Goal: Task Accomplishment & Management: Manage account settings

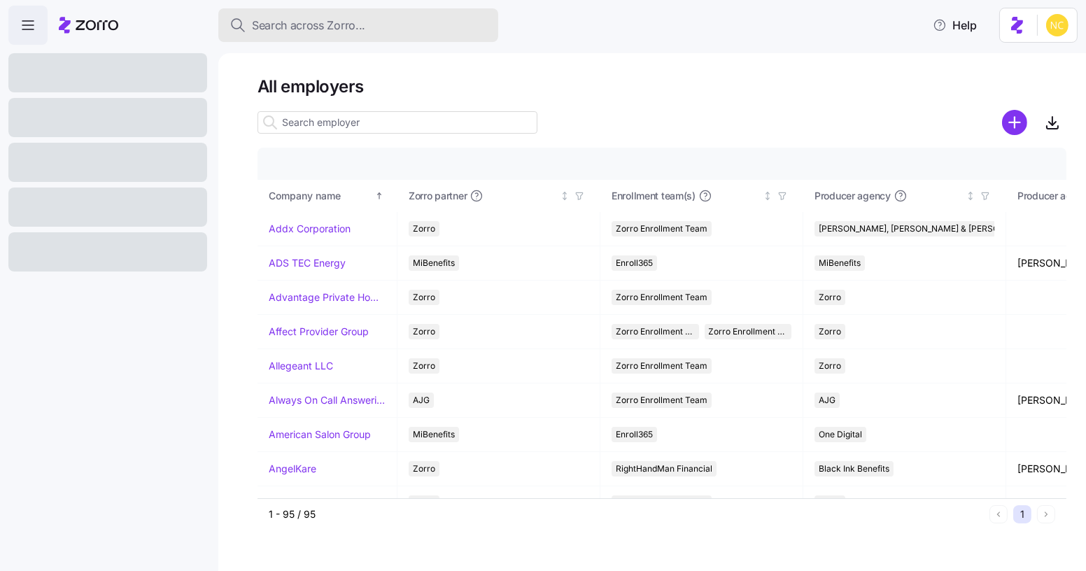
click at [446, 20] on div "Search across Zorro..." at bounding box center [357, 25] width 257 height 17
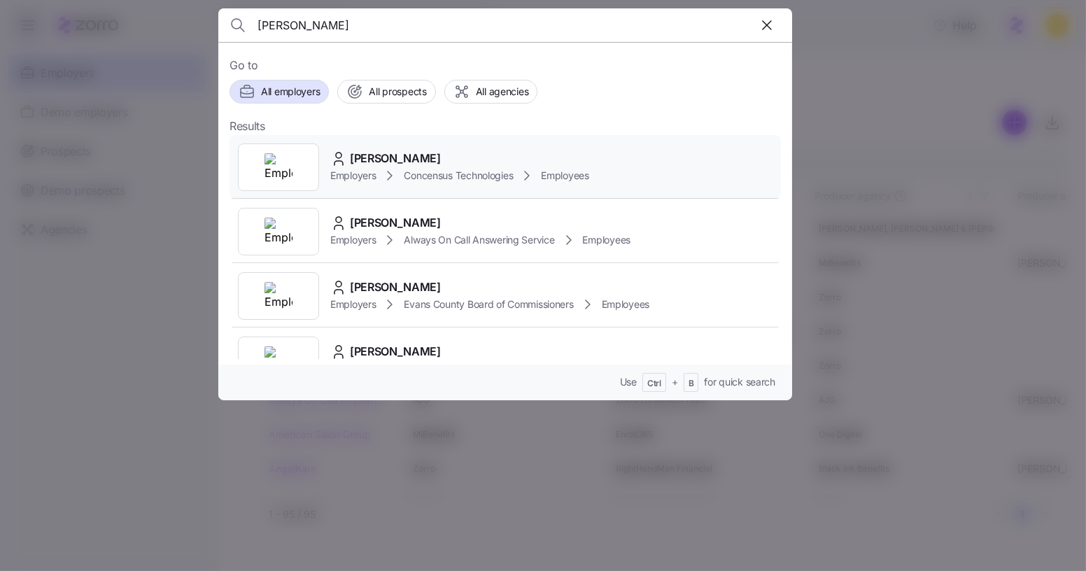
type input "robert rawson"
click at [464, 146] on div "Robert Rawson Employers Concensus Technologies Employees" at bounding box center [504, 167] width 551 height 64
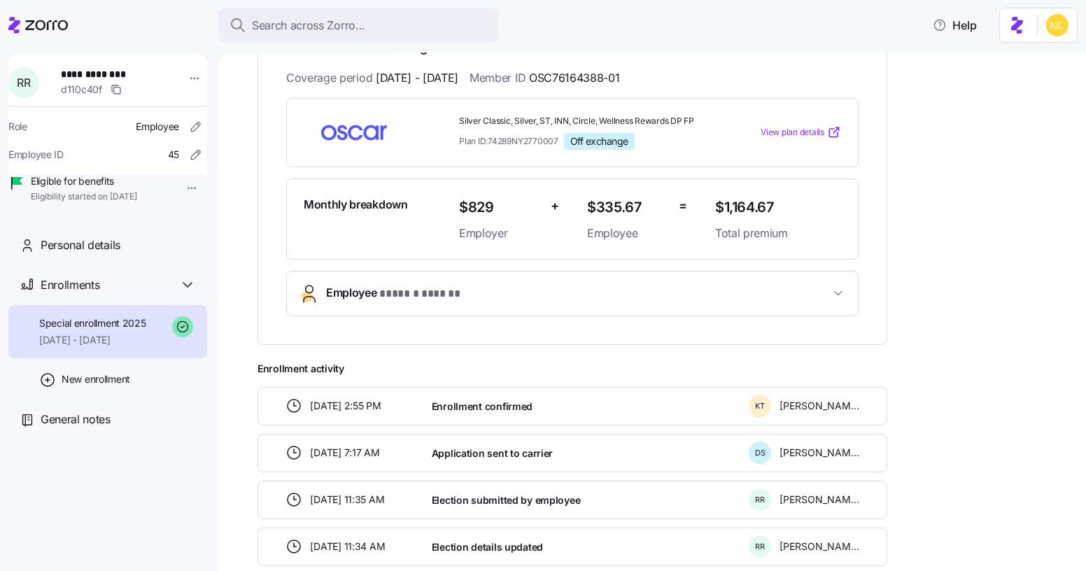
scroll to position [278, 0]
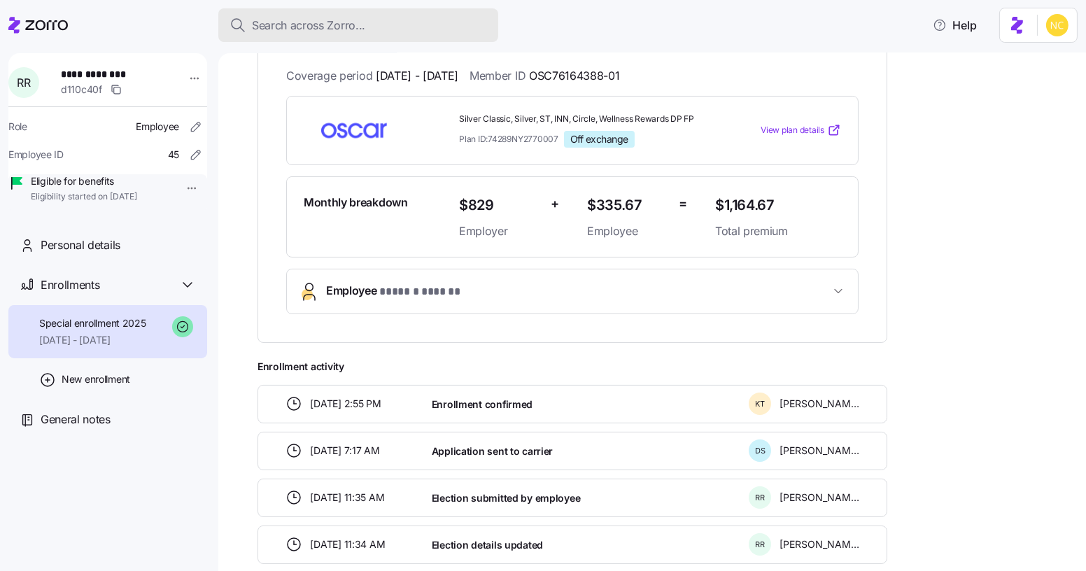
click at [467, 17] on div "Search across Zorro..." at bounding box center [357, 25] width 257 height 17
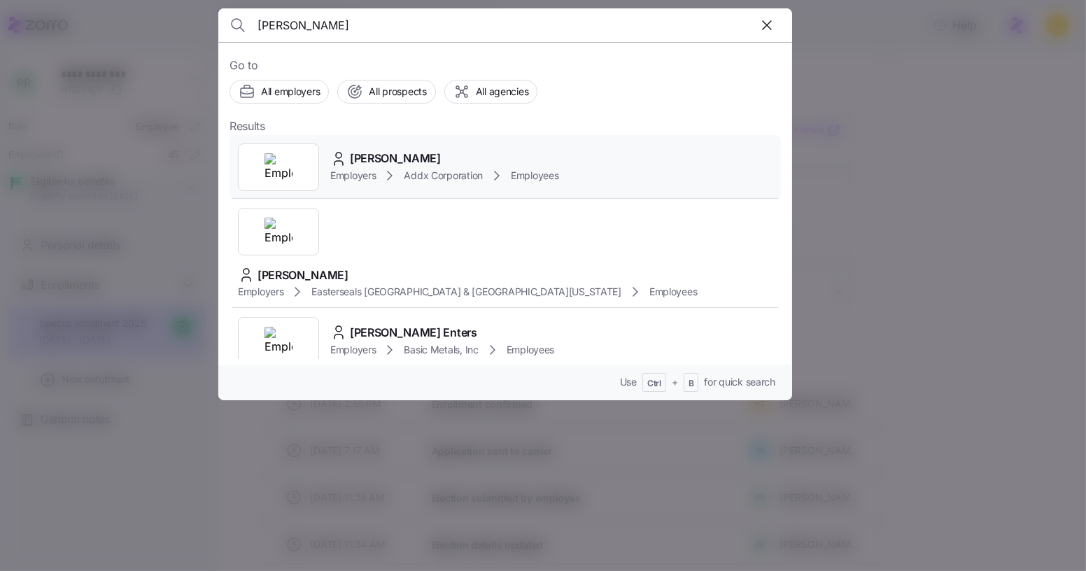
type input "terron thomas"
click at [404, 162] on span "Terron Thomas" at bounding box center [395, 158] width 91 height 17
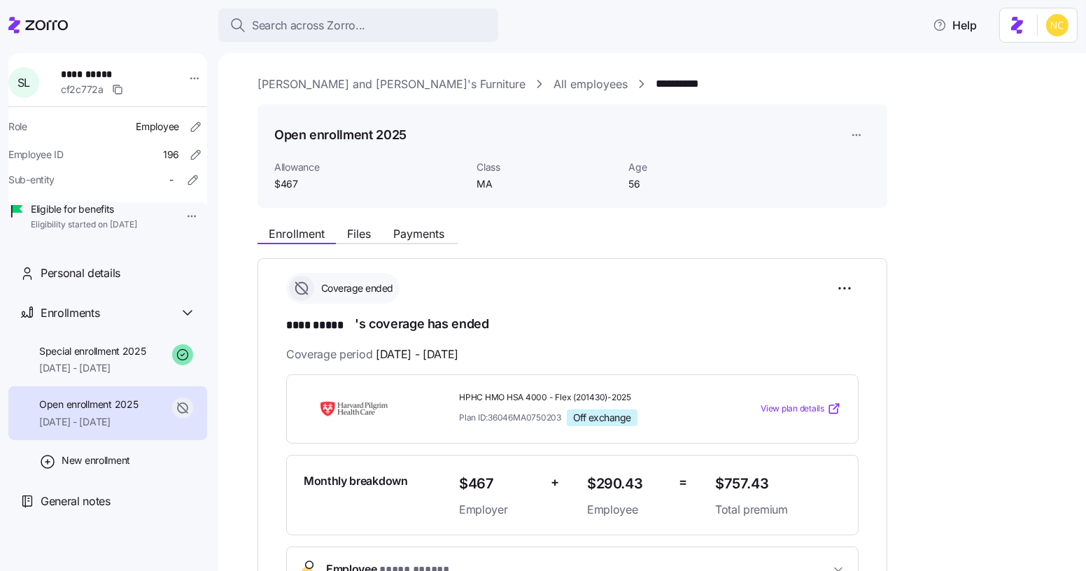
scroll to position [65, 0]
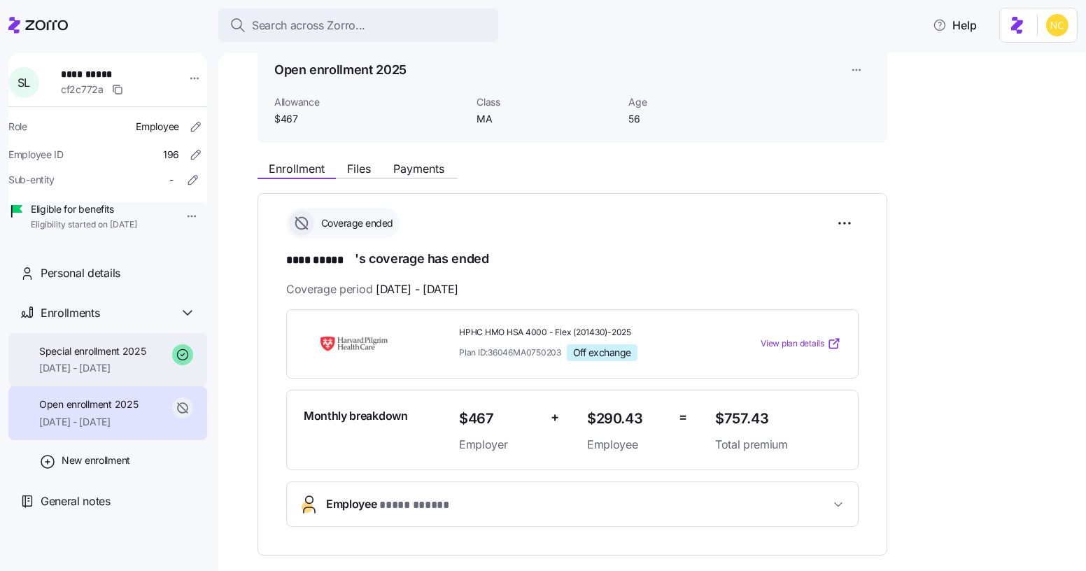
click at [134, 375] on span "[DATE] - [DATE]" at bounding box center [92, 368] width 107 height 14
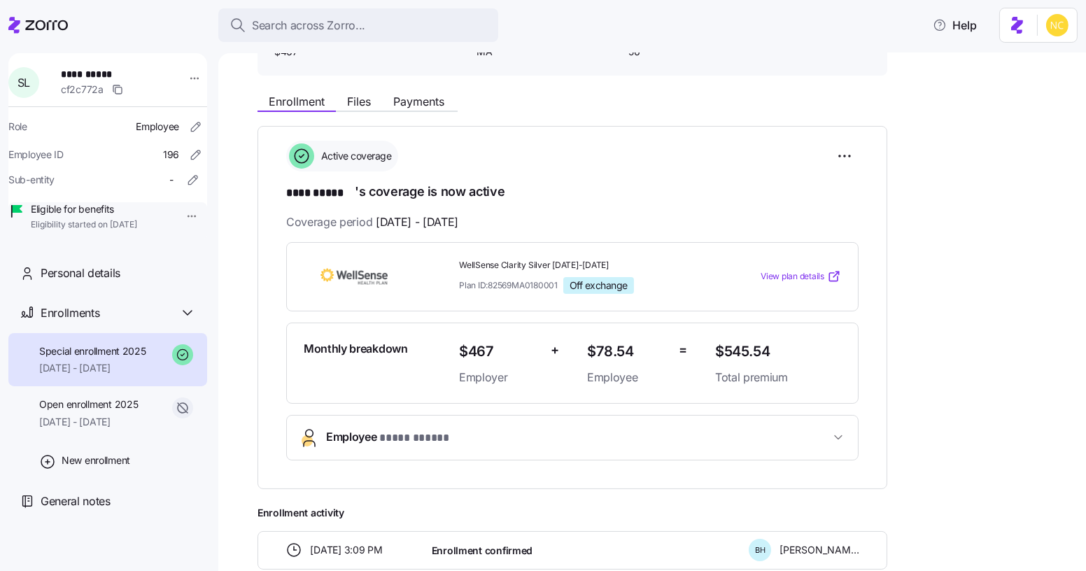
scroll to position [132, 0]
click at [380, 97] on button "Files" at bounding box center [359, 102] width 46 height 17
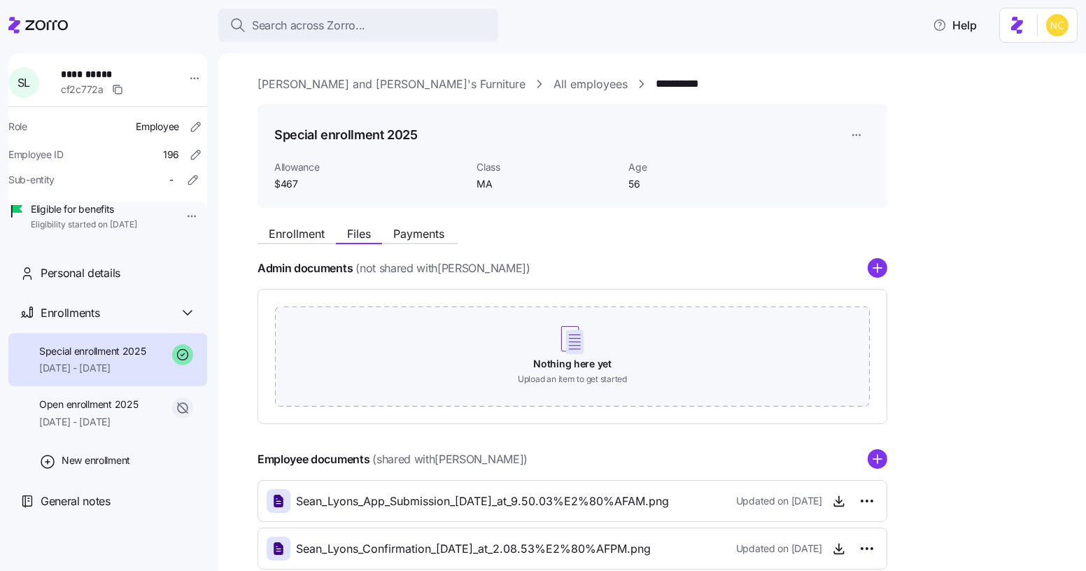
scroll to position [81, 0]
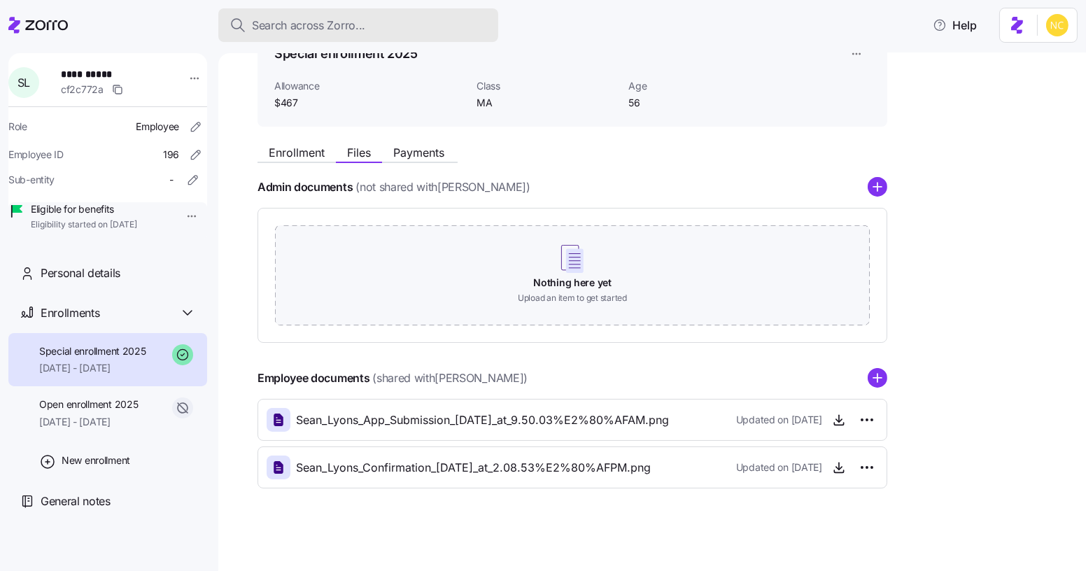
click at [446, 17] on div "Search across Zorro..." at bounding box center [357, 25] width 257 height 17
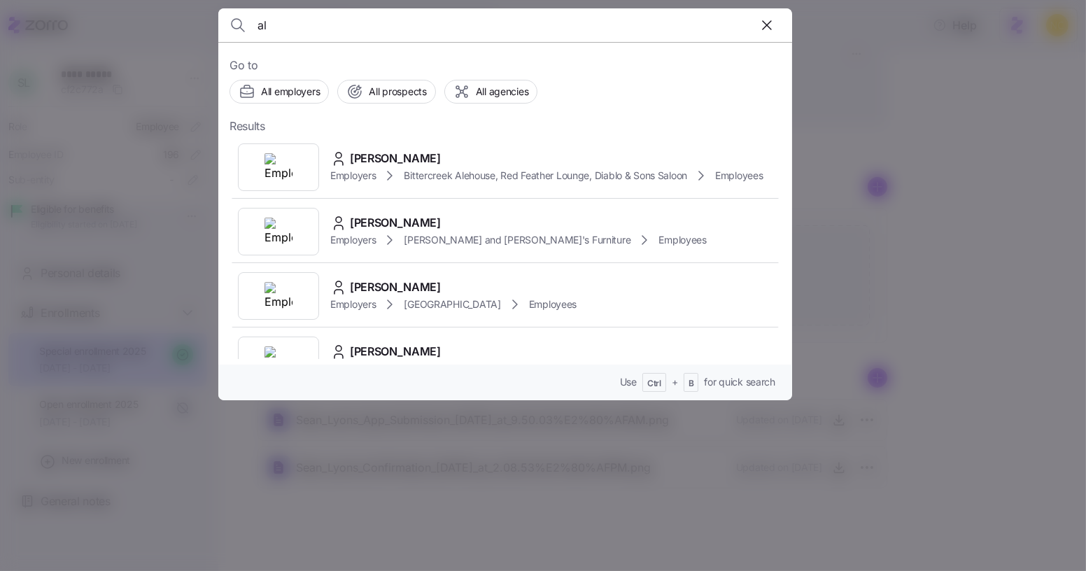
type input "a"
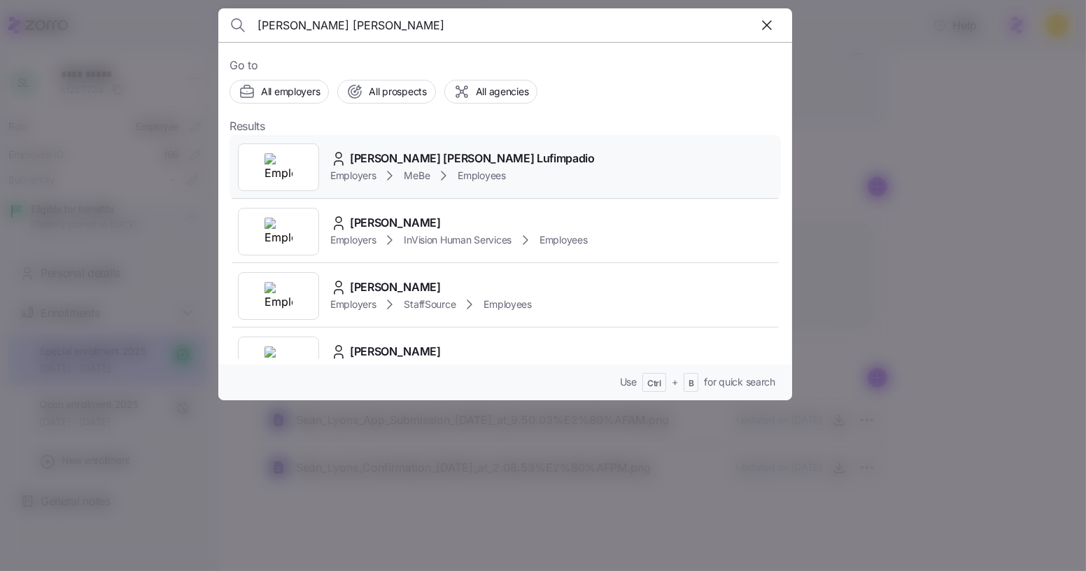
type input "sarah kate"
click at [452, 148] on div "Sarah kate Lufimpadio Employers MeBe Employees" at bounding box center [504, 167] width 551 height 64
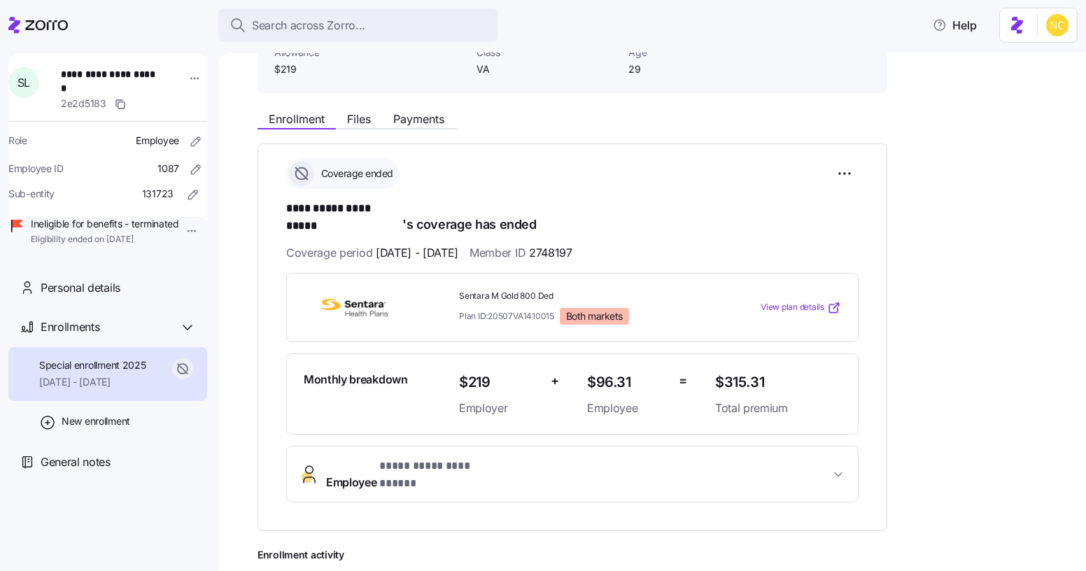
scroll to position [115, 0]
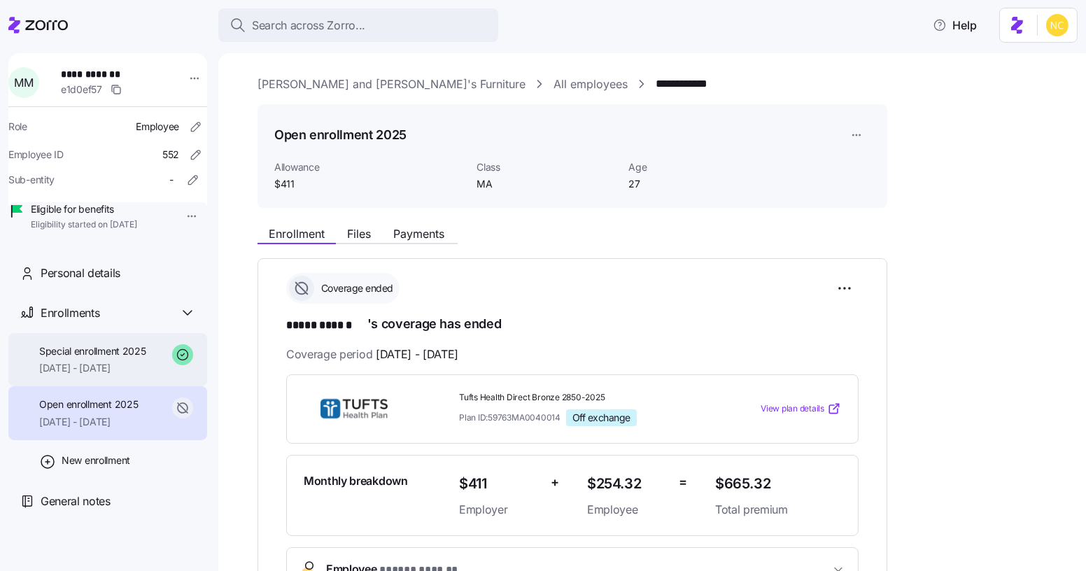
click at [71, 387] on div "Special enrollment 2025 [DATE] - [DATE]" at bounding box center [107, 360] width 199 height 54
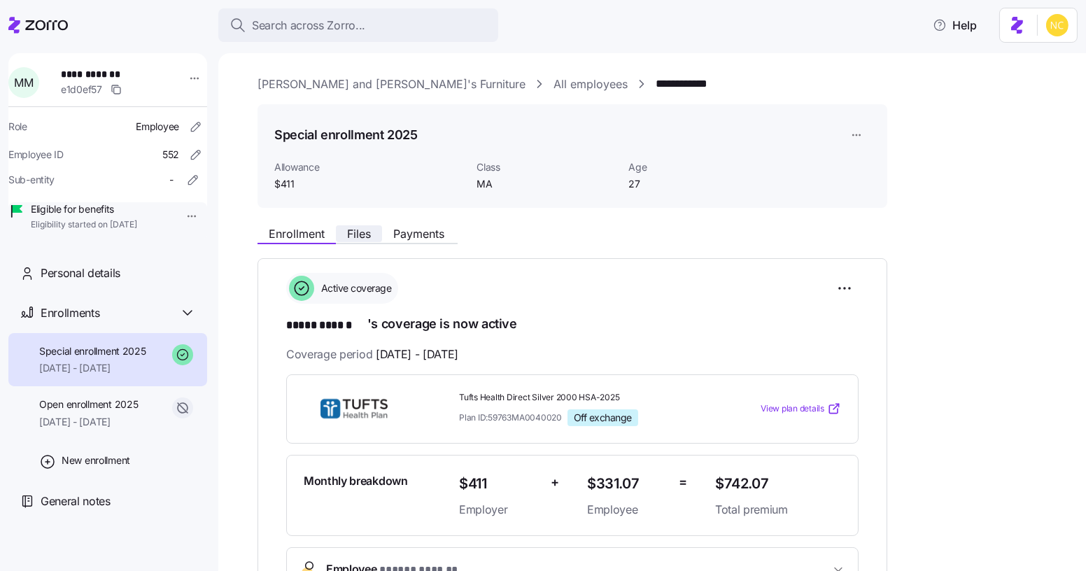
click at [367, 235] on span "Files" at bounding box center [359, 233] width 24 height 11
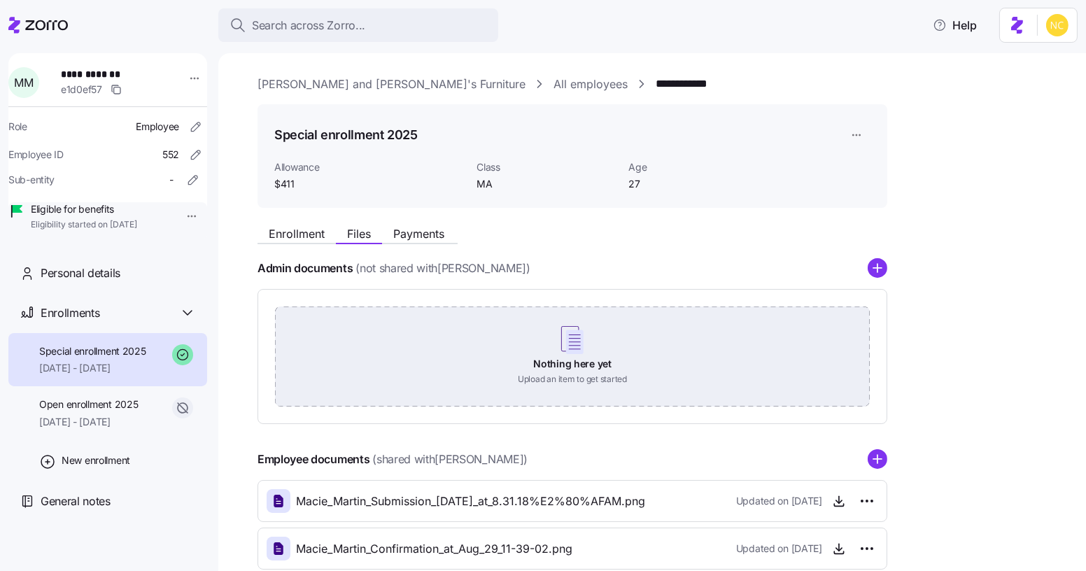
scroll to position [81, 0]
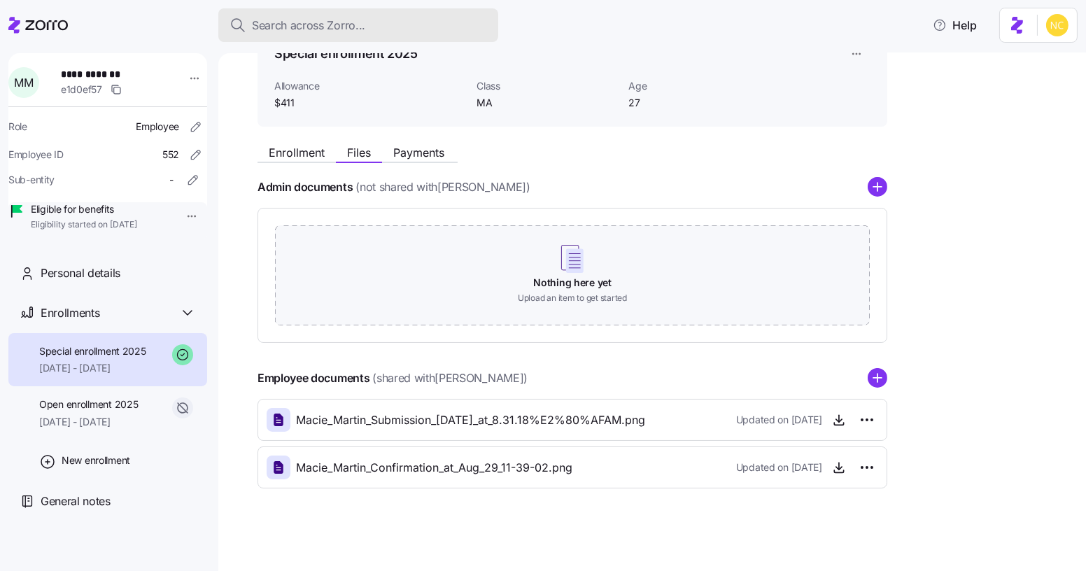
click at [440, 24] on div "Search across Zorro..." at bounding box center [357, 25] width 257 height 17
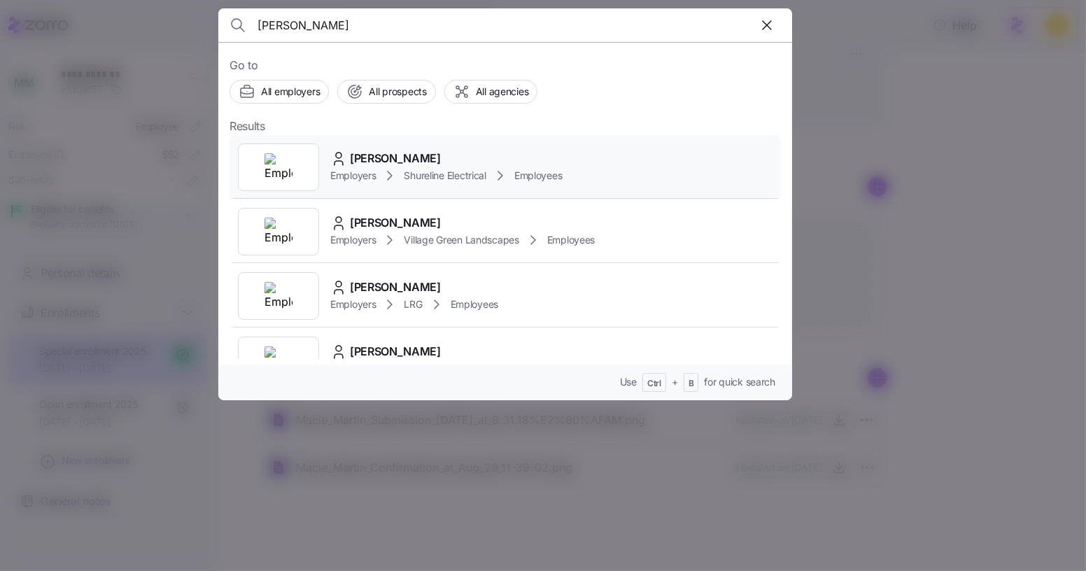
type input "[PERSON_NAME]"
click at [424, 144] on div "[PERSON_NAME] Employers Shureline Electrical Employees" at bounding box center [504, 167] width 551 height 64
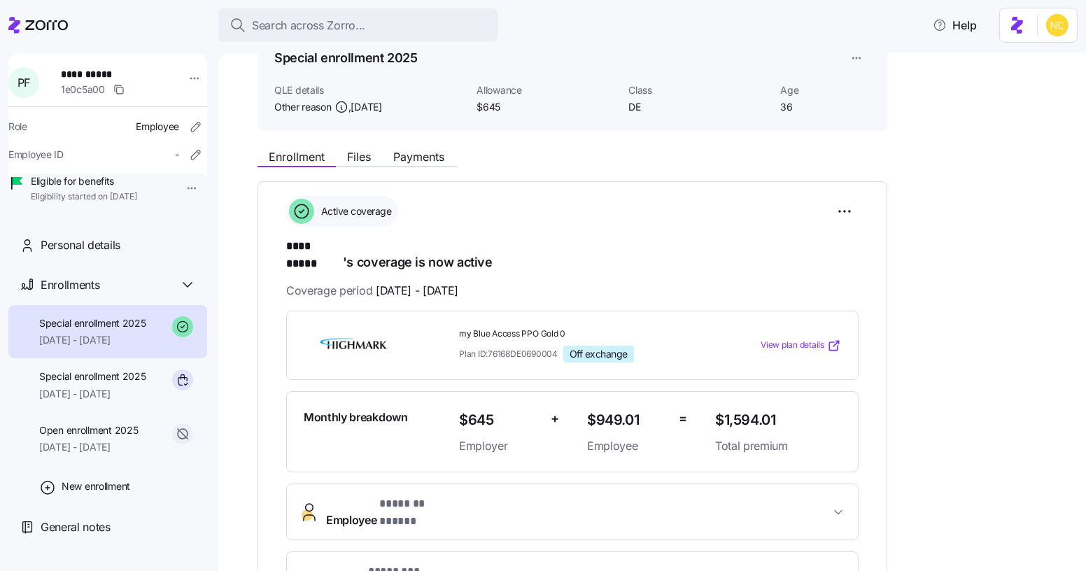
scroll to position [159, 0]
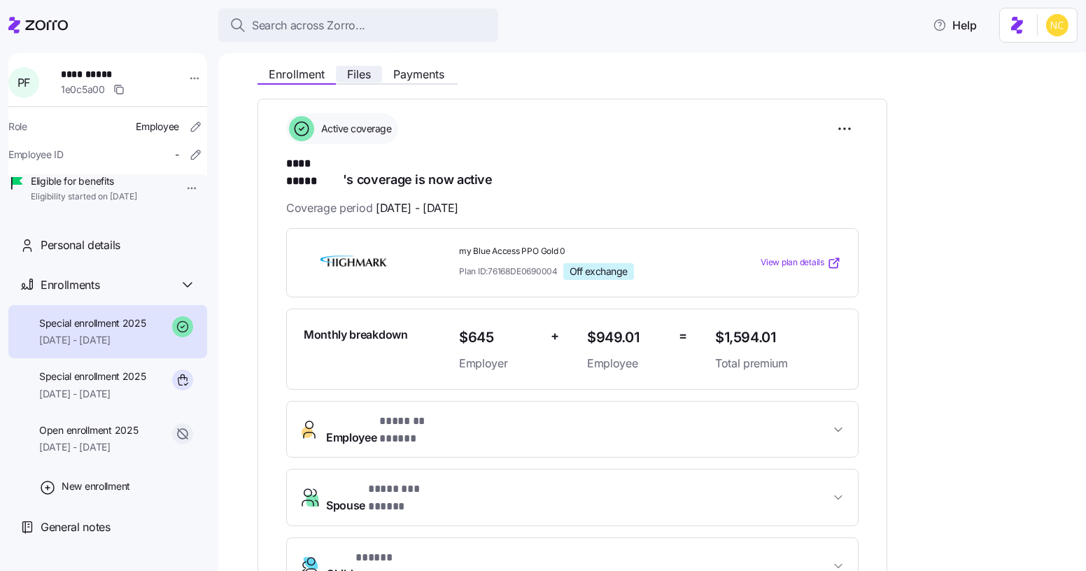
click at [371, 73] on button "Files" at bounding box center [359, 74] width 46 height 17
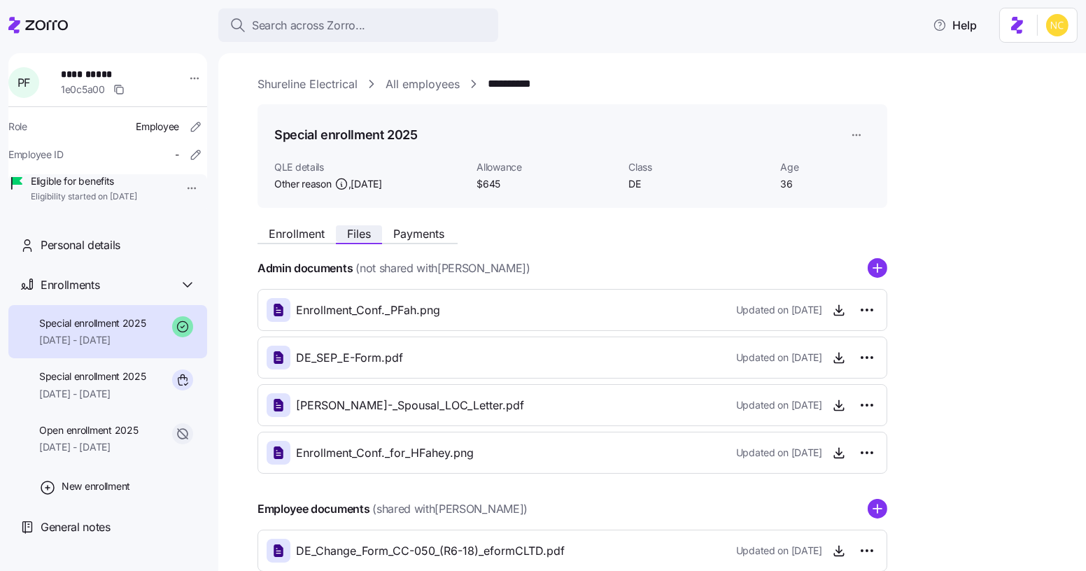
scroll to position [222, 0]
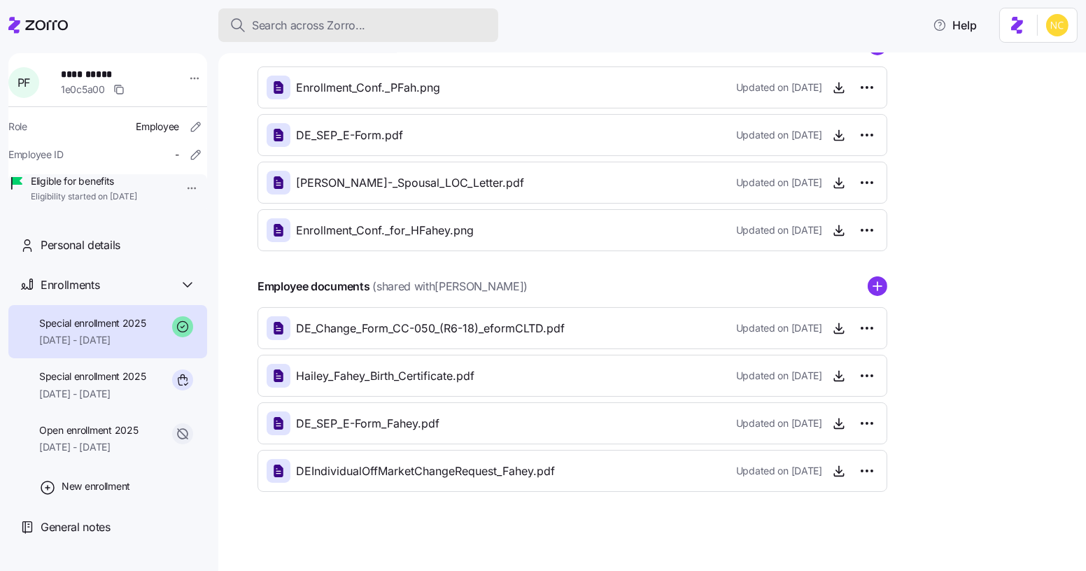
click at [421, 19] on div "Search across Zorro..." at bounding box center [357, 25] width 257 height 17
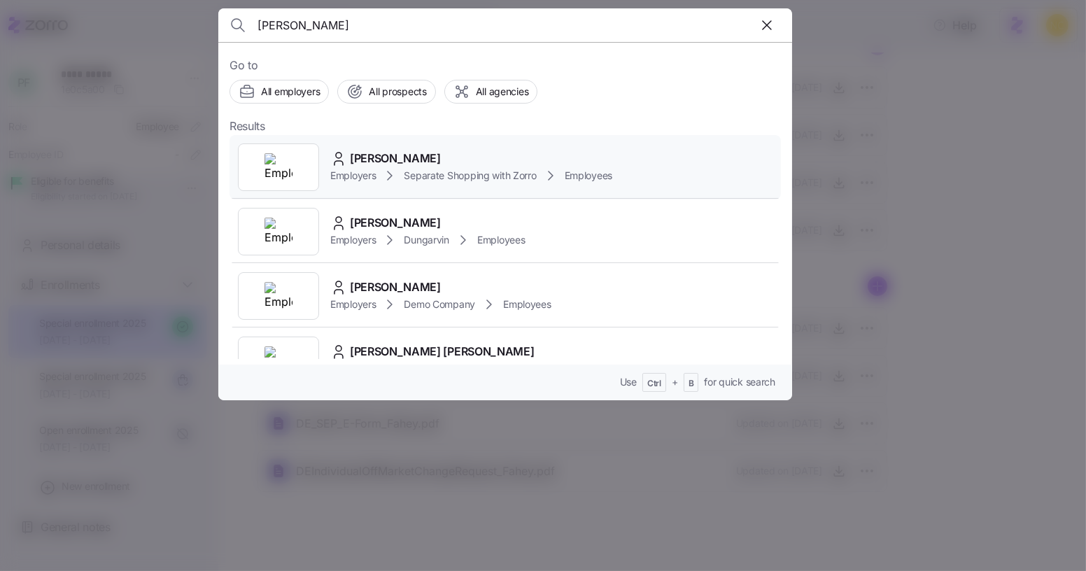
type input "[PERSON_NAME]"
click at [418, 152] on span "[PERSON_NAME]" at bounding box center [395, 158] width 91 height 17
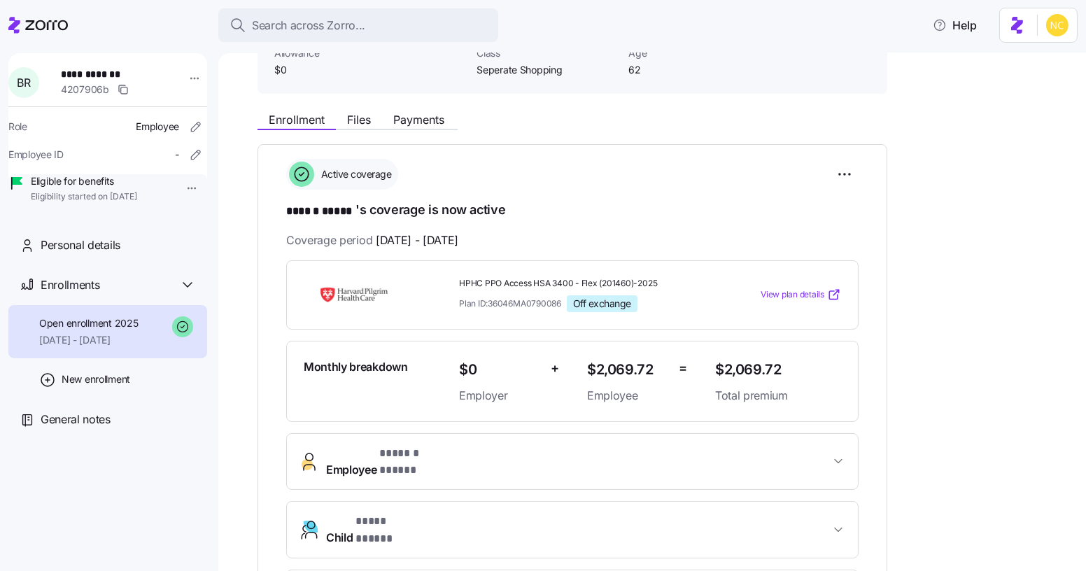
scroll to position [113, 0]
click at [362, 132] on div "**********" at bounding box center [661, 468] width 809 height 724
click at [362, 129] on div "Enrollment Files Payments" at bounding box center [357, 123] width 200 height 17
click at [362, 125] on span "Files" at bounding box center [359, 120] width 24 height 11
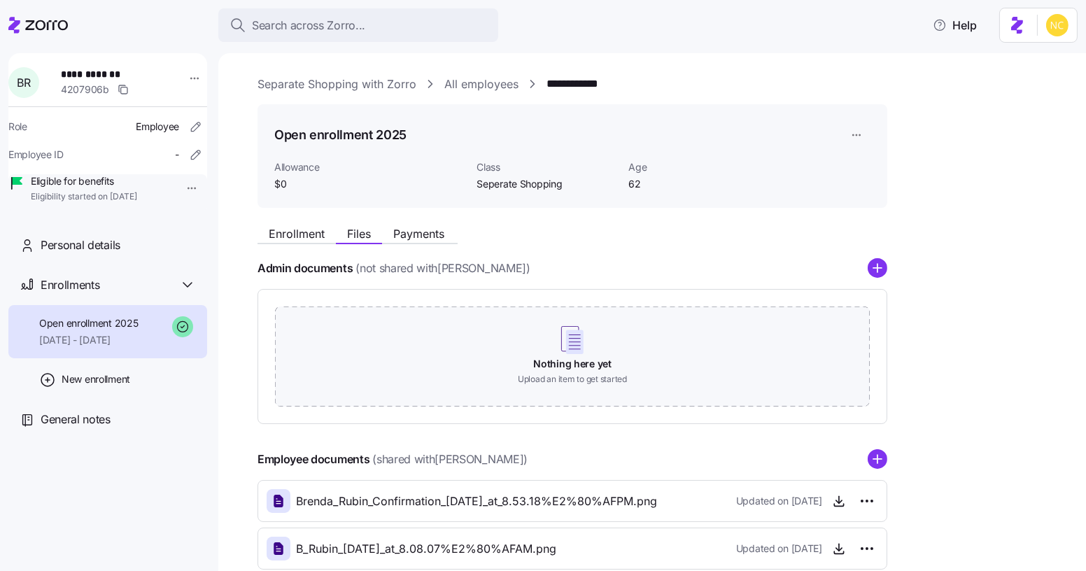
click at [273, 220] on div "**********" at bounding box center [661, 356] width 809 height 561
click at [292, 242] on div "Enrollment Files Payments" at bounding box center [357, 235] width 200 height 17
click at [292, 239] on span "Enrollment" at bounding box center [297, 233] width 56 height 11
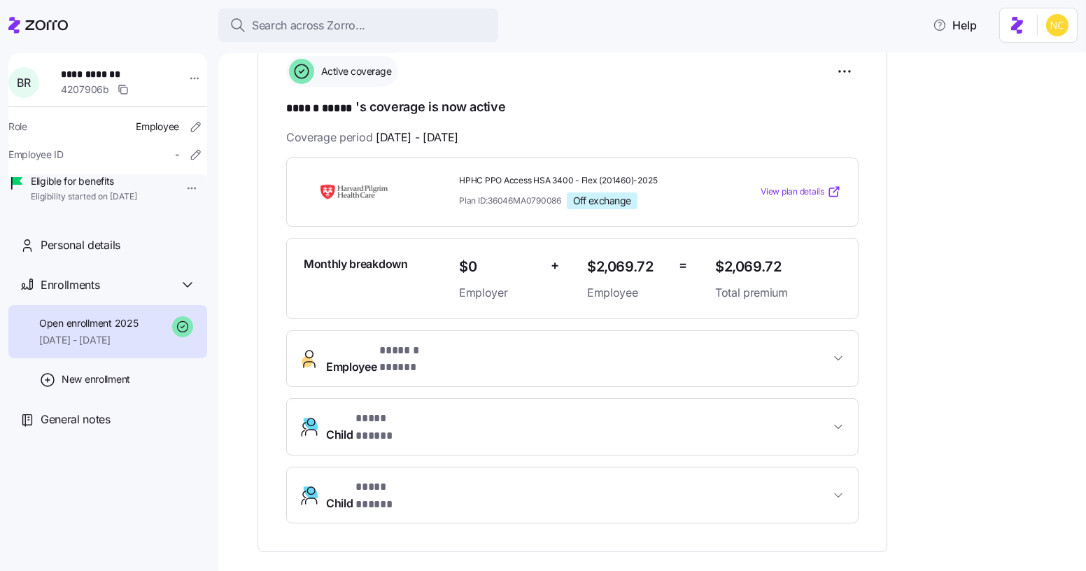
click at [422, 336] on button "Employee * ****** ***** *" at bounding box center [572, 359] width 571 height 56
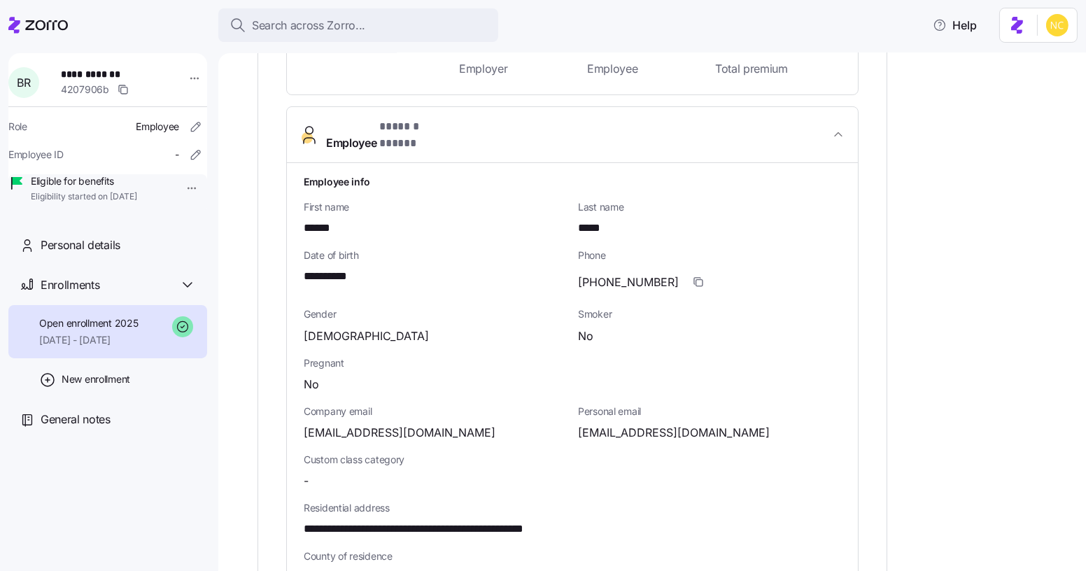
scroll to position [442, 0]
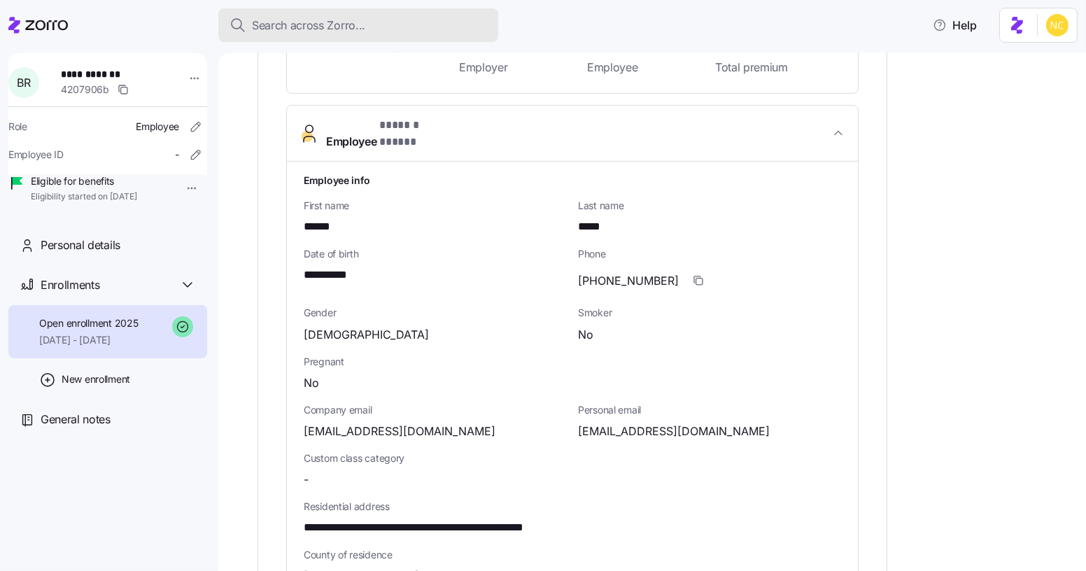
click at [436, 20] on div "Search across Zorro..." at bounding box center [357, 25] width 257 height 17
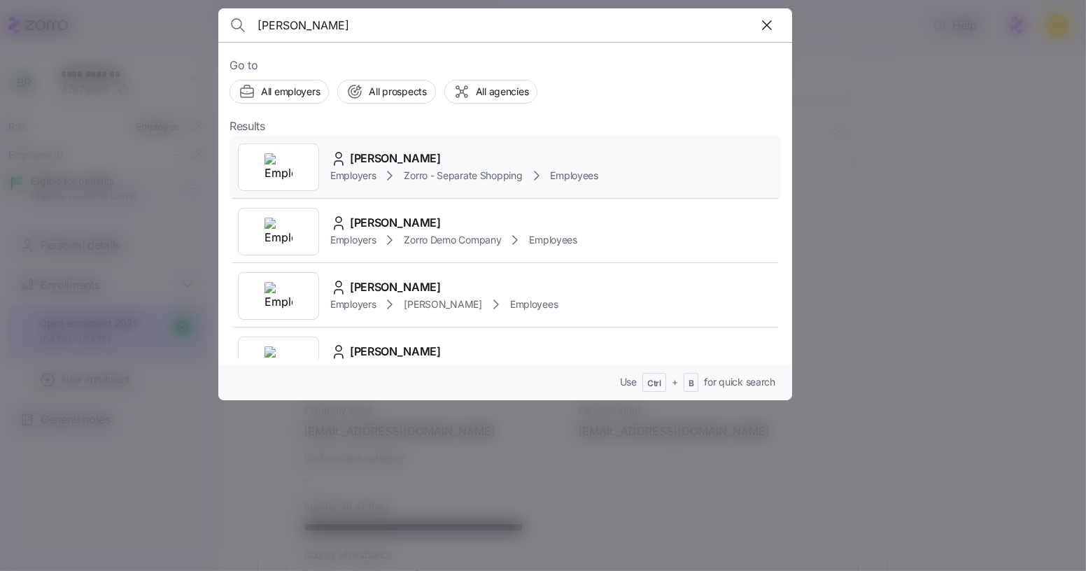
type input "hana chambers"
click at [415, 156] on span "Hana Chambers" at bounding box center [395, 158] width 91 height 17
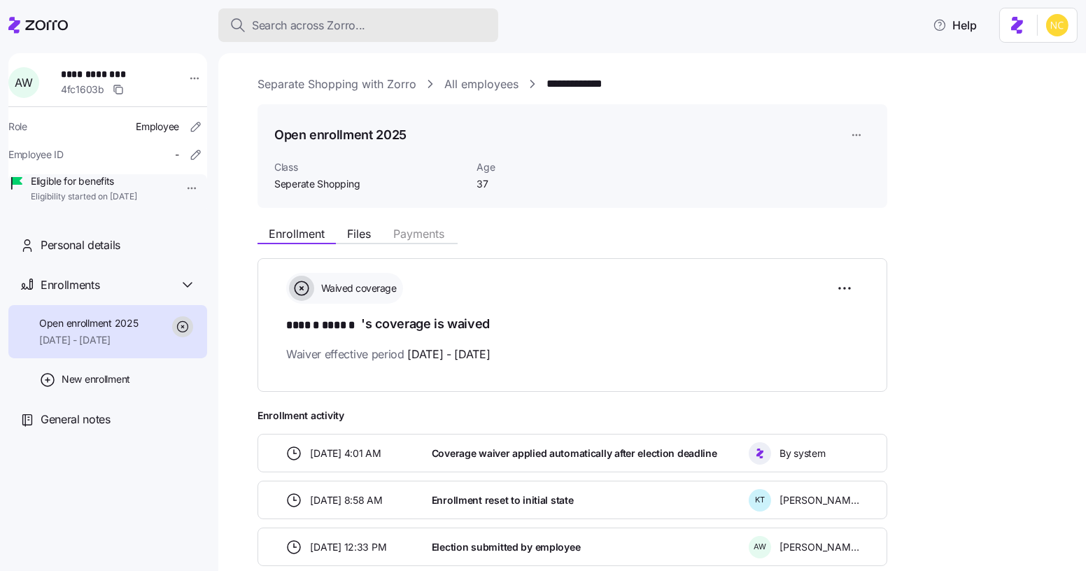
click at [495, 10] on button "Search across Zorro..." at bounding box center [358, 25] width 280 height 34
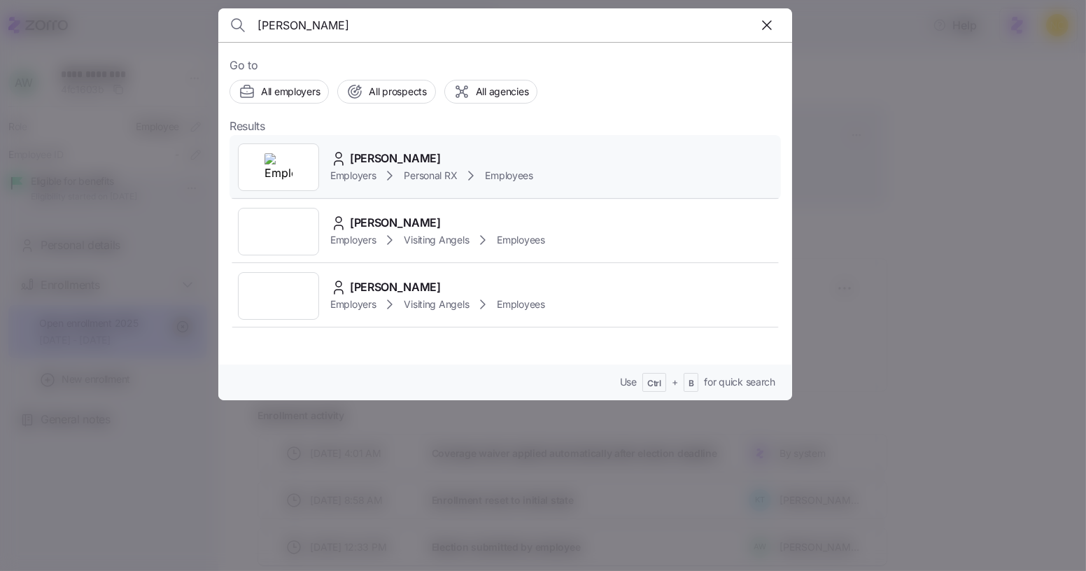
type input "jagdeep kaur"
click at [432, 145] on div "Jagdeep Kaur Employers Personal RX Employees" at bounding box center [504, 167] width 551 height 64
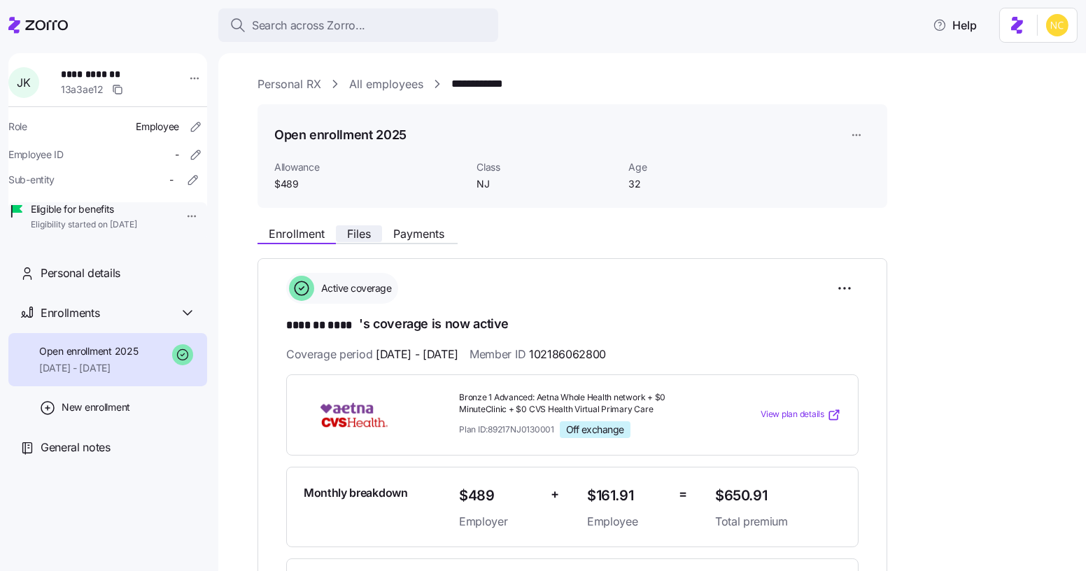
click at [373, 227] on button "Files" at bounding box center [359, 233] width 46 height 17
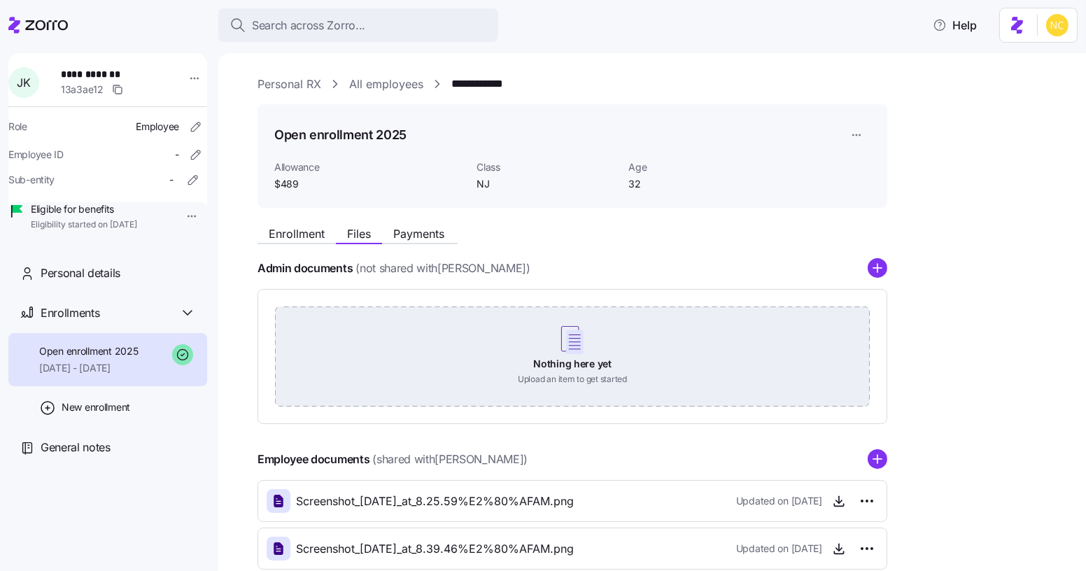
scroll to position [175, 0]
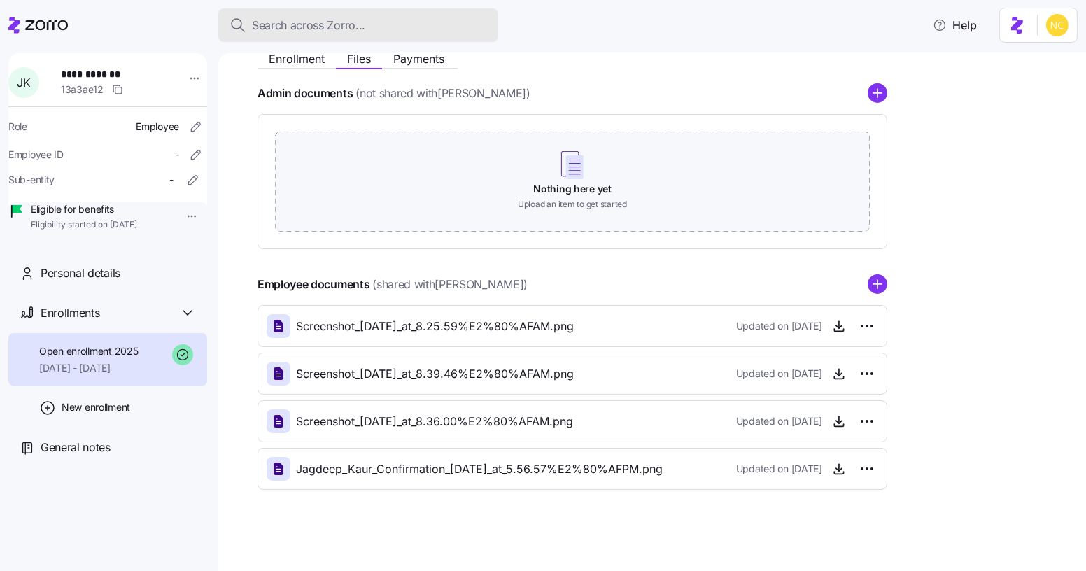
click at [378, 15] on button "Search across Zorro..." at bounding box center [358, 25] width 280 height 34
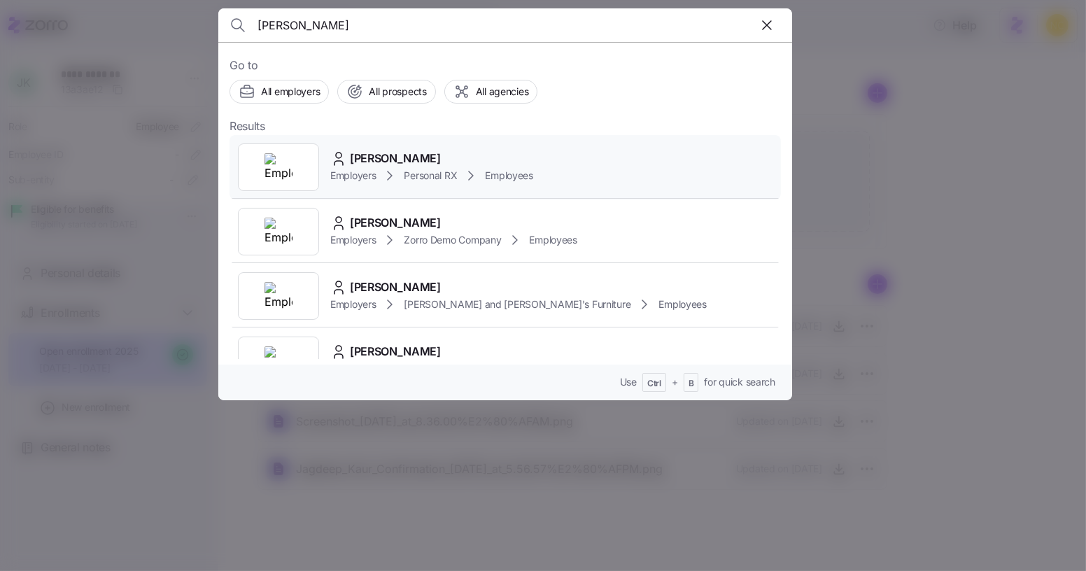
type input "james mcneil"
click at [348, 165] on div "James McNeil" at bounding box center [431, 158] width 203 height 17
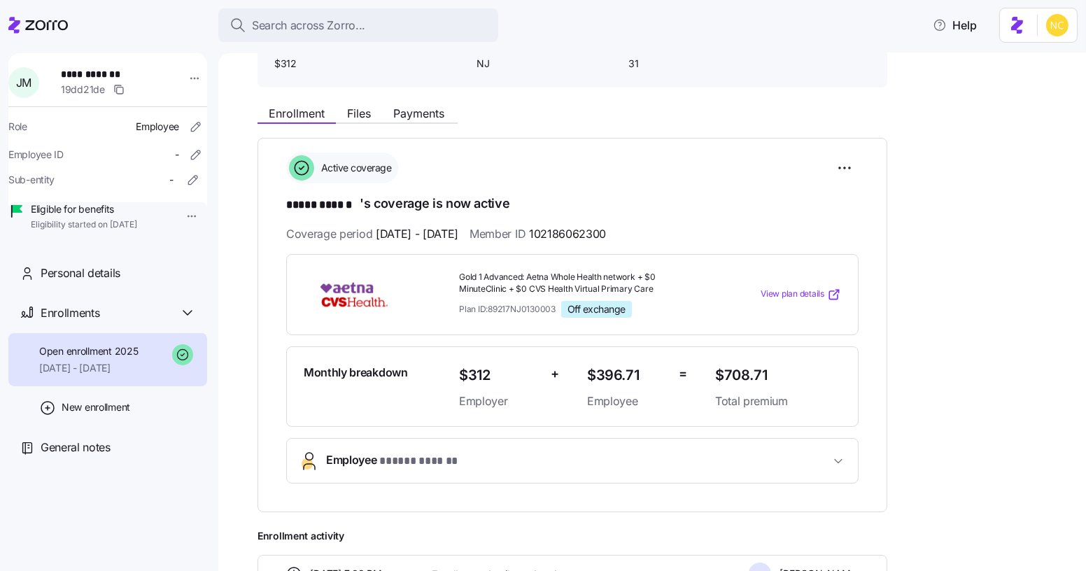
scroll to position [120, 0]
click at [353, 114] on span "Files" at bounding box center [359, 113] width 24 height 11
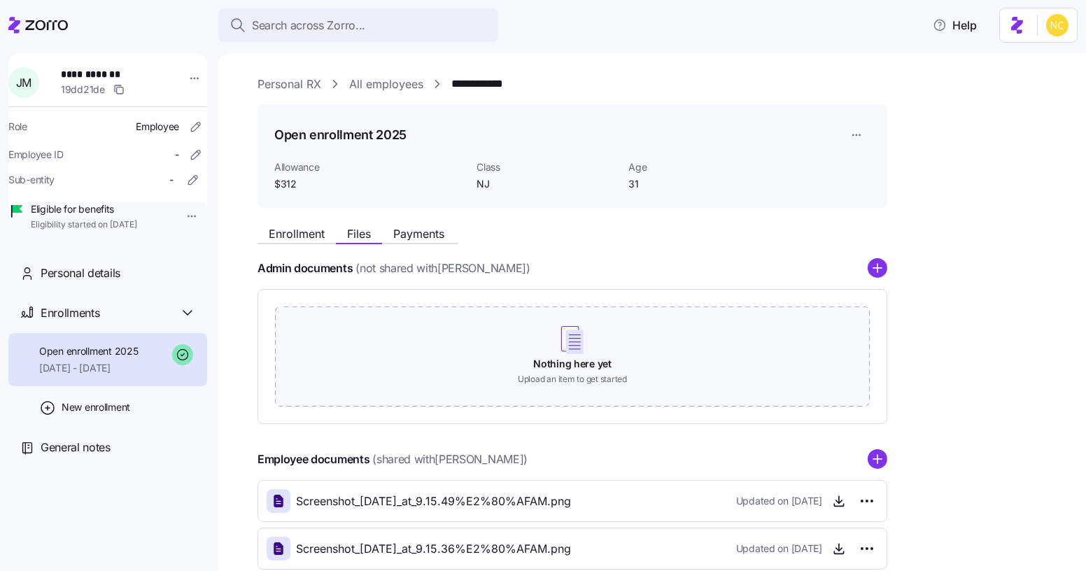
scroll to position [175, 0]
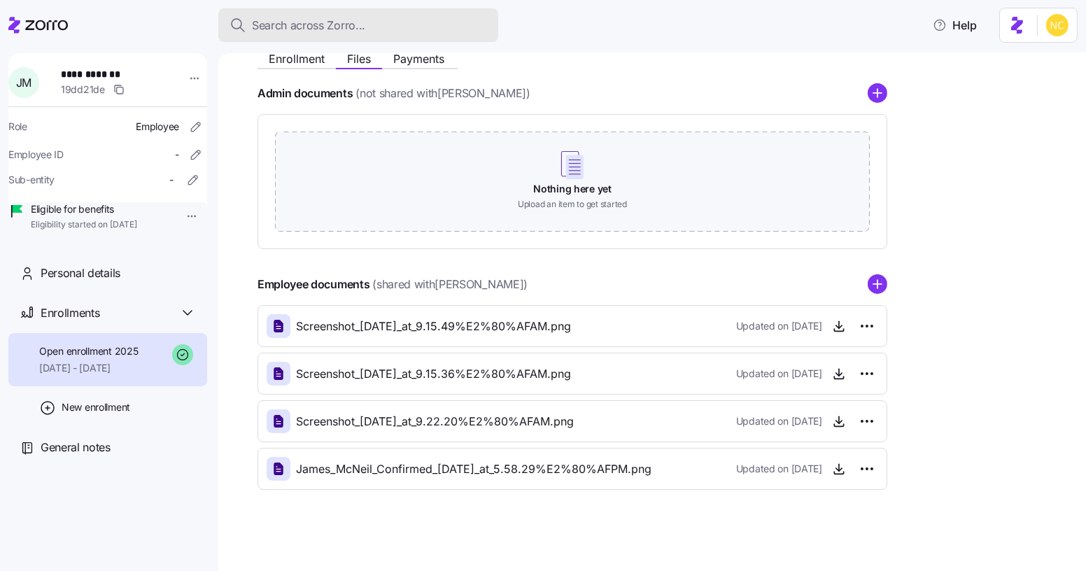
click at [400, 17] on div "Search across Zorro..." at bounding box center [357, 25] width 257 height 17
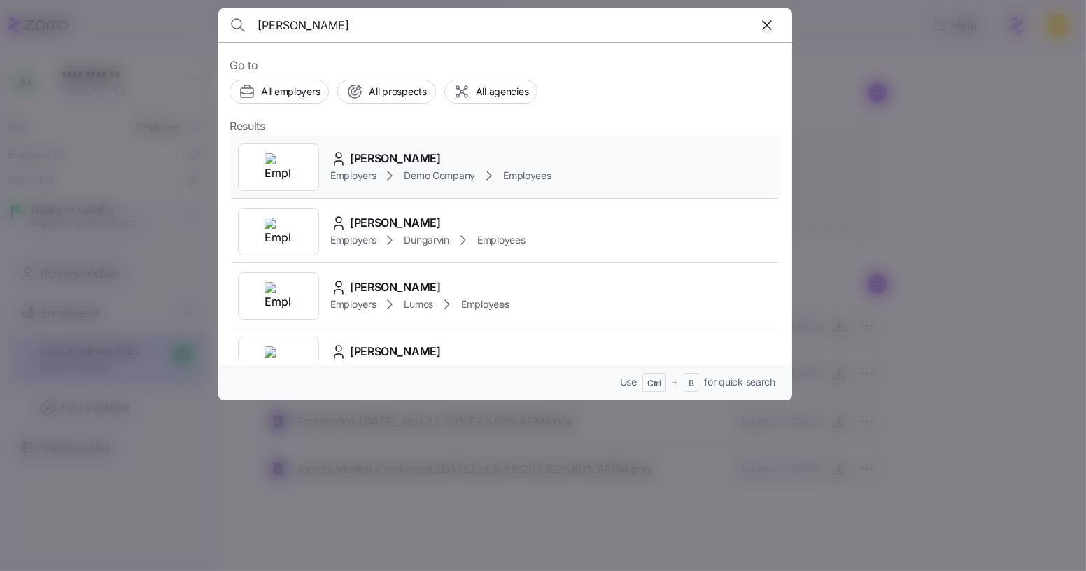
type input "yvonn"
click at [377, 163] on span "Yvonne Ray" at bounding box center [395, 158] width 91 height 17
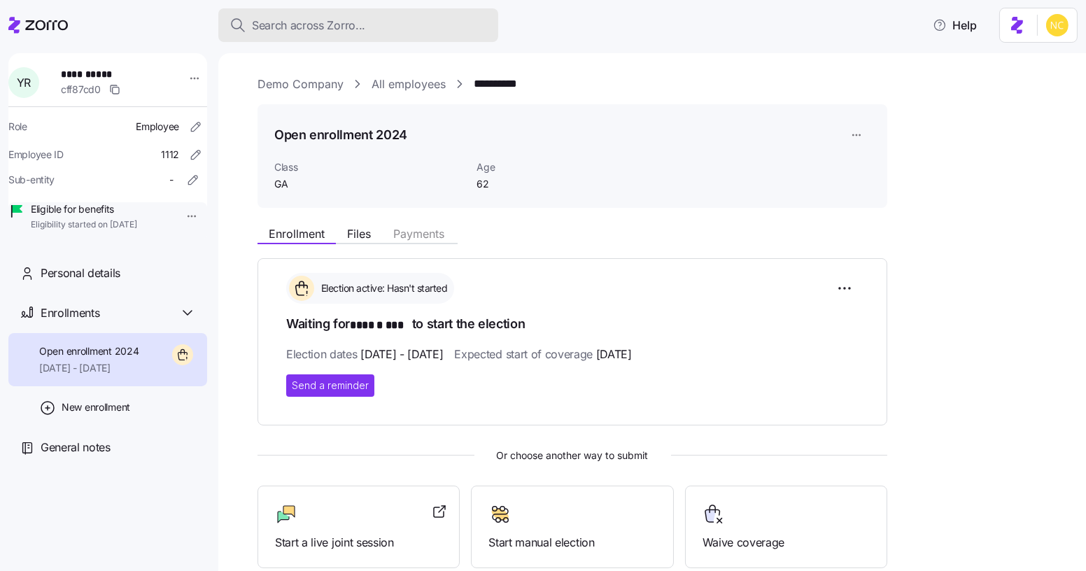
click at [382, 34] on button "Search across Zorro..." at bounding box center [358, 25] width 280 height 34
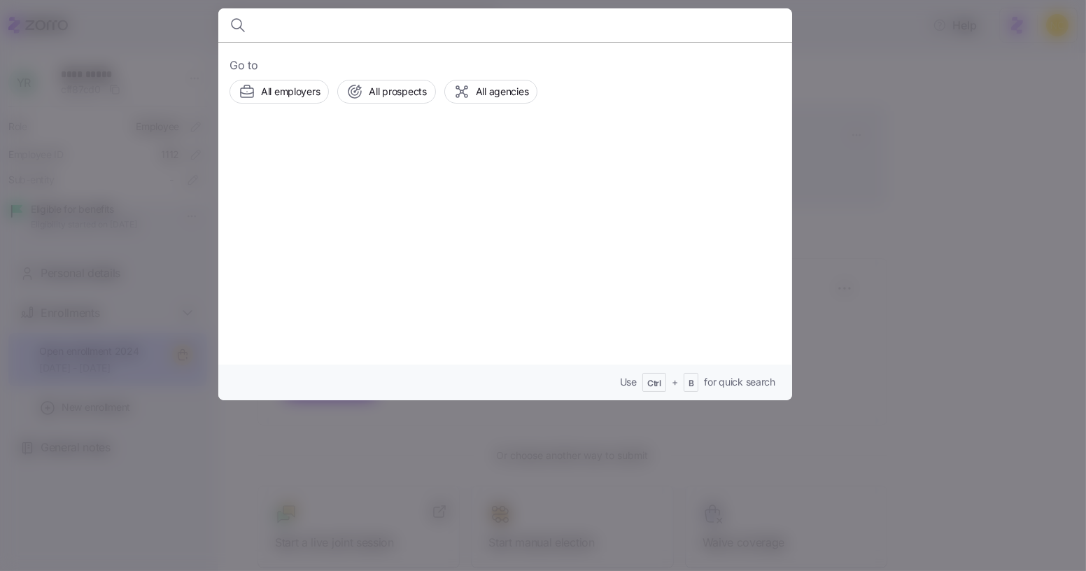
type input "v"
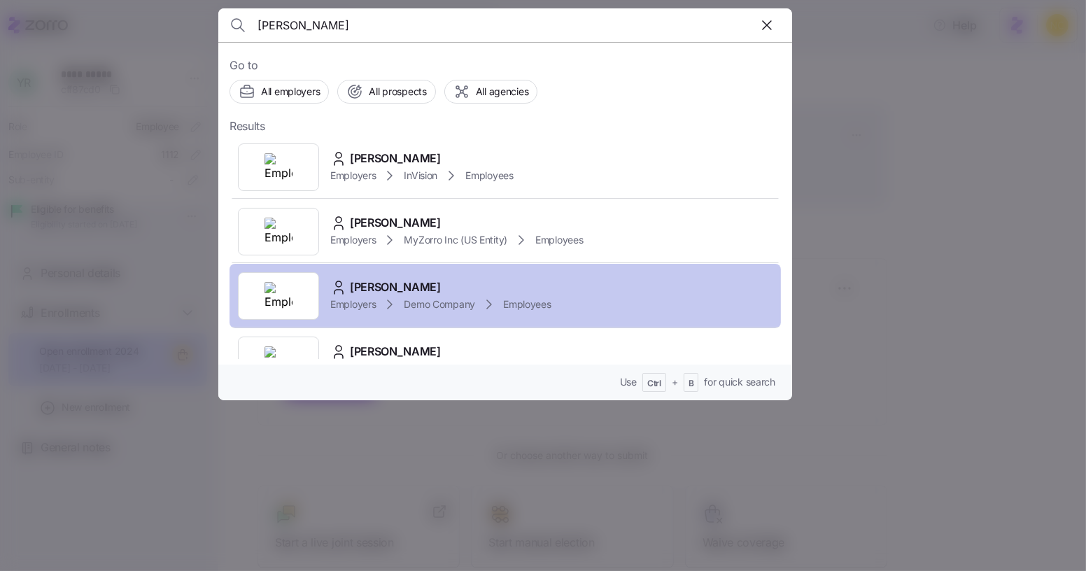
type input "yvonn"
click at [392, 264] on div "Yvonne Ray Employers Demo Company Employees" at bounding box center [504, 296] width 551 height 64
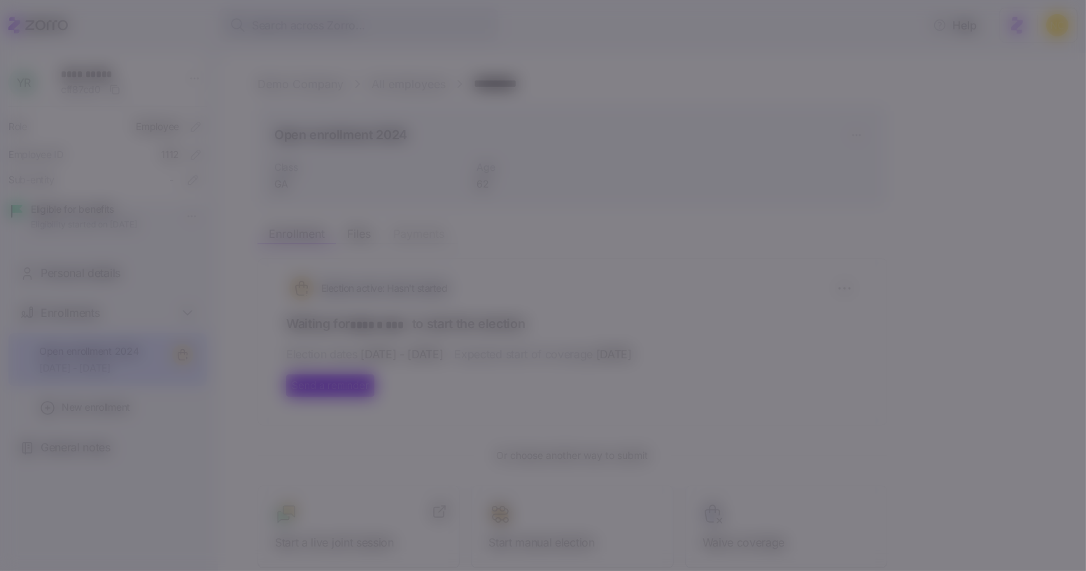
click at [392, 145] on div "Yvonne Ray Employers Demo Company Employees" at bounding box center [504, 167] width 551 height 64
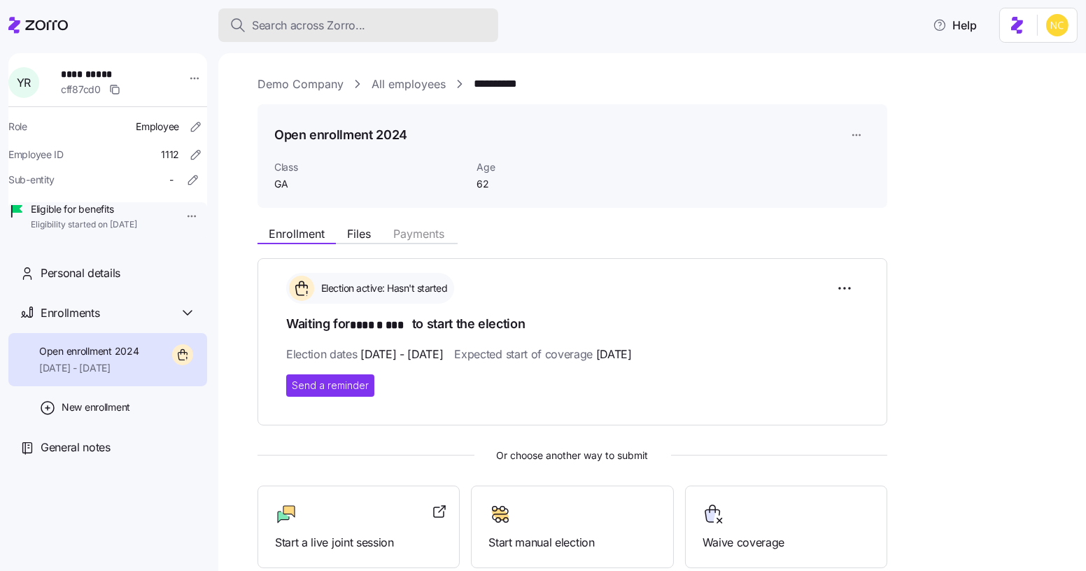
click at [360, 38] on button "Search across Zorro..." at bounding box center [358, 25] width 280 height 34
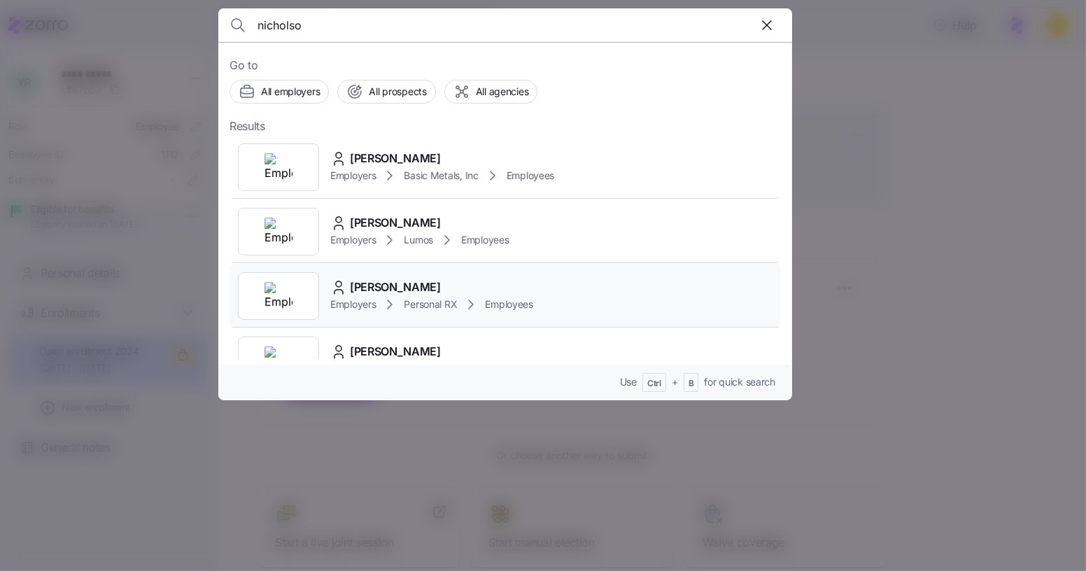
type input "nicholso"
click at [396, 285] on span "Yvonne Nicholson" at bounding box center [395, 286] width 91 height 17
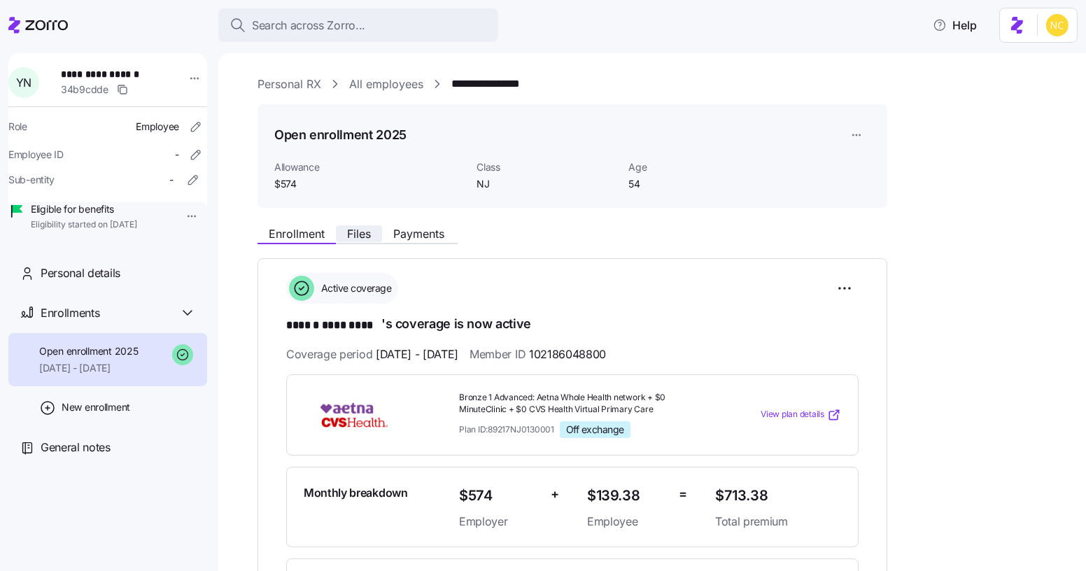
click at [369, 236] on span "Files" at bounding box center [359, 233] width 24 height 11
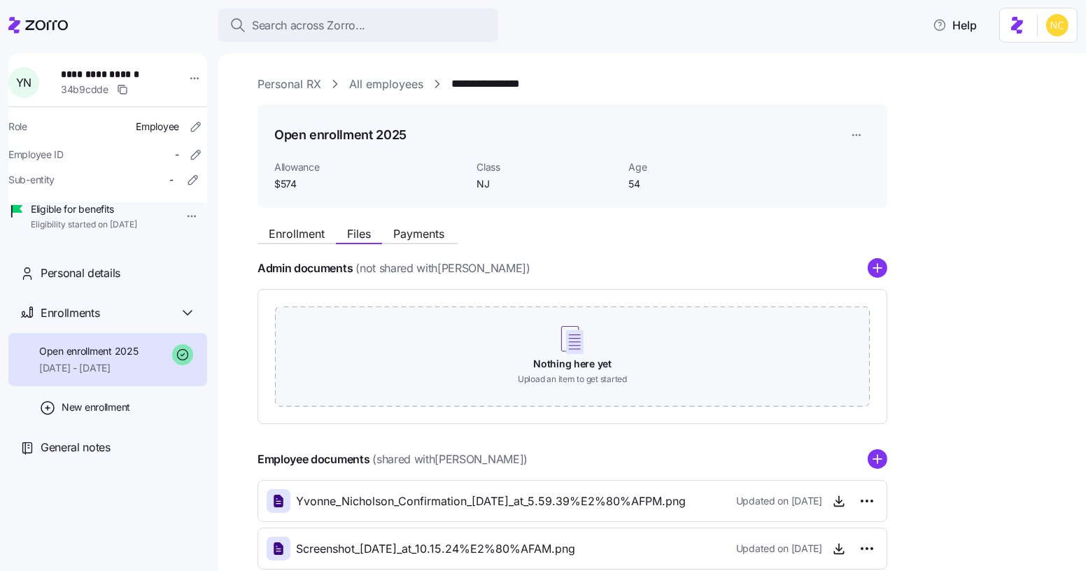
scroll to position [128, 0]
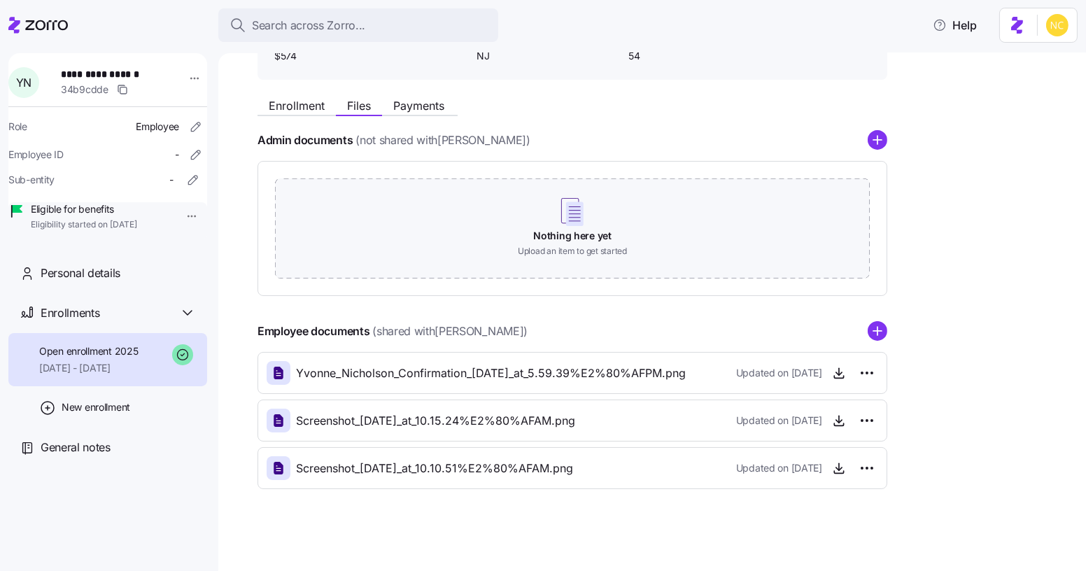
click at [826, 371] on div "Updated on 07/31/2025" at bounding box center [807, 373] width 142 height 22
click at [829, 374] on span "button" at bounding box center [838, 372] width 21 height 21
click at [834, 373] on icon "button" at bounding box center [839, 373] width 14 height 14
click at [416, 20] on div "Search across Zorro..." at bounding box center [357, 25] width 257 height 17
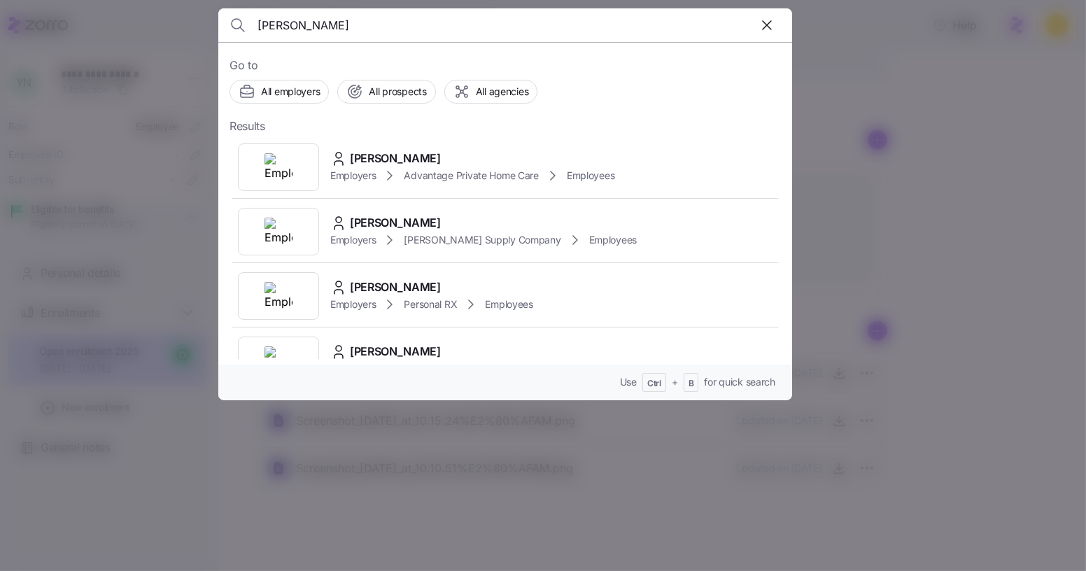
type input "kelli"
click at [380, 151] on span "Kelli Koski" at bounding box center [395, 158] width 91 height 17
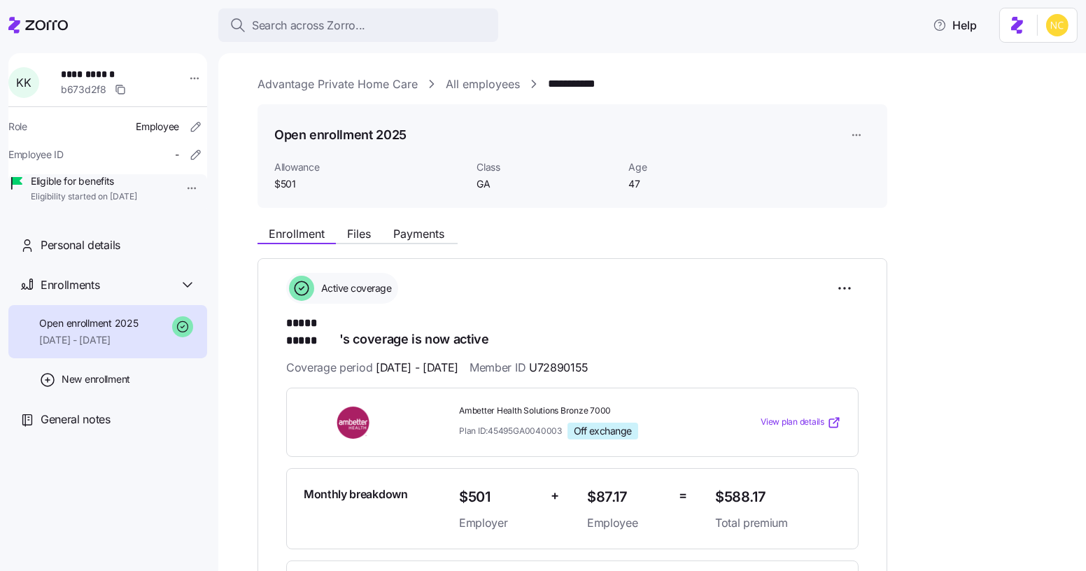
click at [424, 43] on div "Search across Zorro... Help" at bounding box center [542, 25] width 1069 height 39
click at [418, 38] on button "Search across Zorro..." at bounding box center [358, 25] width 280 height 34
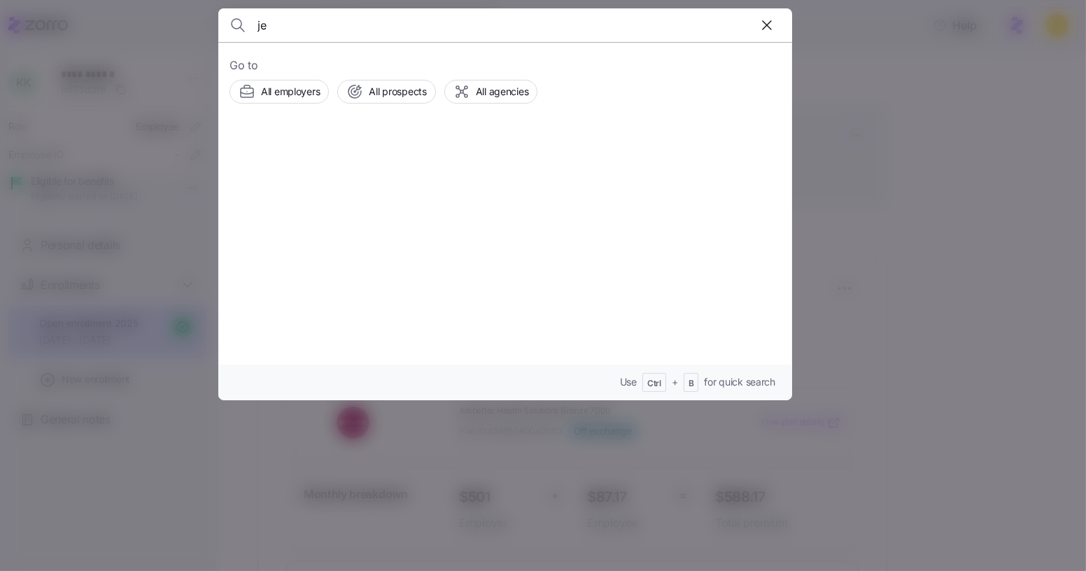
type input "j"
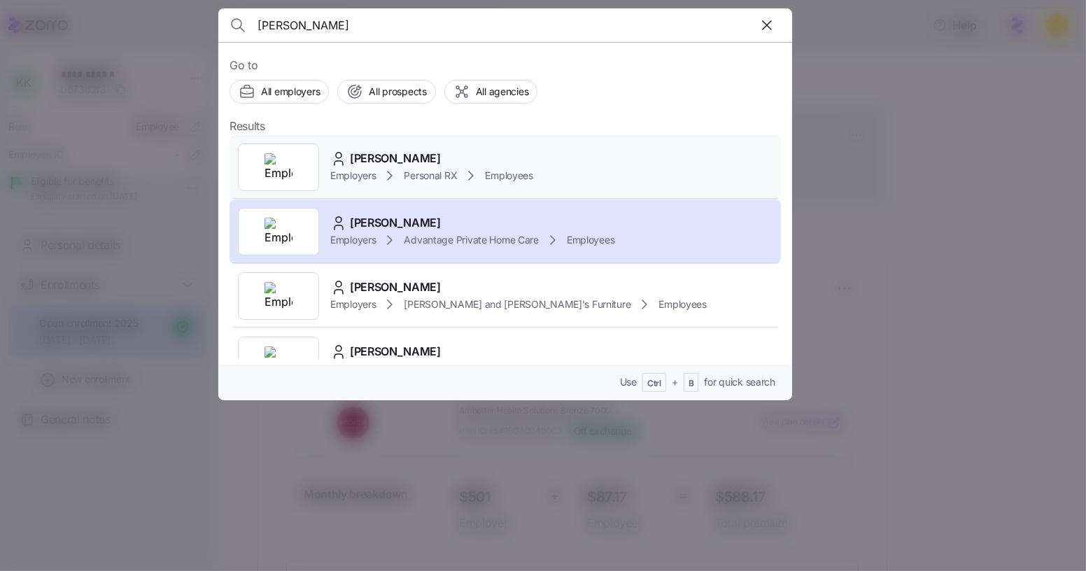
type input "kelli enis"
click at [354, 152] on span "Kelli Ennis" at bounding box center [395, 158] width 91 height 17
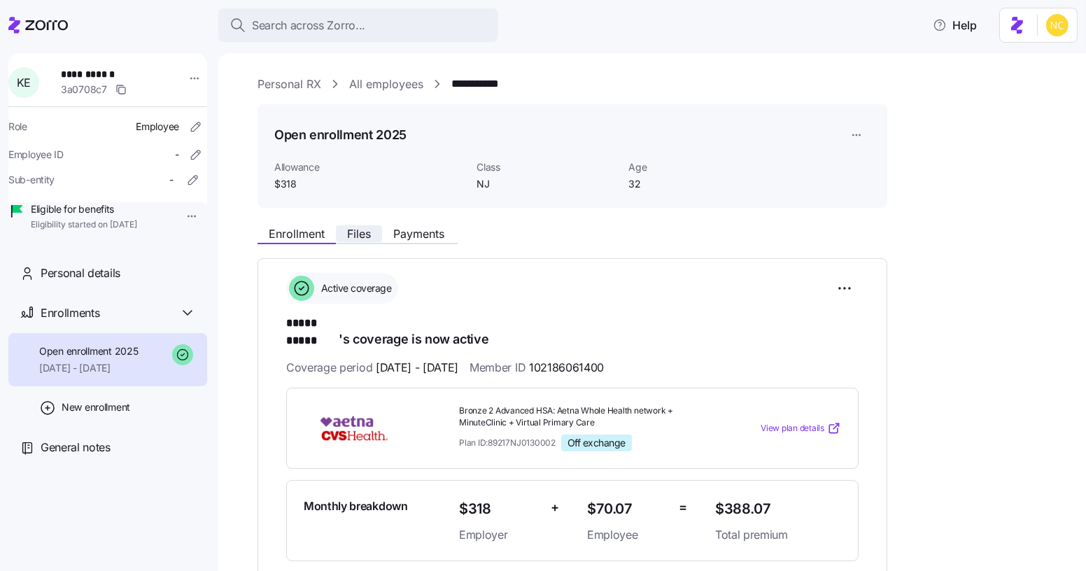
click at [356, 238] on span "Files" at bounding box center [359, 233] width 24 height 11
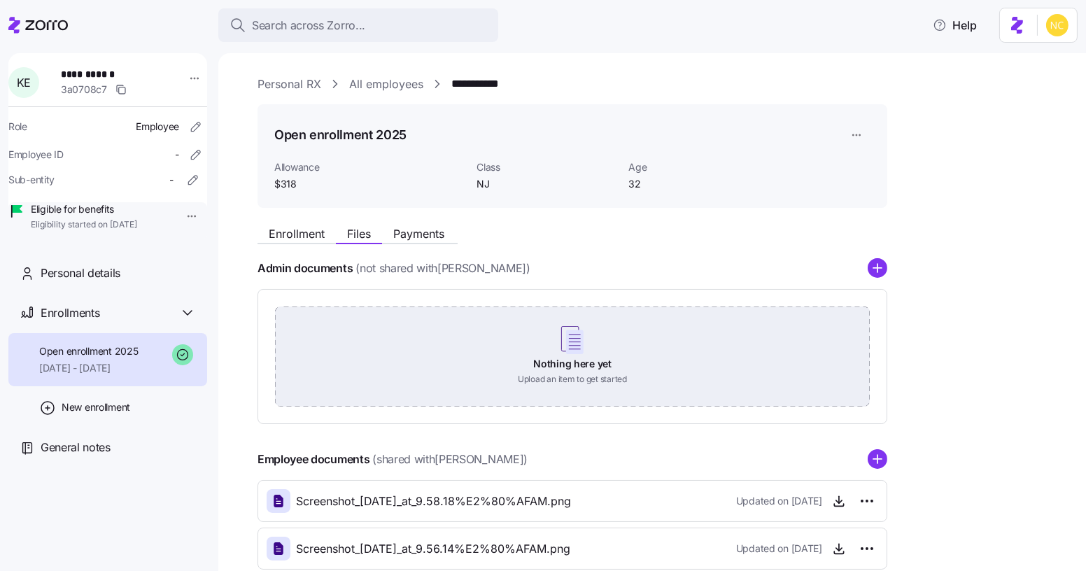
scroll to position [128, 0]
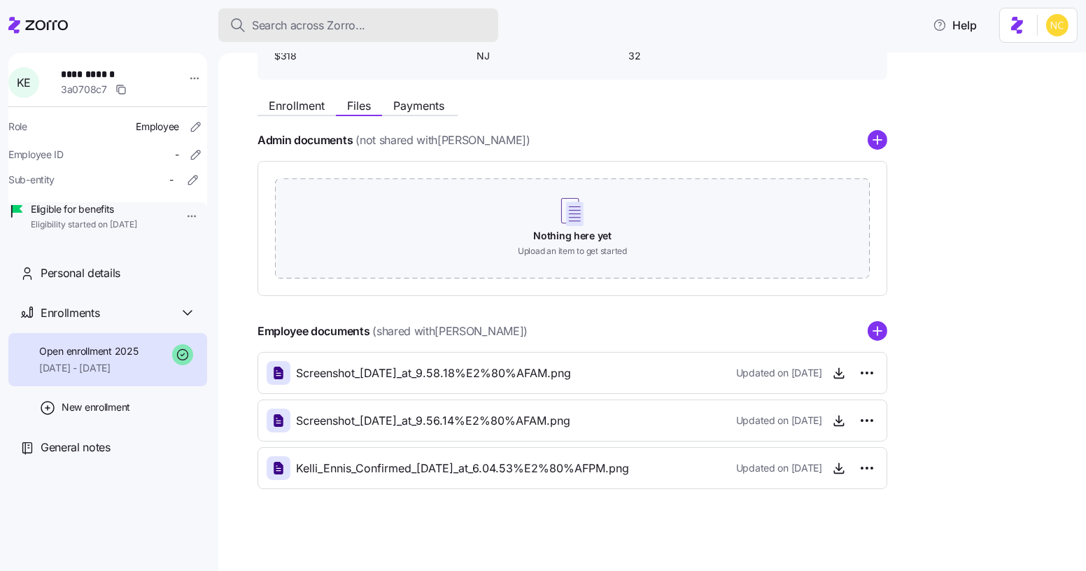
click at [460, 23] on div "Search across Zorro..." at bounding box center [357, 25] width 257 height 17
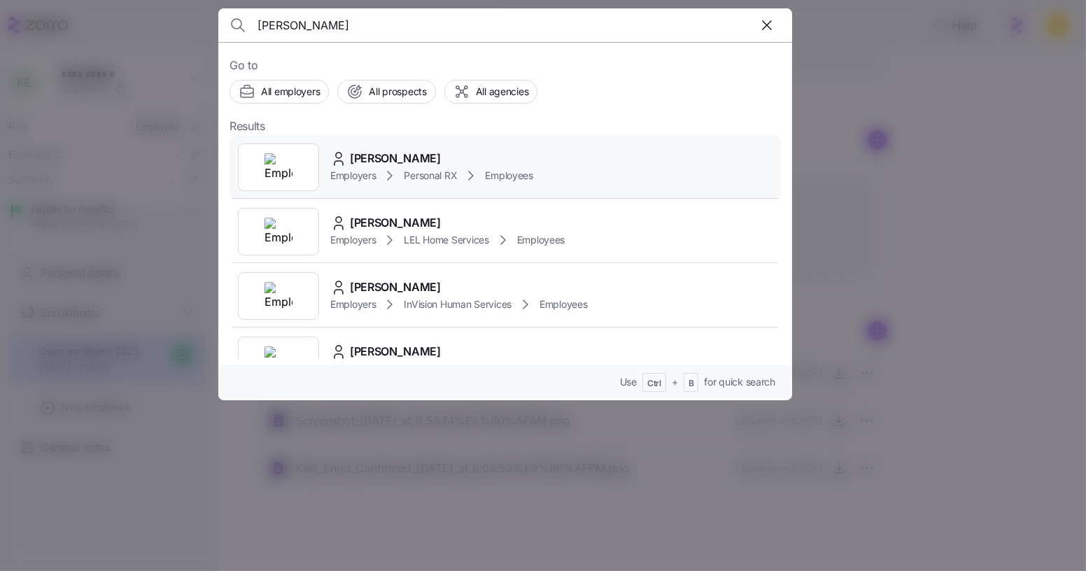
type input "ahmad hussein"
click at [430, 153] on span "Ahmad Hussein" at bounding box center [395, 158] width 91 height 17
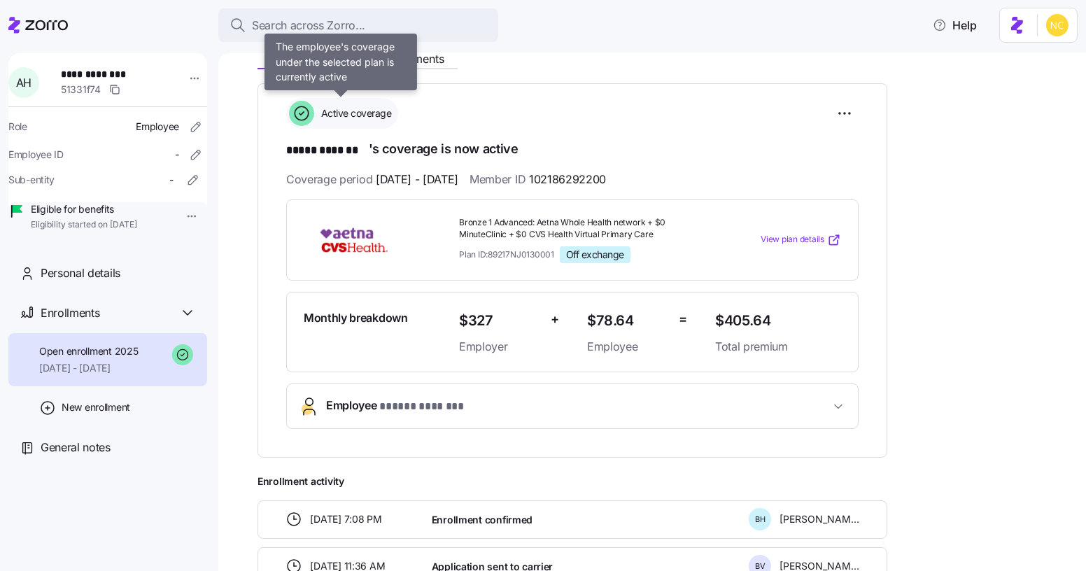
scroll to position [174, 0]
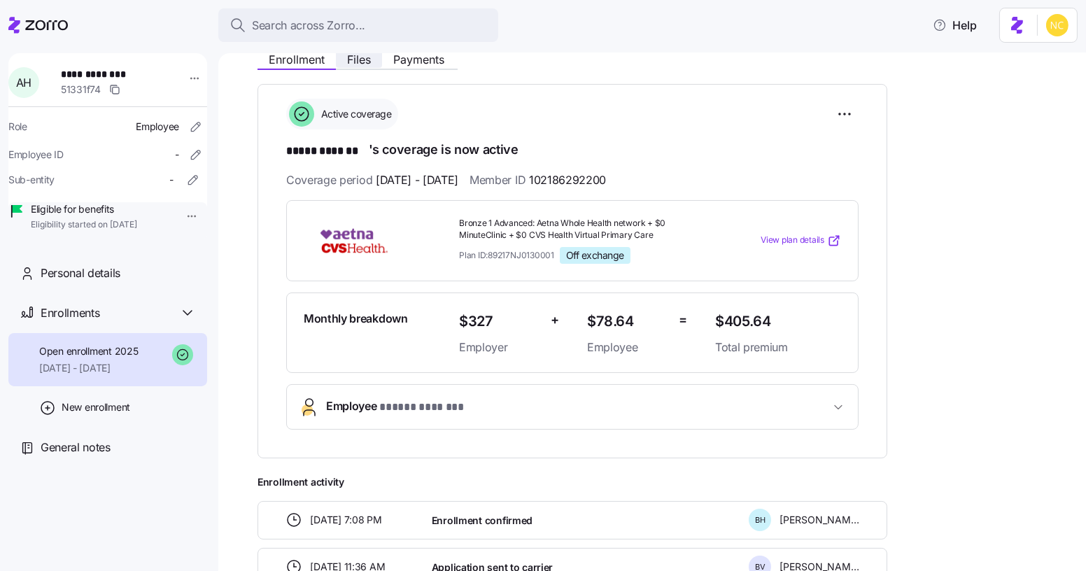
click at [367, 63] on span "Files" at bounding box center [359, 59] width 24 height 11
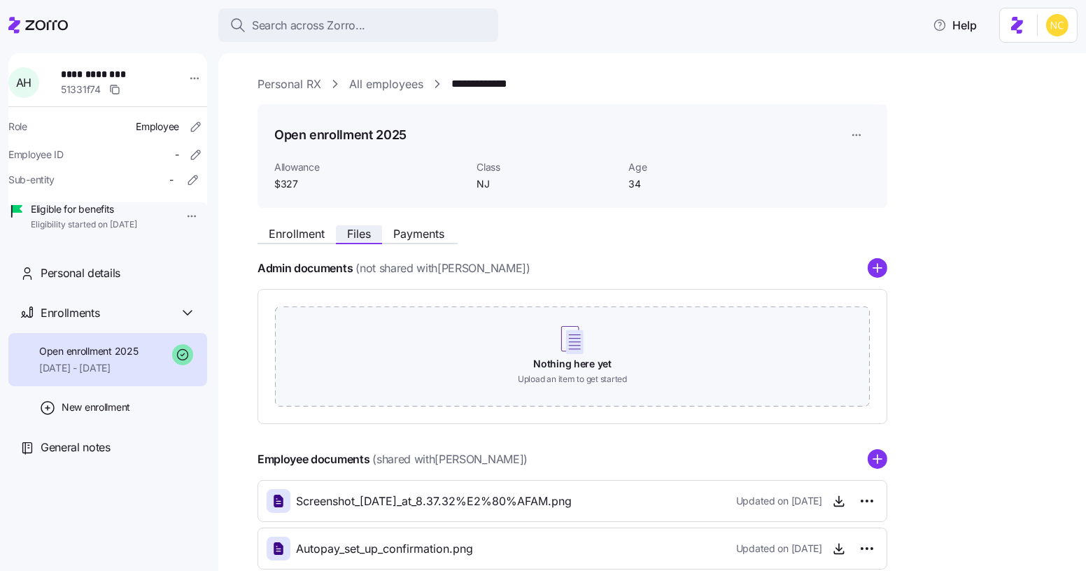
scroll to position [128, 0]
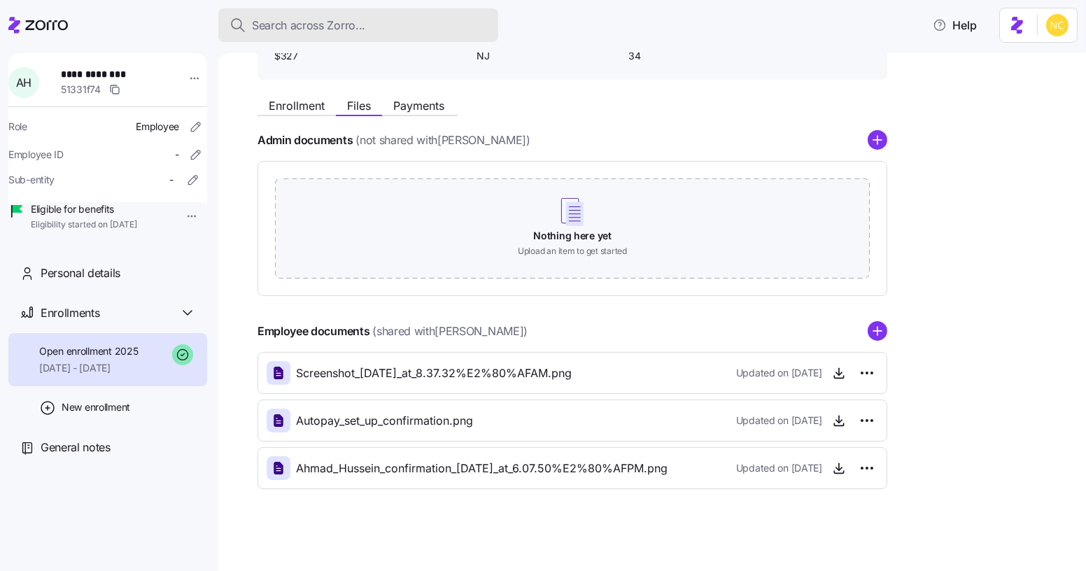
click at [444, 39] on button "Search across Zorro..." at bounding box center [358, 25] width 280 height 34
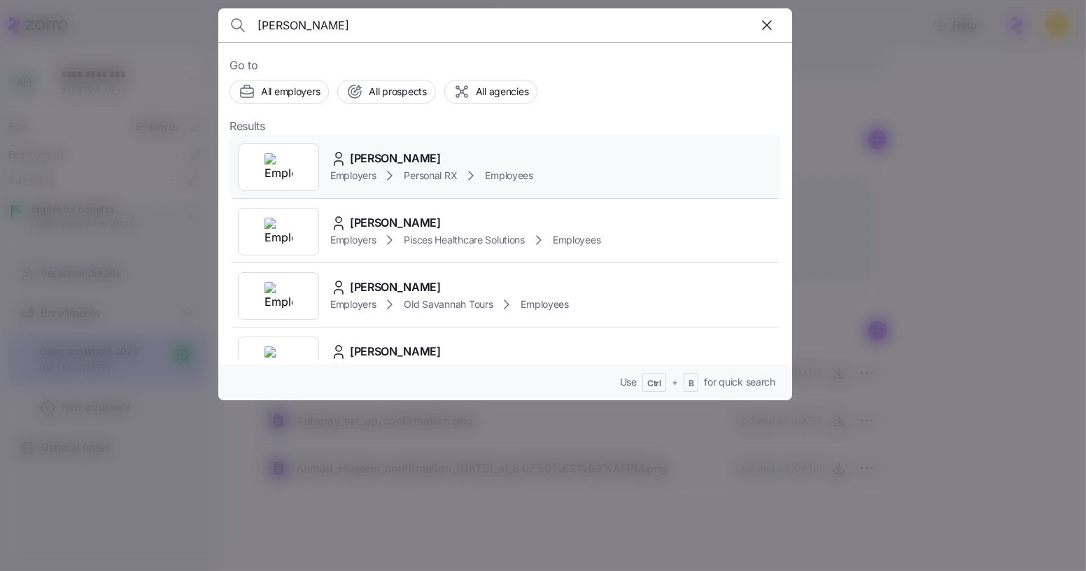
type input "ethan godfrey"
click at [440, 159] on div "Ethan Godfrey" at bounding box center [431, 158] width 203 height 17
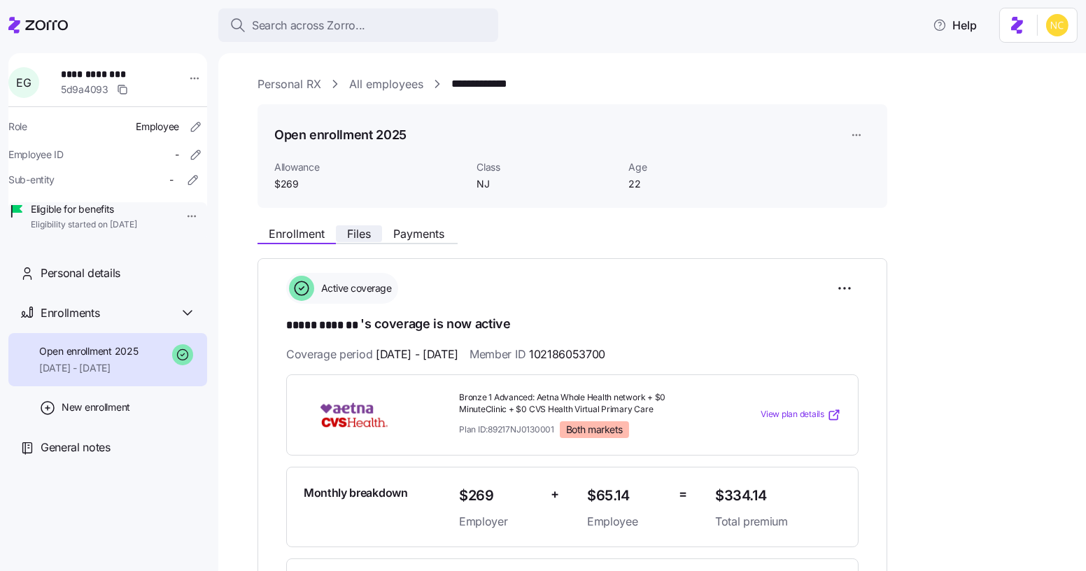
click at [358, 235] on span "Files" at bounding box center [359, 233] width 24 height 11
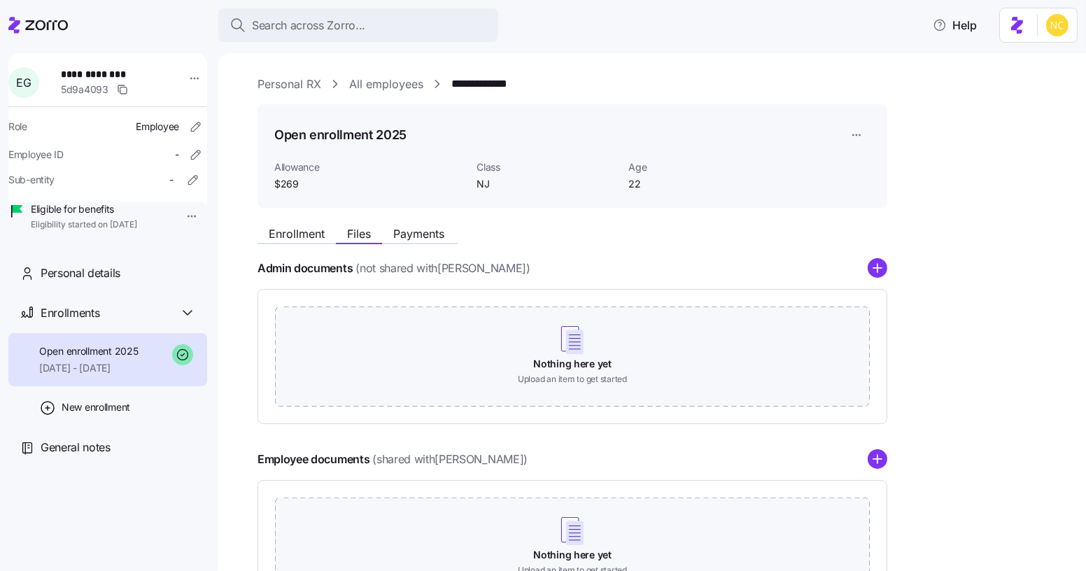
scroll to position [81, 0]
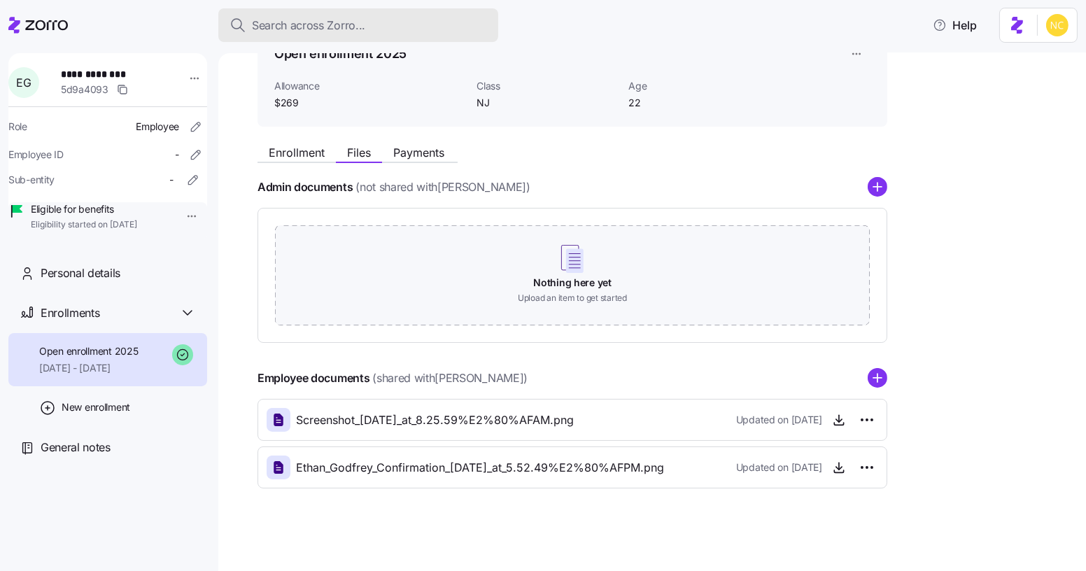
click at [453, 18] on div "Search across Zorro..." at bounding box center [357, 25] width 257 height 17
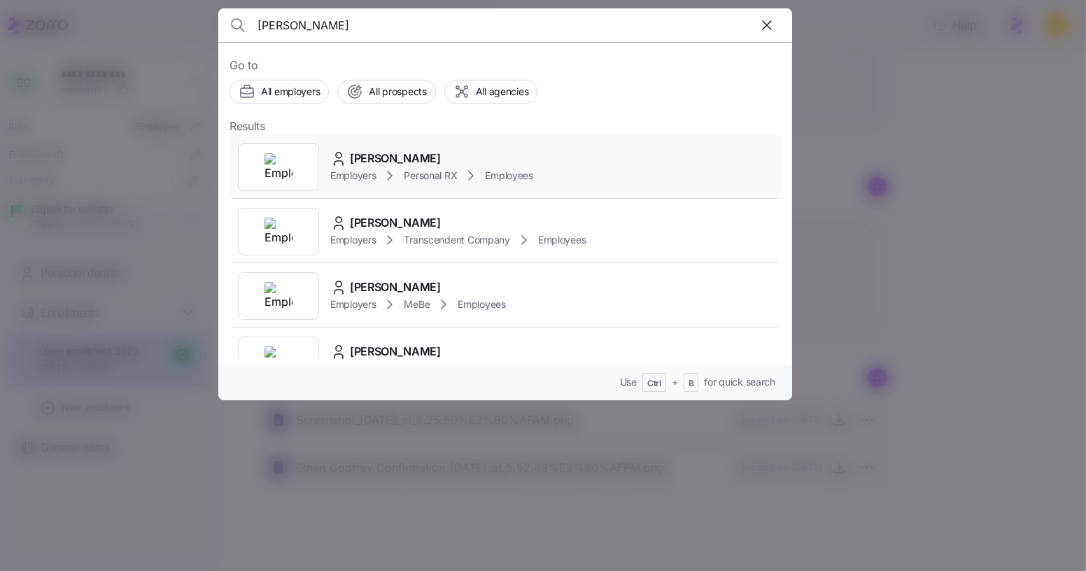
type input "jonathan benko"
click at [402, 157] on span "Jonathan Benkovich" at bounding box center [395, 158] width 91 height 17
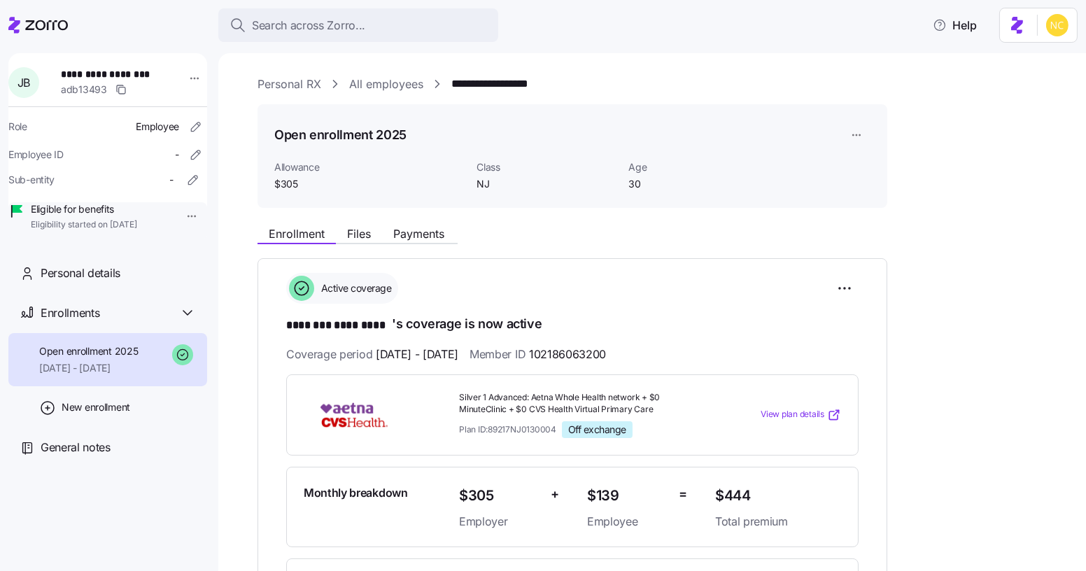
click at [363, 224] on div "Enrollment Files Payments" at bounding box center [572, 231] width 630 height 25
click at [356, 243] on div "Enrollment Files Payments" at bounding box center [357, 235] width 200 height 17
click at [362, 237] on span "Files" at bounding box center [359, 233] width 24 height 11
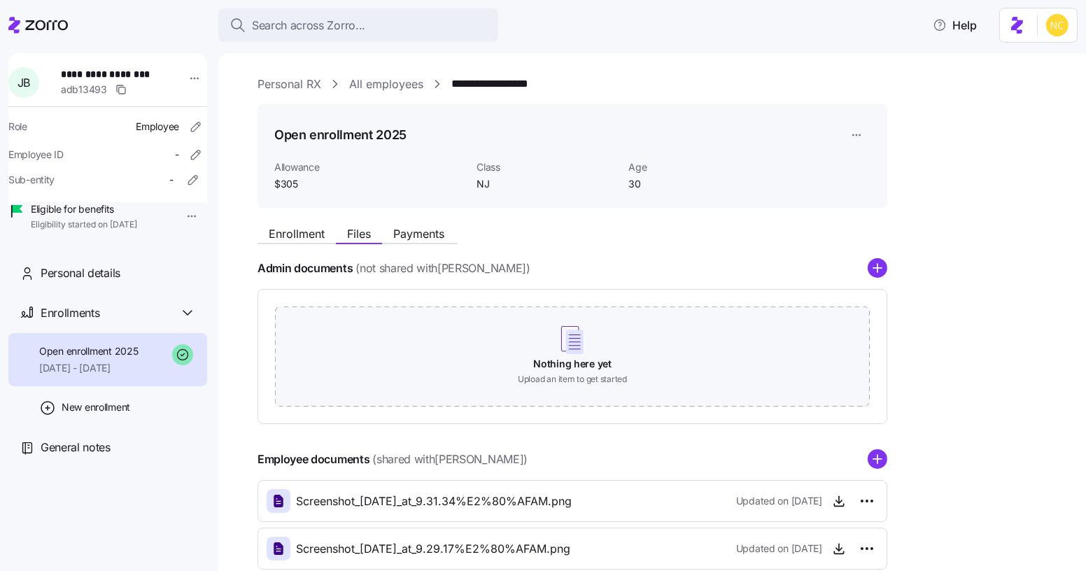
scroll to position [128, 0]
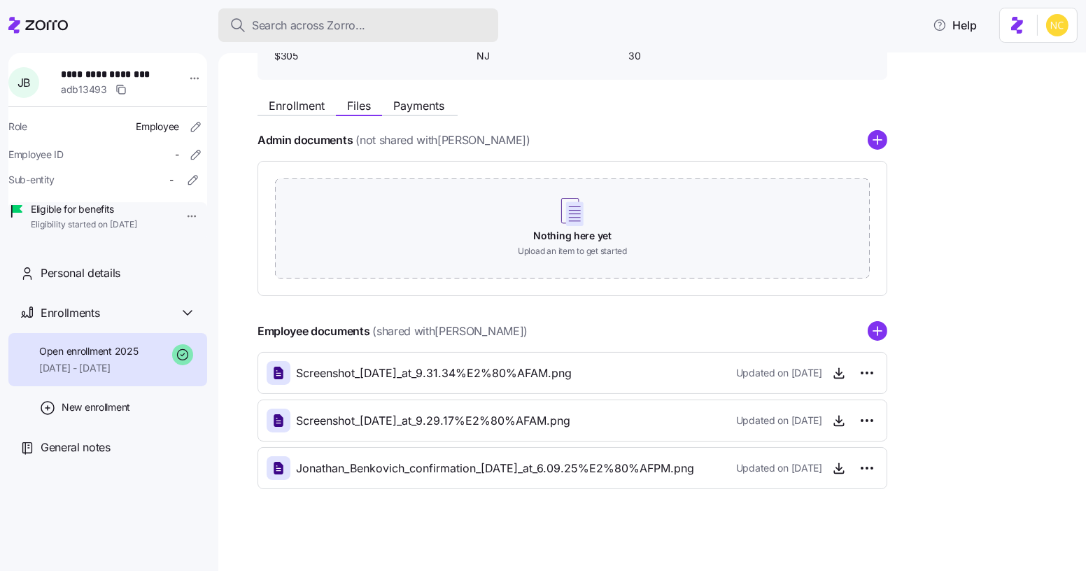
click at [412, 29] on div "Search across Zorro..." at bounding box center [357, 25] width 257 height 17
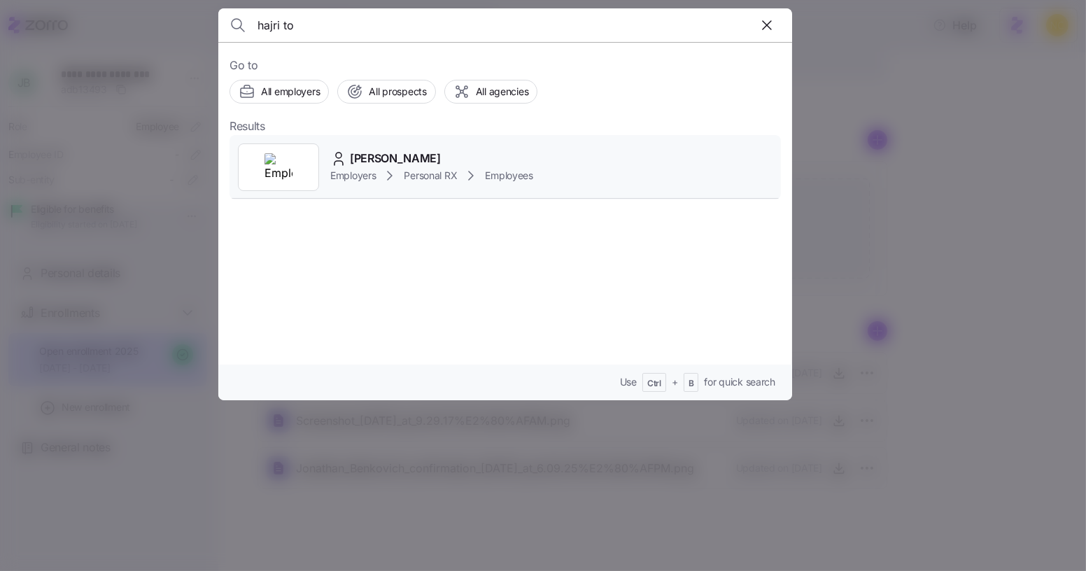
type input "hajri to"
click at [434, 148] on div "Hajri Tonuzi Employers Personal RX Employees" at bounding box center [504, 167] width 551 height 64
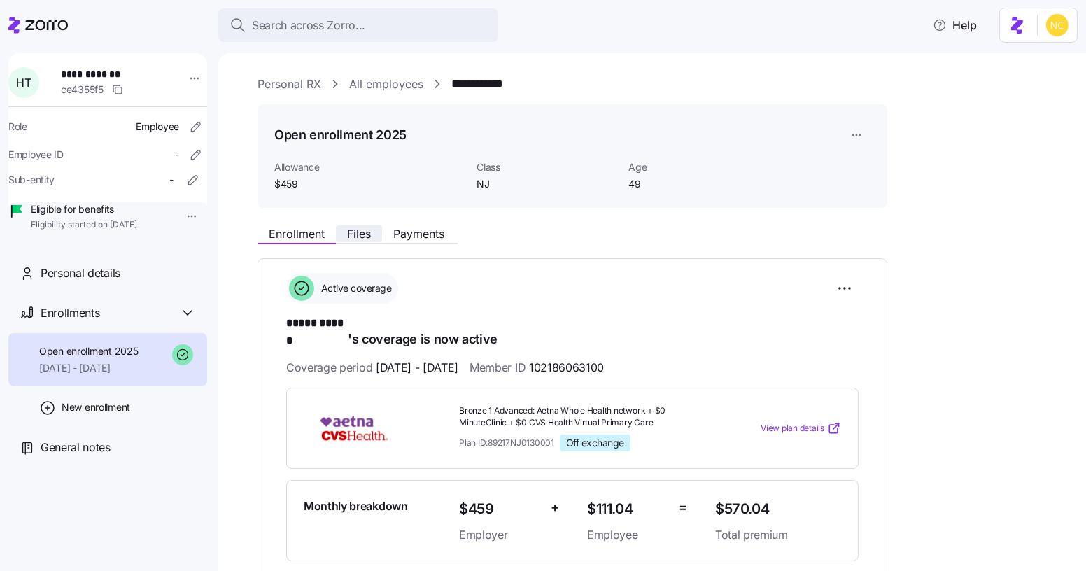
click at [355, 236] on span "Files" at bounding box center [359, 233] width 24 height 11
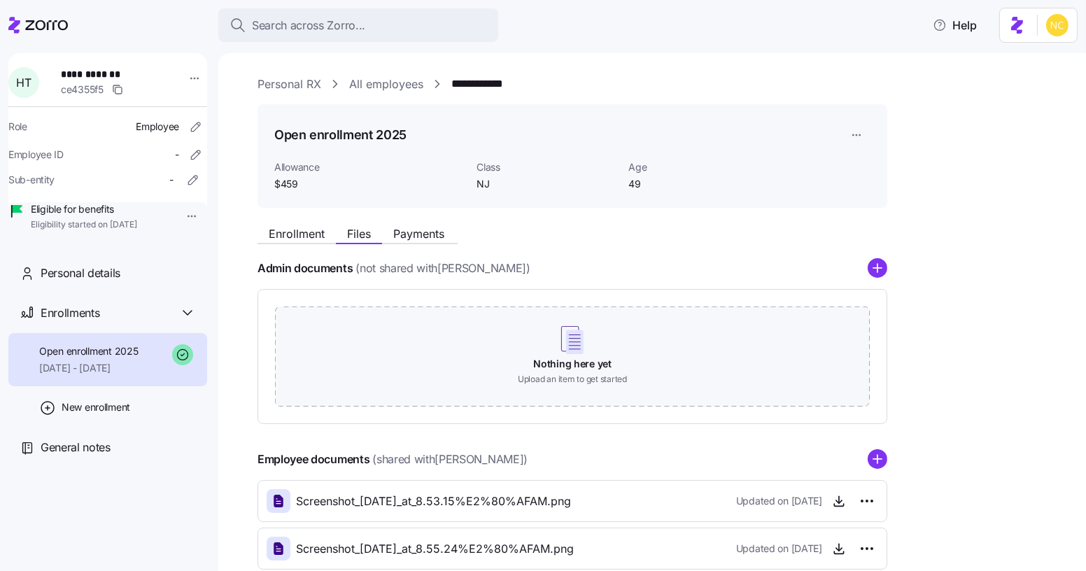
scroll to position [128, 0]
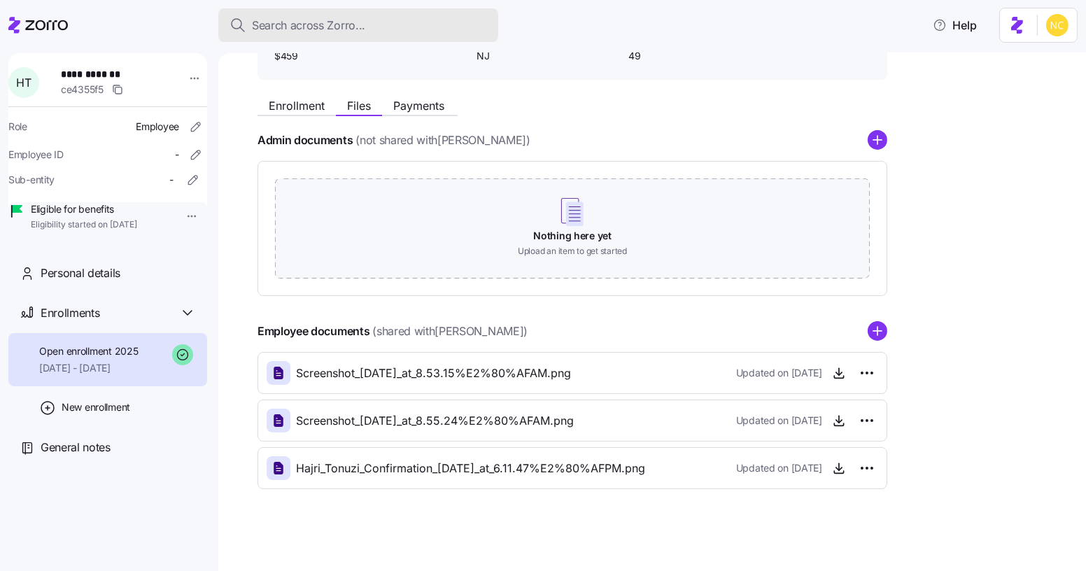
click at [436, 26] on div "Search across Zorro..." at bounding box center [357, 25] width 257 height 17
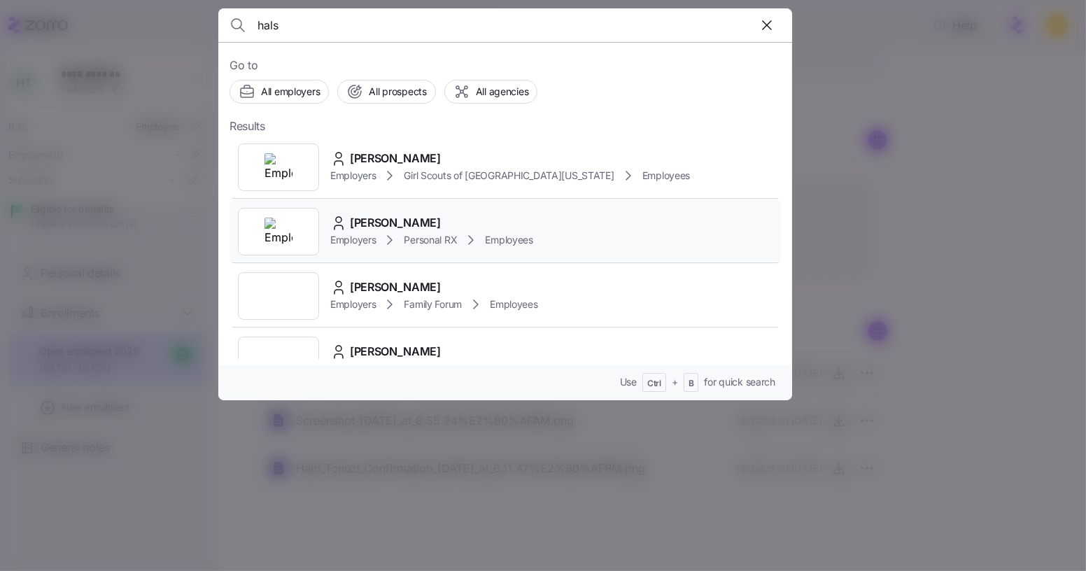
type input "hals"
click at [408, 209] on div "Halstine Lee Employers Personal RX Employees" at bounding box center [504, 231] width 551 height 64
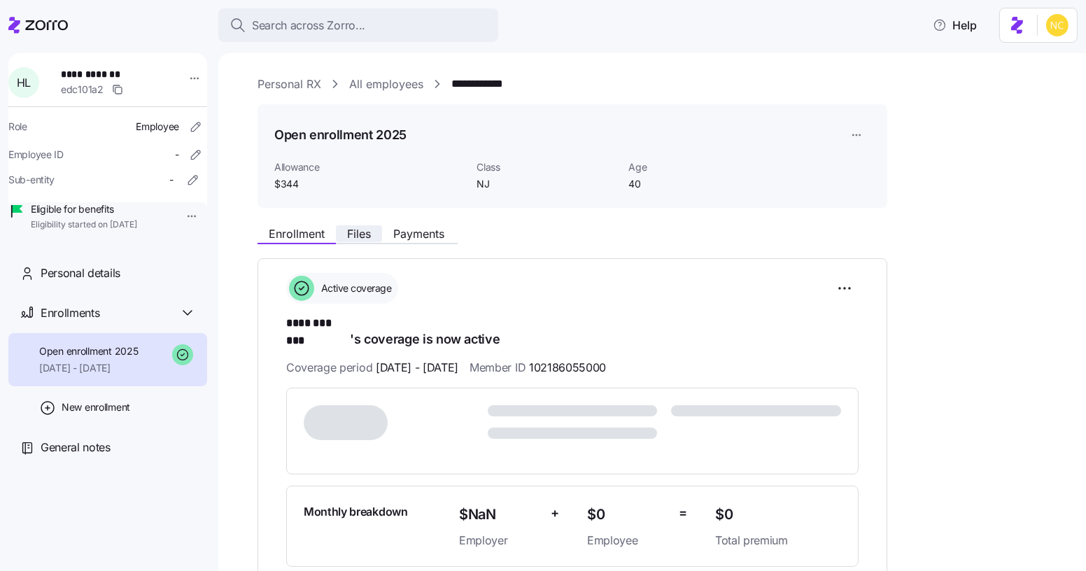
click at [367, 232] on span "Files" at bounding box center [359, 233] width 24 height 11
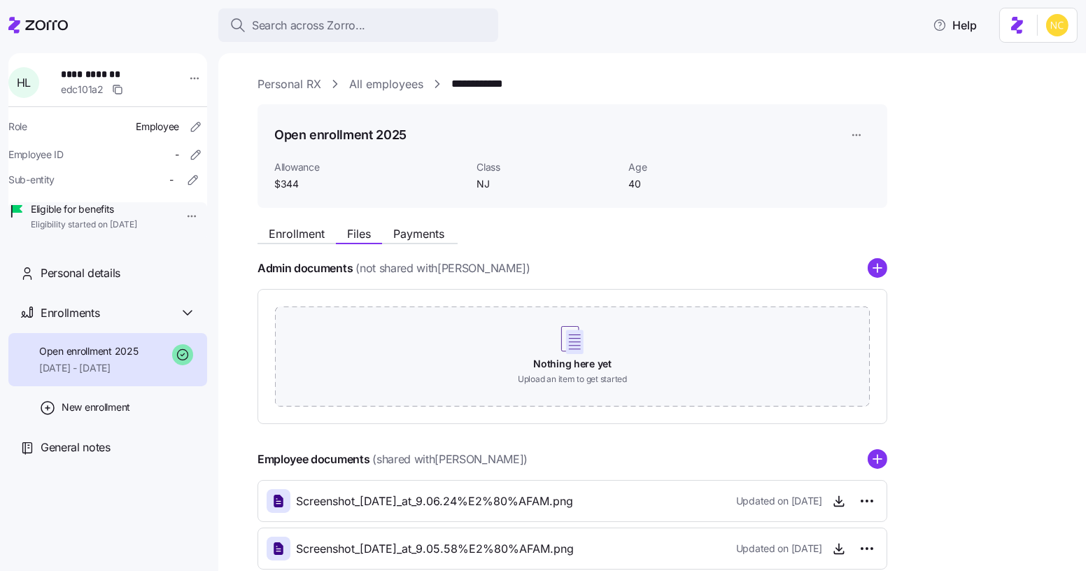
scroll to position [175, 0]
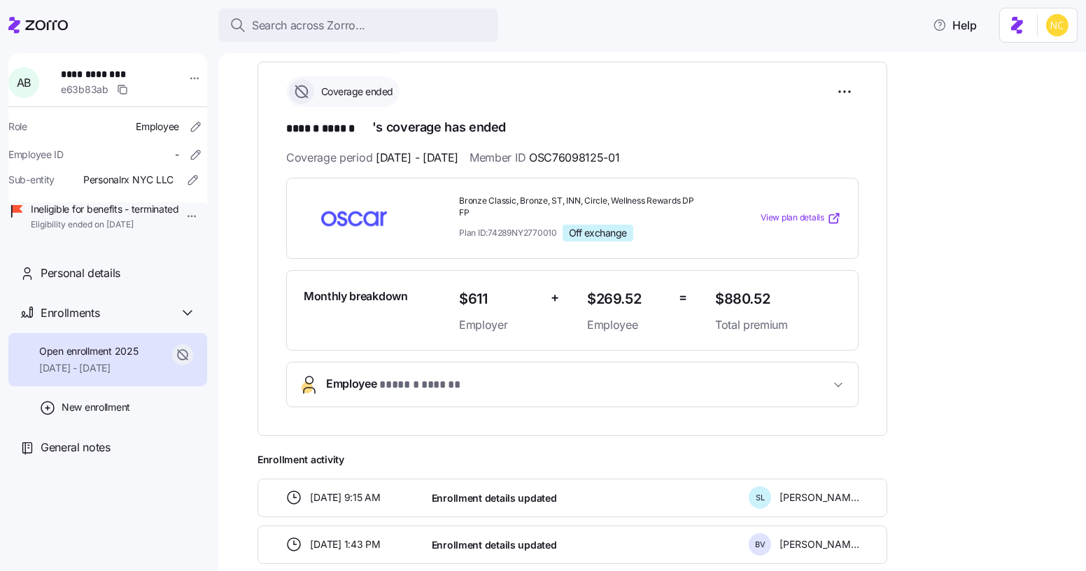
scroll to position [197, 0]
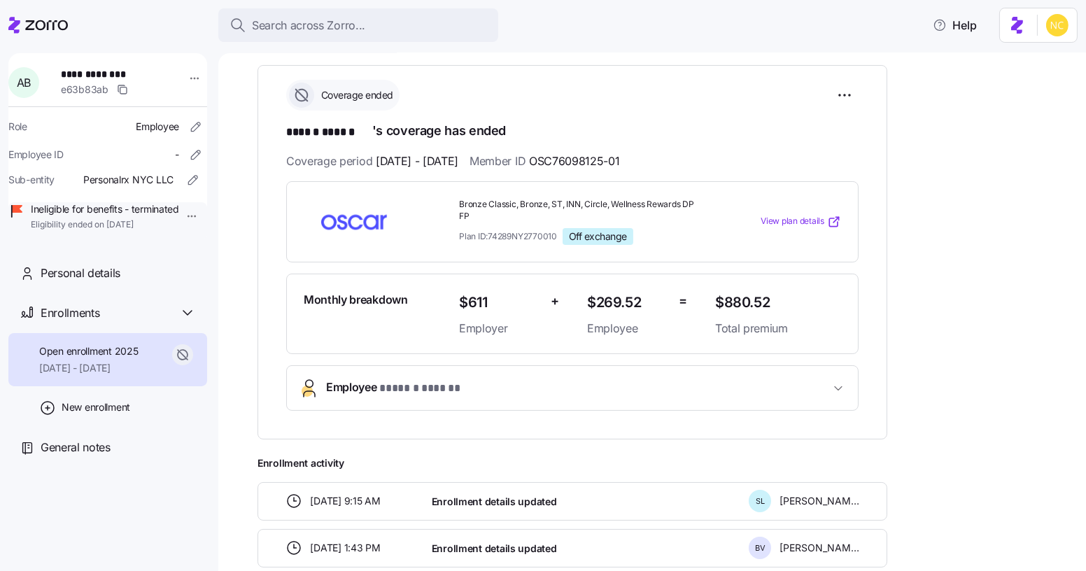
scroll to position [194, 0]
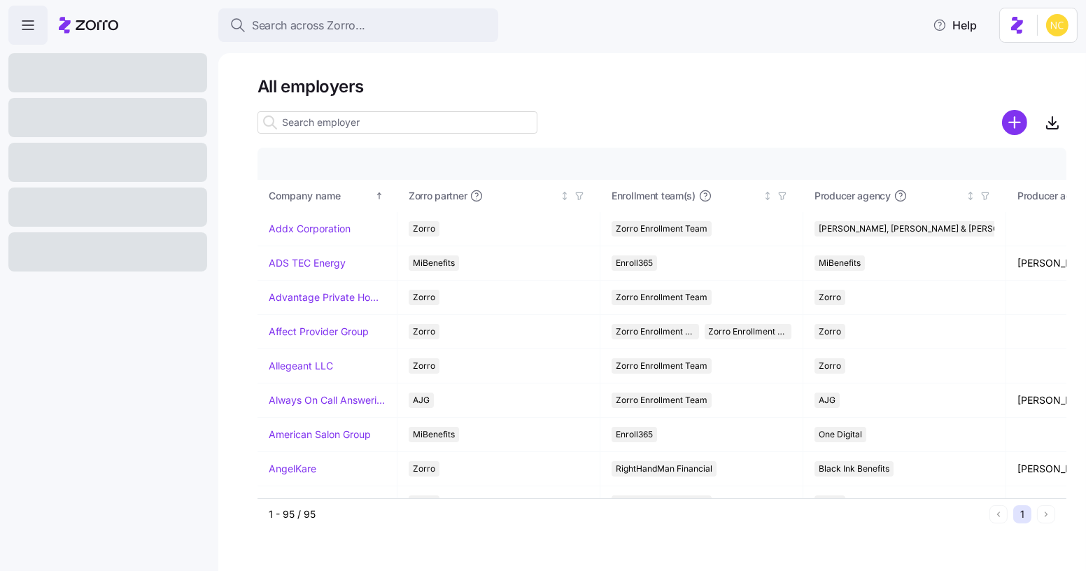
click at [478, 31] on div "Search across Zorro..." at bounding box center [357, 25] width 257 height 17
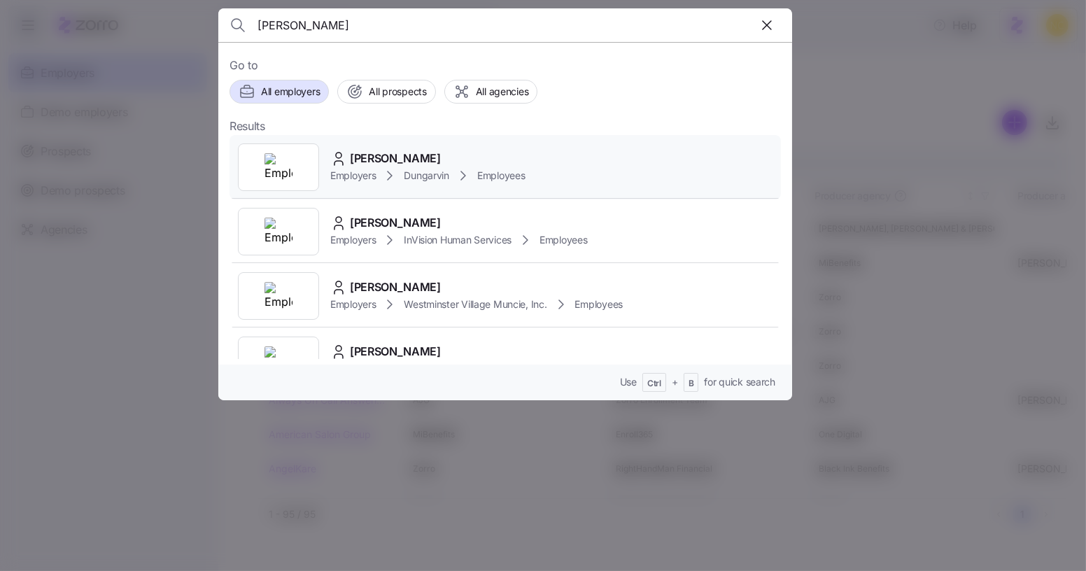
type input "catherine nganga"
click at [444, 145] on div "Catherine Nganga Employers Dungarvin Employees" at bounding box center [504, 167] width 551 height 64
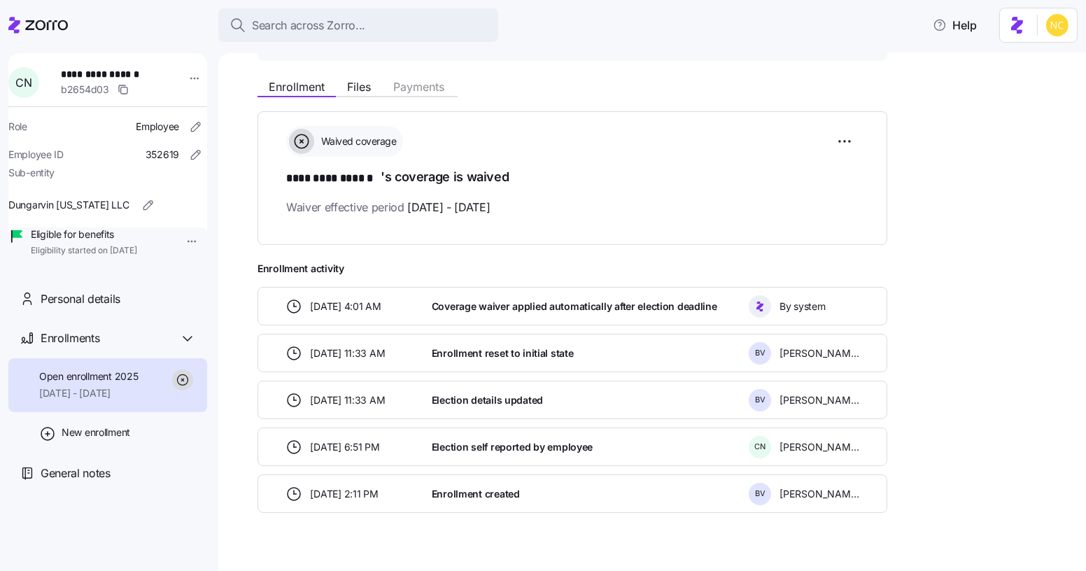
scroll to position [167, 0]
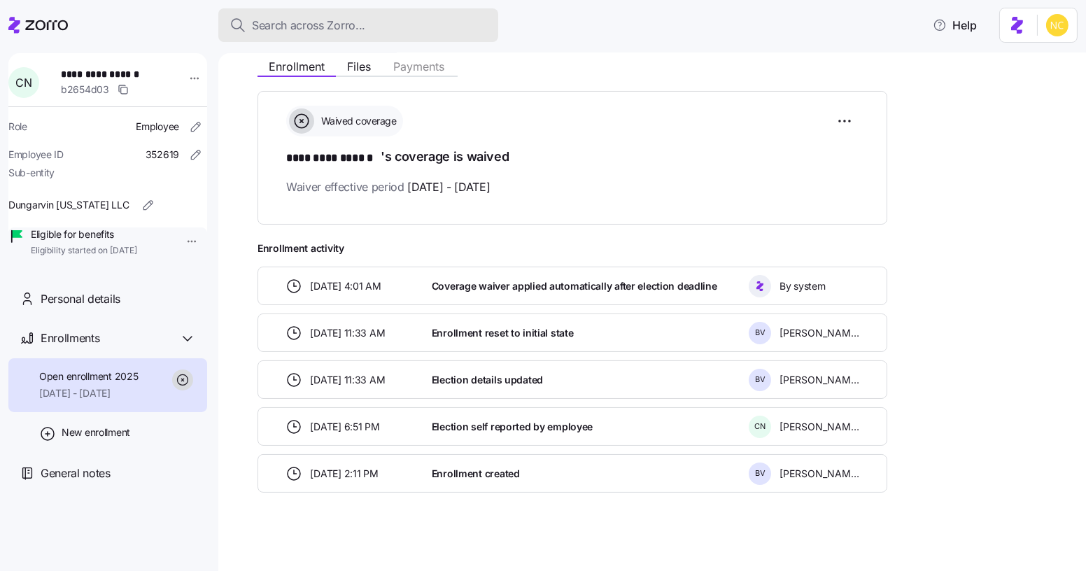
click at [395, 24] on div "Search across Zorro..." at bounding box center [357, 25] width 257 height 17
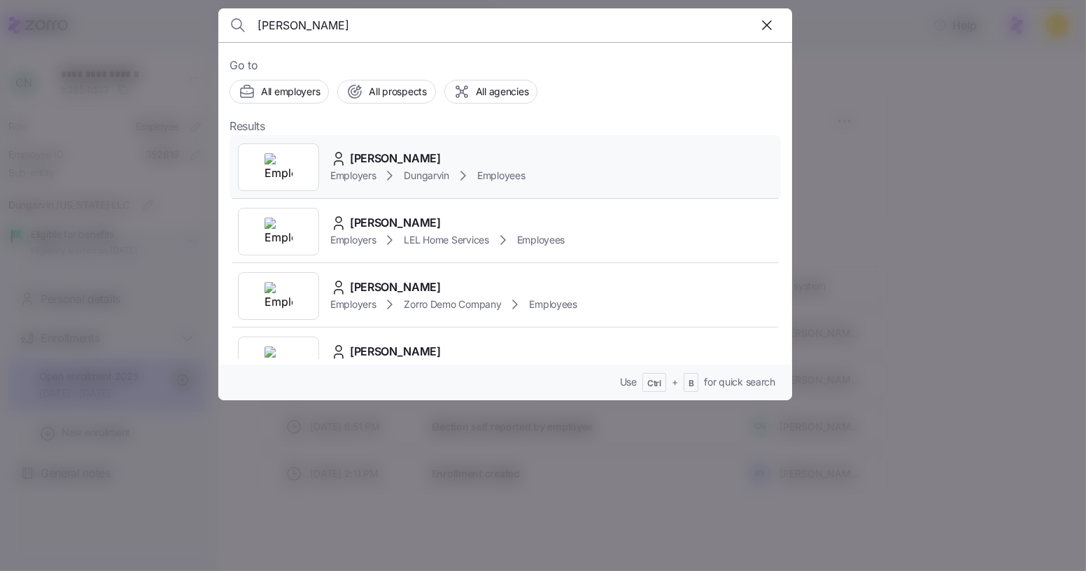
type input "thomas moore"
click at [392, 167] on icon at bounding box center [389, 175] width 17 height 17
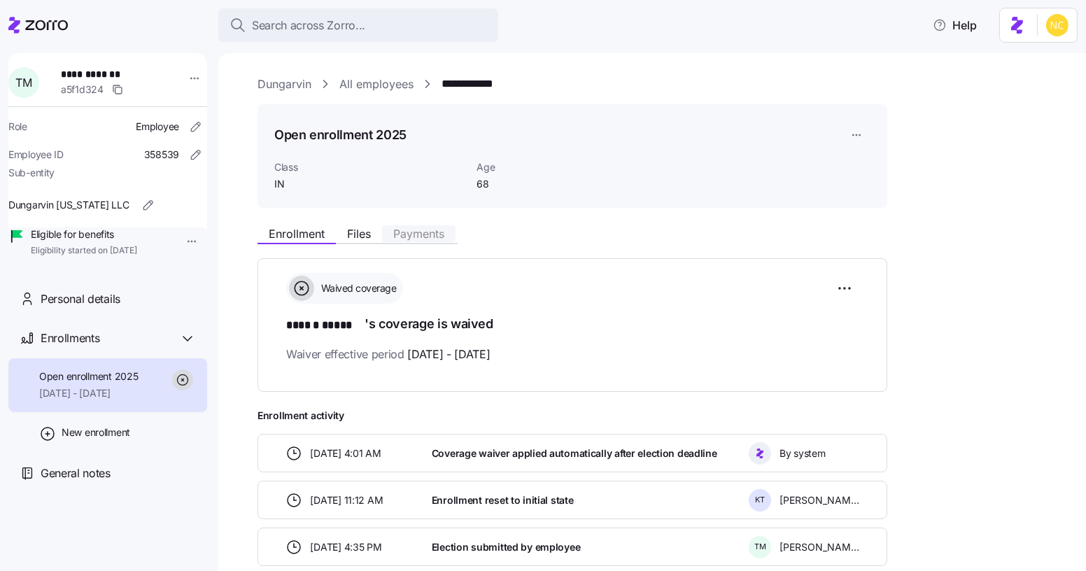
scroll to position [121, 0]
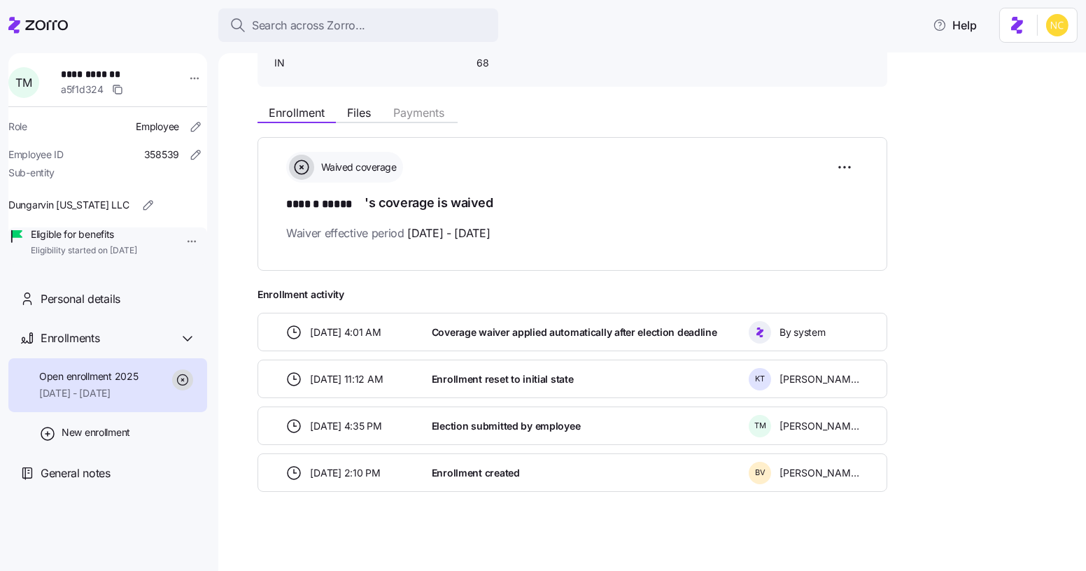
click at [432, 50] on main "**********" at bounding box center [543, 281] width 1086 height 562
click at [432, 34] on button "Search across Zorro..." at bounding box center [358, 25] width 280 height 34
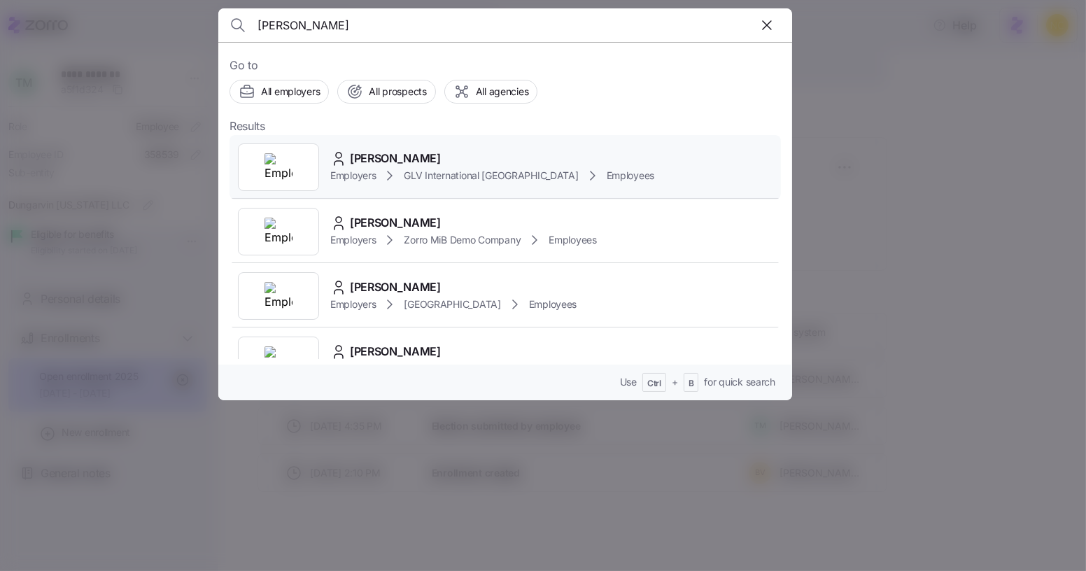
type input "quincy jones"
click at [377, 153] on span "Quincy Jones" at bounding box center [395, 158] width 91 height 17
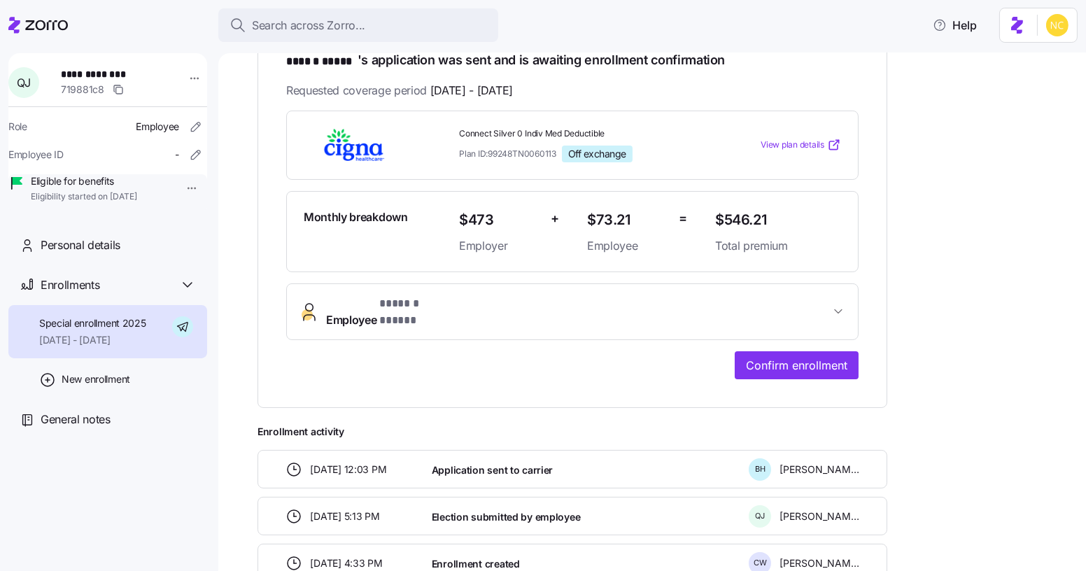
scroll to position [341, 0]
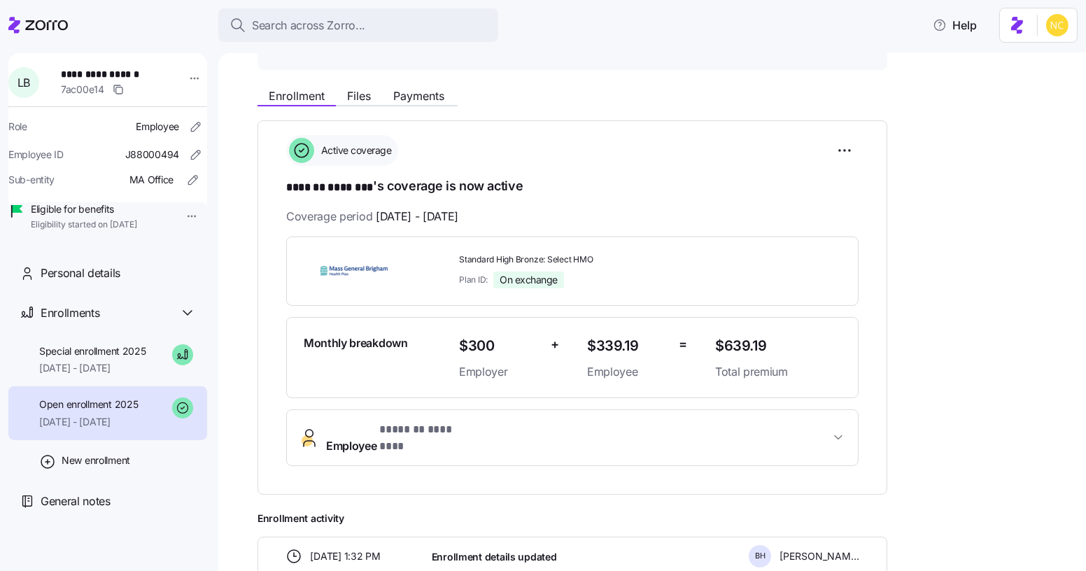
scroll to position [138, 0]
click at [141, 358] on span "Special enrollment 2025" at bounding box center [92, 351] width 107 height 14
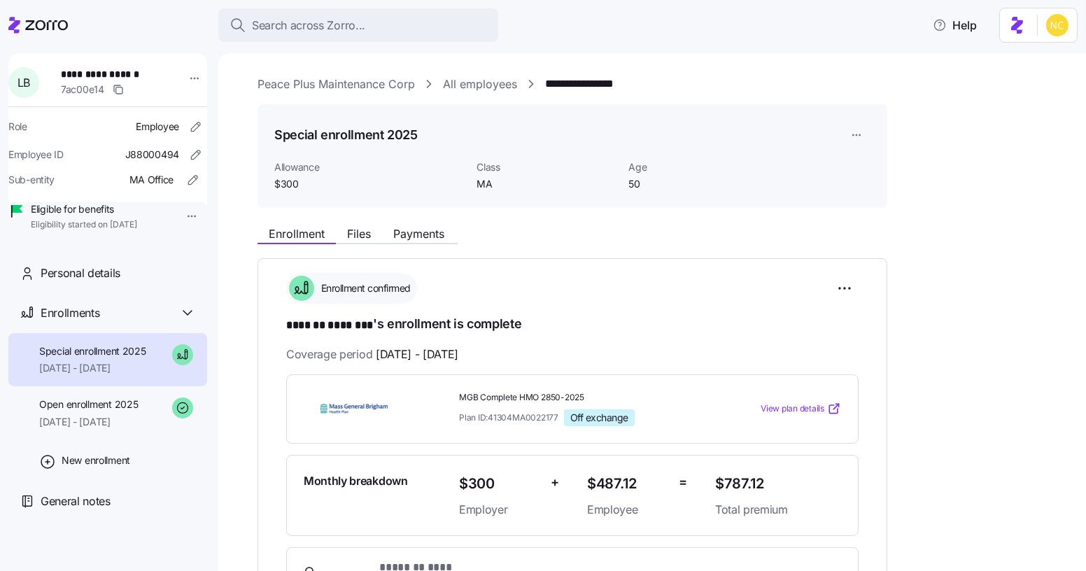
click at [402, 243] on div "Enrollment Files Payments" at bounding box center [357, 235] width 200 height 17
click at [378, 234] on button "Files" at bounding box center [359, 233] width 46 height 17
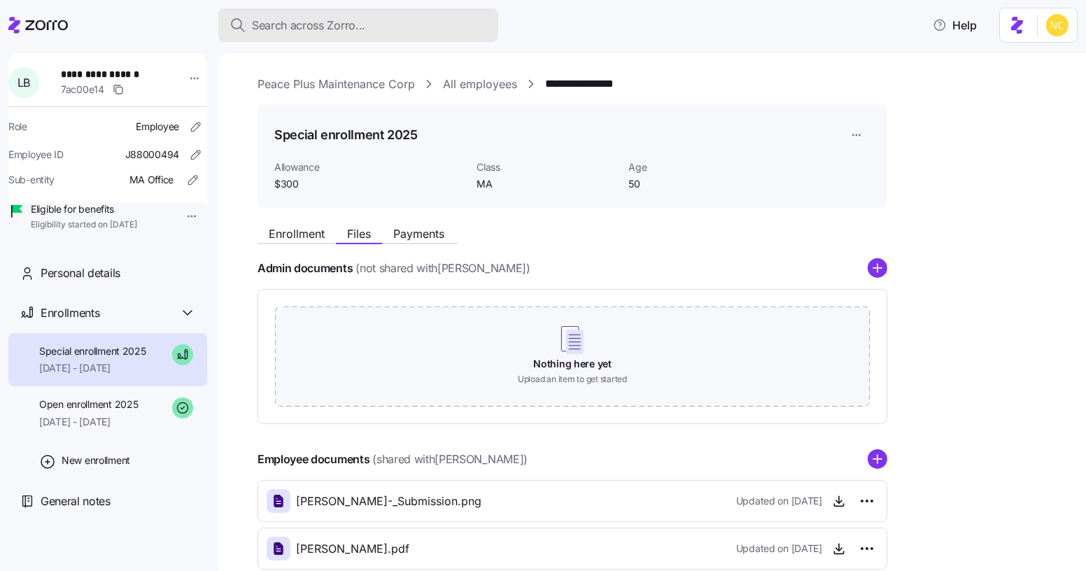
click at [394, 26] on div "Search across Zorro..." at bounding box center [357, 25] width 257 height 17
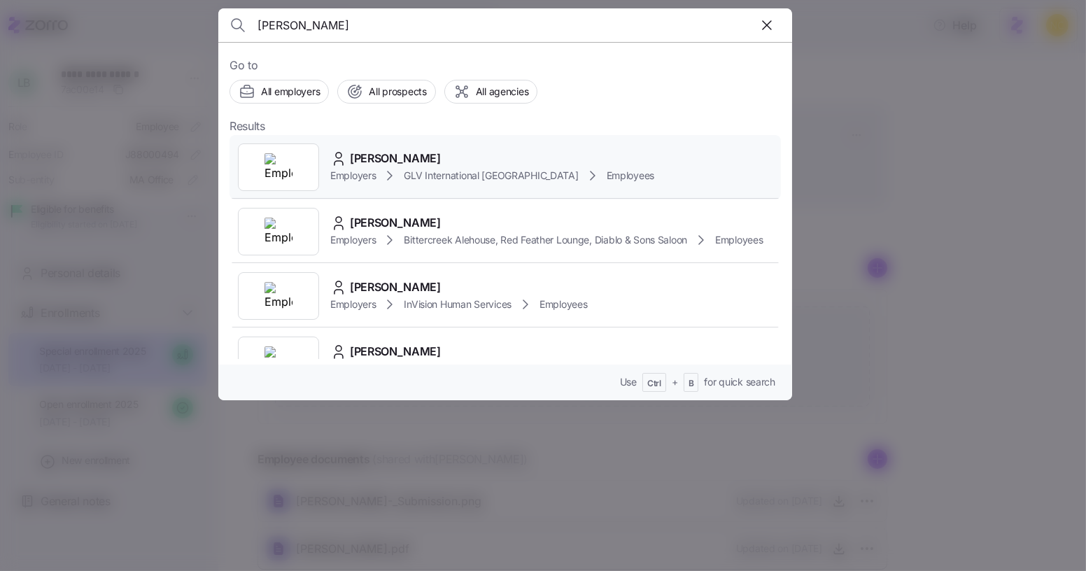
type input "[PERSON_NAME]"
click at [422, 160] on span "[PERSON_NAME]" at bounding box center [395, 158] width 91 height 17
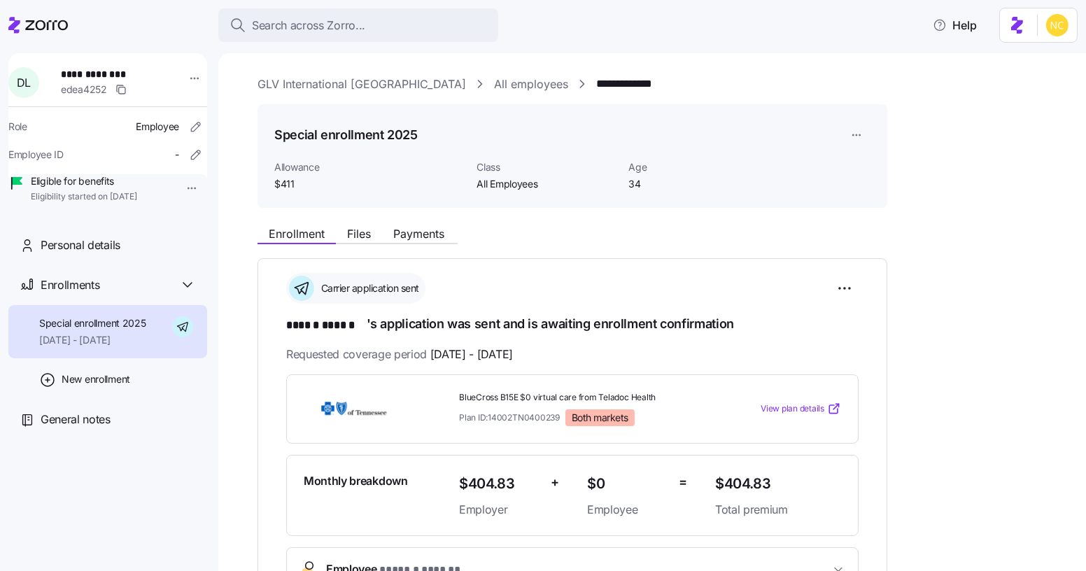
click at [355, 221] on div "Enrollment Files Payments" at bounding box center [572, 231] width 630 height 25
click at [361, 230] on span "Files" at bounding box center [359, 233] width 24 height 11
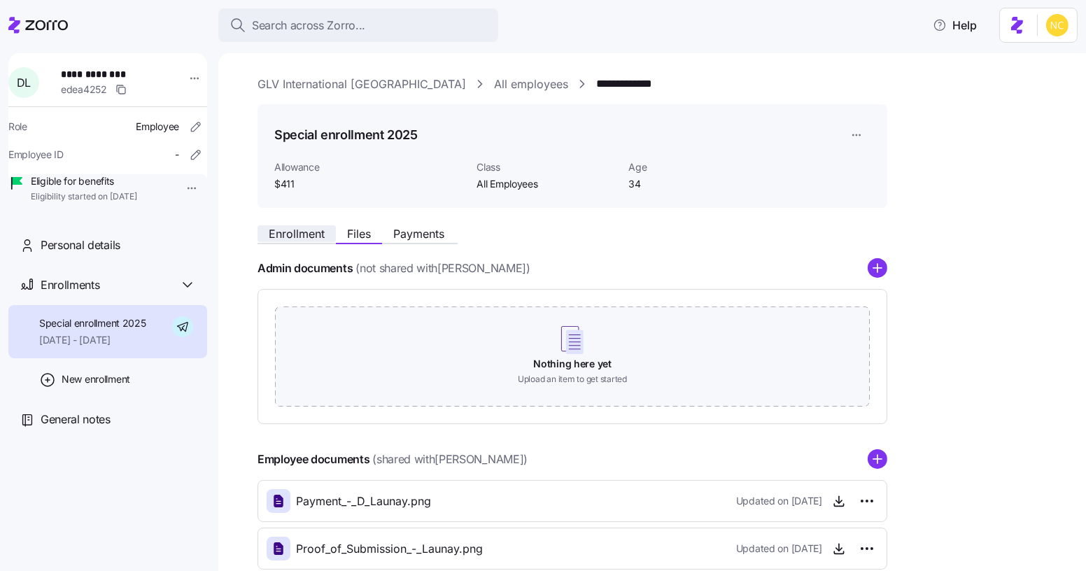
click at [303, 234] on span "Enrollment" at bounding box center [297, 233] width 56 height 11
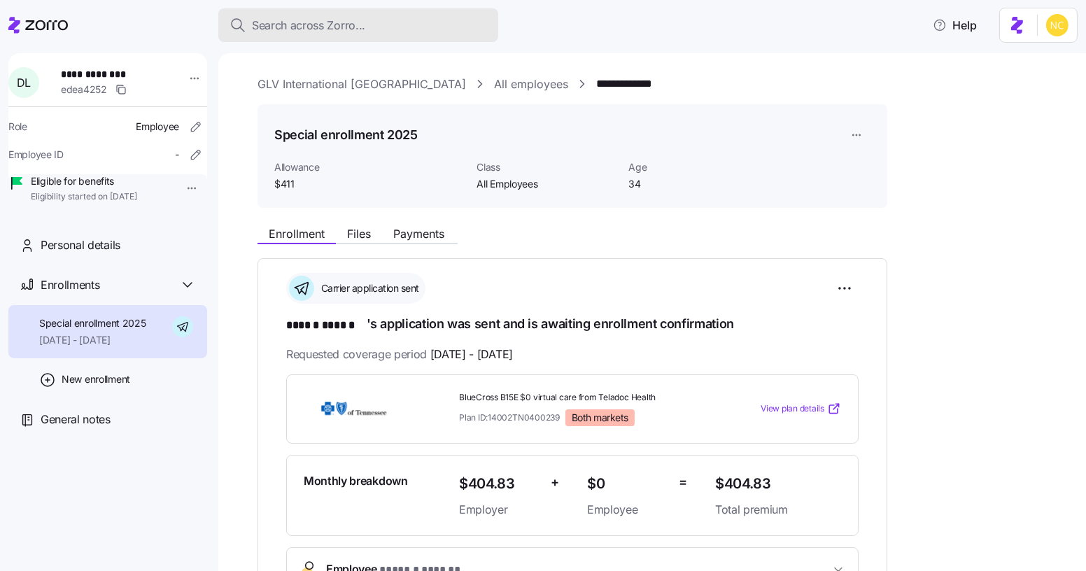
click at [343, 38] on button "Search across Zorro..." at bounding box center [358, 25] width 280 height 34
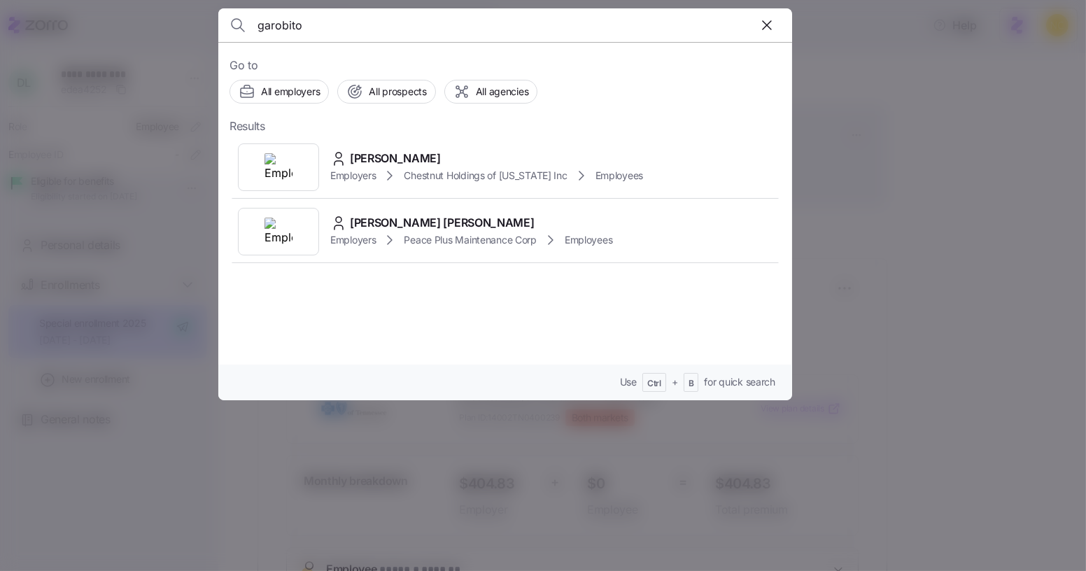
type input "garobito"
click at [412, 208] on div "Soraya Victoria Garabito Employers Peace Plus Maintenance Corp Employees" at bounding box center [504, 231] width 551 height 64
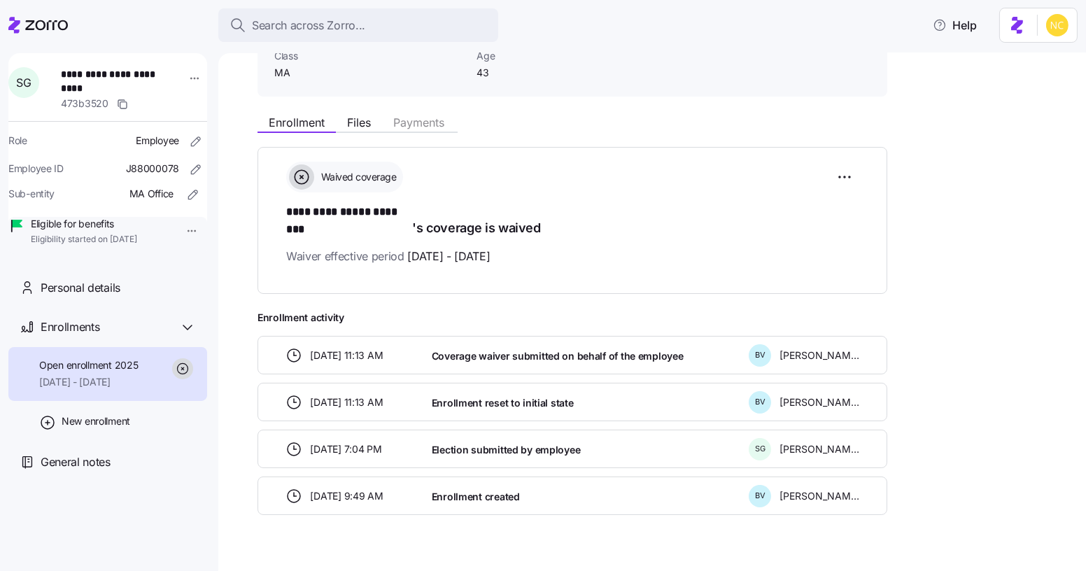
scroll to position [113, 0]
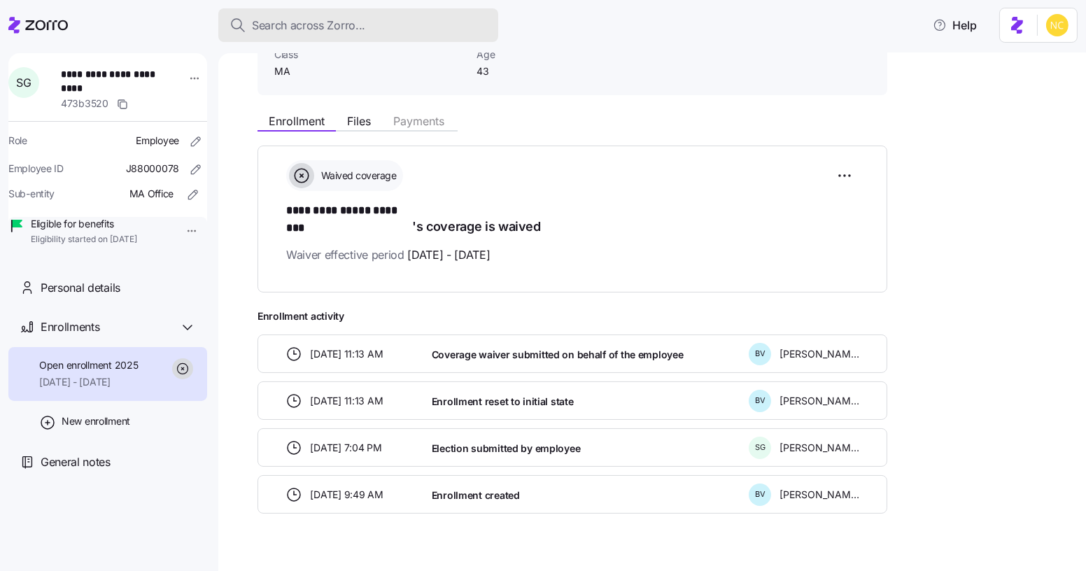
click at [294, 13] on button "Search across Zorro..." at bounding box center [358, 25] width 280 height 34
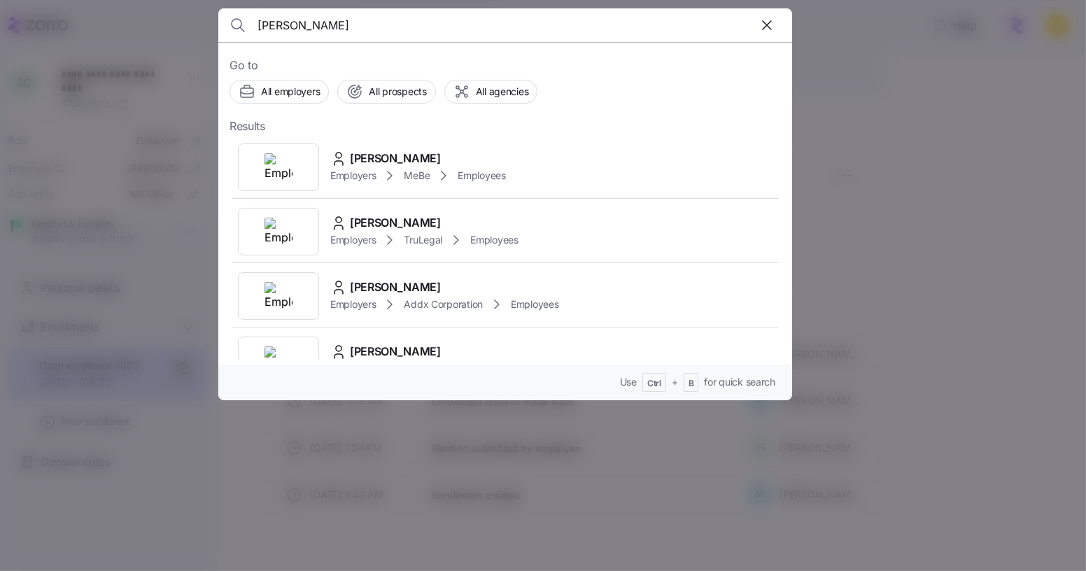
type input "annete kru"
click at [374, 159] on span "ANNETTE KRUGER" at bounding box center [395, 158] width 91 height 17
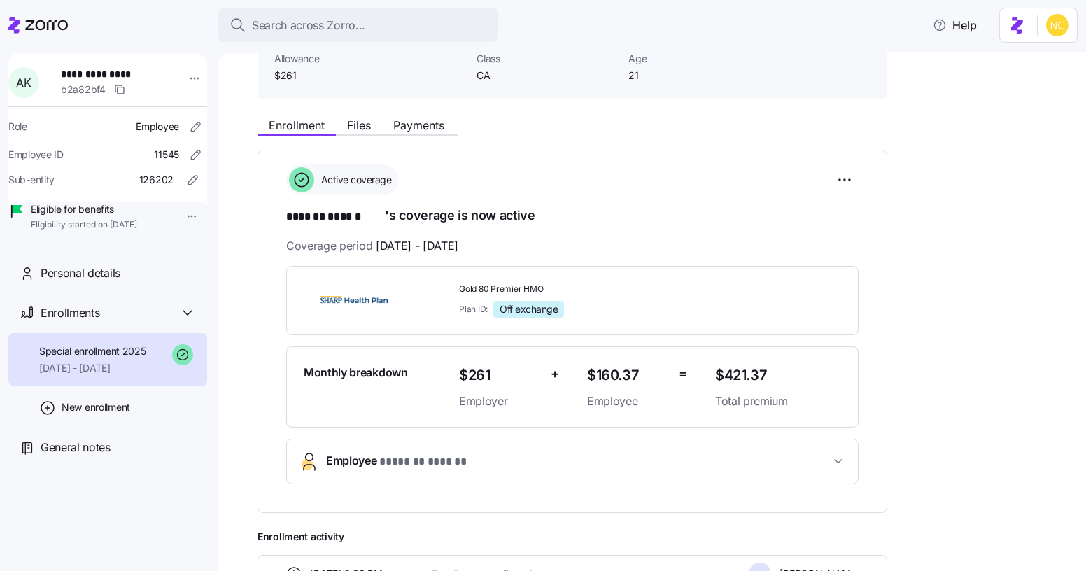
scroll to position [115, 0]
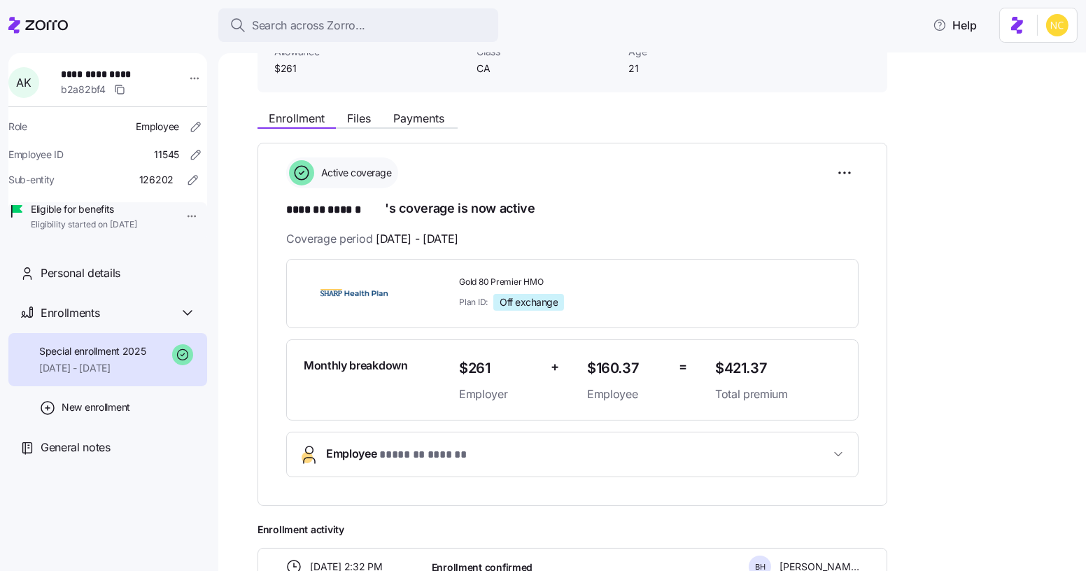
click at [344, 357] on span "Monthly breakdown" at bounding box center [356, 365] width 104 height 17
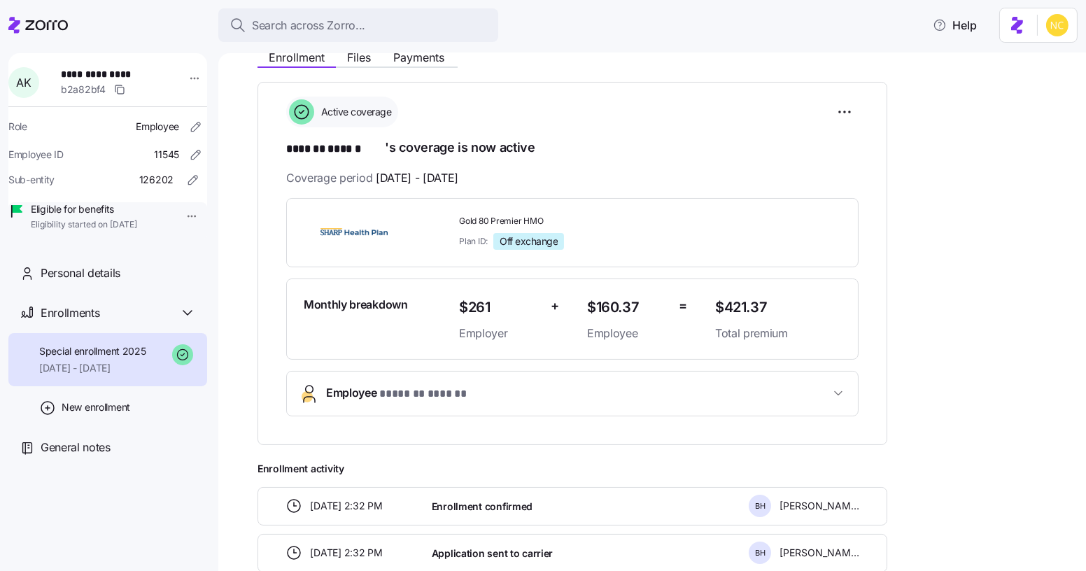
scroll to position [177, 0]
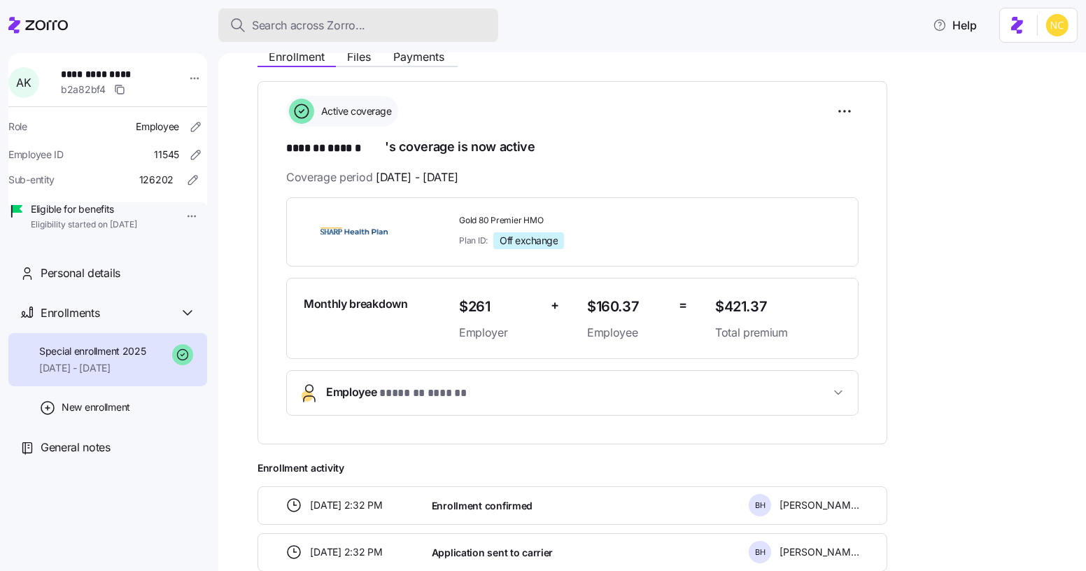
click at [297, 26] on span "Search across Zorro..." at bounding box center [308, 25] width 113 height 17
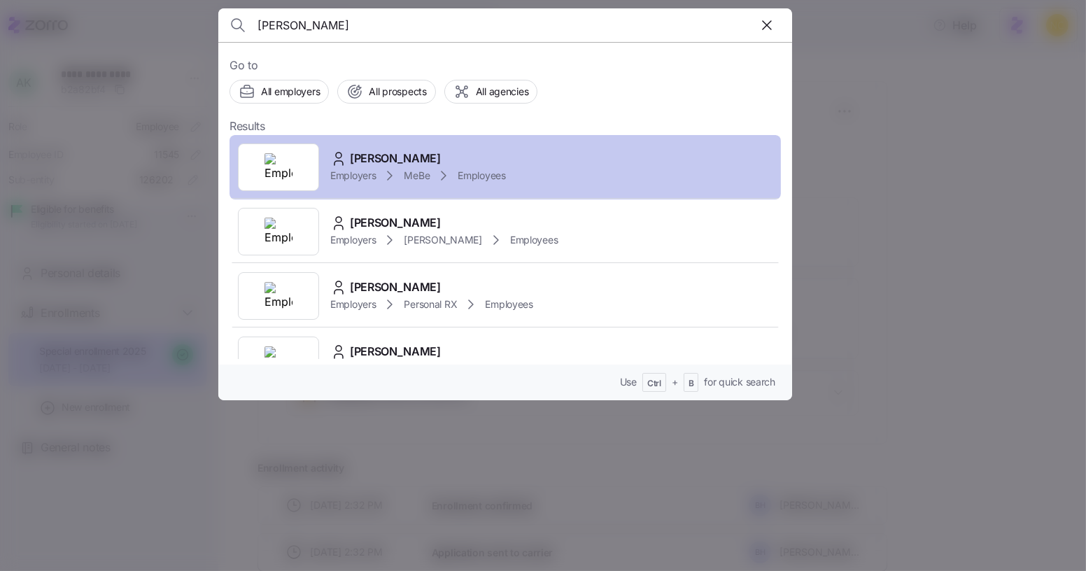
type input "kruger ann"
click at [436, 150] on span "[PERSON_NAME]" at bounding box center [395, 158] width 91 height 17
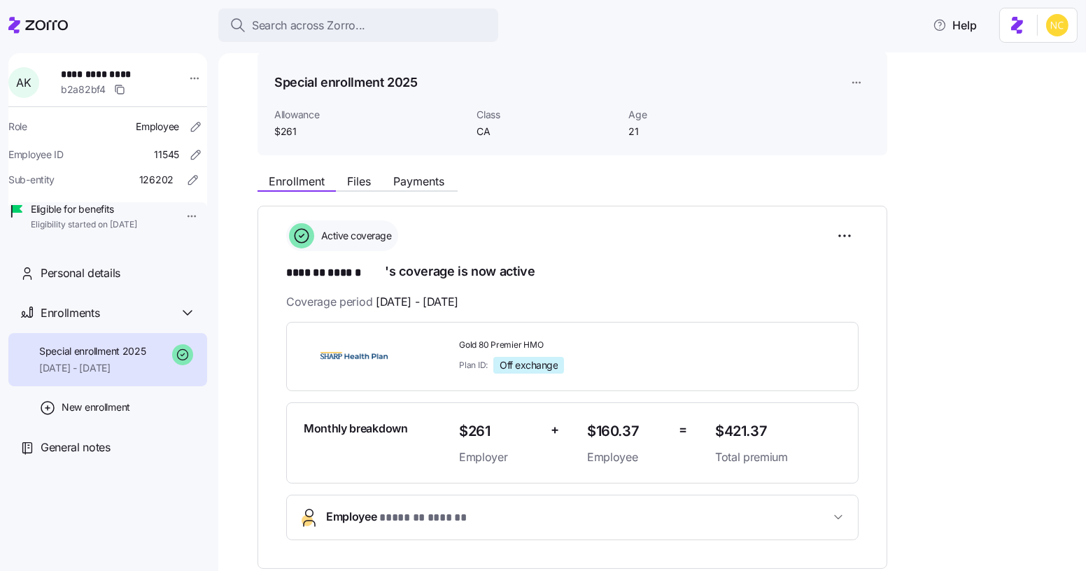
scroll to position [52, 0]
click at [363, 187] on span "Files" at bounding box center [359, 181] width 24 height 11
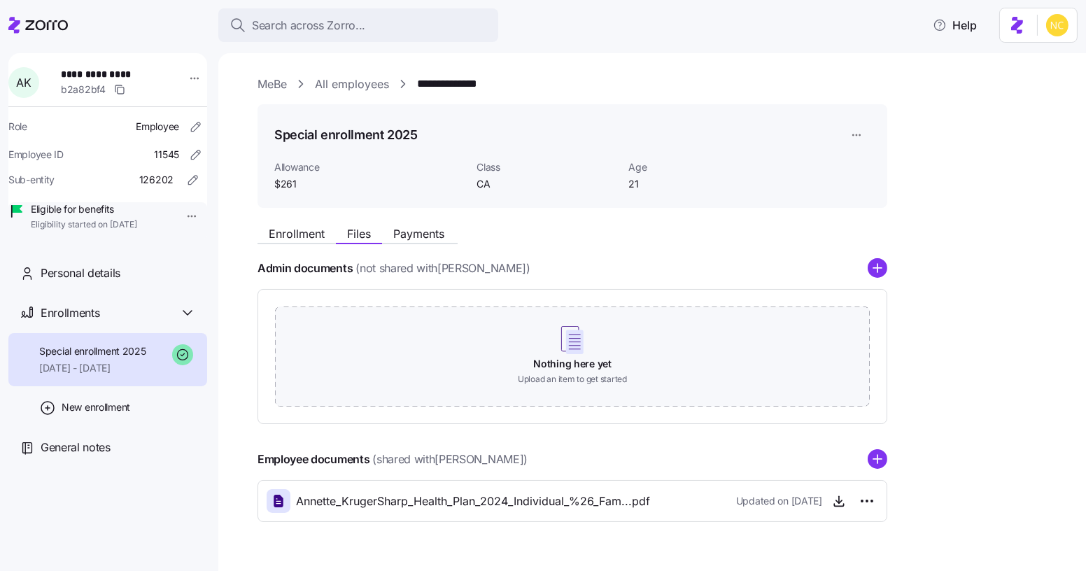
scroll to position [34, 0]
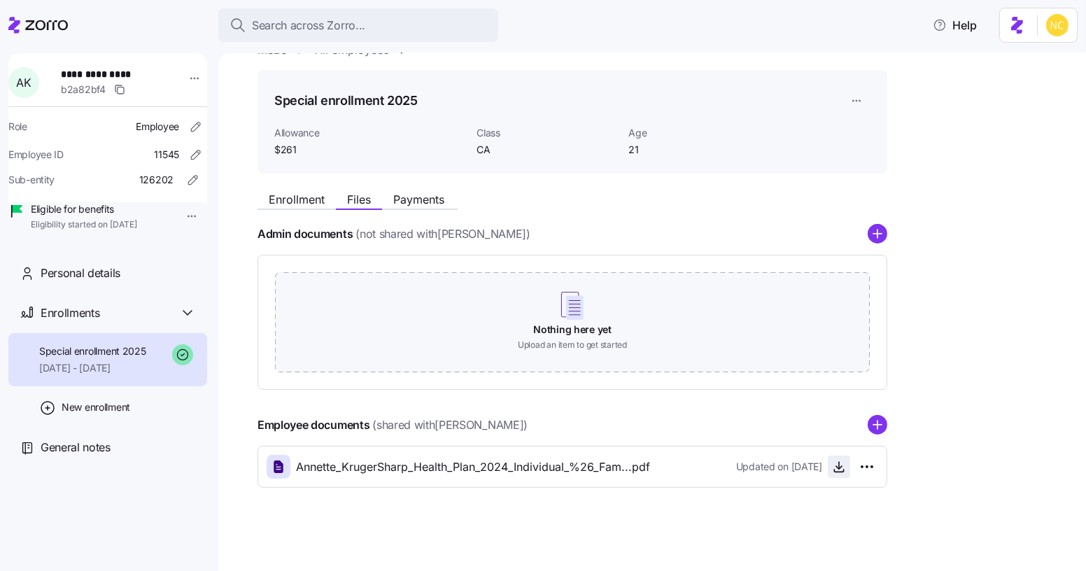
click at [838, 476] on span "button" at bounding box center [838, 466] width 21 height 21
click at [836, 469] on icon "button" at bounding box center [839, 467] width 14 height 14
click at [883, 435] on div "Employee documents (shared with ANNETTE KRUGER ) Annette_KrugerSharp_Health_Pla…" at bounding box center [572, 451] width 630 height 73
click at [882, 425] on circle "add icon" at bounding box center [877, 425] width 18 height 18
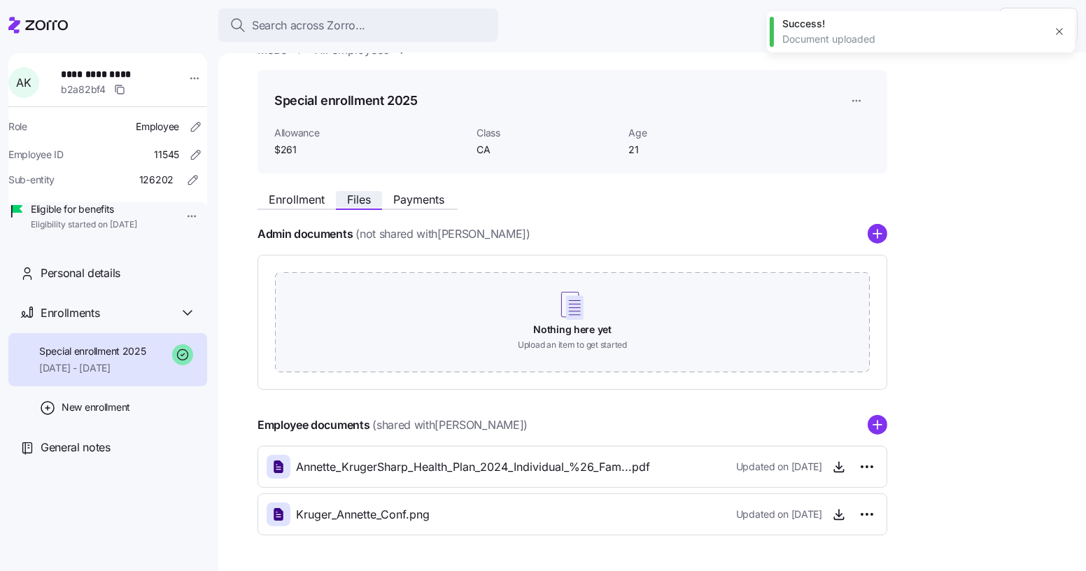
scroll to position [0, 0]
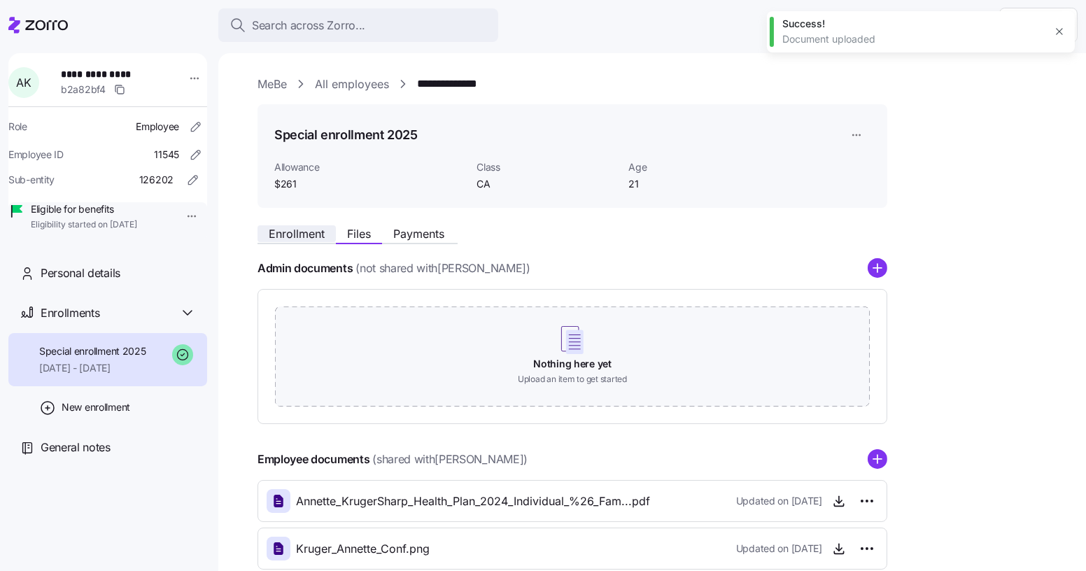
click at [297, 239] on span "Enrollment" at bounding box center [297, 233] width 56 height 11
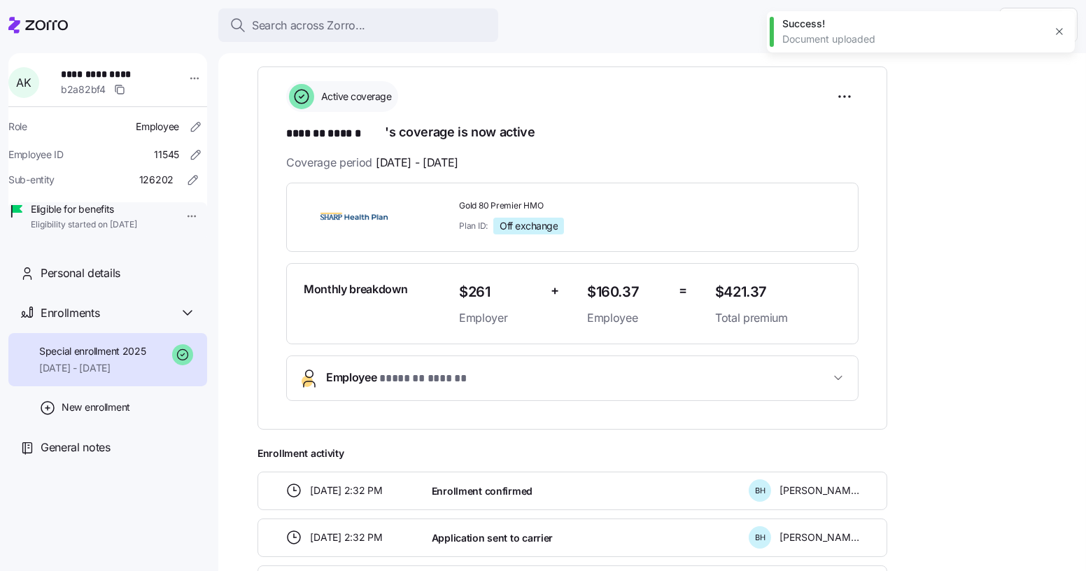
scroll to position [121, 0]
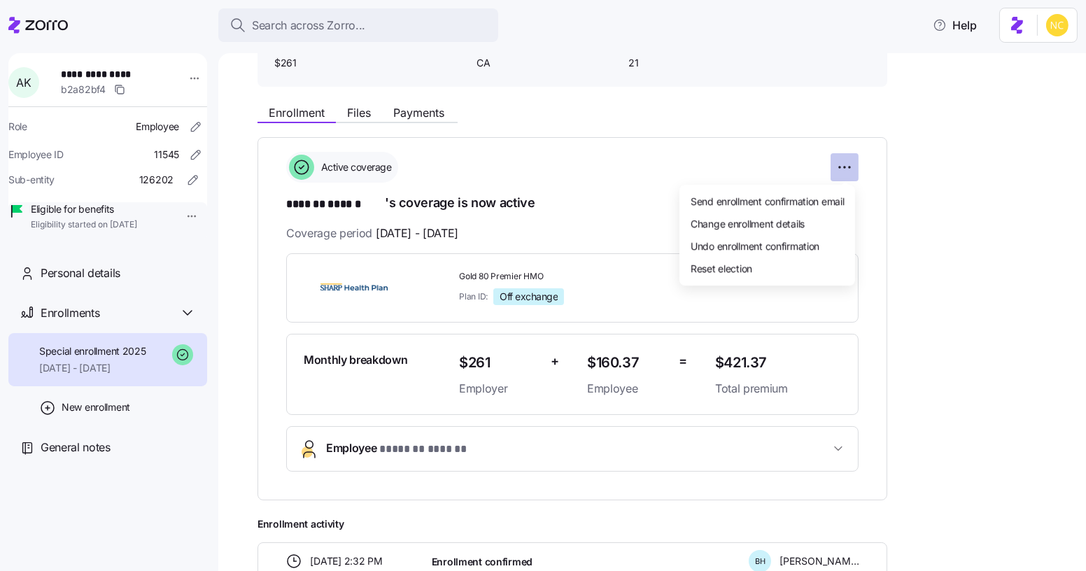
click at [853, 162] on html "**********" at bounding box center [543, 281] width 1086 height 562
click at [765, 220] on span "Change enrollment details" at bounding box center [747, 223] width 114 height 14
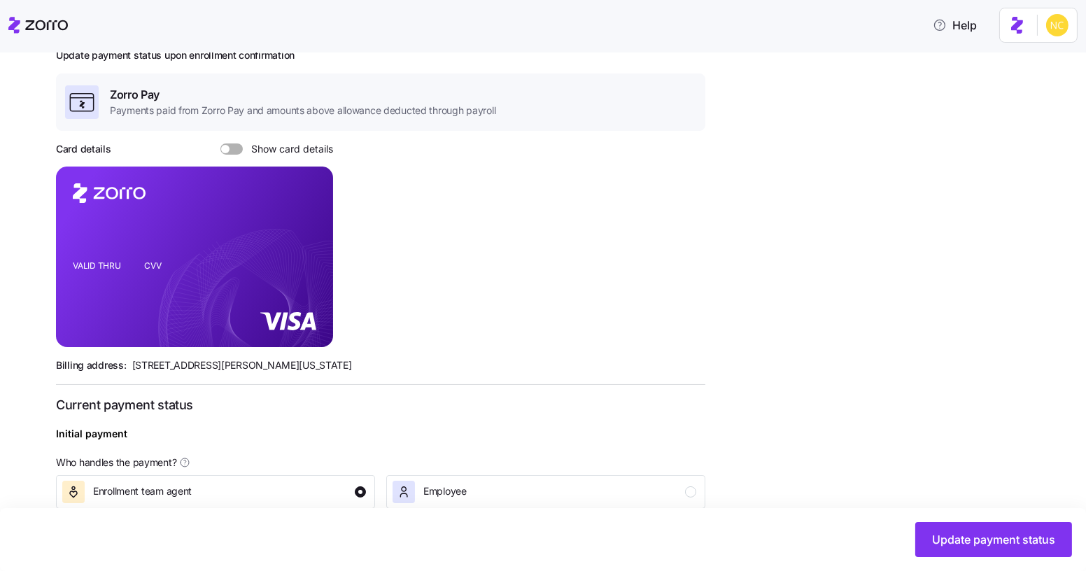
scroll to position [511, 0]
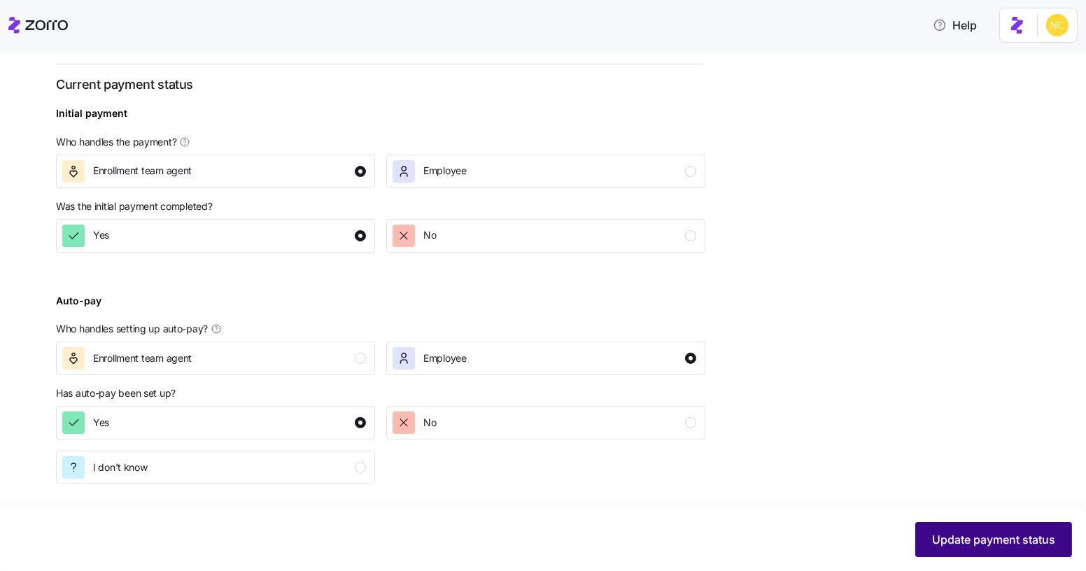
click at [942, 538] on span "Update payment status" at bounding box center [993, 539] width 123 height 17
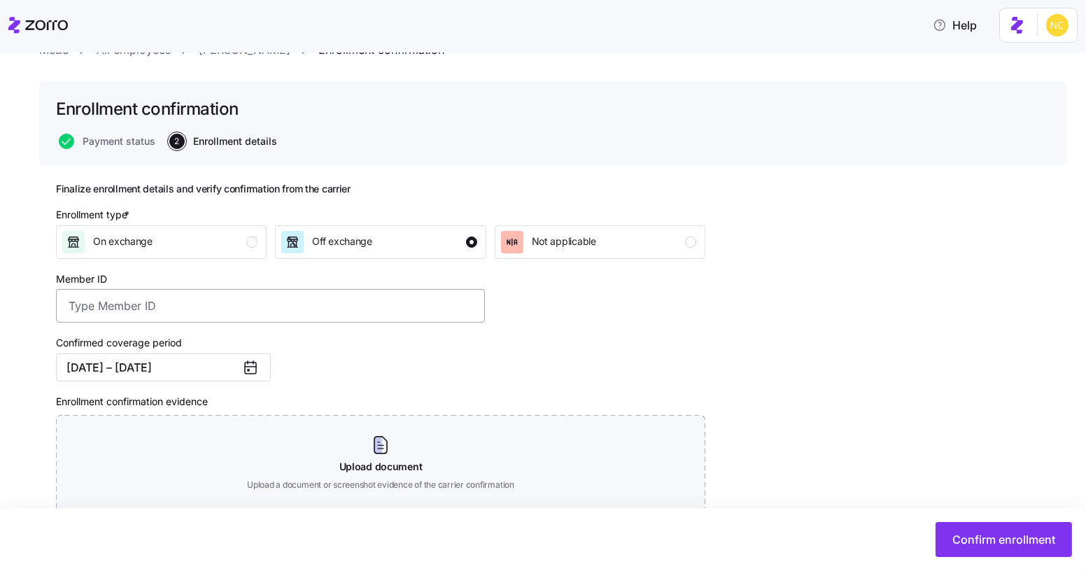
scroll to position [57, 0]
click at [339, 315] on input "Member ID" at bounding box center [270, 306] width 429 height 34
paste input "92105444901"
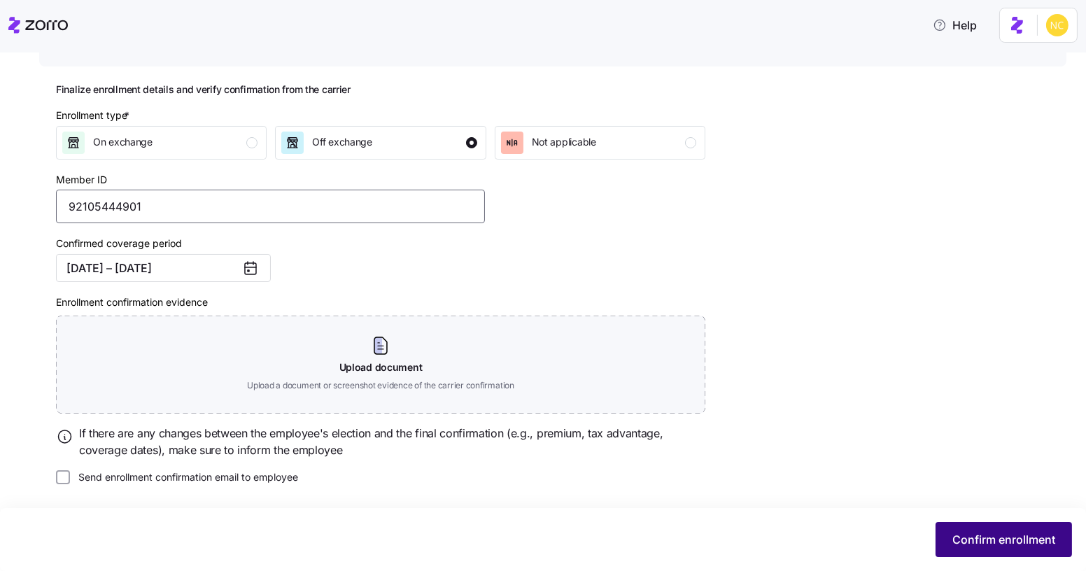
type input "92105444901"
click at [988, 523] on button "Confirm enrollment" at bounding box center [1003, 539] width 136 height 35
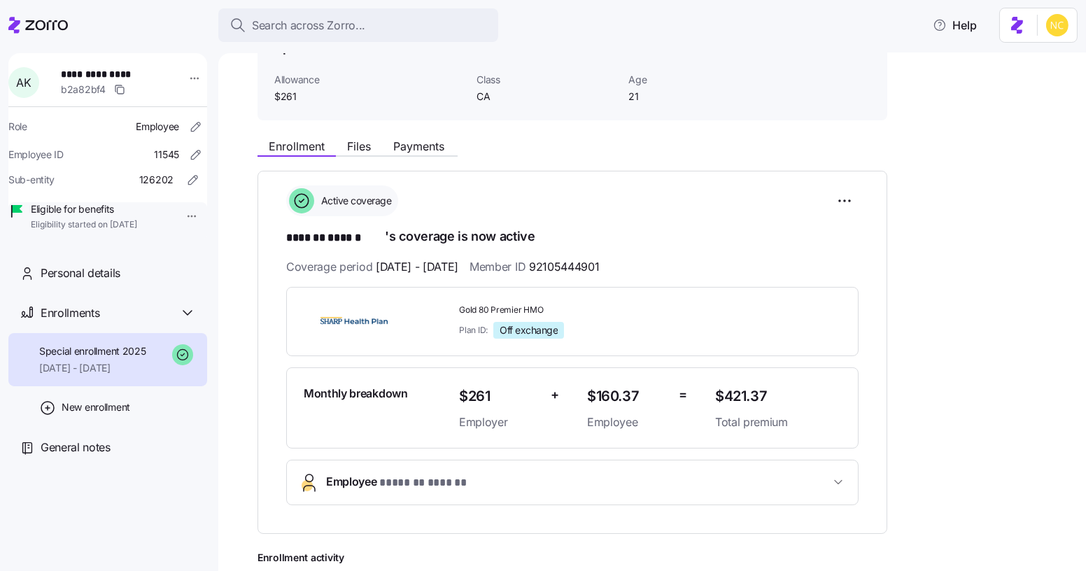
scroll to position [86, 0]
click at [366, 155] on button "Files" at bounding box center [359, 147] width 46 height 17
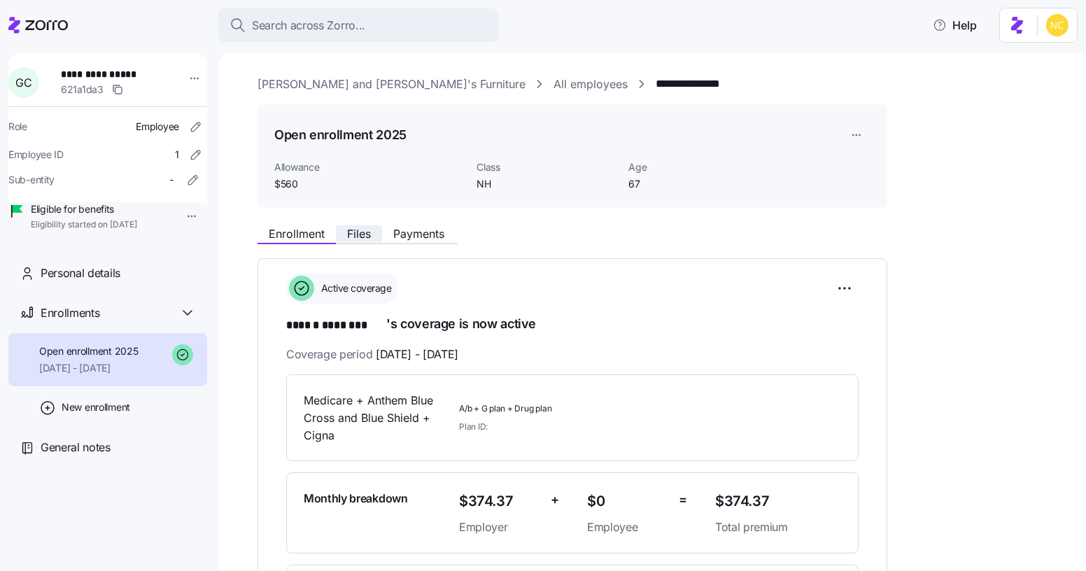
click at [352, 225] on button "Files" at bounding box center [359, 233] width 46 height 17
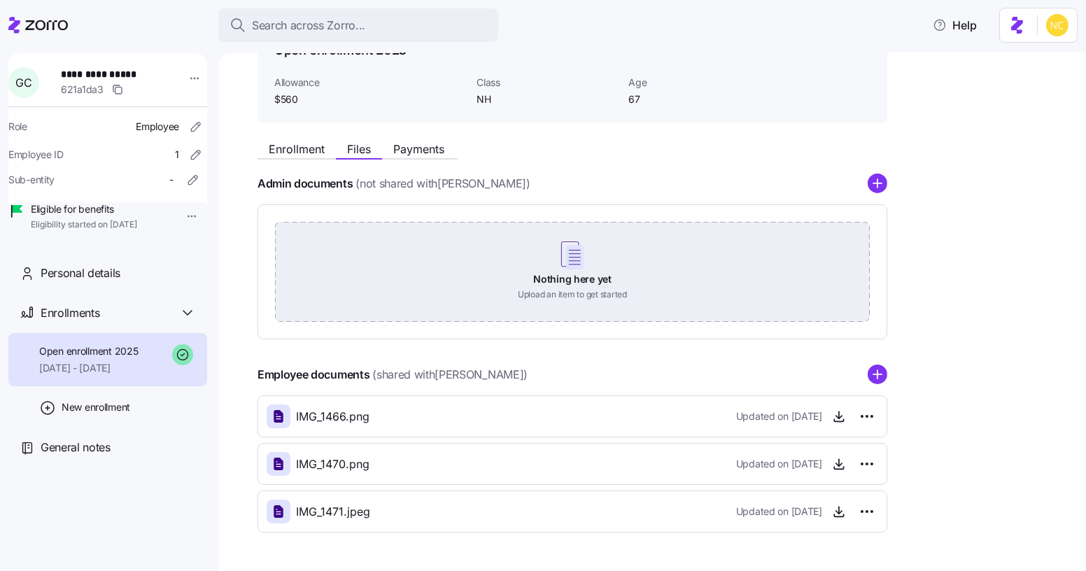
scroll to position [128, 0]
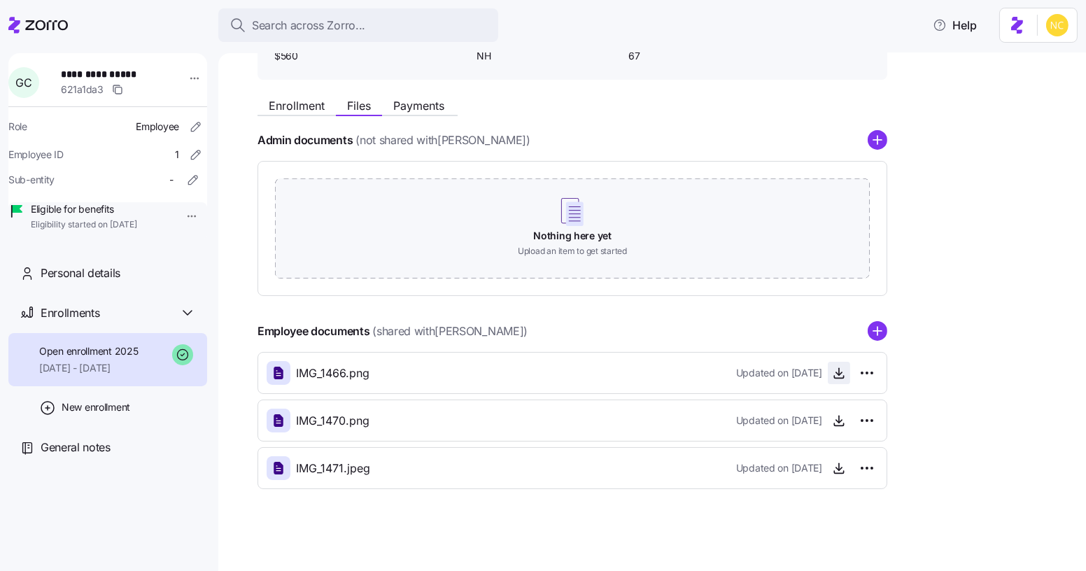
click at [837, 371] on icon "button" at bounding box center [839, 373] width 14 height 14
click at [839, 418] on icon "button" at bounding box center [839, 419] width 0 height 7
click at [848, 470] on span "button" at bounding box center [838, 467] width 21 height 21
click at [842, 463] on icon "button" at bounding box center [839, 468] width 14 height 14
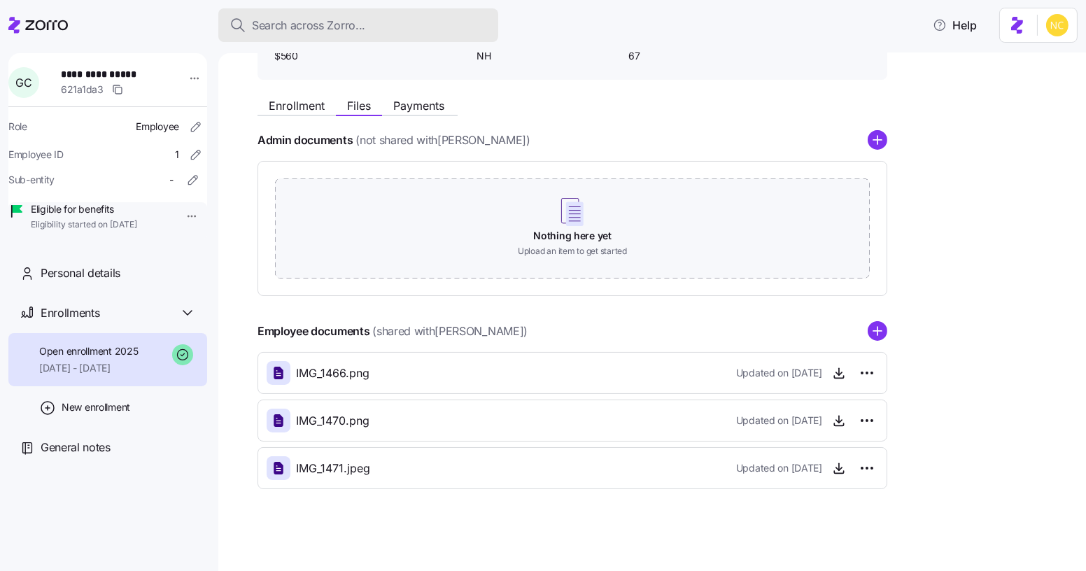
click at [439, 29] on div "Search across Zorro..." at bounding box center [357, 25] width 257 height 17
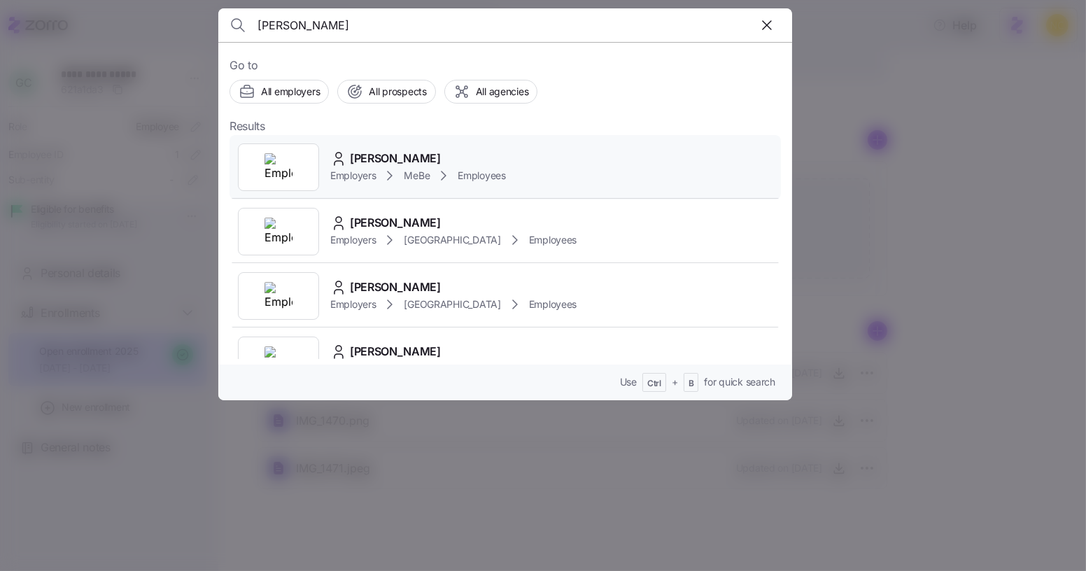
type input "emily anderson"
click at [411, 154] on span "Emily Anderson" at bounding box center [395, 158] width 91 height 17
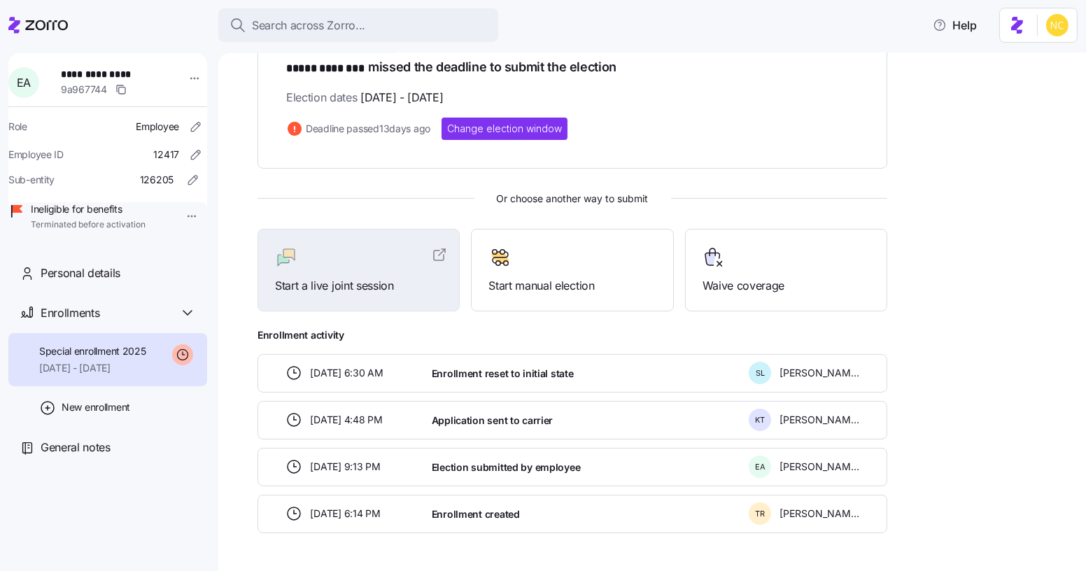
scroll to position [257, 0]
click at [405, 40] on button "Search across Zorro..." at bounding box center [358, 25] width 280 height 34
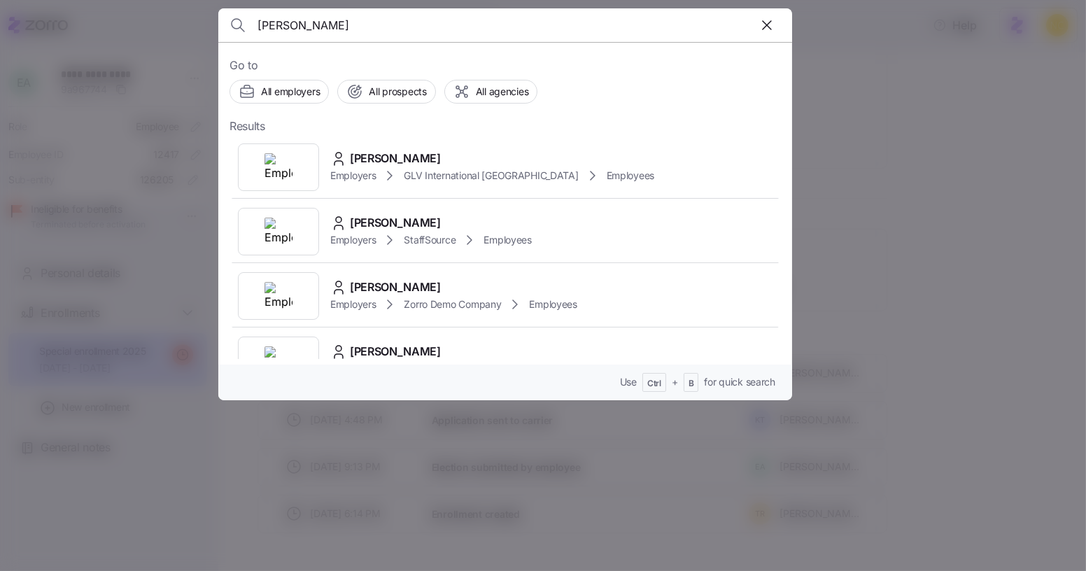
type input "christy brooks"
click at [422, 161] on span "Christy Brooks" at bounding box center [395, 158] width 91 height 17
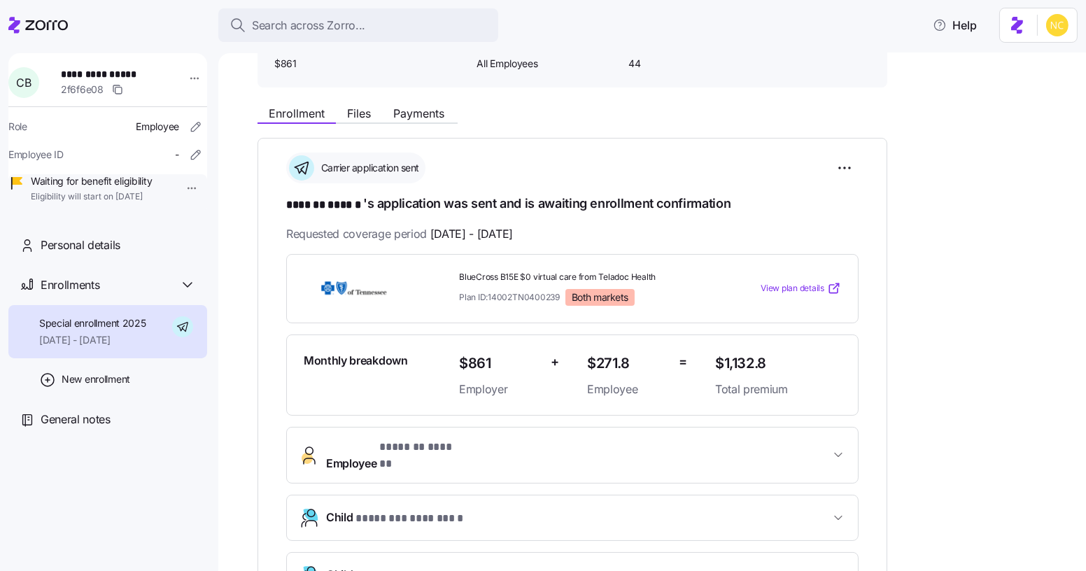
scroll to position [119, 0]
click at [1031, 301] on div "**********" at bounding box center [661, 470] width 809 height 741
drag, startPoint x: 1031, startPoint y: 301, endPoint x: 958, endPoint y: 253, distance: 86.9
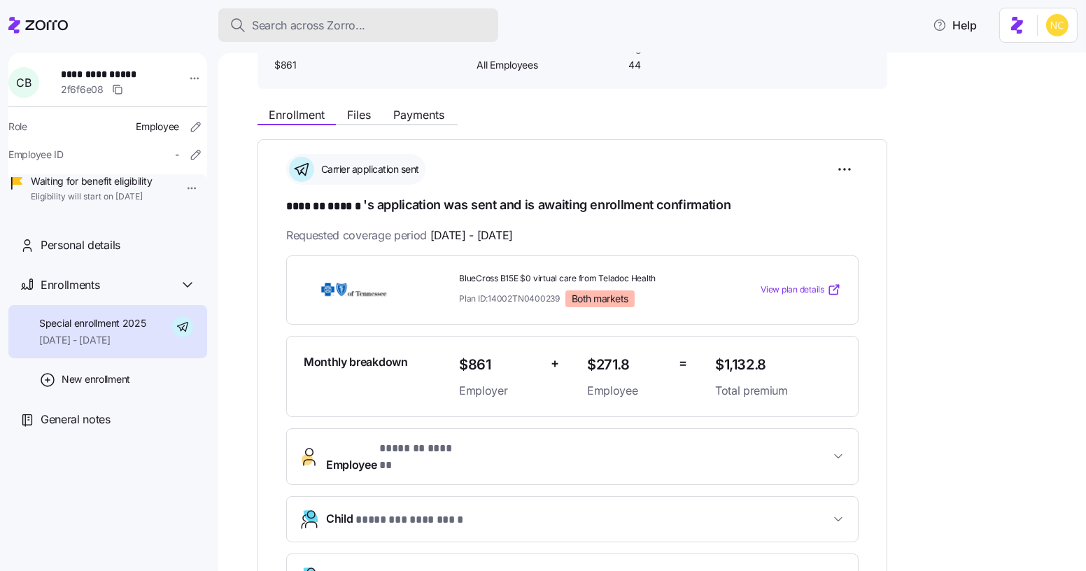
click at [381, 26] on div "Search across Zorro..." at bounding box center [357, 25] width 257 height 17
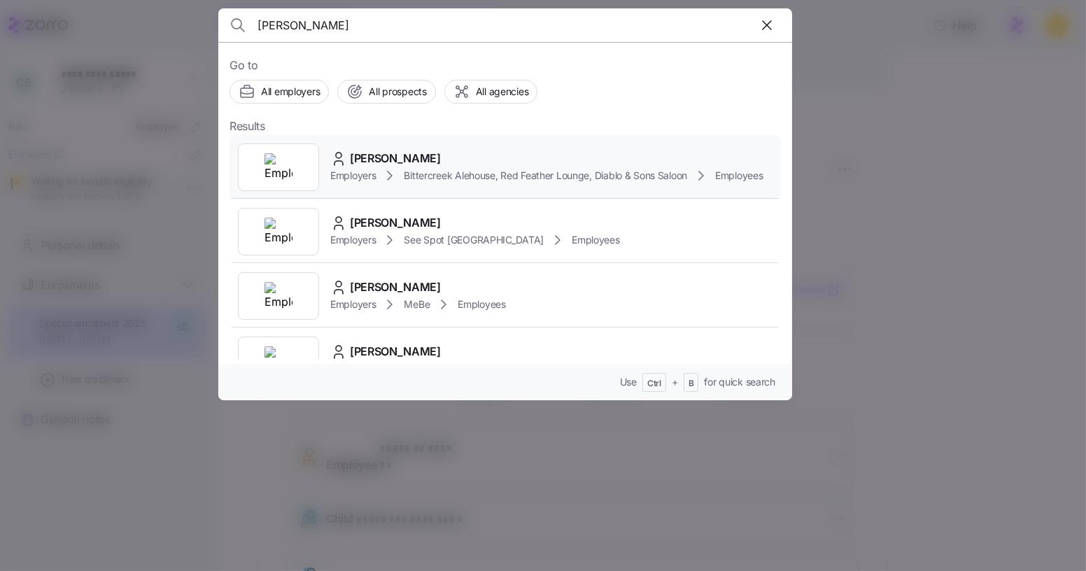
type input "madlyn zaun"
click at [350, 167] on span "Madlyn Zaun" at bounding box center [395, 158] width 91 height 17
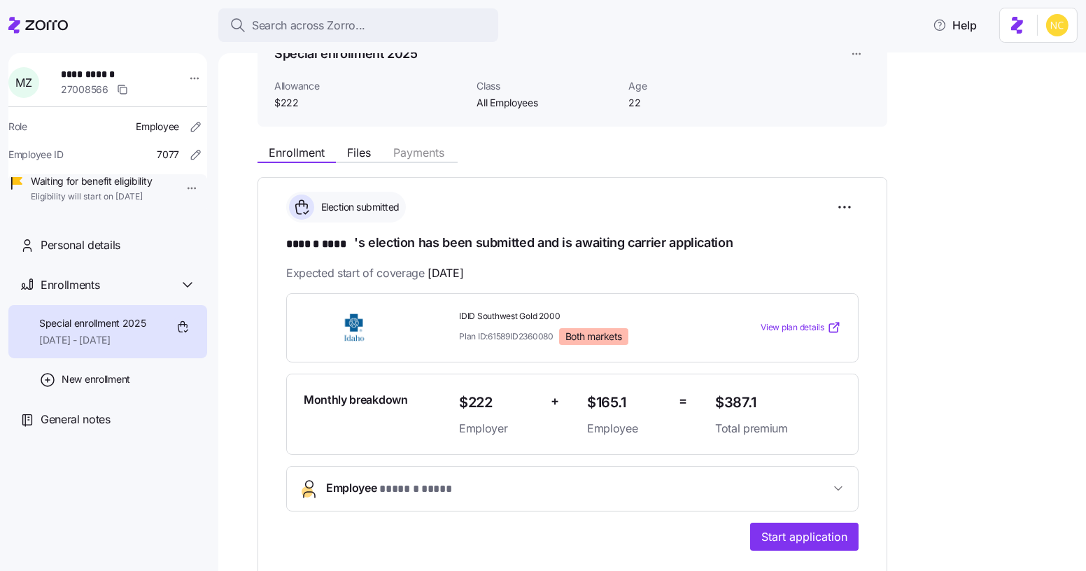
scroll to position [75, 0]
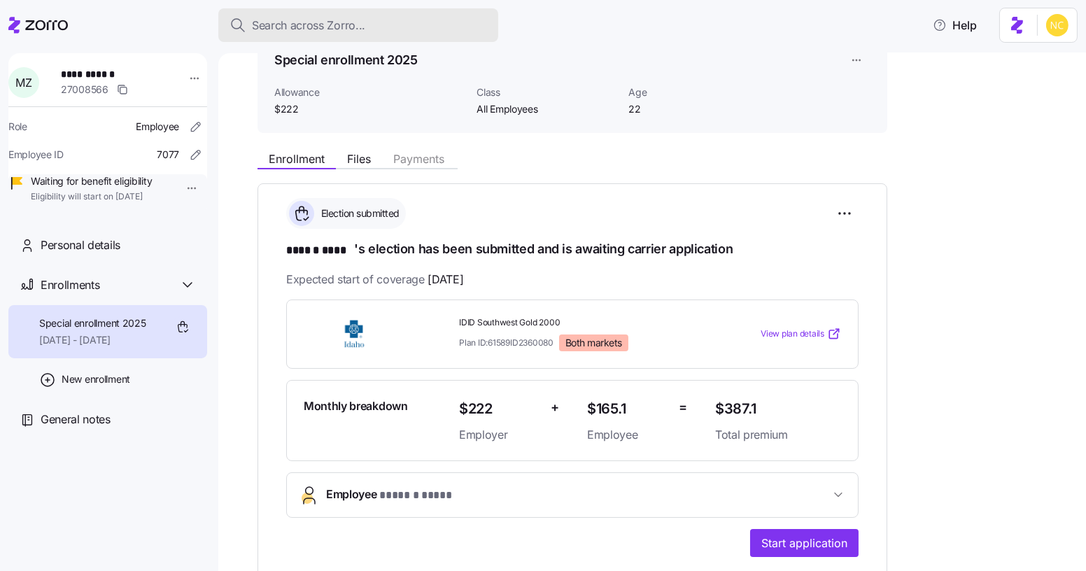
click at [407, 19] on div "Search across Zorro..." at bounding box center [357, 25] width 257 height 17
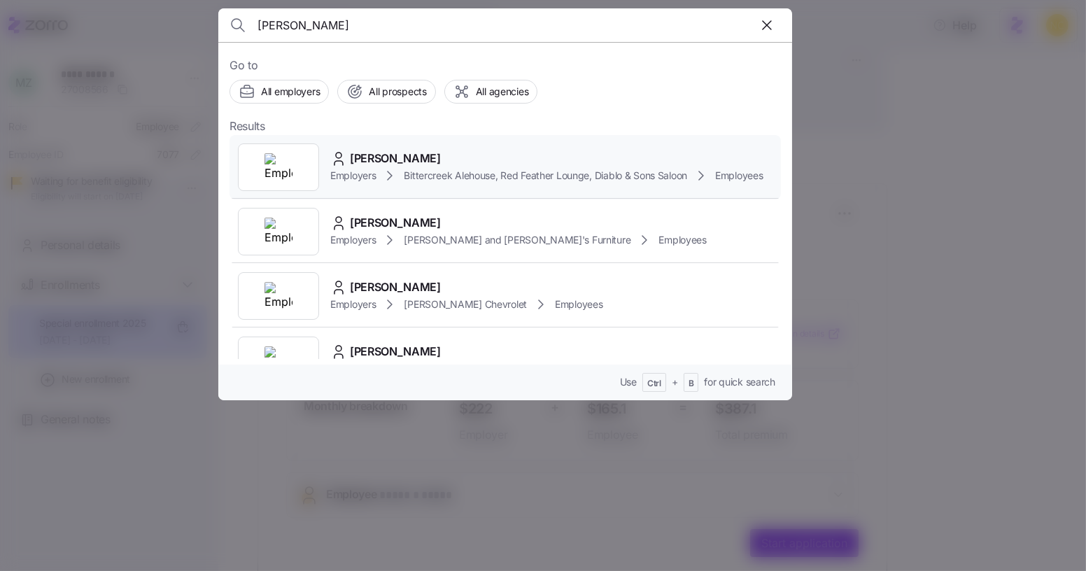
type input "shane winsor"
click at [350, 167] on span "Shane Winsor" at bounding box center [395, 158] width 91 height 17
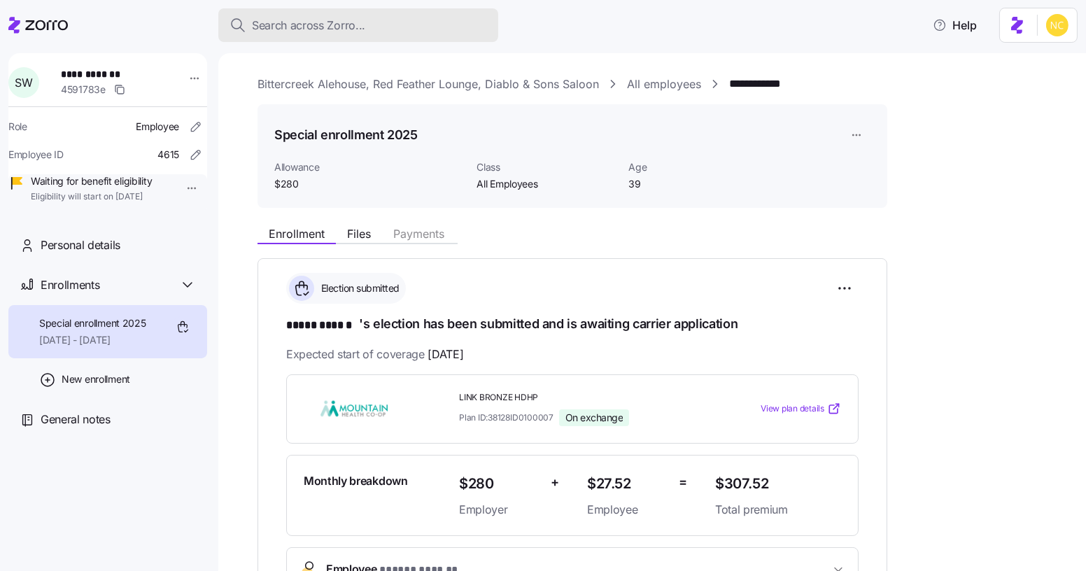
click at [406, 21] on div "Search across Zorro..." at bounding box center [357, 25] width 257 height 17
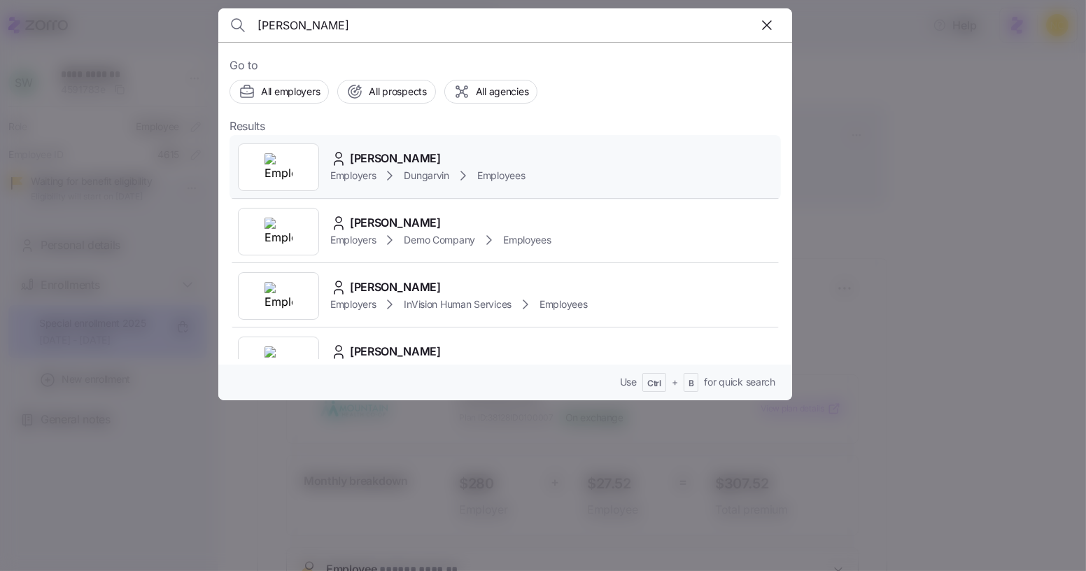
type input "julia larosa"
click at [379, 172] on div "Employers Dungarvin Employees" at bounding box center [427, 175] width 194 height 17
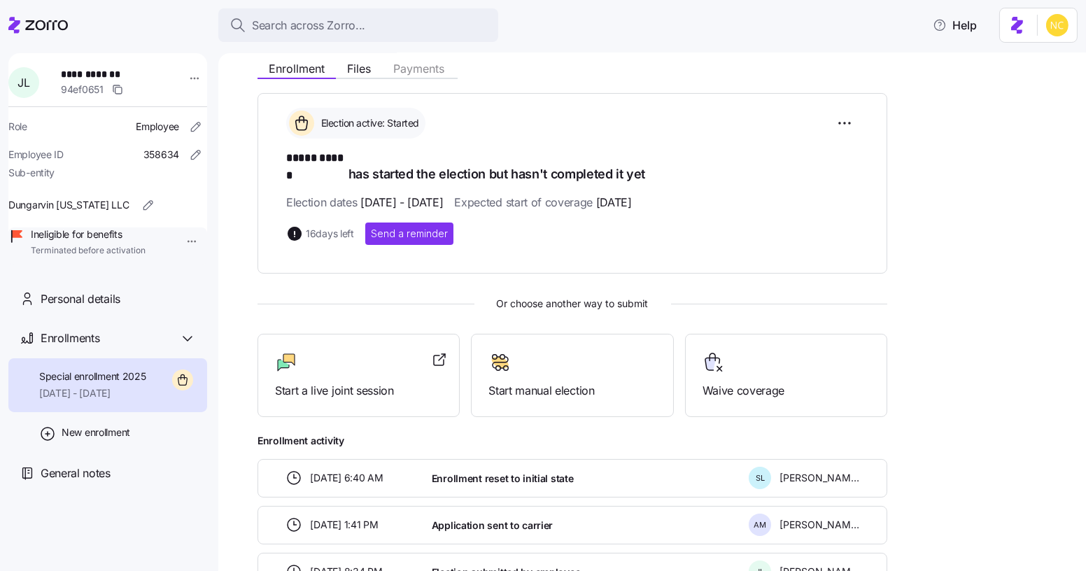
scroll to position [166, 0]
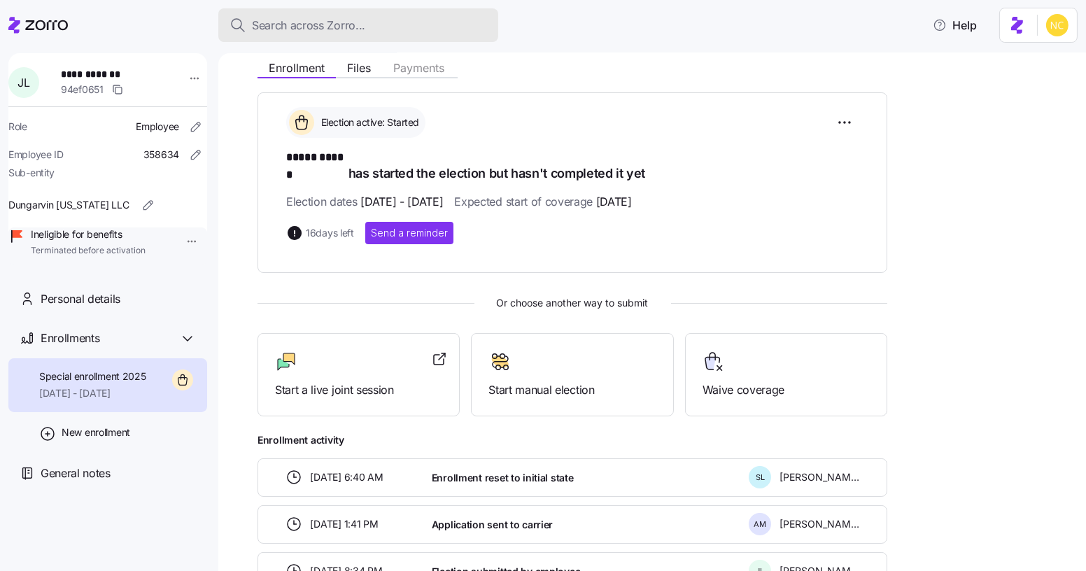
click at [363, 9] on button "Search across Zorro..." at bounding box center [358, 25] width 280 height 34
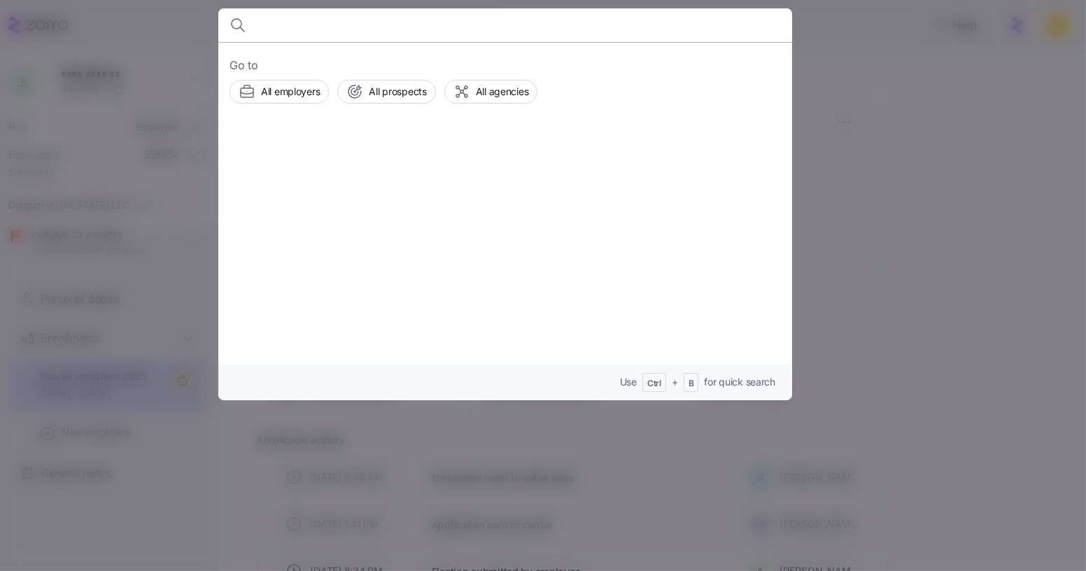
type input "s"
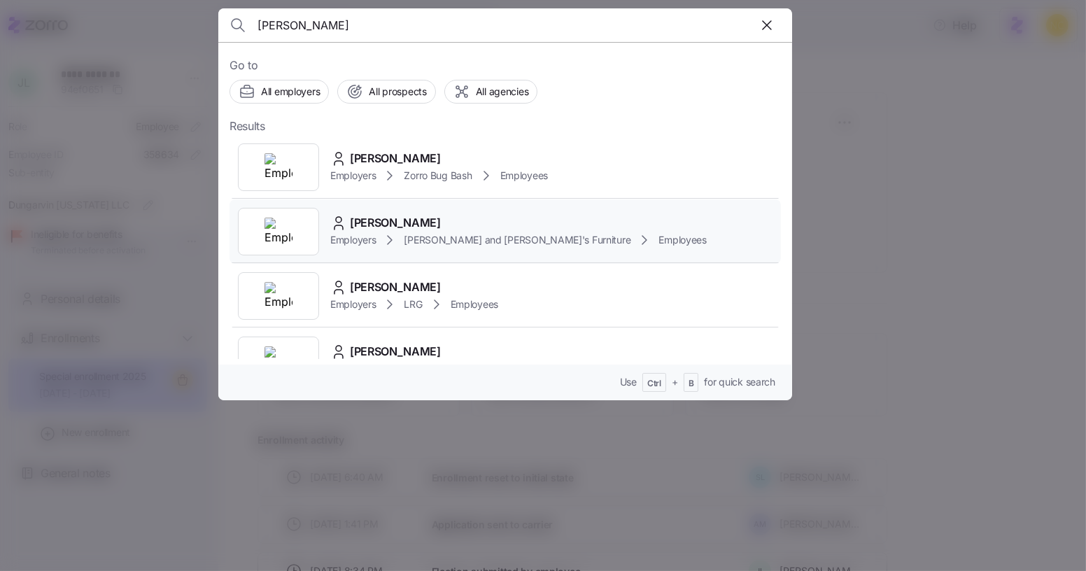
type input "daniel we"
click at [425, 223] on span "DANIEL WEINER" at bounding box center [395, 222] width 91 height 17
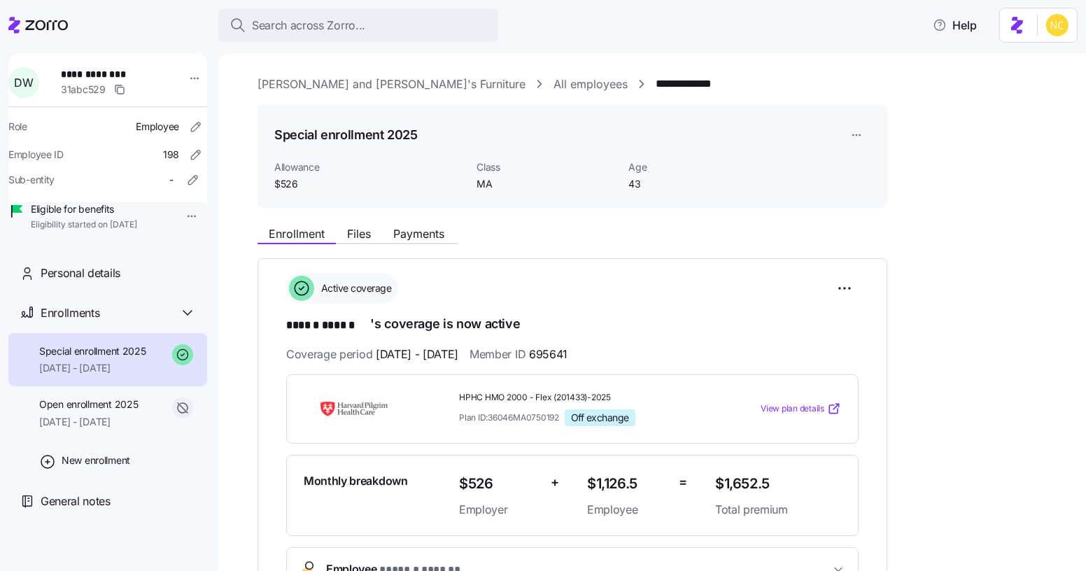
click at [355, 239] on span "Files" at bounding box center [359, 233] width 24 height 11
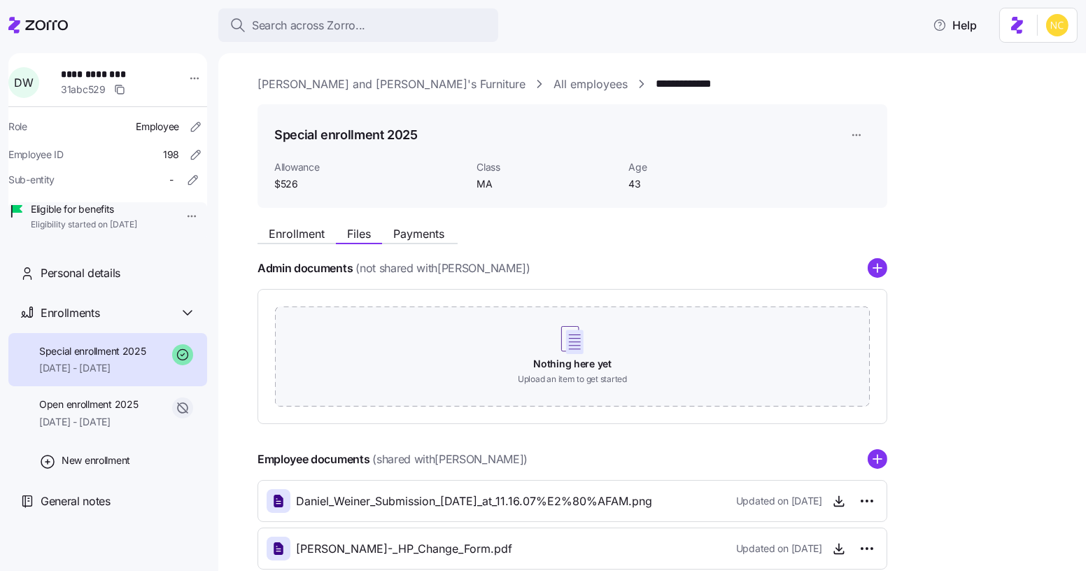
click at [308, 224] on div "Enrollment Files Payments" at bounding box center [572, 231] width 630 height 25
click at [303, 232] on span "Enrollment" at bounding box center [297, 233] width 56 height 11
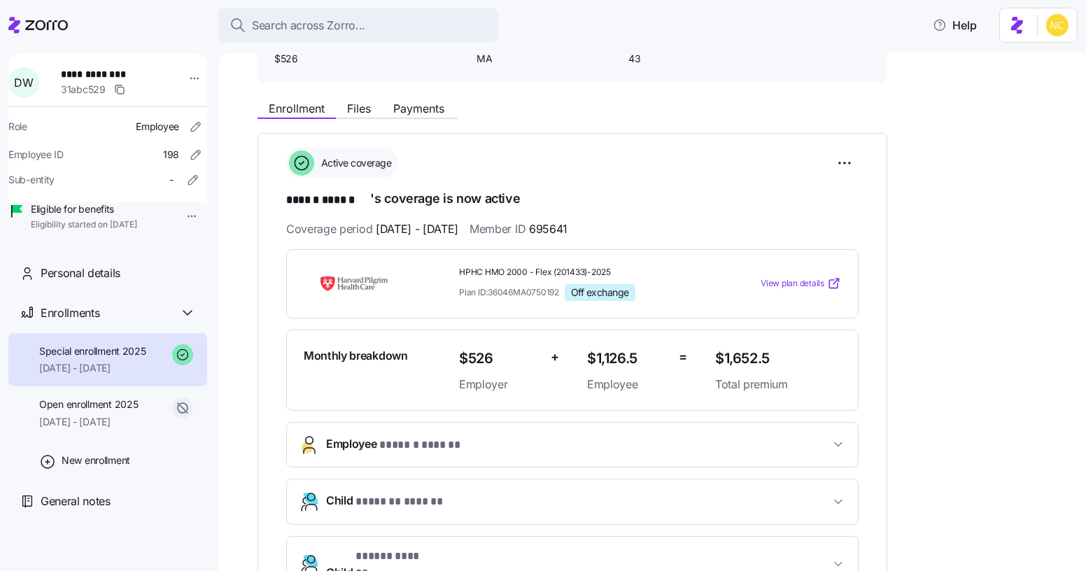
scroll to position [125, 0]
click at [353, 94] on div "Enrollment Files Payments" at bounding box center [572, 106] width 630 height 25
click at [360, 107] on span "Files" at bounding box center [359, 108] width 24 height 11
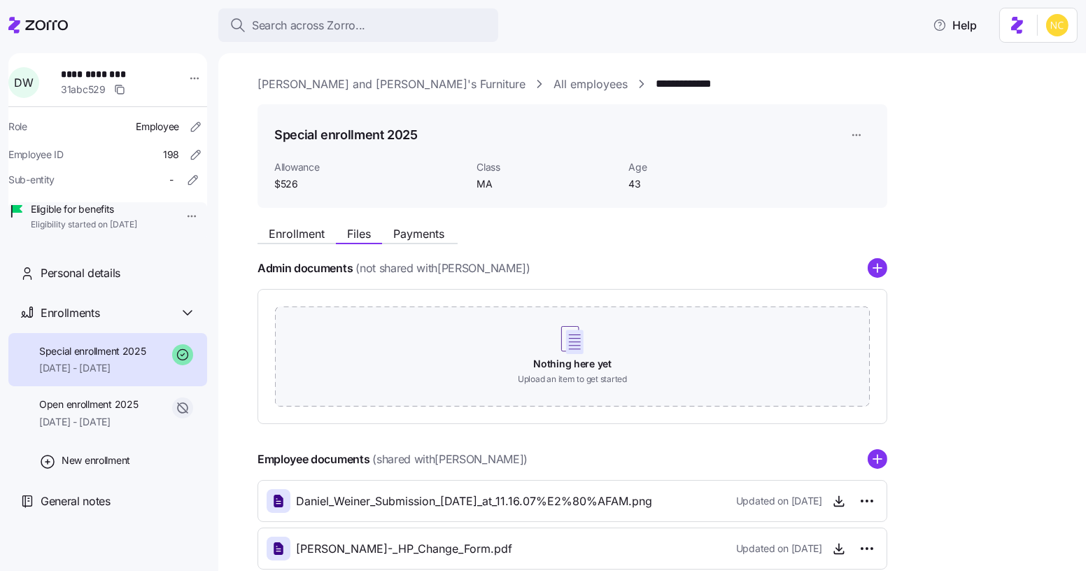
scroll to position [175, 0]
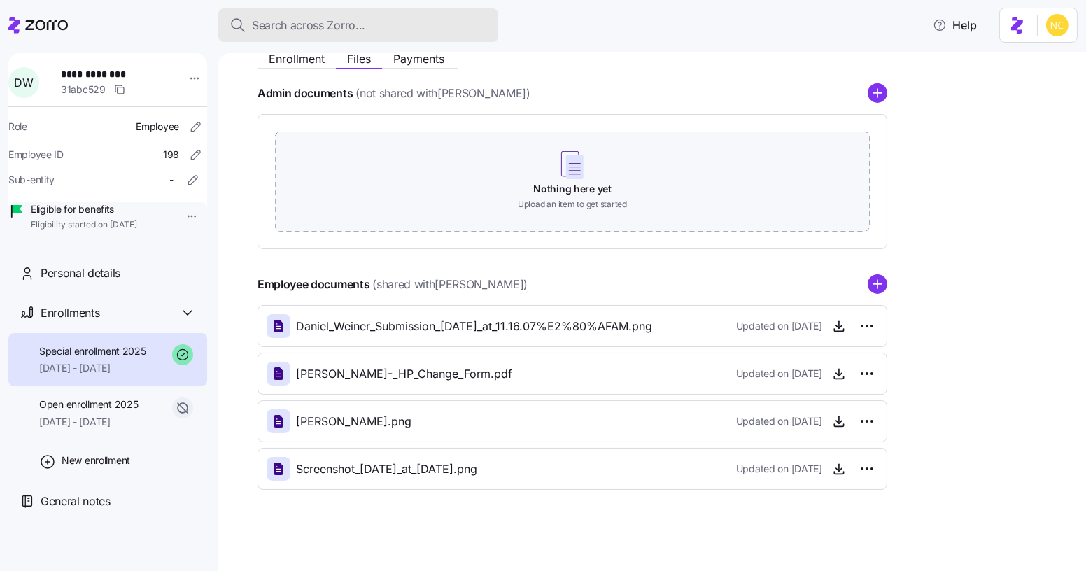
click at [402, 34] on button "Search across Zorro..." at bounding box center [358, 25] width 280 height 34
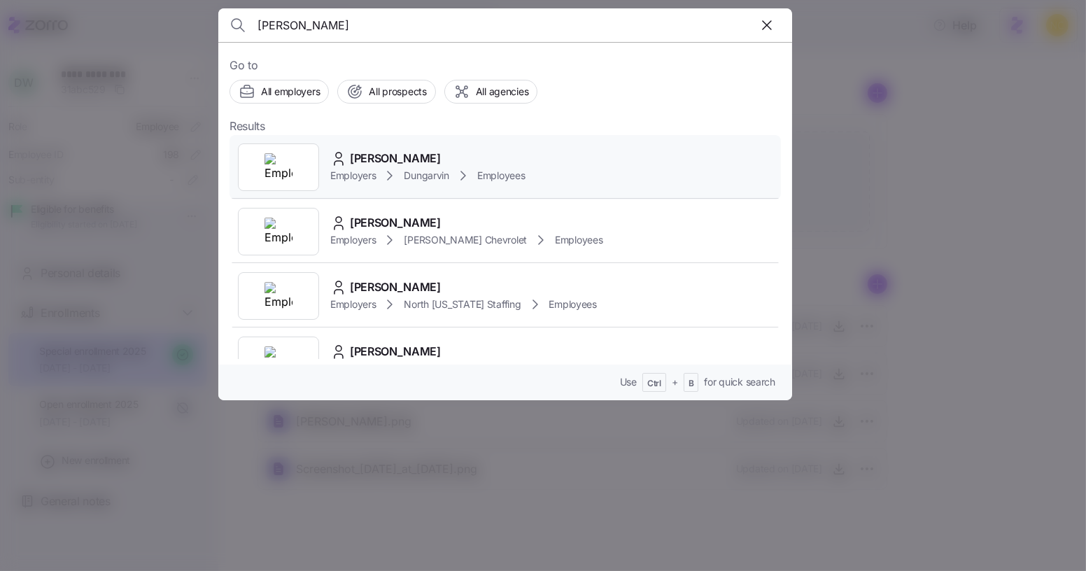
type input "tiffaney"
click at [425, 156] on div "Tiffaney Sims" at bounding box center [427, 158] width 194 height 17
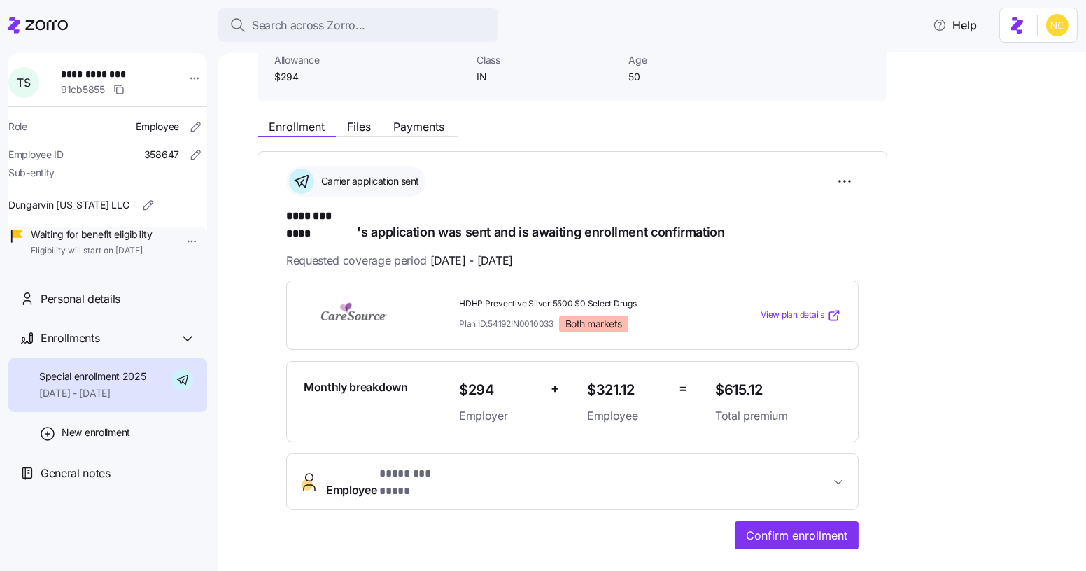
scroll to position [101, 0]
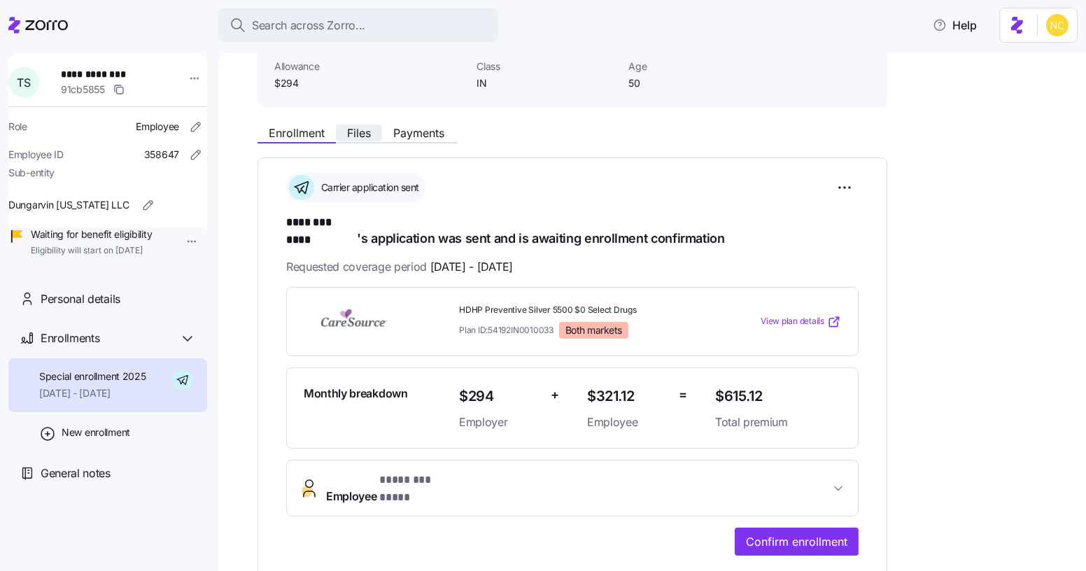
click at [362, 128] on span "Files" at bounding box center [359, 132] width 24 height 11
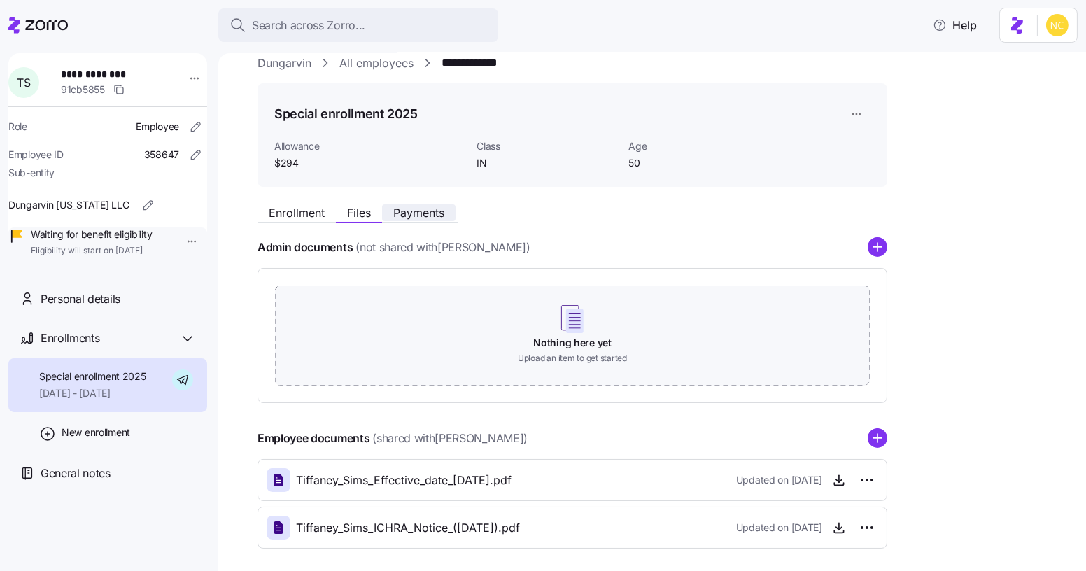
scroll to position [20, 0]
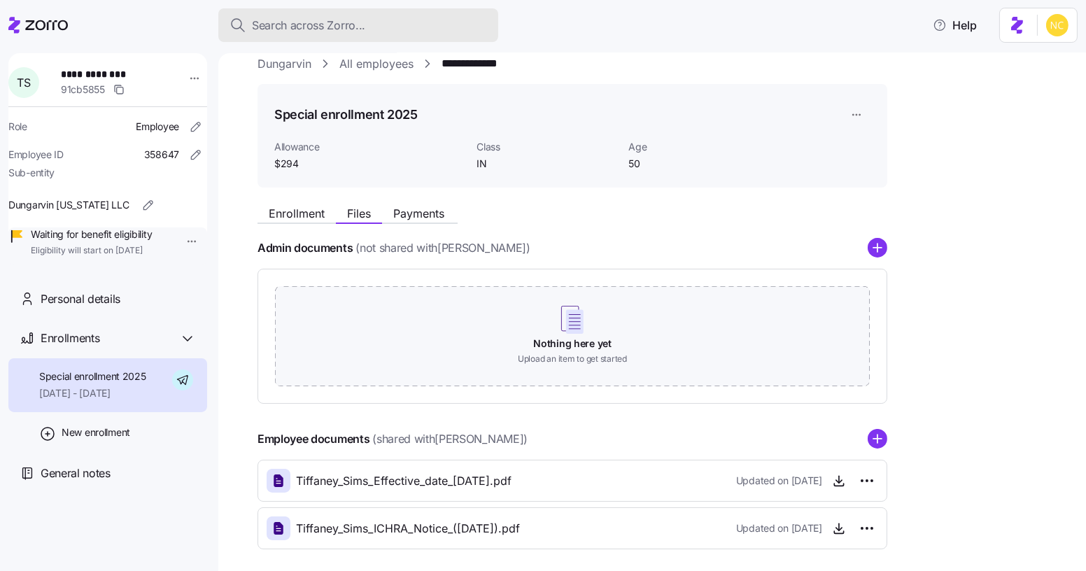
click at [392, 17] on div "Search across Zorro..." at bounding box center [357, 25] width 257 height 17
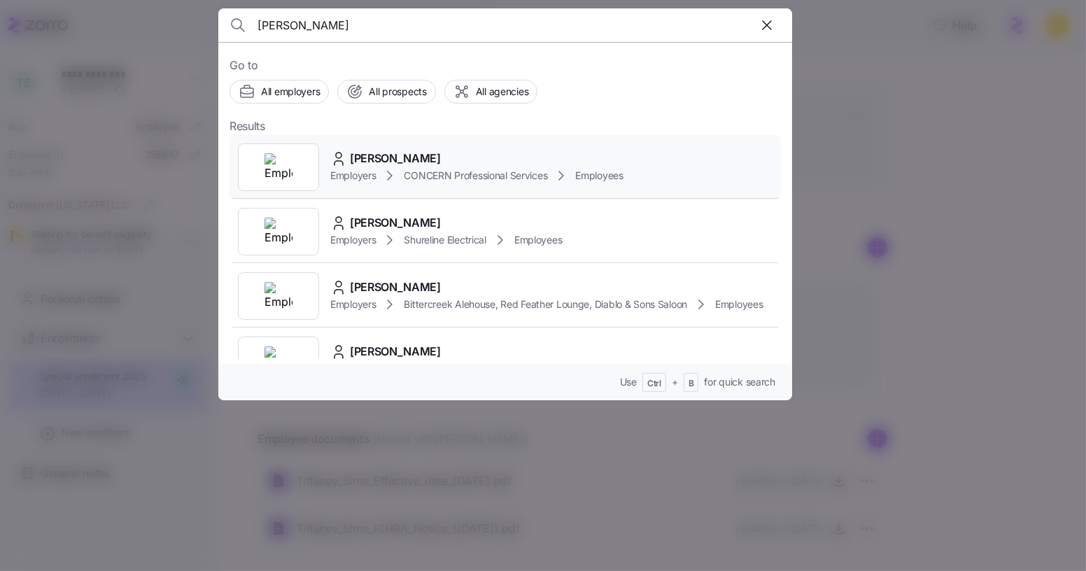
type input "cody mil"
click at [395, 150] on span "Cody Milewski" at bounding box center [395, 158] width 91 height 17
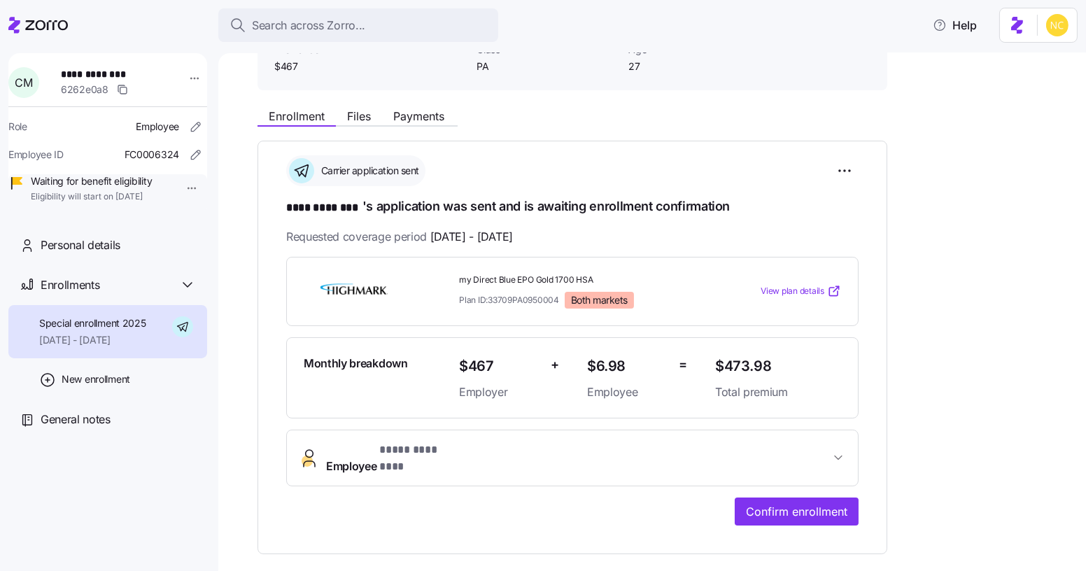
scroll to position [118, 0]
click at [390, 394] on div "Monthly breakdown" at bounding box center [375, 376] width 155 height 57
click at [406, 445] on span "* **** ******** *" at bounding box center [420, 449] width 82 height 17
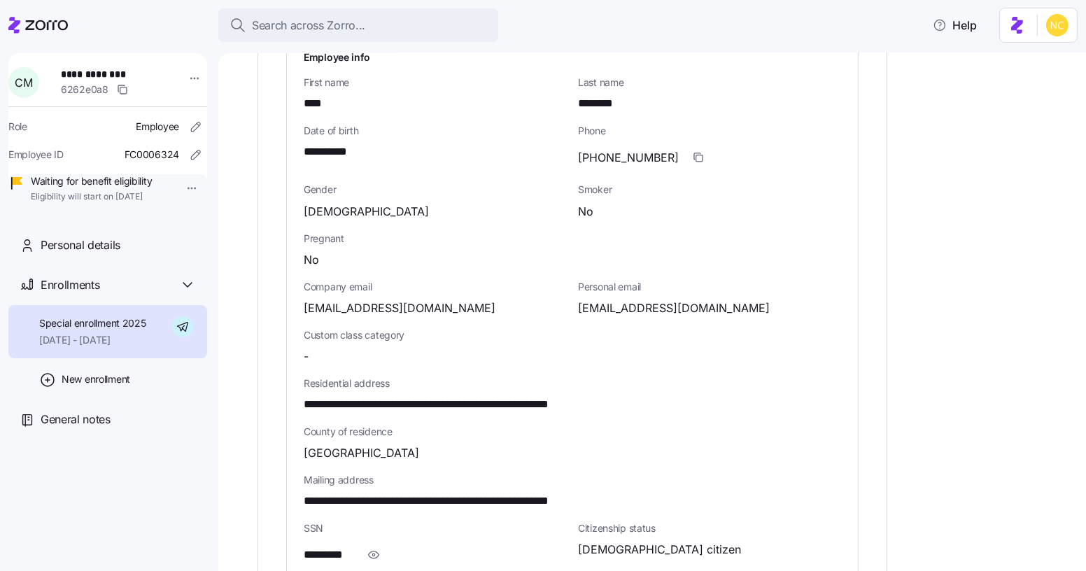
click at [406, 427] on div "County of residence Berks County" at bounding box center [572, 443] width 537 height 37
drag, startPoint x: 406, startPoint y: 427, endPoint x: 400, endPoint y: 435, distance: 10.5
click at [402, 432] on div "County of residence Berks County" at bounding box center [572, 443] width 537 height 37
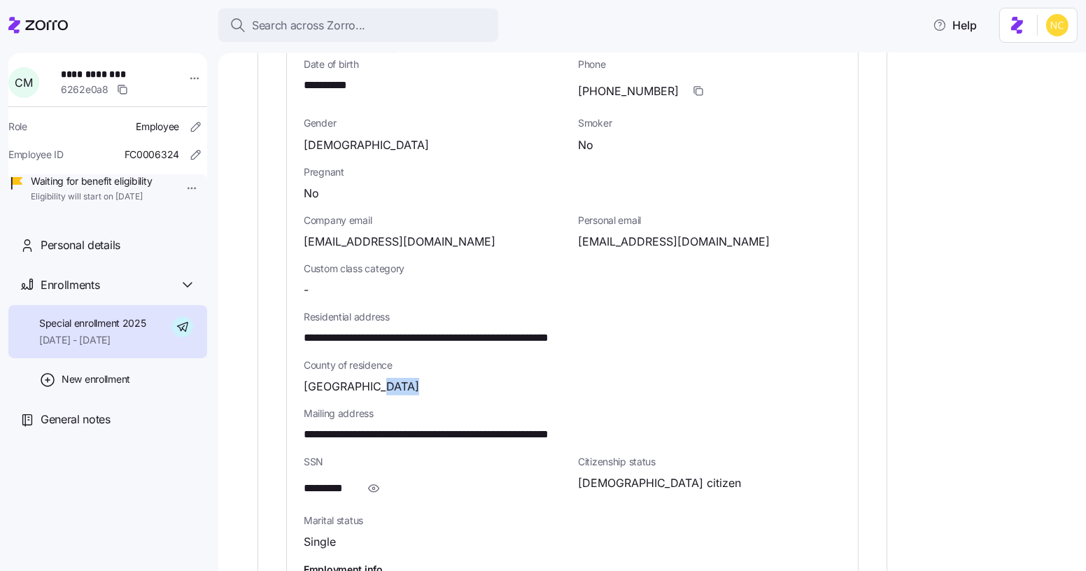
scroll to position [633, 0]
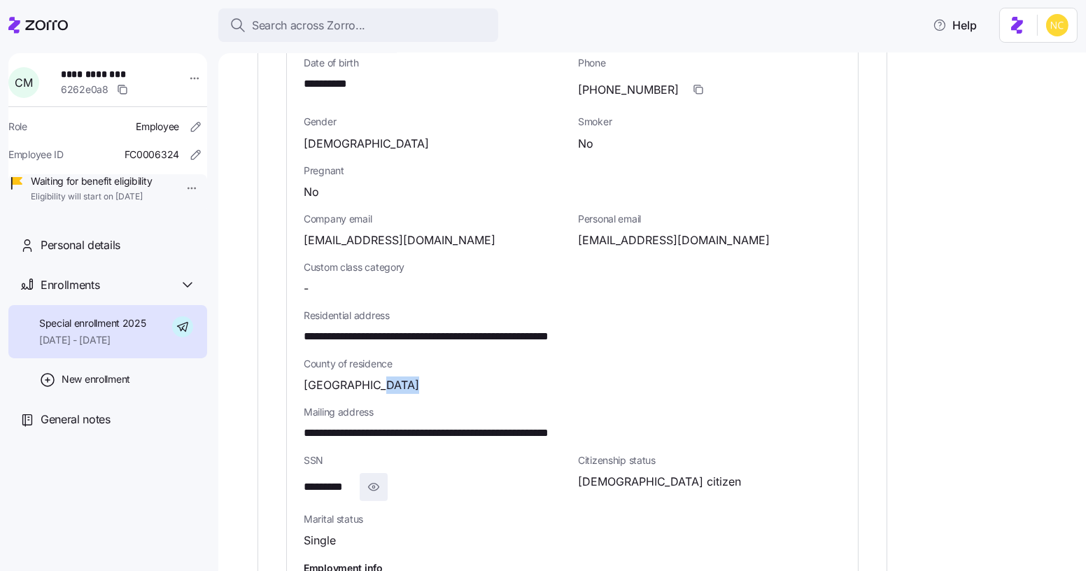
click at [370, 478] on icon "button" at bounding box center [374, 486] width 14 height 17
drag, startPoint x: 297, startPoint y: 473, endPoint x: 392, endPoint y: 478, distance: 95.3
click at [392, 478] on div "**********" at bounding box center [572, 327] width 571 height 712
copy span "**********"
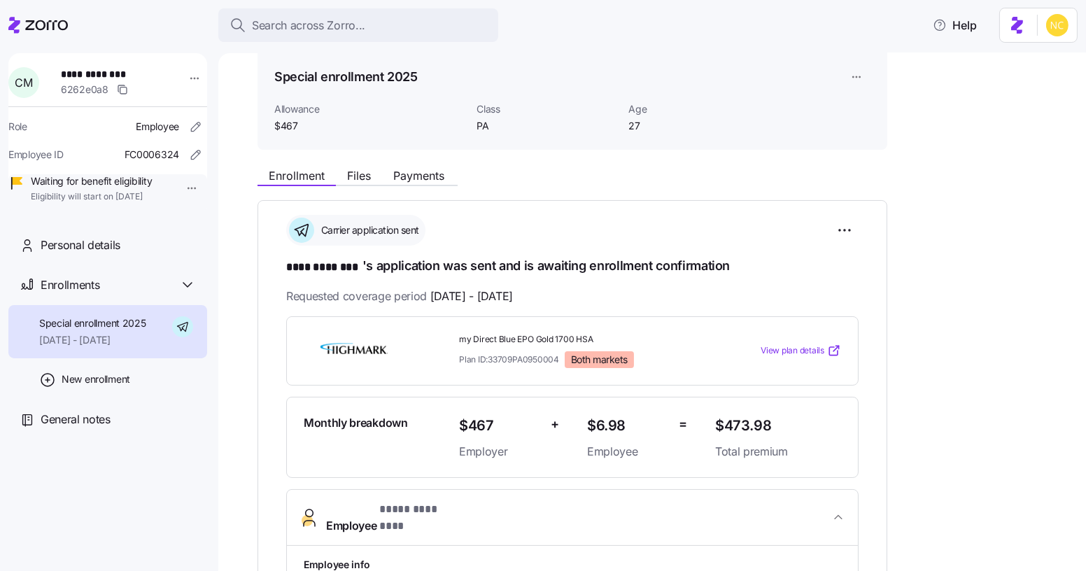
scroll to position [0, 0]
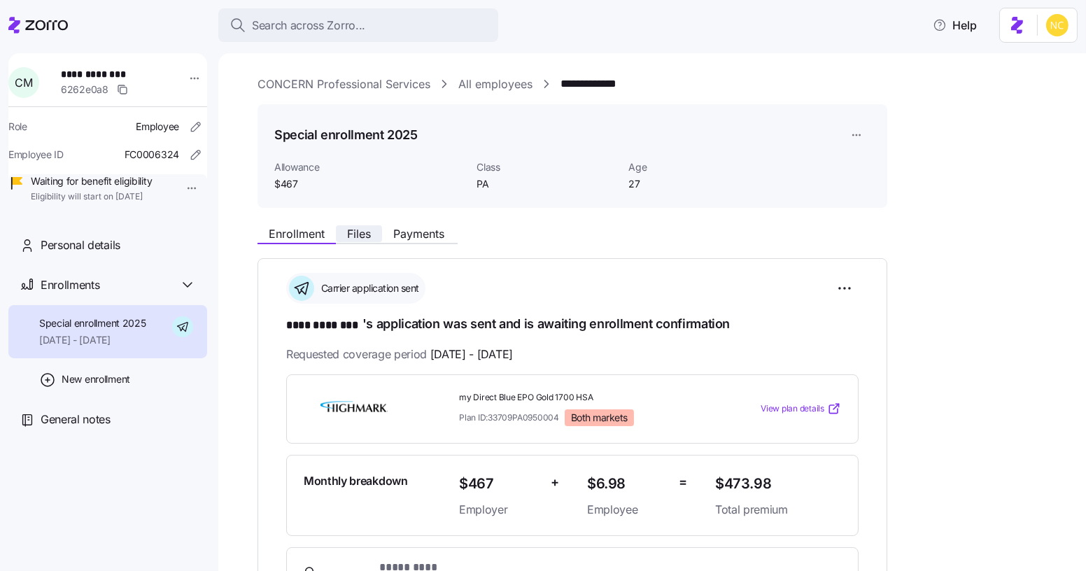
click at [350, 232] on span "Files" at bounding box center [359, 233] width 24 height 11
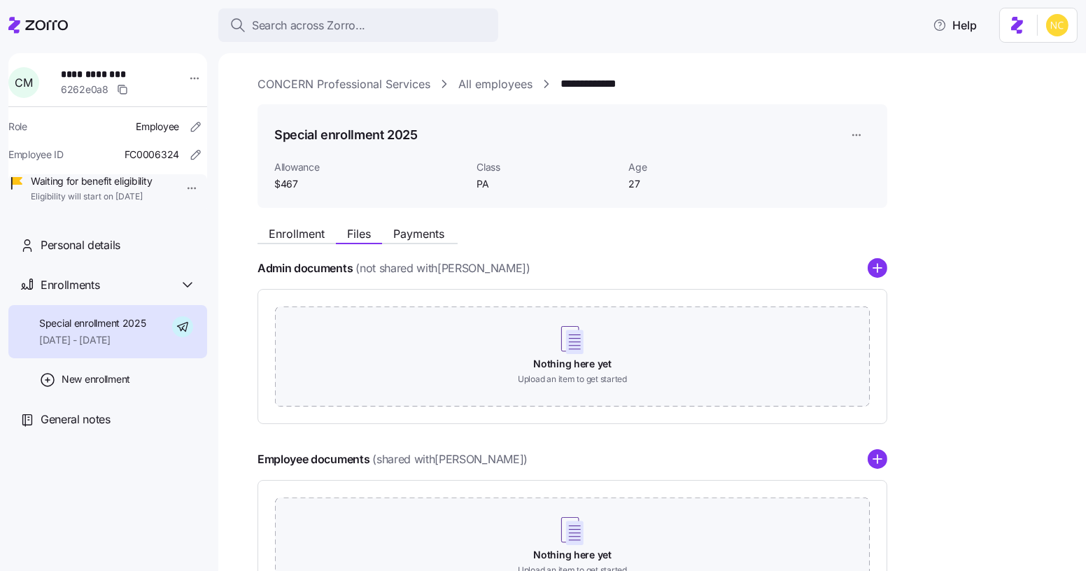
click at [306, 234] on span "Enrollment" at bounding box center [297, 233] width 56 height 11
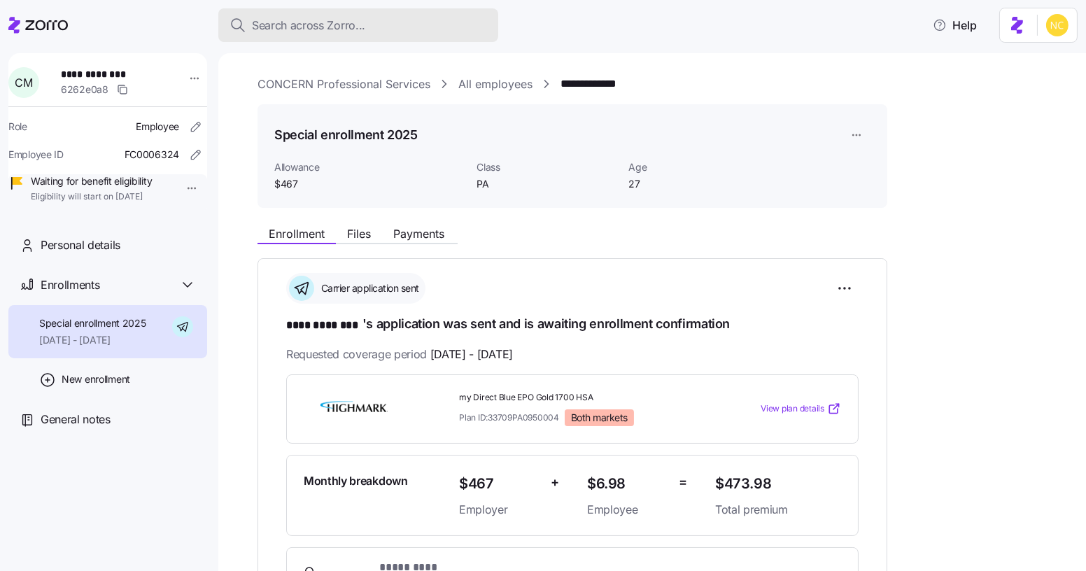
click at [329, 17] on span "Search across Zorro..." at bounding box center [308, 25] width 113 height 17
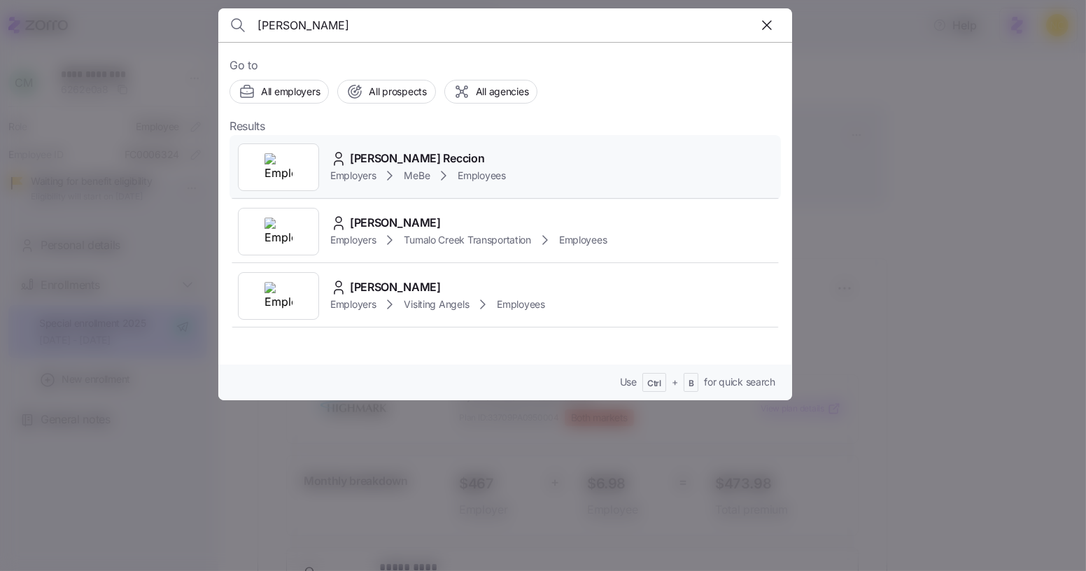
type input "kirstin gaelle"
click at [382, 156] on span "Kirsten Gaelle Reccion" at bounding box center [417, 158] width 134 height 17
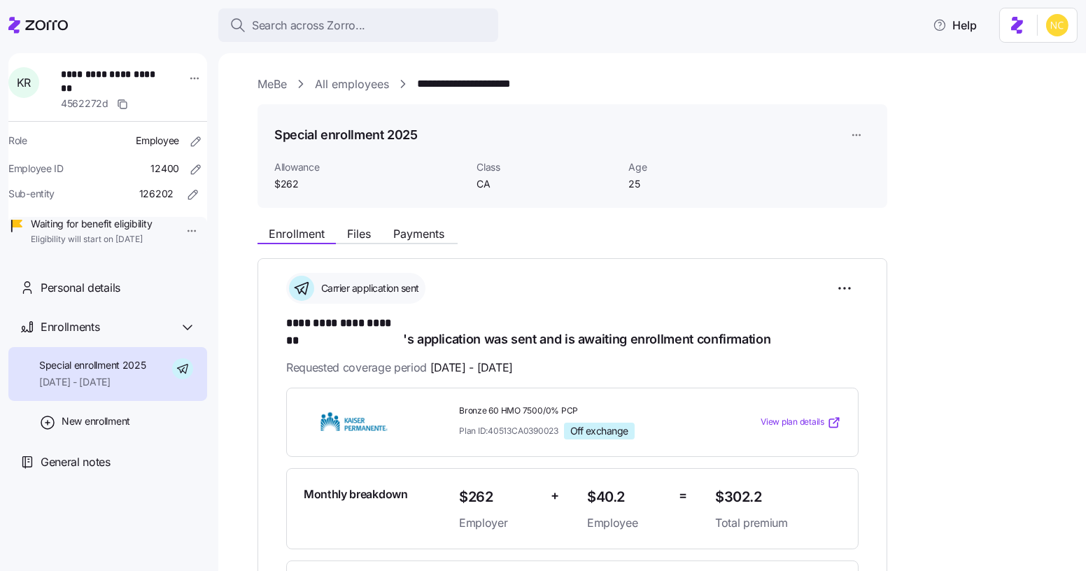
click at [354, 1] on div at bounding box center [543, 1] width 1086 height 2
click at [351, 8] on button "Search across Zorro..." at bounding box center [358, 25] width 280 height 34
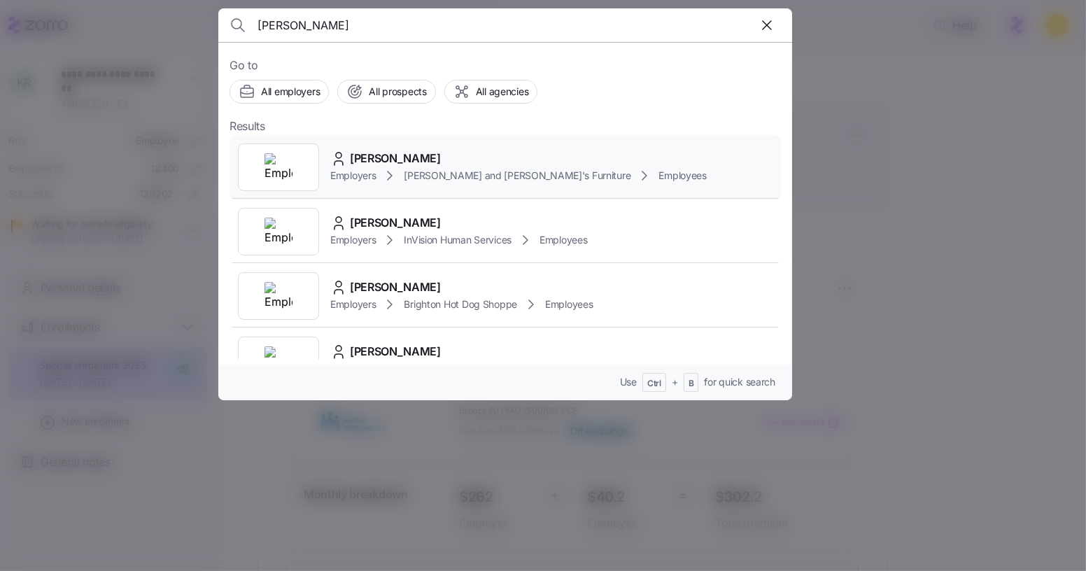
type input "christina bucci"
click at [422, 160] on span "CHRISTINA BUCCI" at bounding box center [395, 158] width 91 height 17
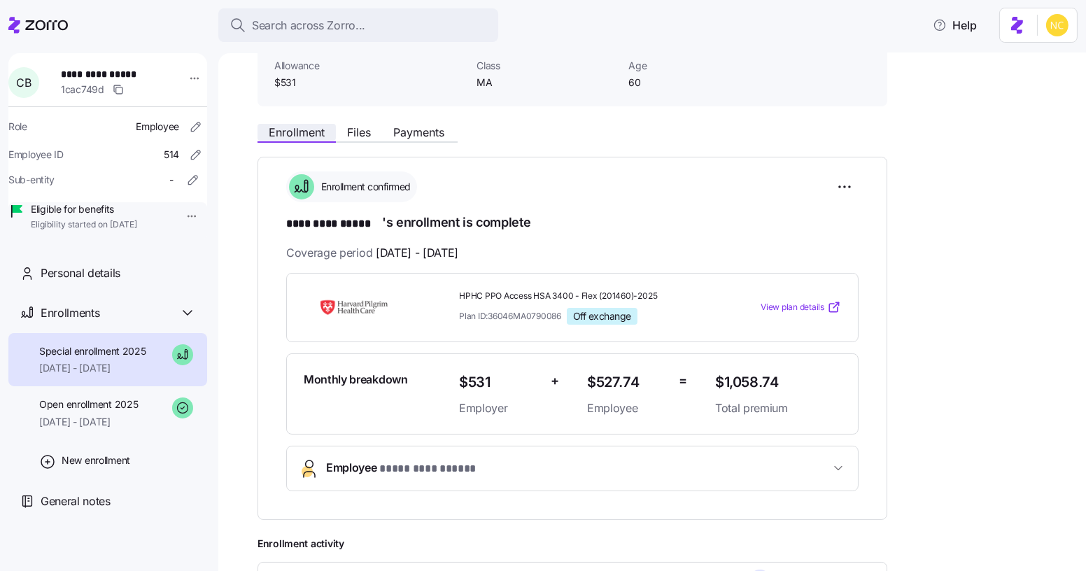
scroll to position [99, 0]
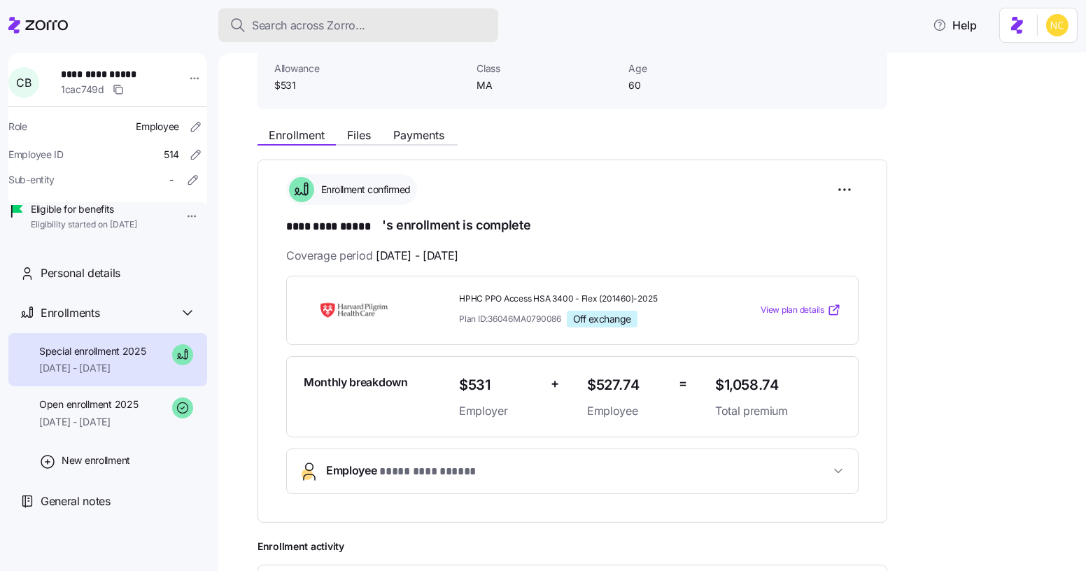
click at [366, 12] on button "Search across Zorro..." at bounding box center [358, 25] width 280 height 34
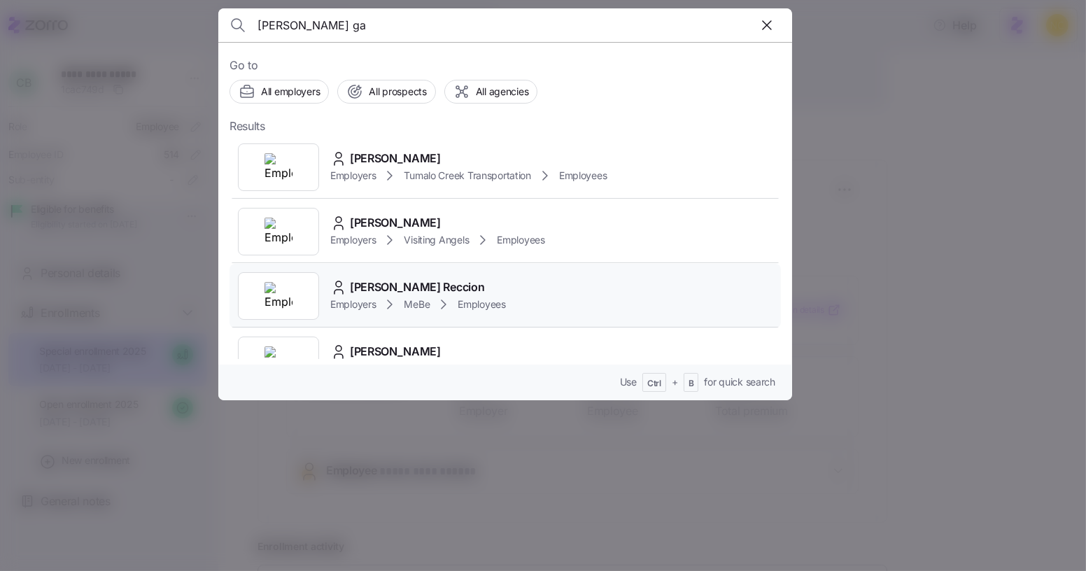
type input "kirstin ga"
click at [444, 282] on span "Kirsten Gaelle Reccion" at bounding box center [417, 286] width 134 height 17
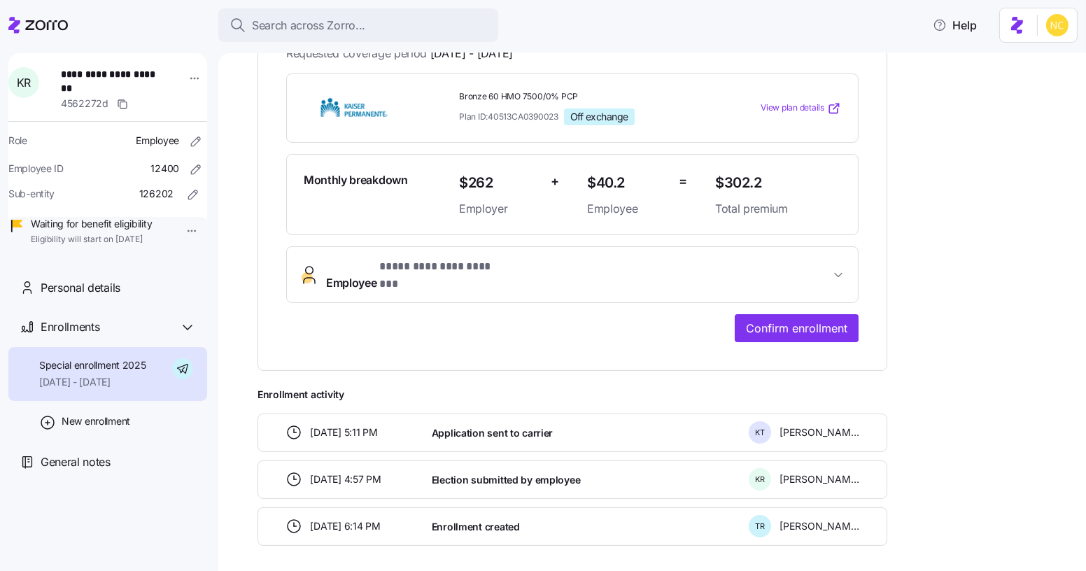
scroll to position [315, 0]
click at [431, 257] on span "**********" at bounding box center [440, 265] width 122 height 17
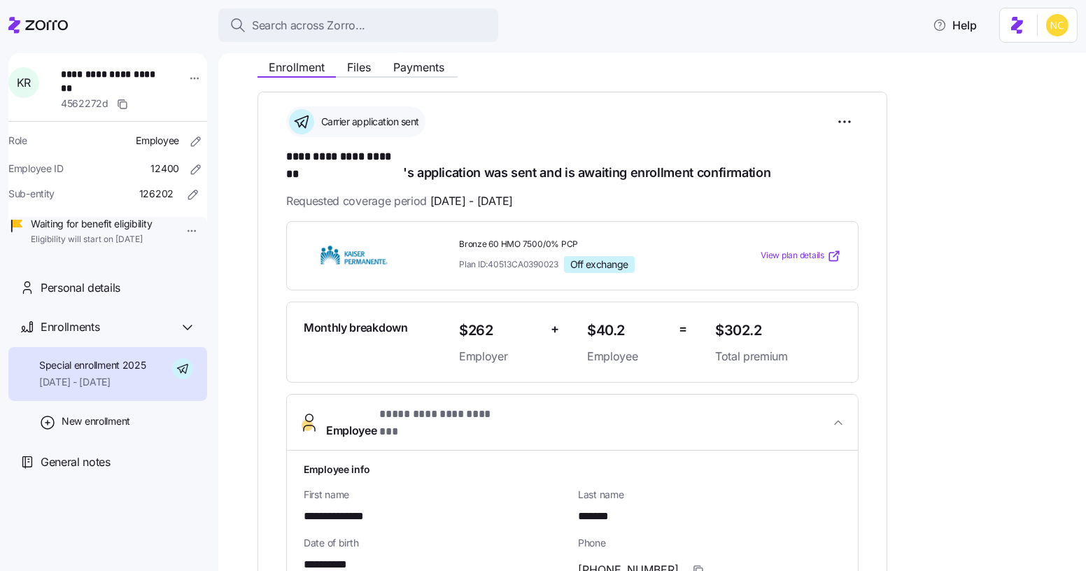
scroll to position [165, 0]
click at [539, 42] on div "Search across Zorro... Help" at bounding box center [542, 25] width 1069 height 39
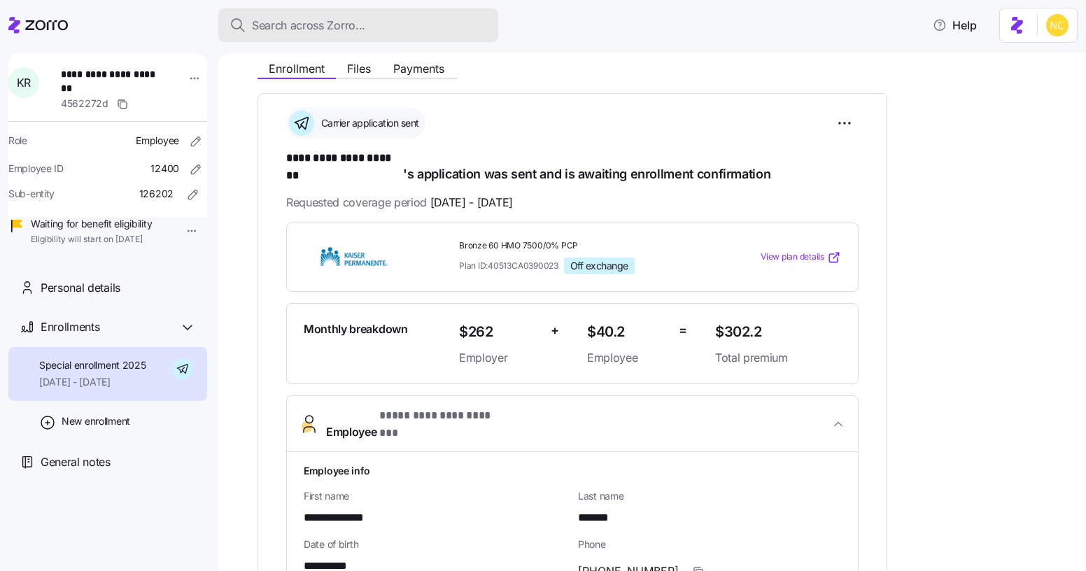
click at [283, 15] on button "Search across Zorro..." at bounding box center [358, 25] width 280 height 34
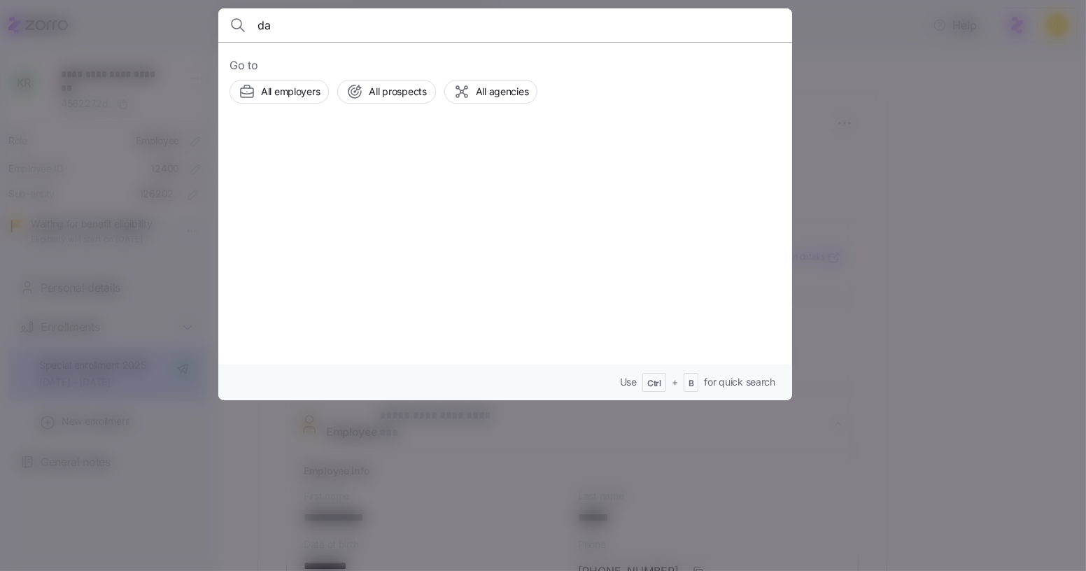
click at [283, 15] on input "da" at bounding box center [436, 25] width 358 height 34
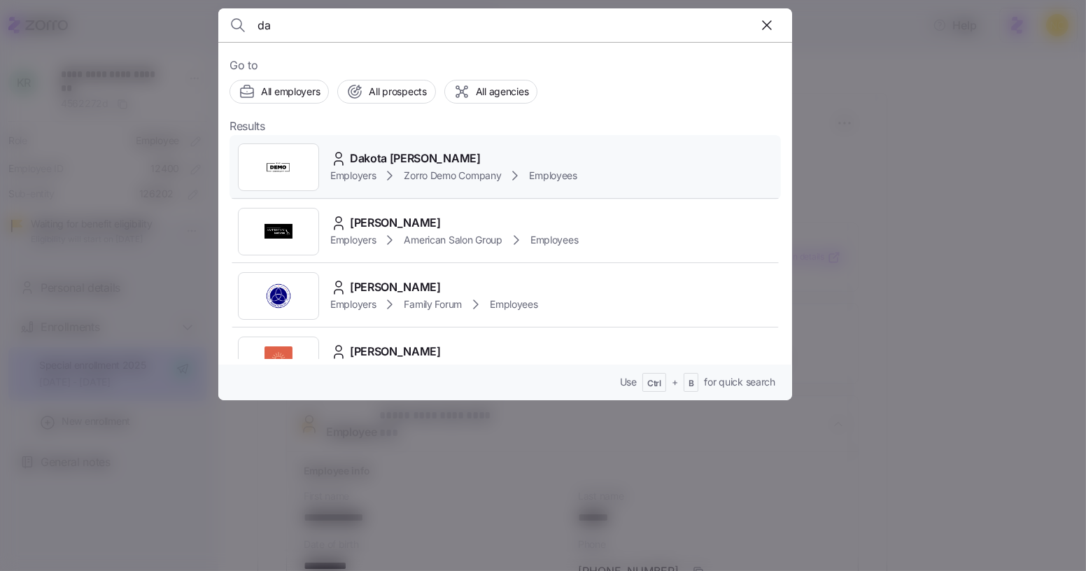
type input "d"
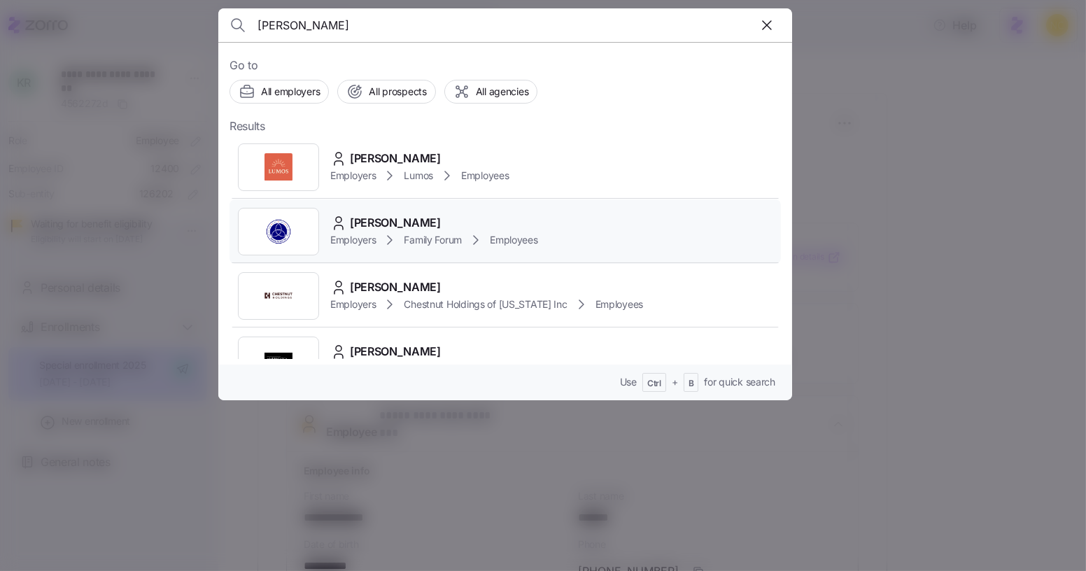
type input "schaefer"
click at [441, 224] on div "Dakota Schaefer" at bounding box center [434, 222] width 208 height 17
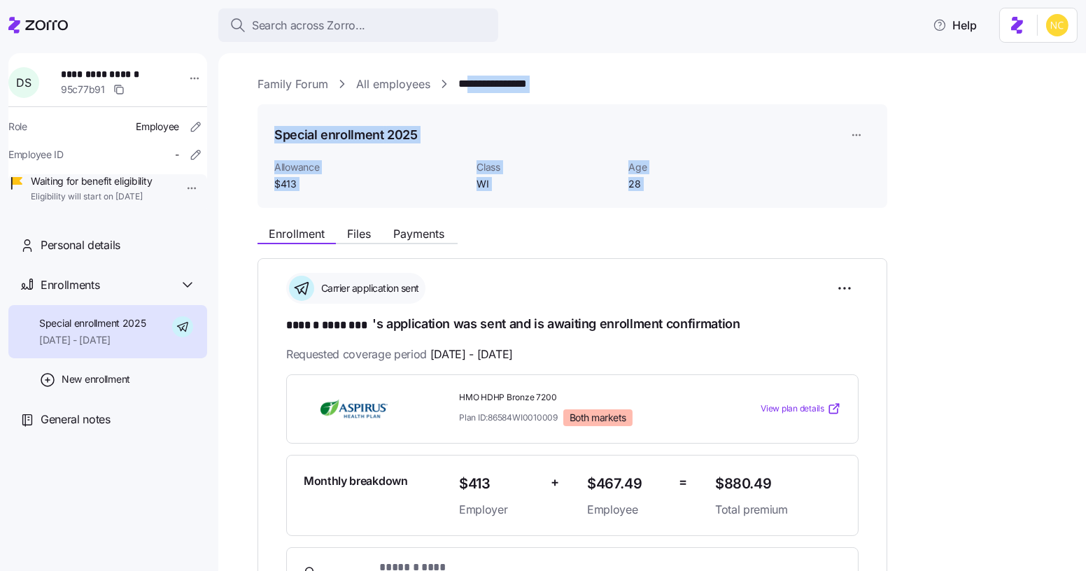
drag, startPoint x: 441, startPoint y: 224, endPoint x: 472, endPoint y: 79, distance: 148.2
click at [472, 79] on div "**********" at bounding box center [661, 529] width 809 height 906
click at [399, 173] on span "Allowance" at bounding box center [369, 167] width 191 height 14
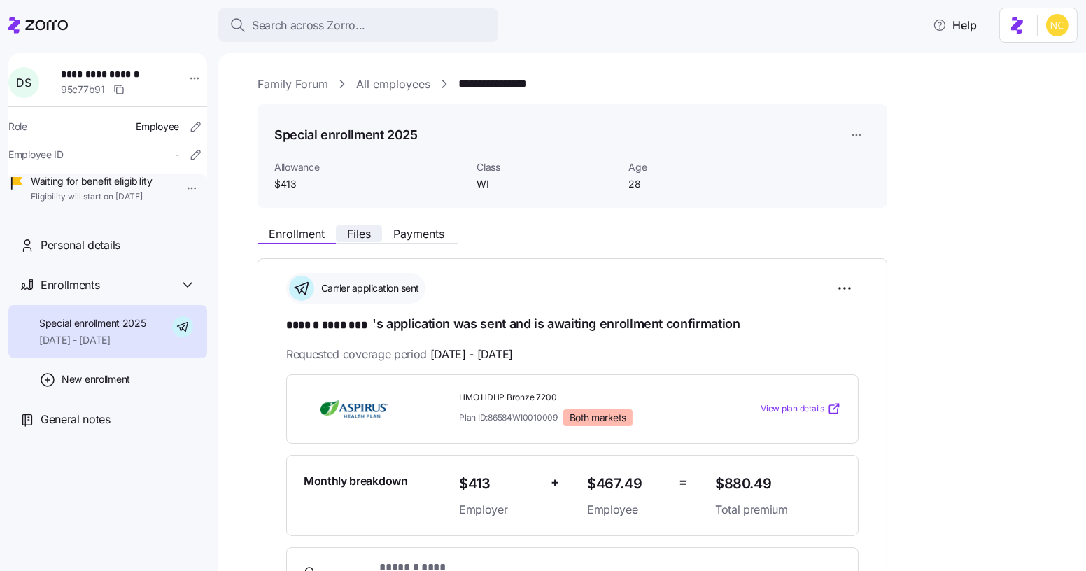
click at [362, 238] on span "Files" at bounding box center [359, 233] width 24 height 11
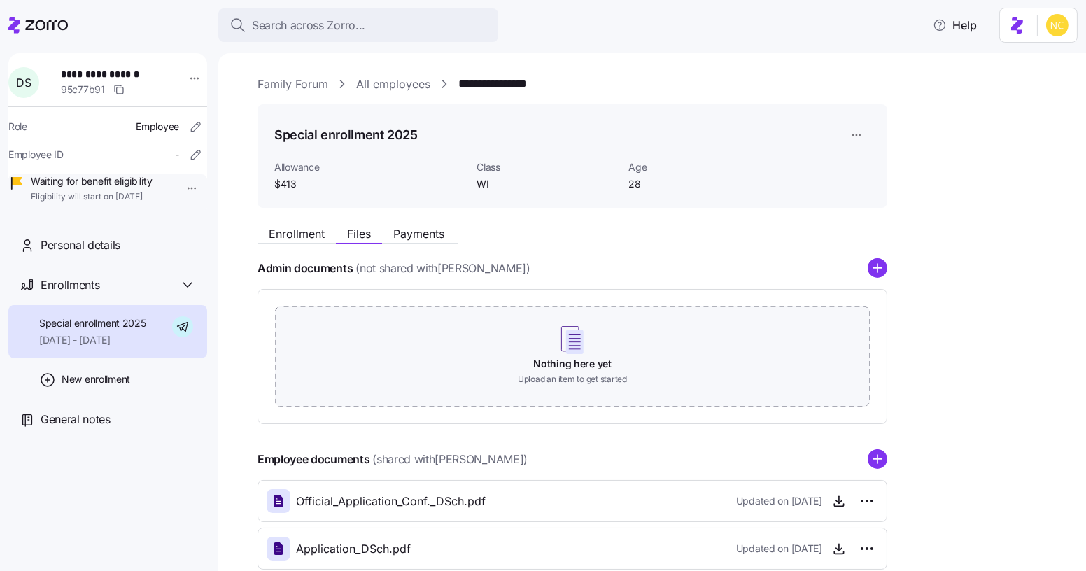
scroll to position [222, 0]
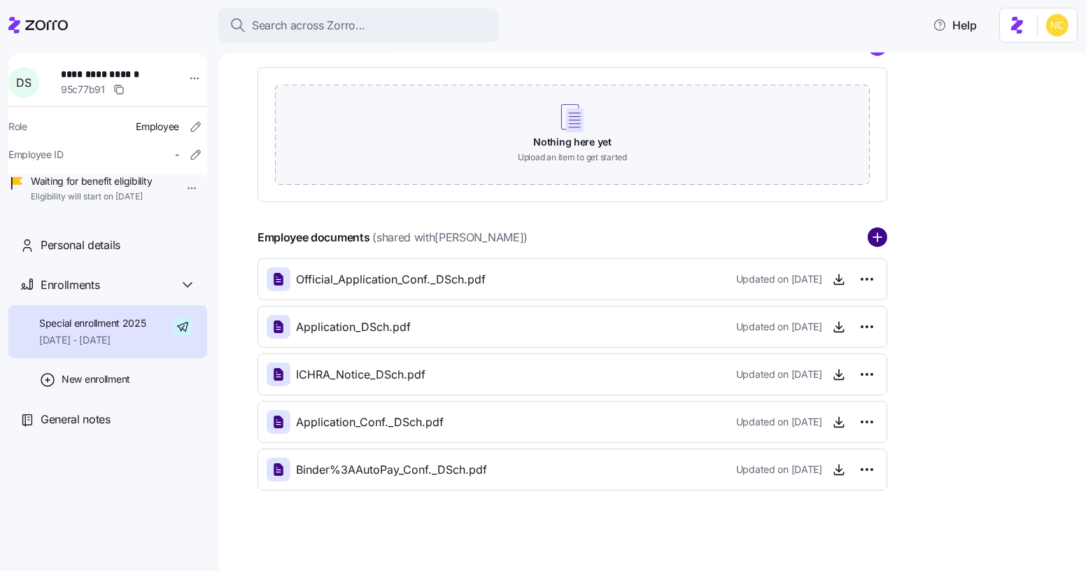
click at [879, 232] on circle "add icon" at bounding box center [877, 238] width 18 height 18
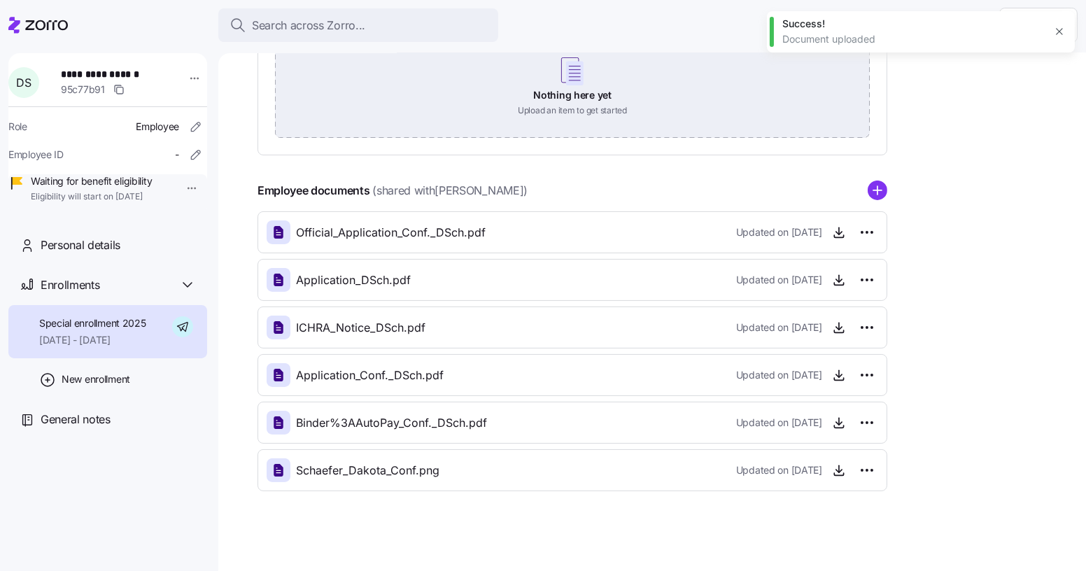
scroll to position [0, 0]
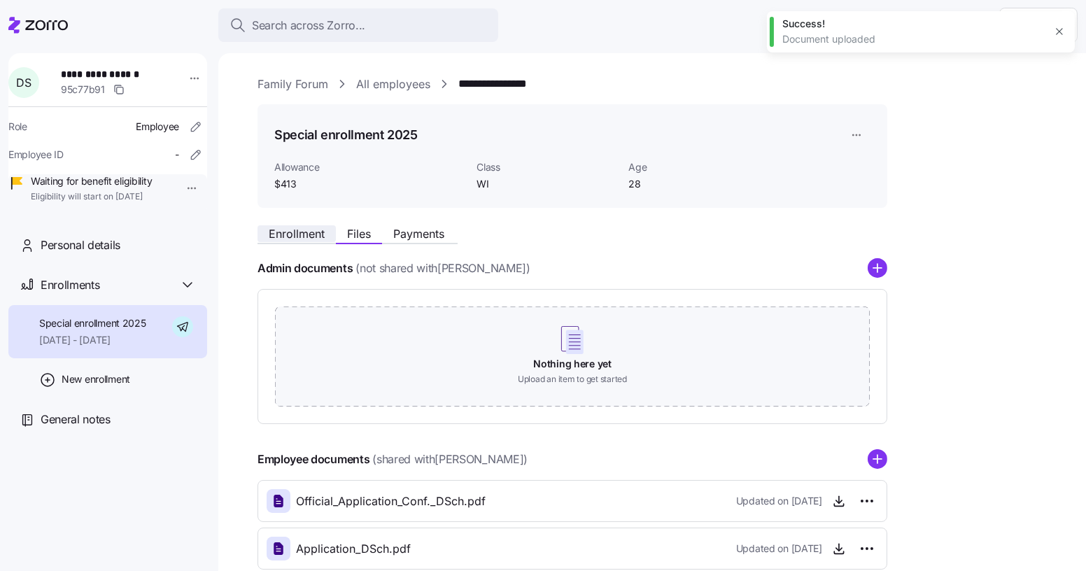
click at [293, 228] on span "Enrollment" at bounding box center [297, 233] width 56 height 11
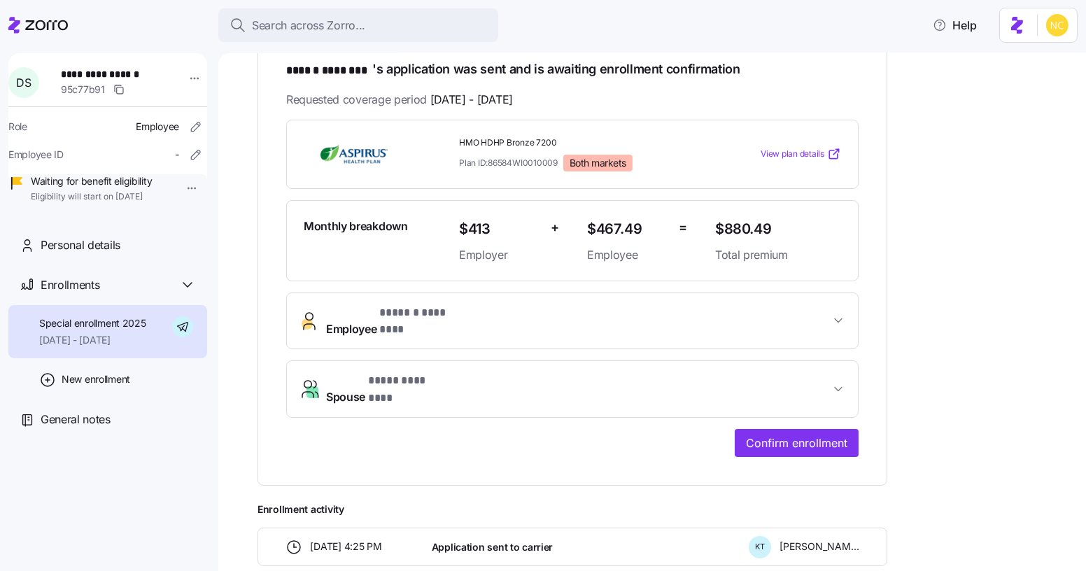
scroll to position [257, 0]
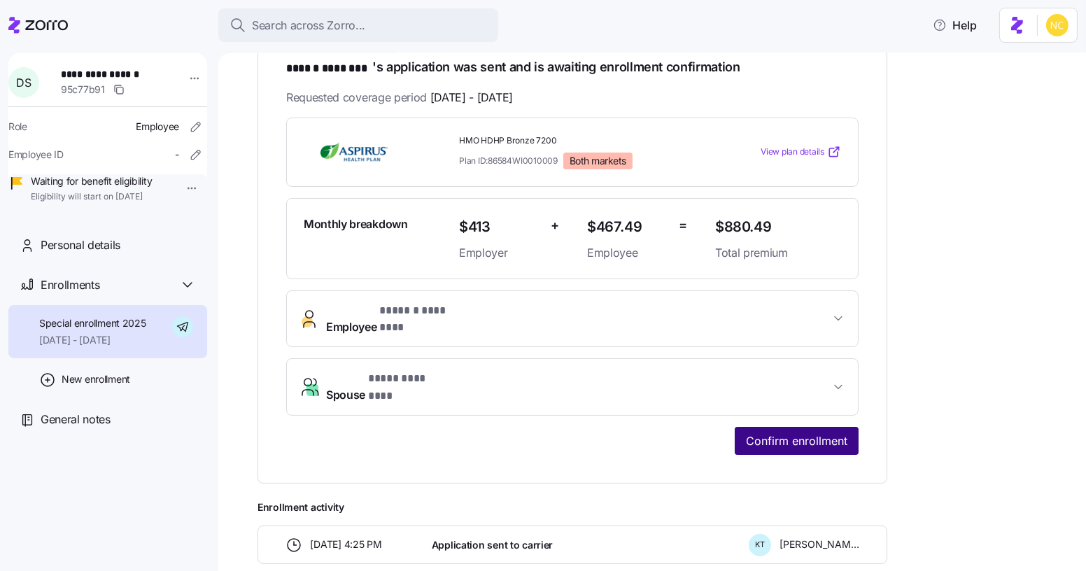
click at [750, 427] on button "Confirm enrollment" at bounding box center [796, 441] width 124 height 28
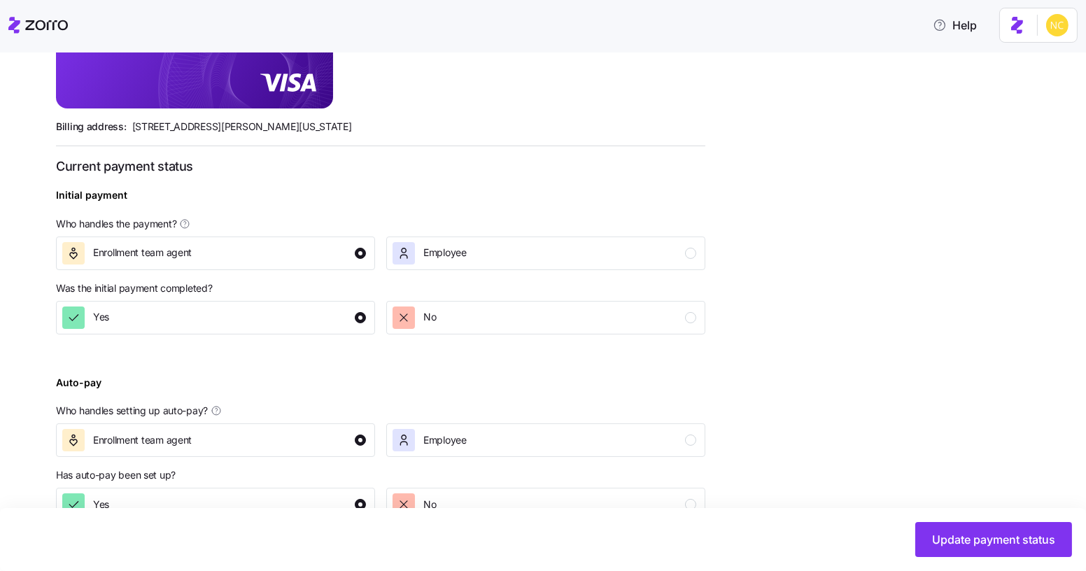
scroll to position [466, 0]
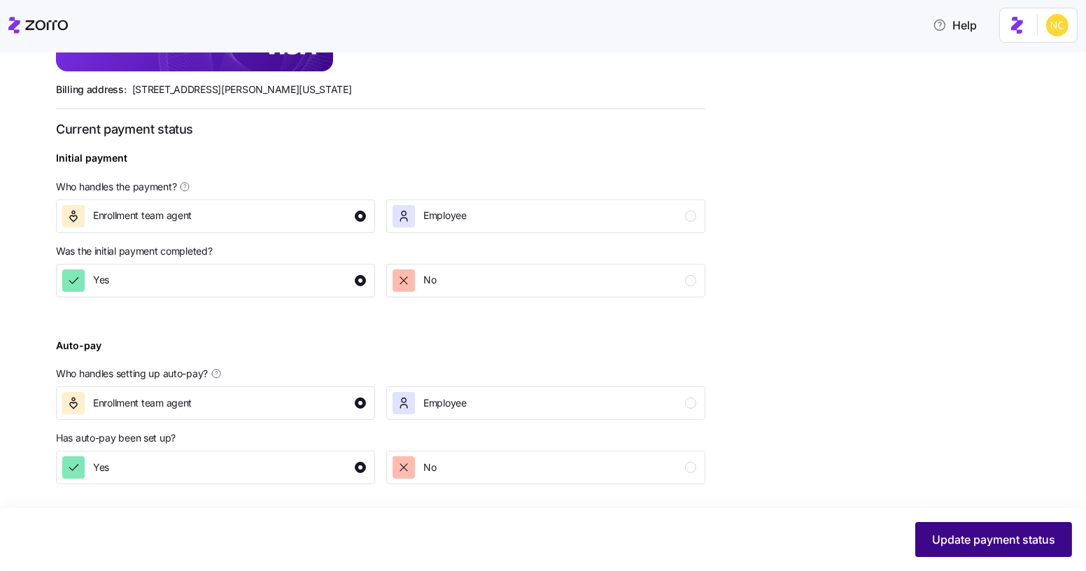
click at [939, 546] on span "Update payment status" at bounding box center [993, 539] width 123 height 17
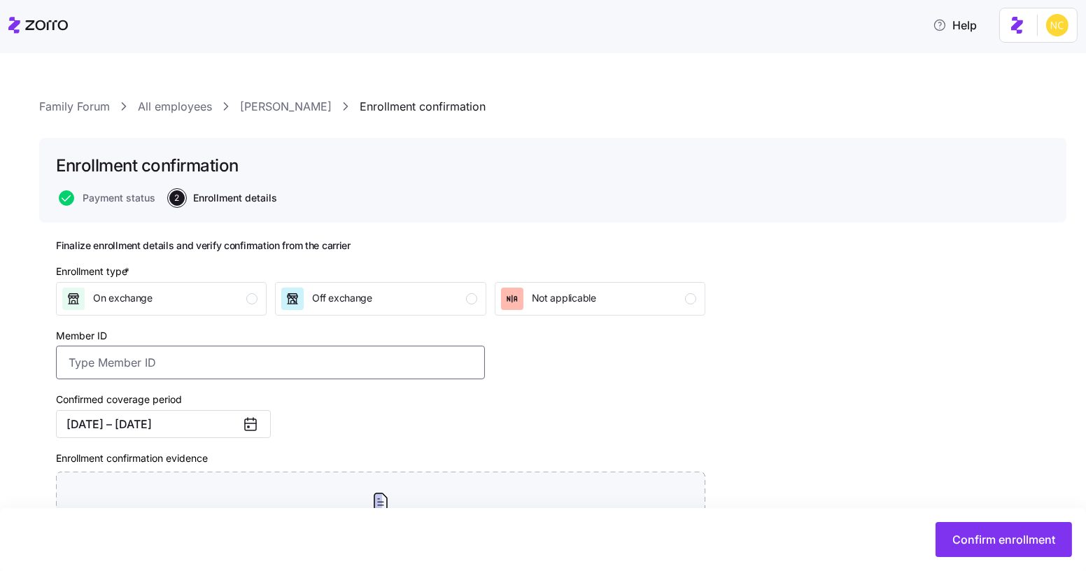
click at [412, 378] on input "Member ID" at bounding box center [270, 363] width 429 height 34
paste input "20250910151054"
type input "20250910151054"
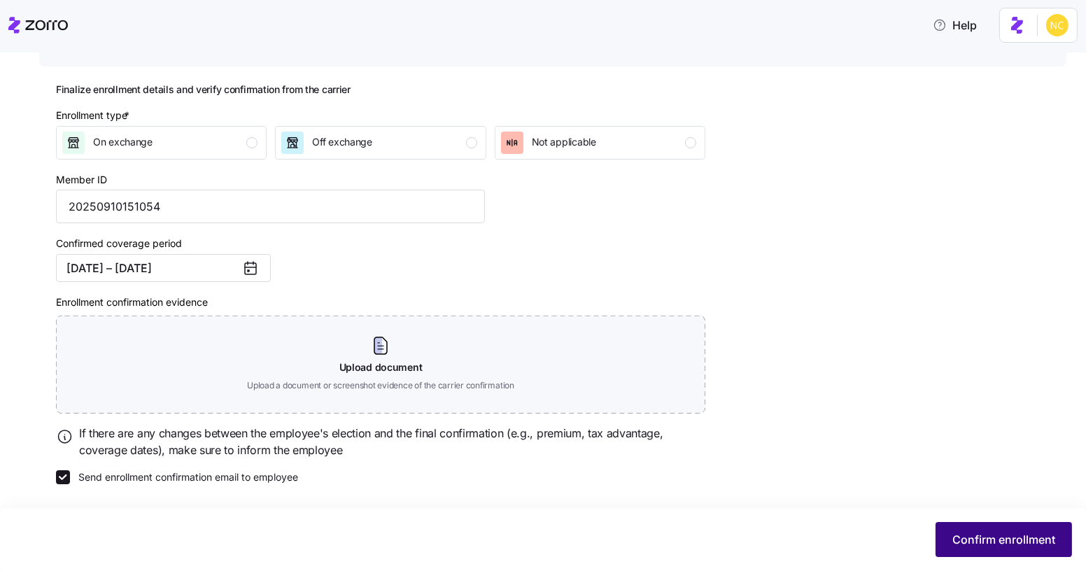
click at [981, 543] on span "Confirm enrollment" at bounding box center [1003, 539] width 103 height 17
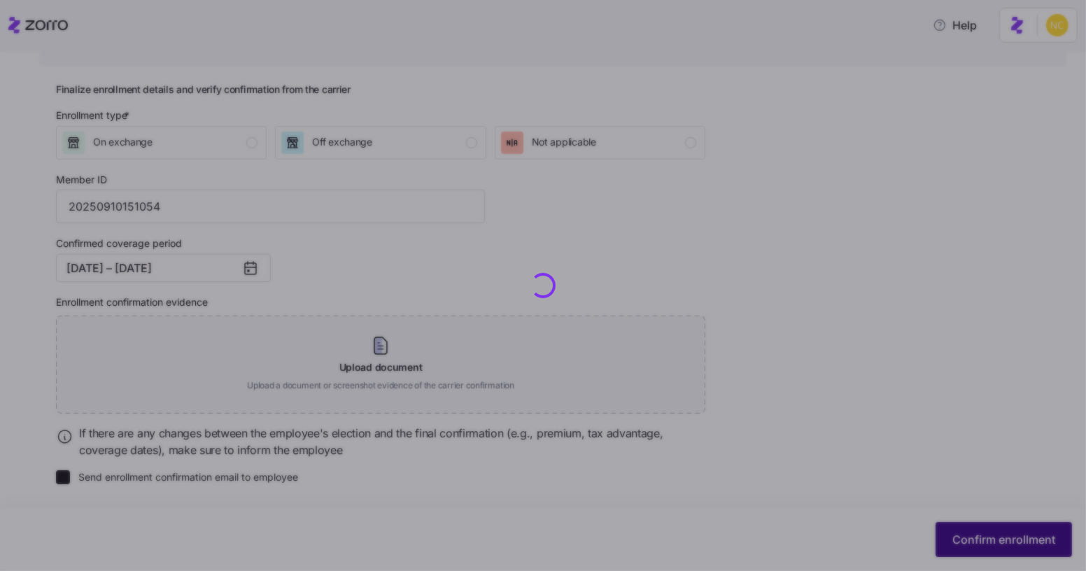
checkbox input "false"
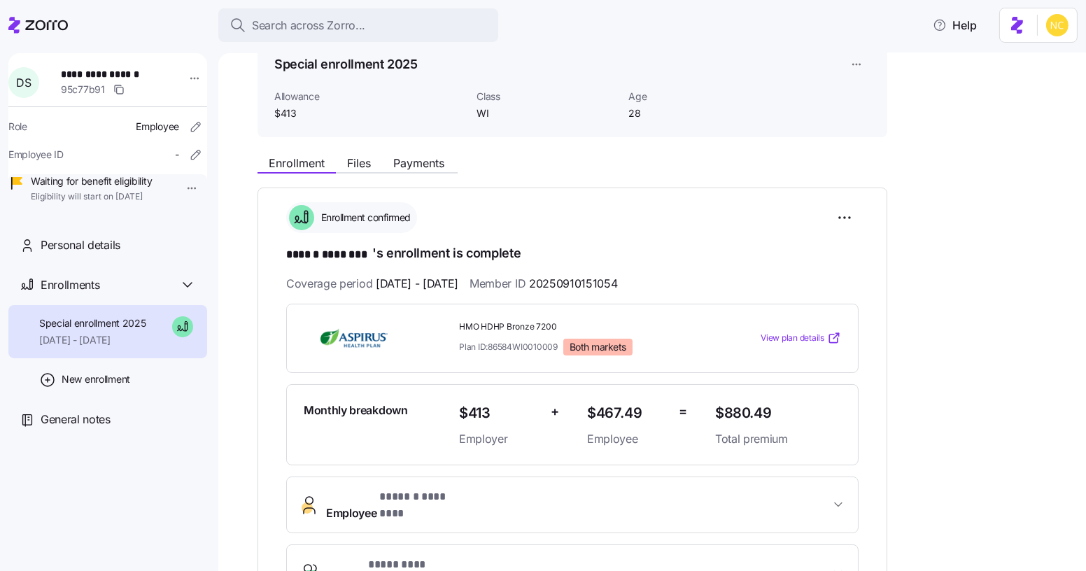
scroll to position [69, 0]
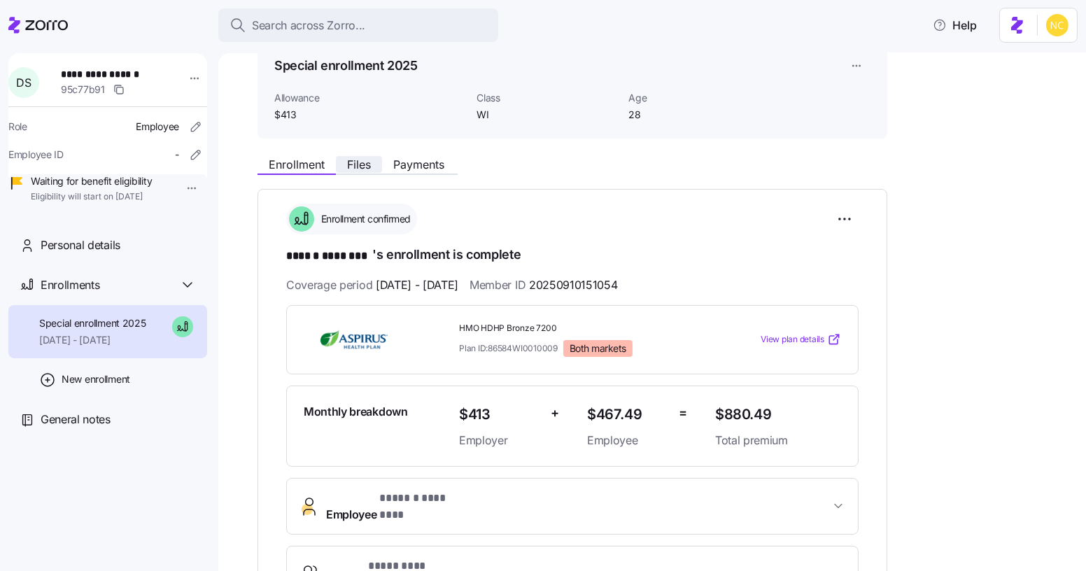
click at [363, 160] on span "Files" at bounding box center [359, 164] width 24 height 11
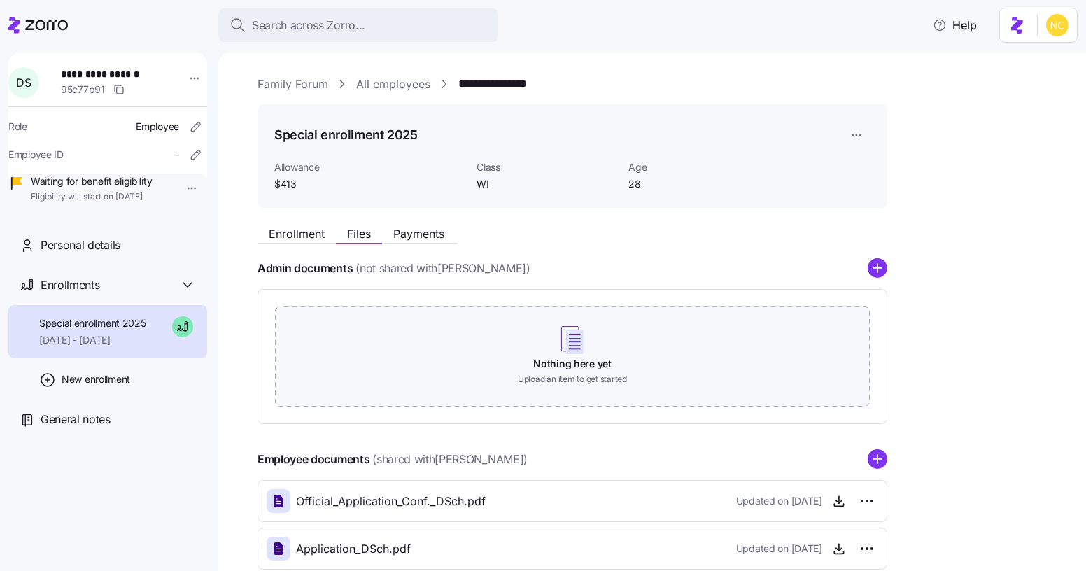
scroll to position [269, 0]
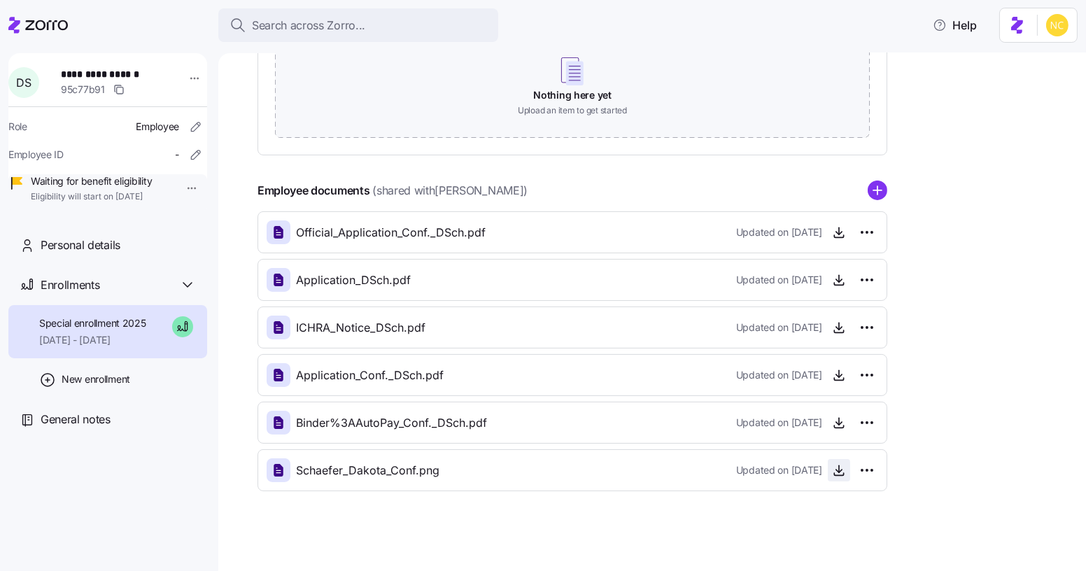
click at [844, 469] on icon "button" at bounding box center [839, 470] width 14 height 14
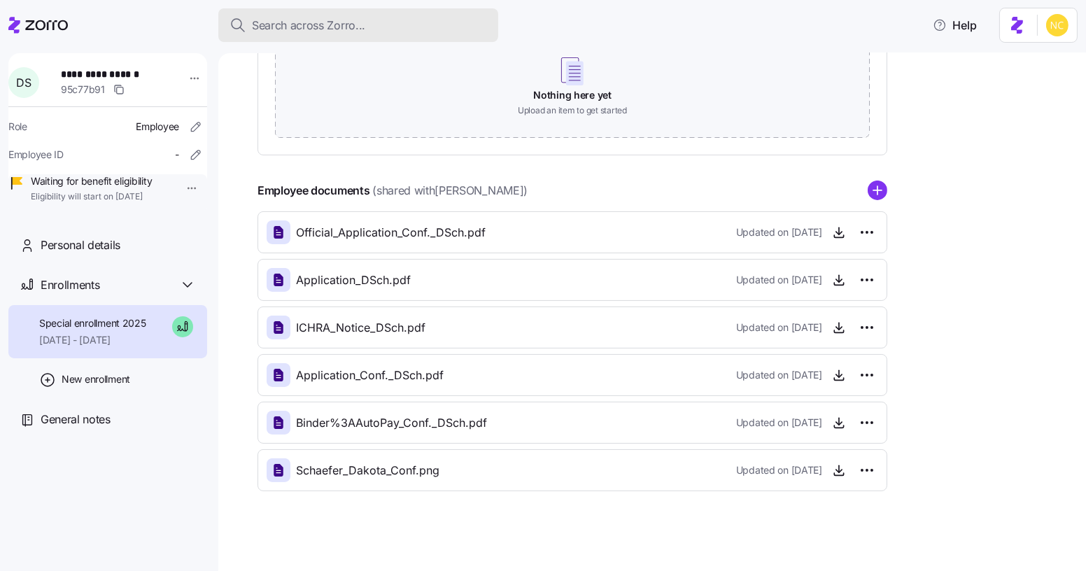
click at [378, 23] on div "Search across Zorro..." at bounding box center [357, 25] width 257 height 17
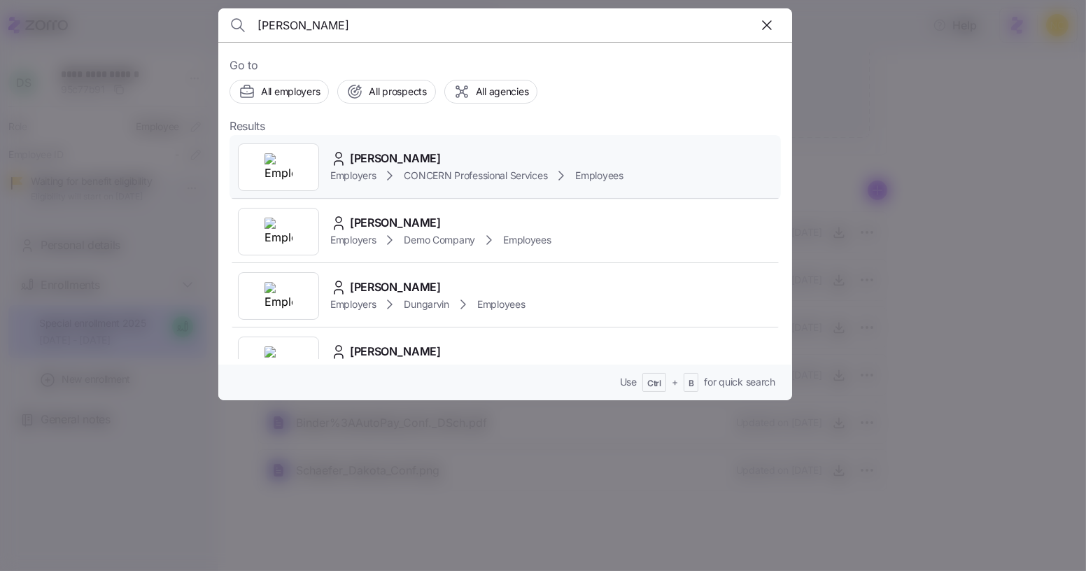
type input "yvonne bo"
click at [396, 157] on span "Yvonne Bowman" at bounding box center [395, 158] width 91 height 17
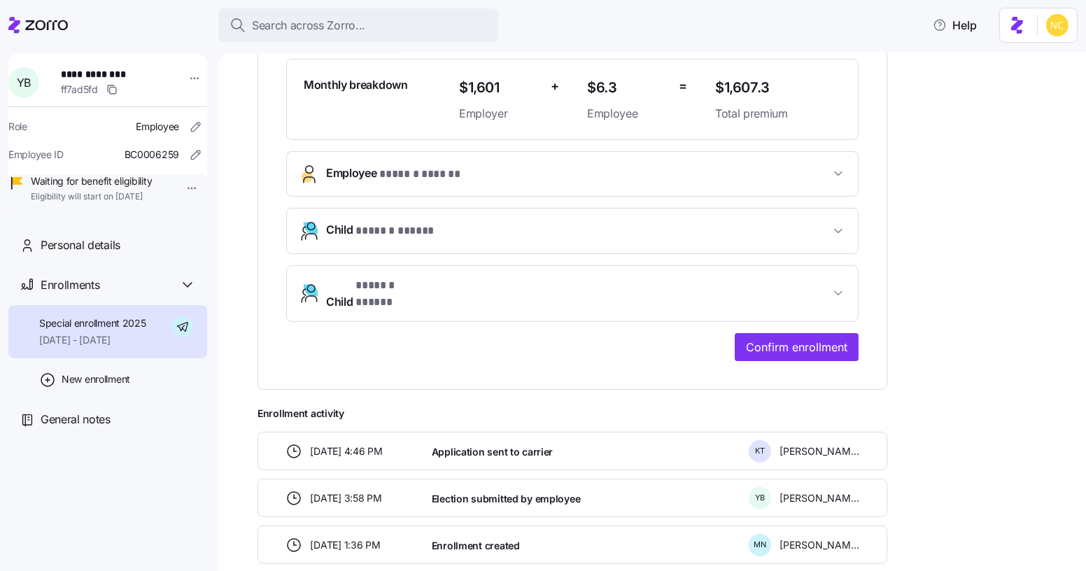
scroll to position [400, 0]
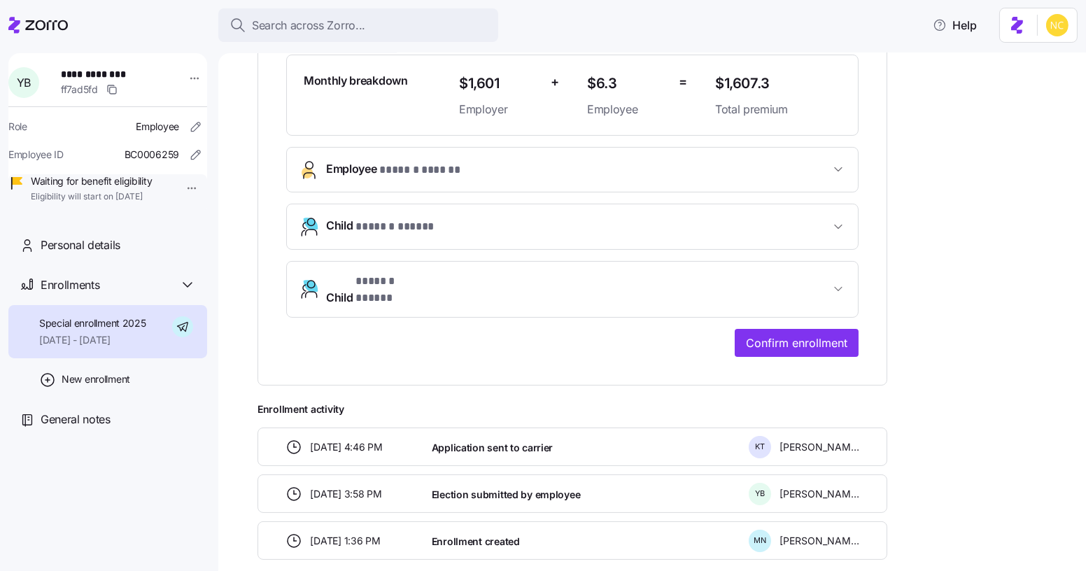
click at [431, 153] on button "Employee * ****** ****** *" at bounding box center [572, 170] width 571 height 44
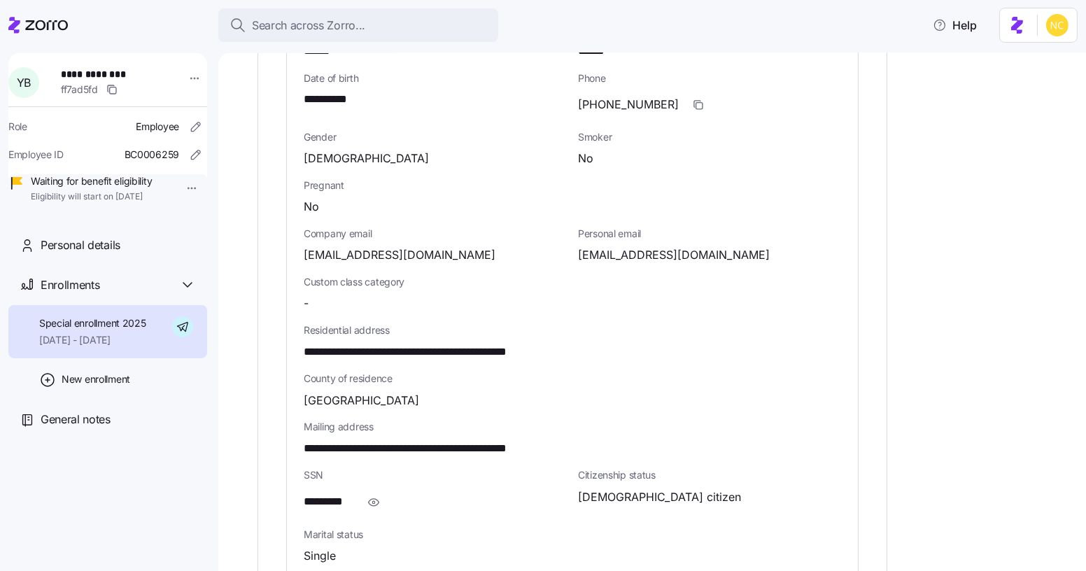
scroll to position [608, 0]
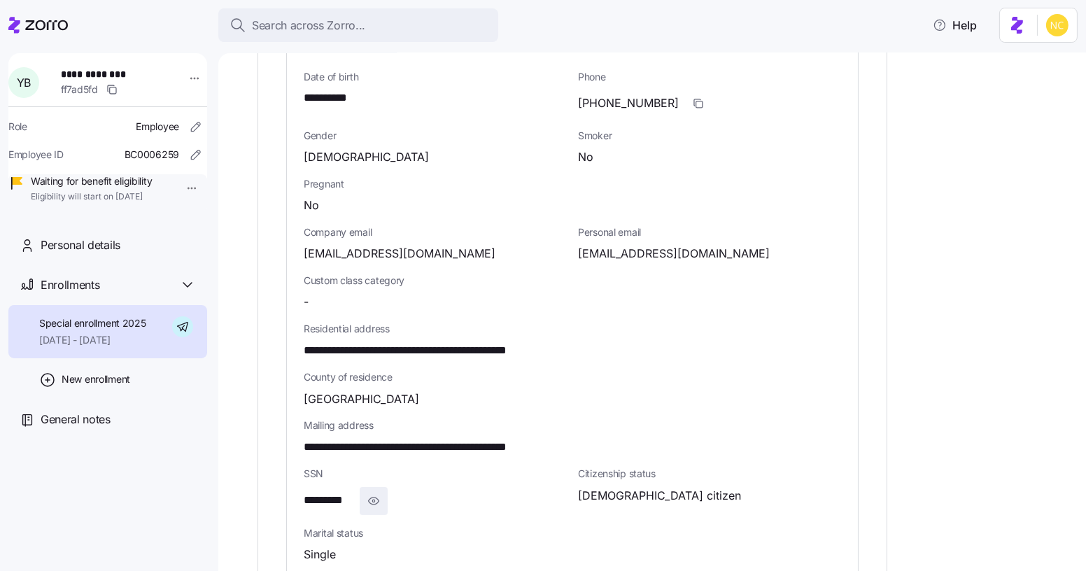
click at [371, 488] on span "button" at bounding box center [373, 501] width 27 height 27
drag, startPoint x: 301, startPoint y: 496, endPoint x: 372, endPoint y: 496, distance: 70.6
click at [372, 496] on div "**********" at bounding box center [572, 341] width 571 height 712
copy span "**********"
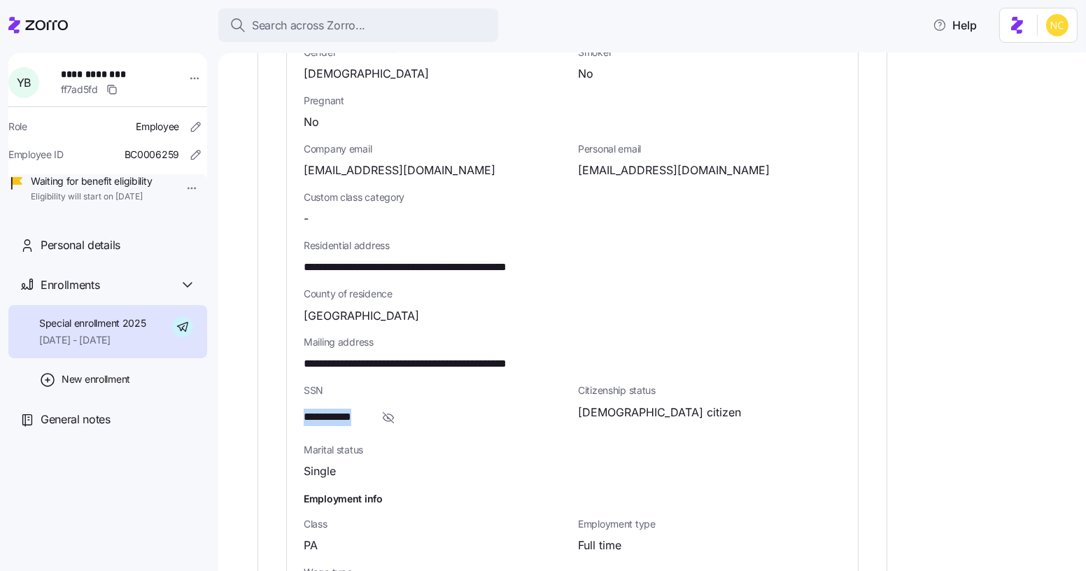
scroll to position [692, 0]
click at [280, 9] on button "Search across Zorro..." at bounding box center [358, 25] width 280 height 34
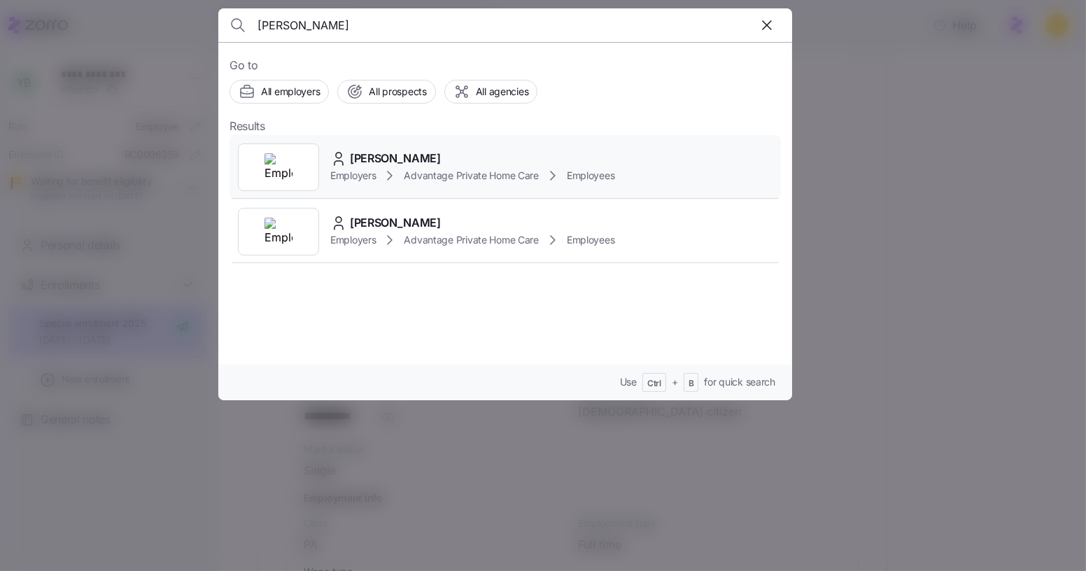
type input "marim staggs"
click at [412, 141] on div "Marim Staggs Employers Advantage Private Home Care Employees" at bounding box center [504, 167] width 551 height 64
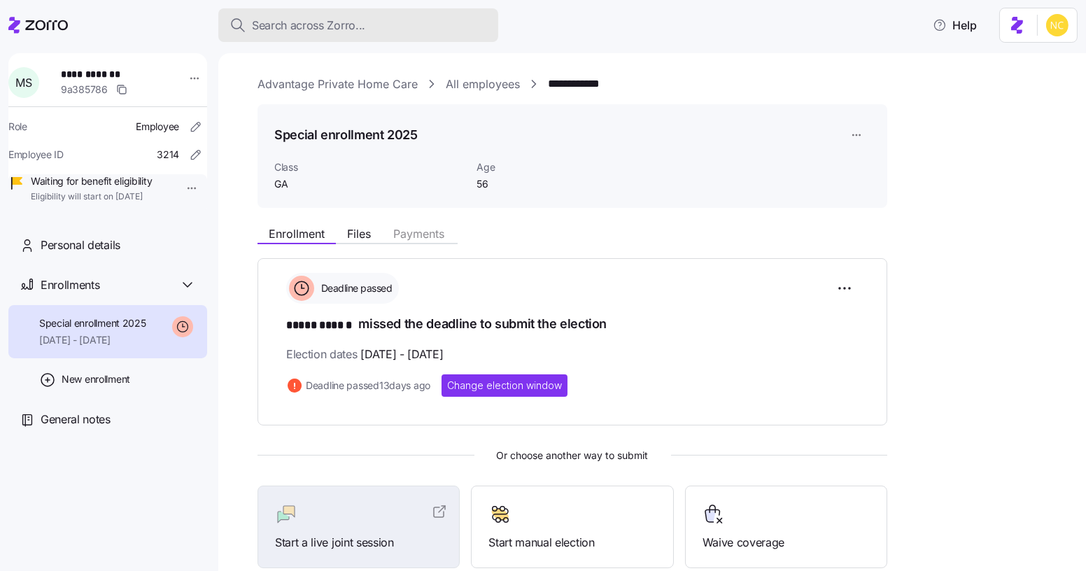
click at [327, 24] on span "Search across Zorro..." at bounding box center [308, 25] width 113 height 17
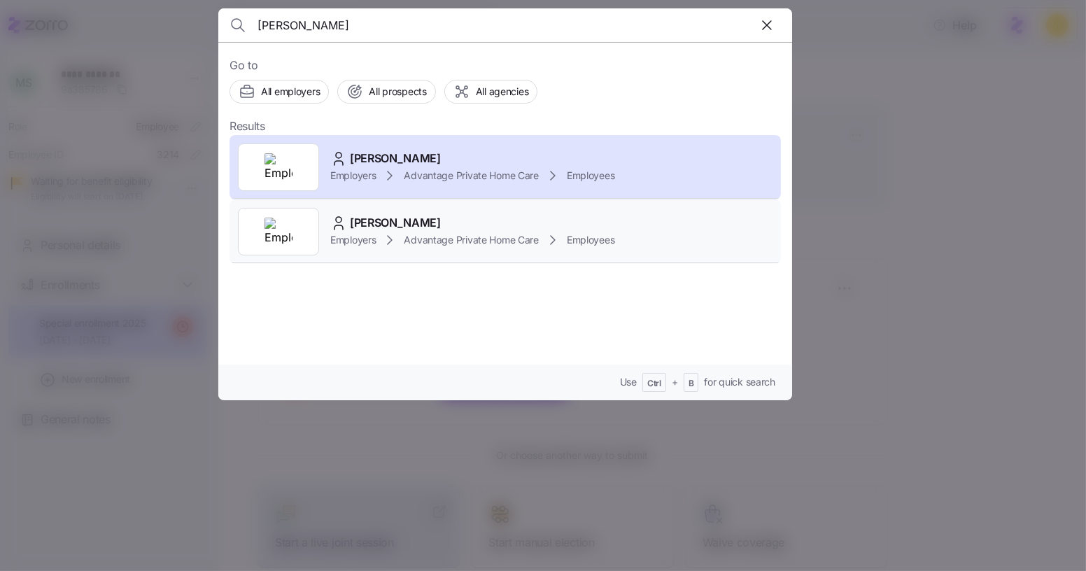
type input "marim staggs"
click at [425, 229] on div "Miriam Staggs" at bounding box center [472, 222] width 284 height 17
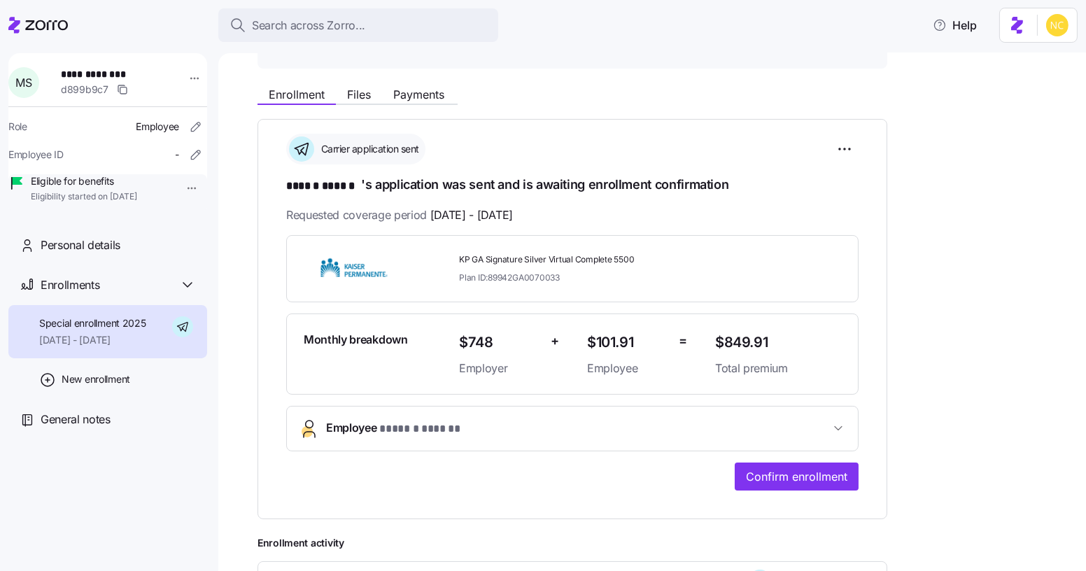
scroll to position [137, 0]
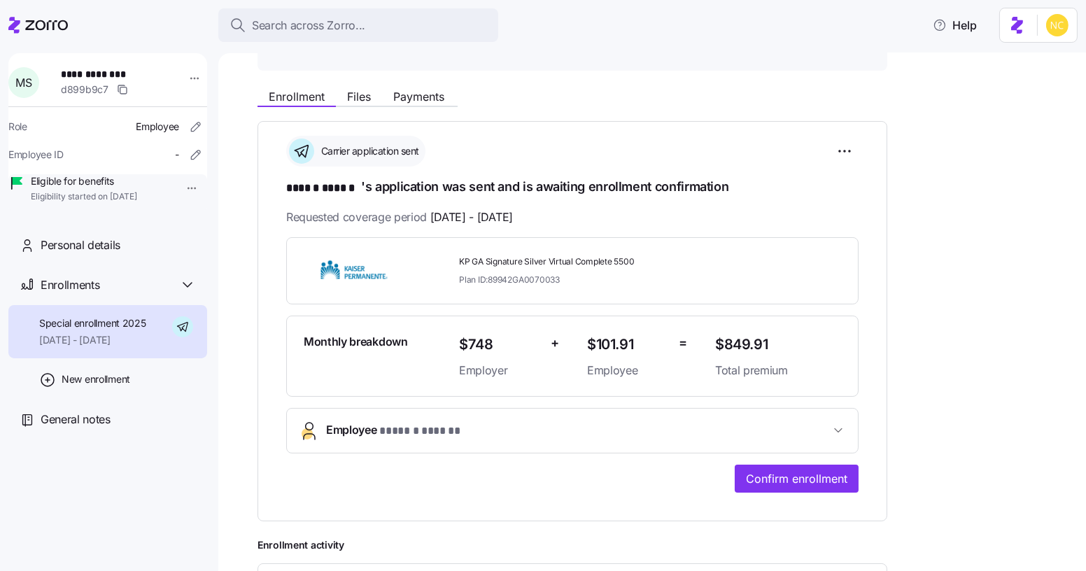
click at [472, 436] on button "Employee * ****** ****** *" at bounding box center [572, 430] width 571 height 44
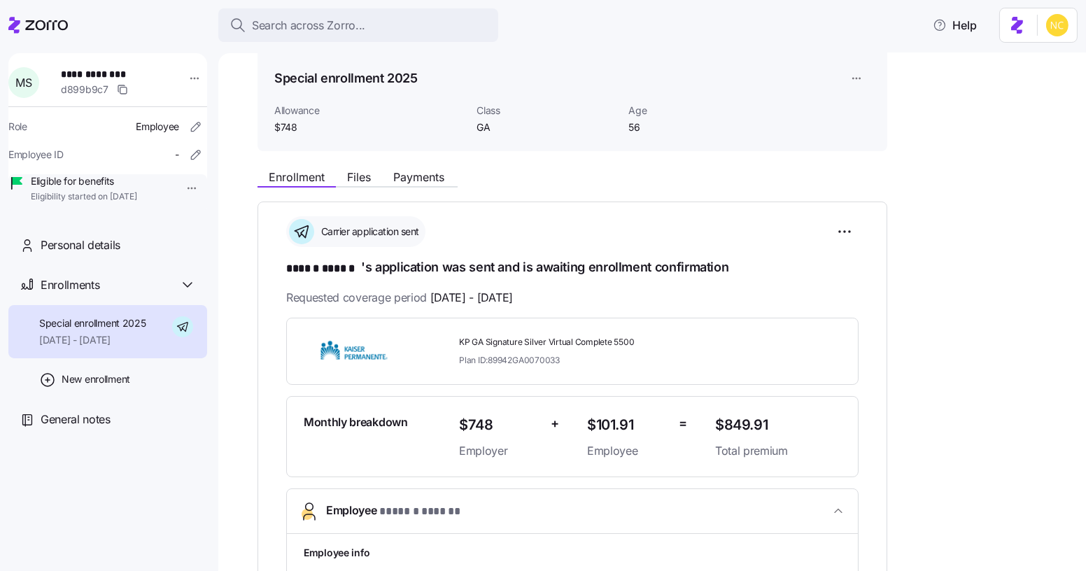
scroll to position [43, 0]
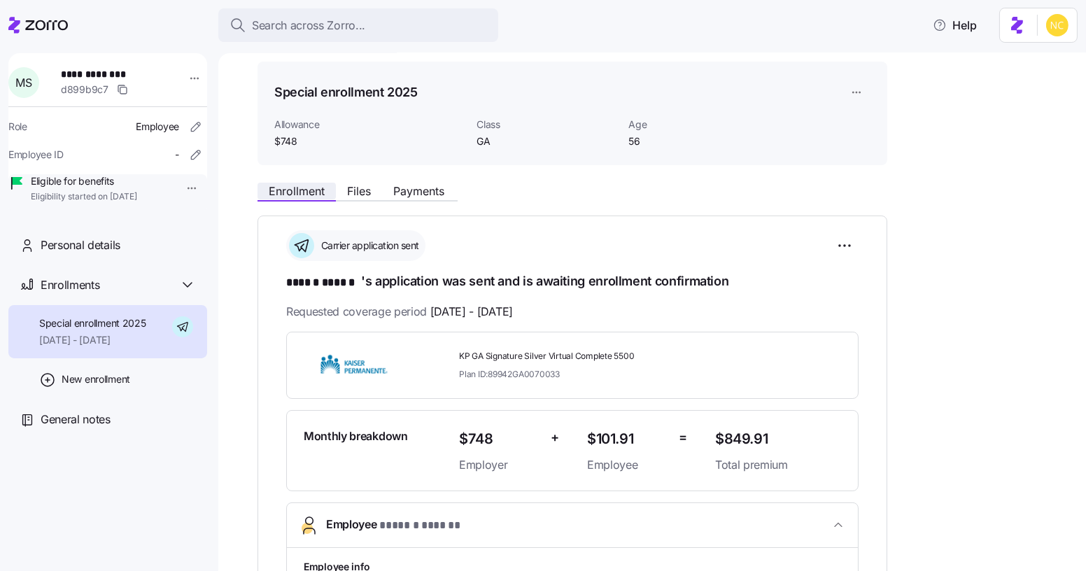
click at [300, 190] on span "Enrollment" at bounding box center [297, 190] width 56 height 11
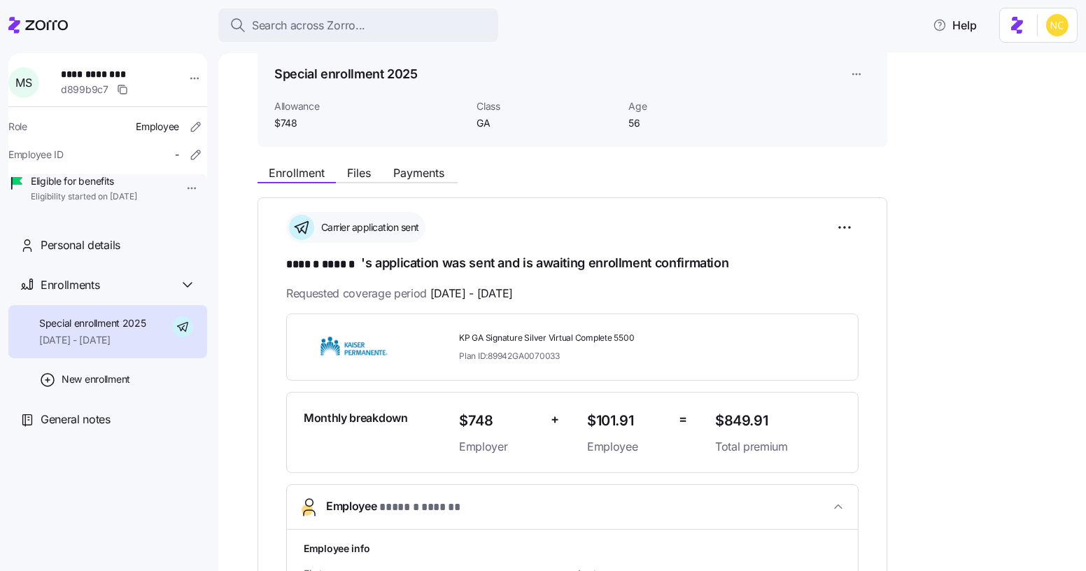
scroll to position [59, 0]
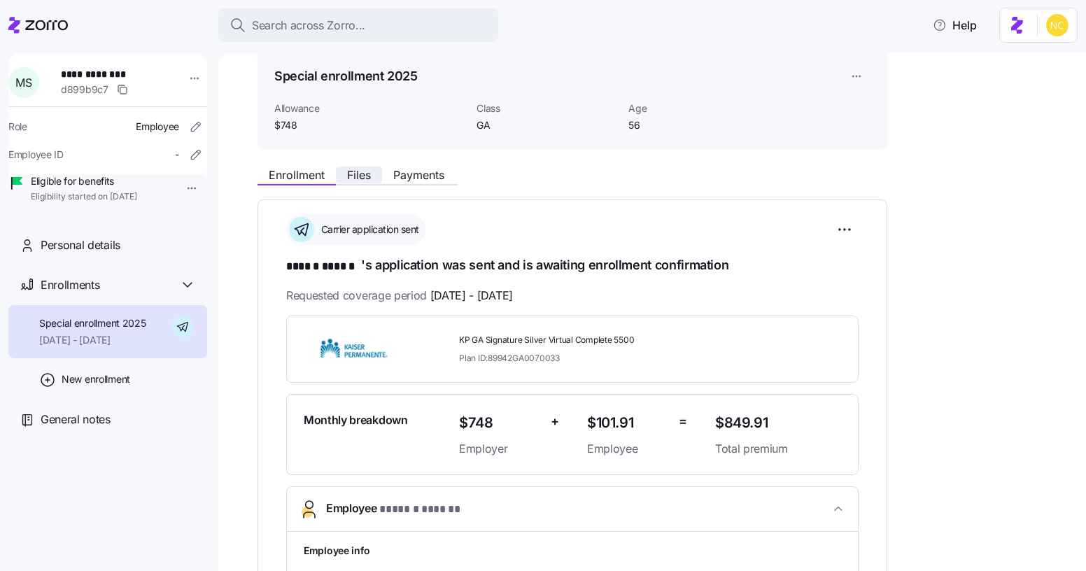
click at [359, 173] on span "Files" at bounding box center [359, 174] width 24 height 11
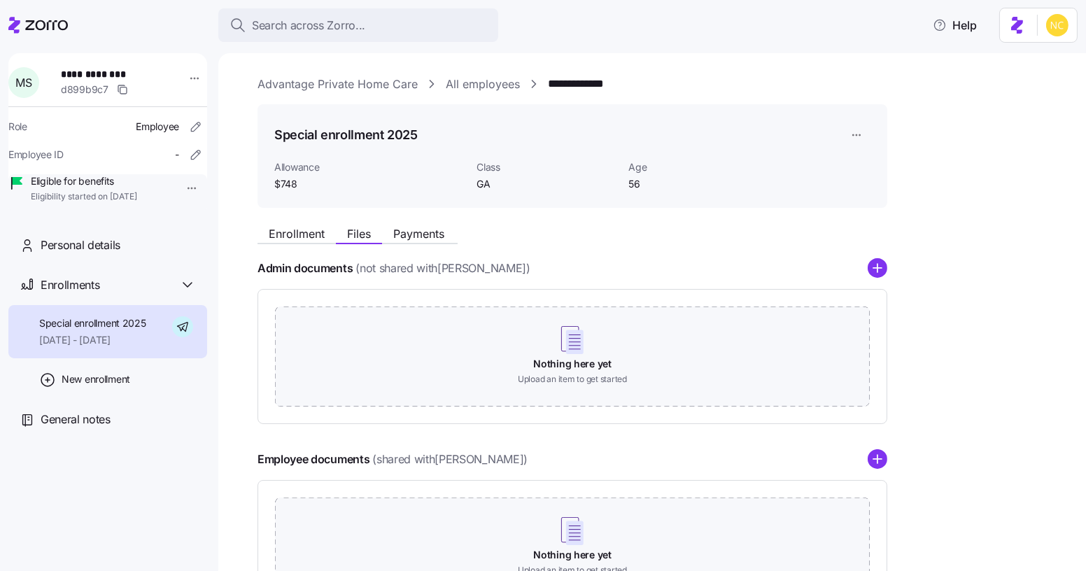
click at [313, 171] on span "Allowance" at bounding box center [369, 167] width 191 height 14
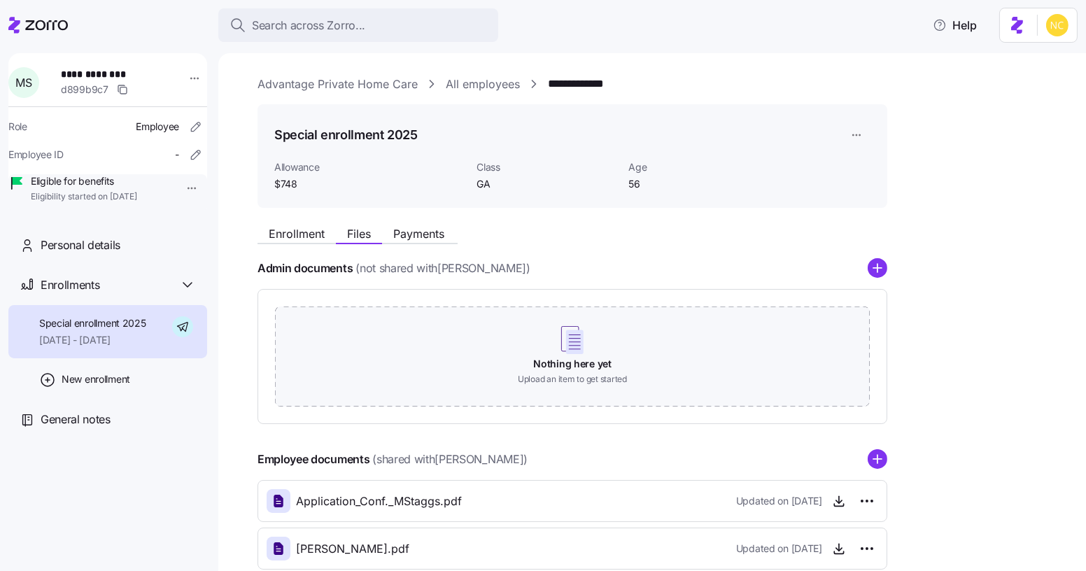
click at [297, 248] on div "Enrollment Files Payments Admin documents (not shared with Miriam Staggs ) Noth…" at bounding box center [661, 418] width 809 height 398
click at [296, 242] on div "Enrollment Files Payments" at bounding box center [357, 235] width 200 height 17
click at [294, 240] on button "Enrollment" at bounding box center [296, 233] width 78 height 17
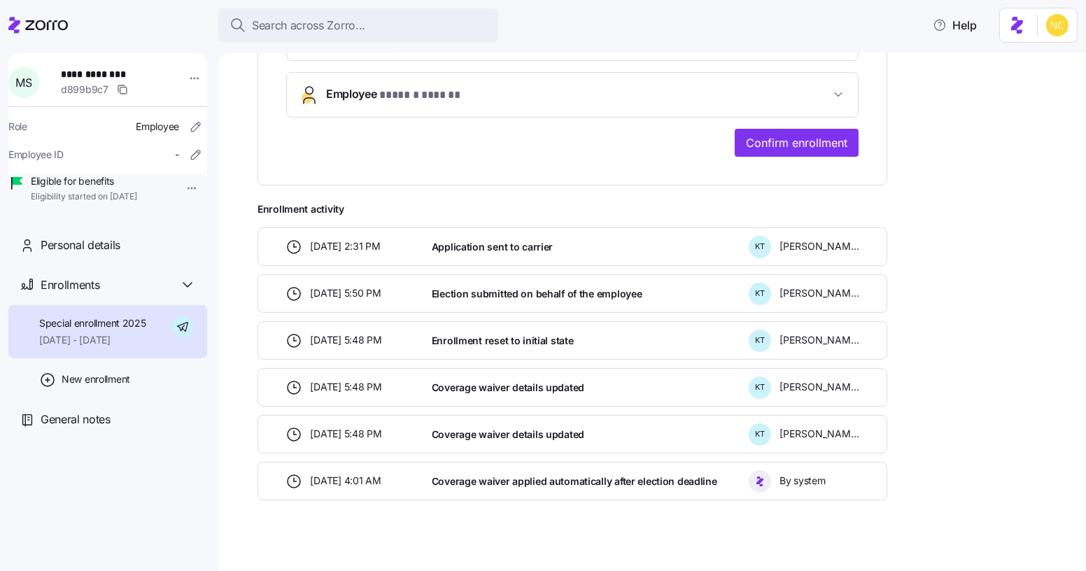
scroll to position [478, 0]
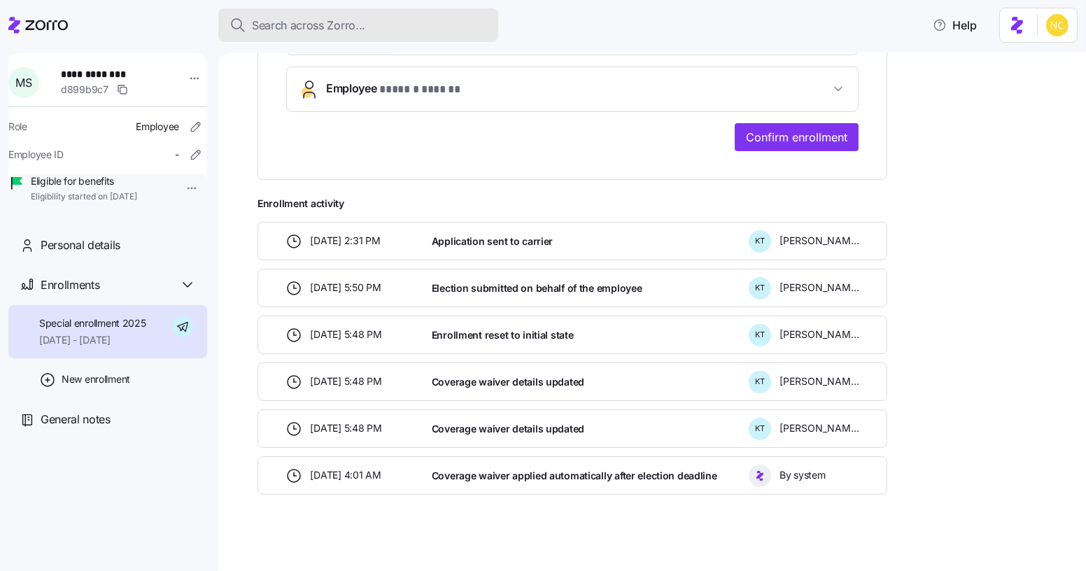
click at [289, 33] on span "Search across Zorro..." at bounding box center [308, 25] width 113 height 17
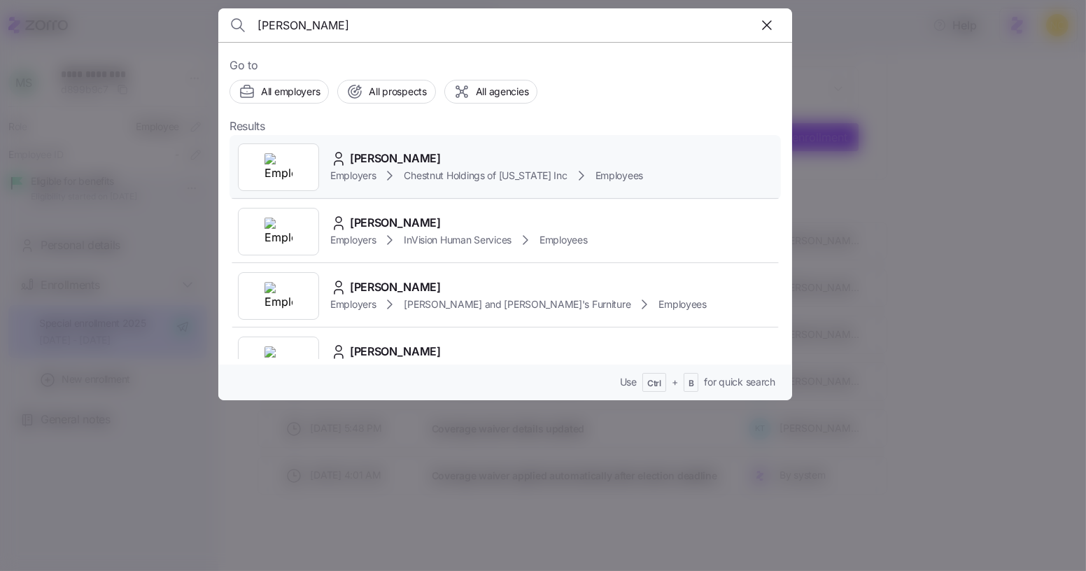
type input "daniel ruiz"
click at [397, 153] on span "Daniel Ruiz" at bounding box center [395, 158] width 91 height 17
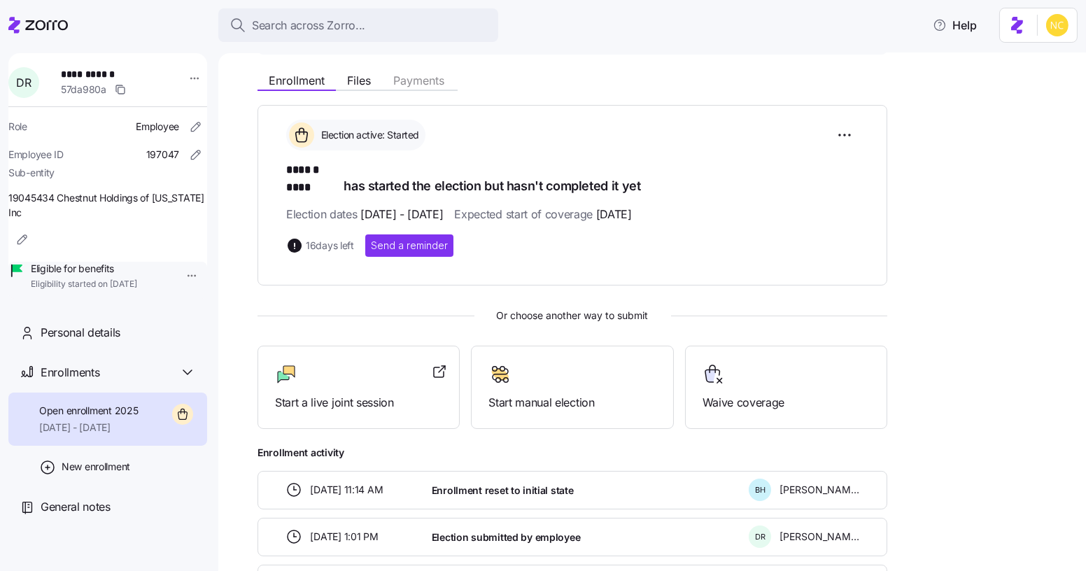
scroll to position [201, 0]
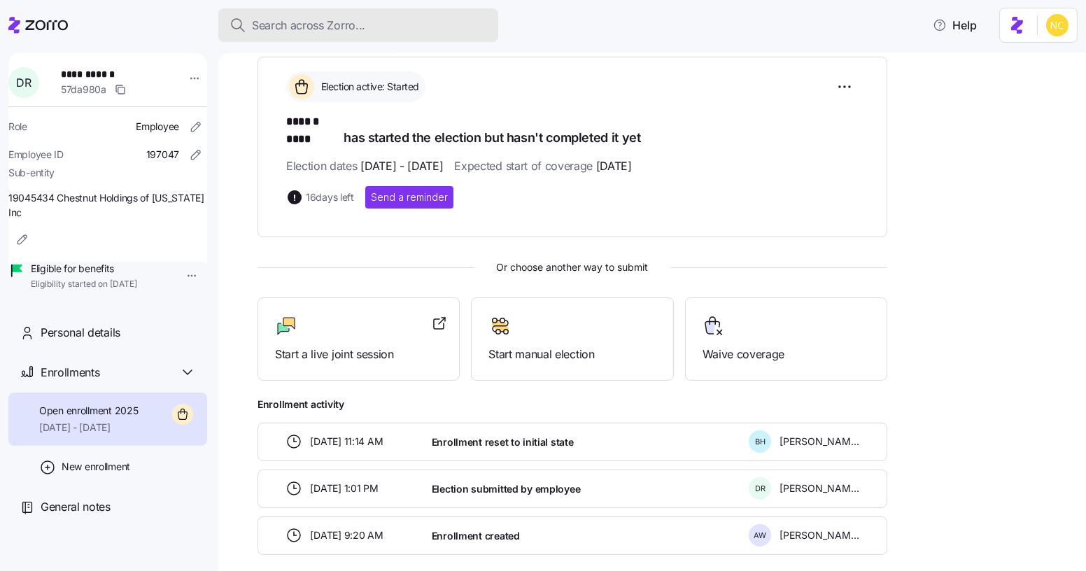
click at [350, 22] on span "Search across Zorro..." at bounding box center [308, 25] width 113 height 17
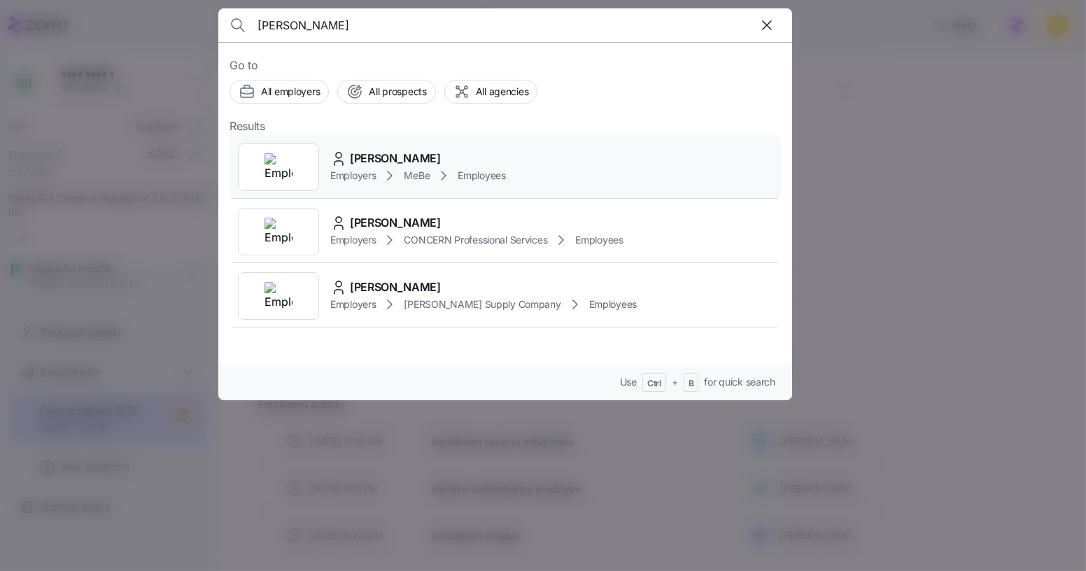
type input "raquel mong"
click at [425, 150] on div "Raquel Monge" at bounding box center [418, 158] width 176 height 17
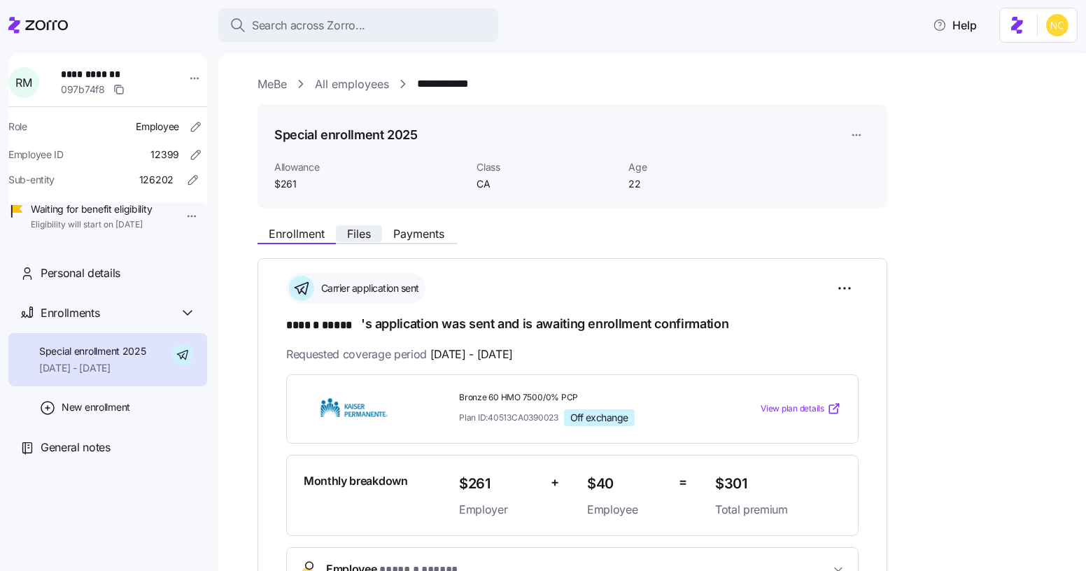
click at [362, 230] on span "Files" at bounding box center [359, 233] width 24 height 11
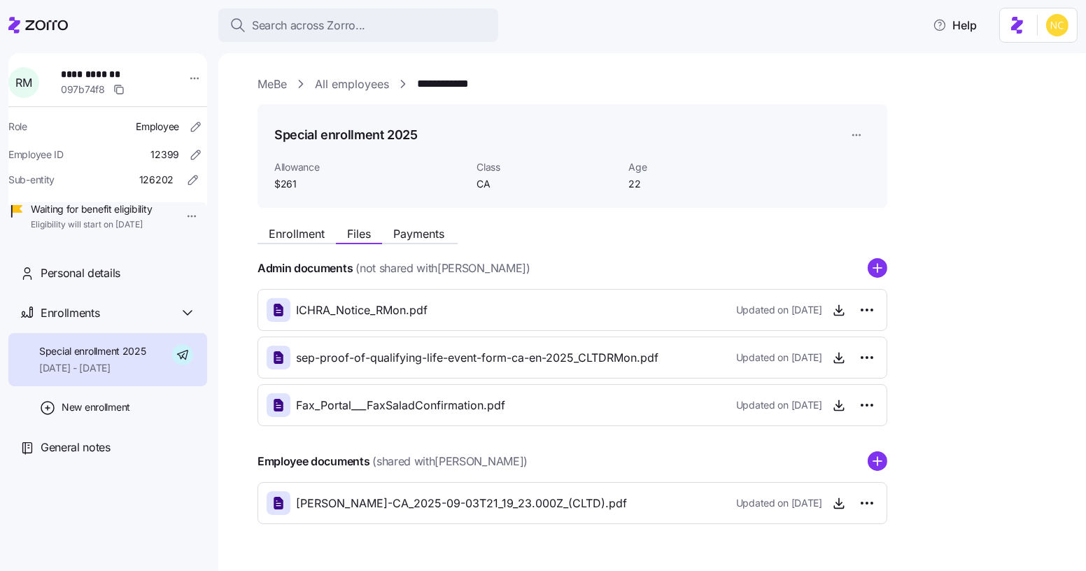
scroll to position [34, 0]
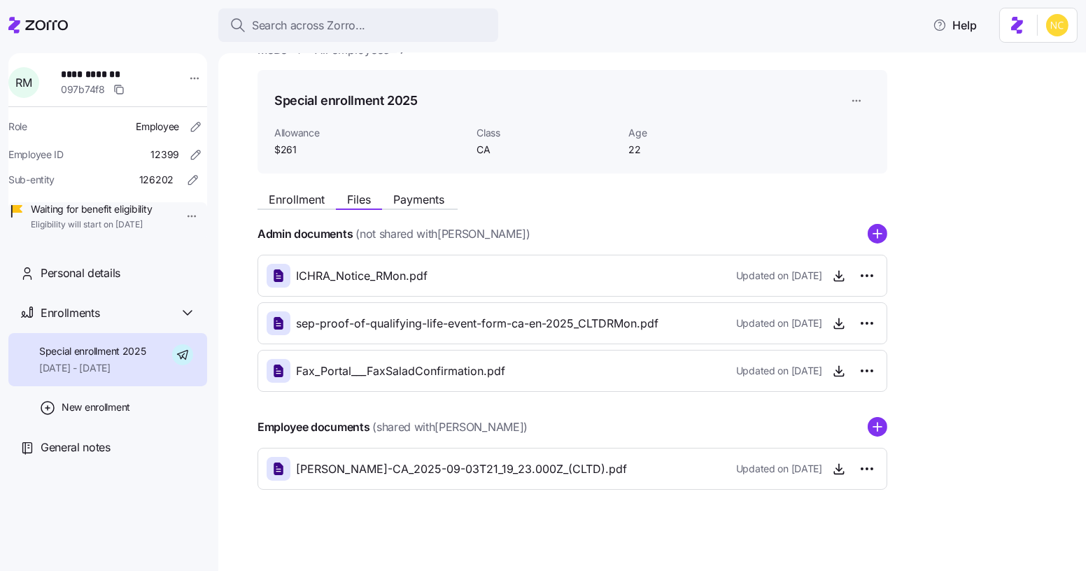
click at [303, 218] on div "Enrollment Files Payments Admin documents (not shared with Raquel Monge ) ICHRA…" at bounding box center [661, 337] width 809 height 305
click at [302, 199] on span "Enrollment" at bounding box center [297, 199] width 56 height 11
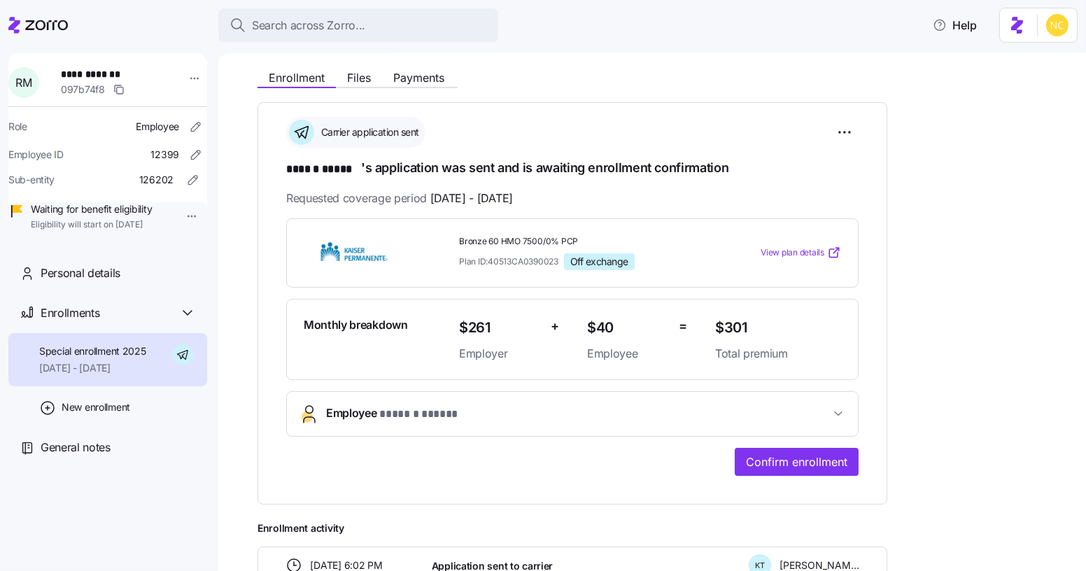
click at [558, 421] on button "Employee * ****** ***** *" at bounding box center [572, 414] width 571 height 44
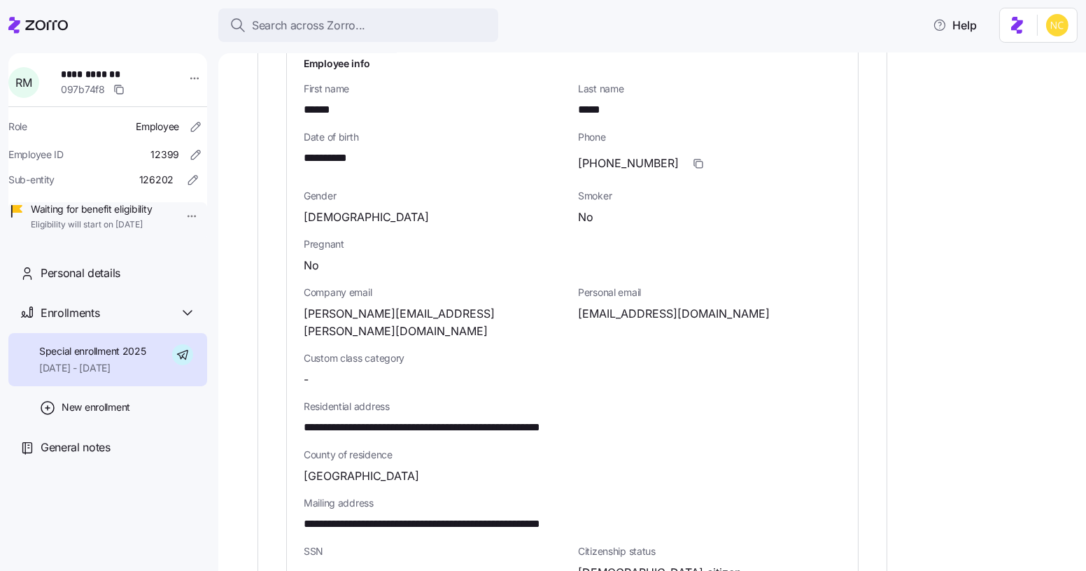
scroll to position [548, 0]
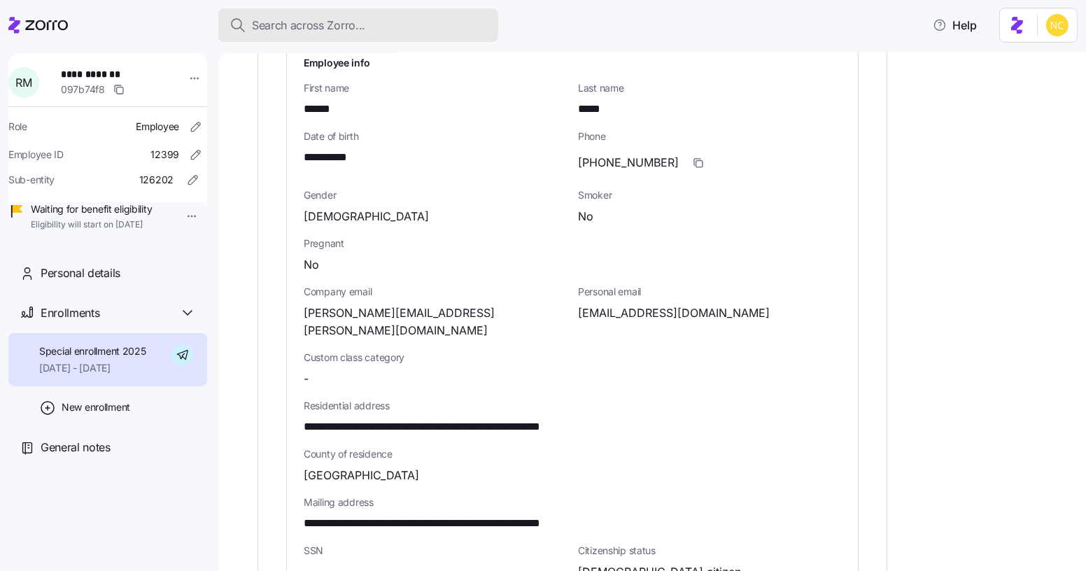
click at [288, 17] on span "Search across Zorro..." at bounding box center [308, 25] width 113 height 17
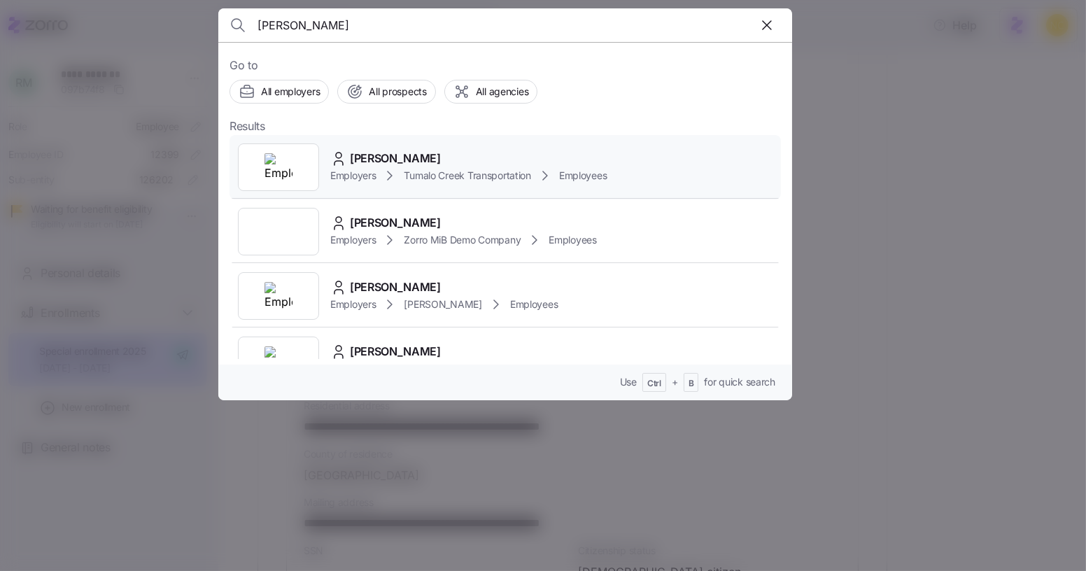
type input "tanya hayes"
click at [378, 150] on span "Tanya Hayes" at bounding box center [395, 158] width 91 height 17
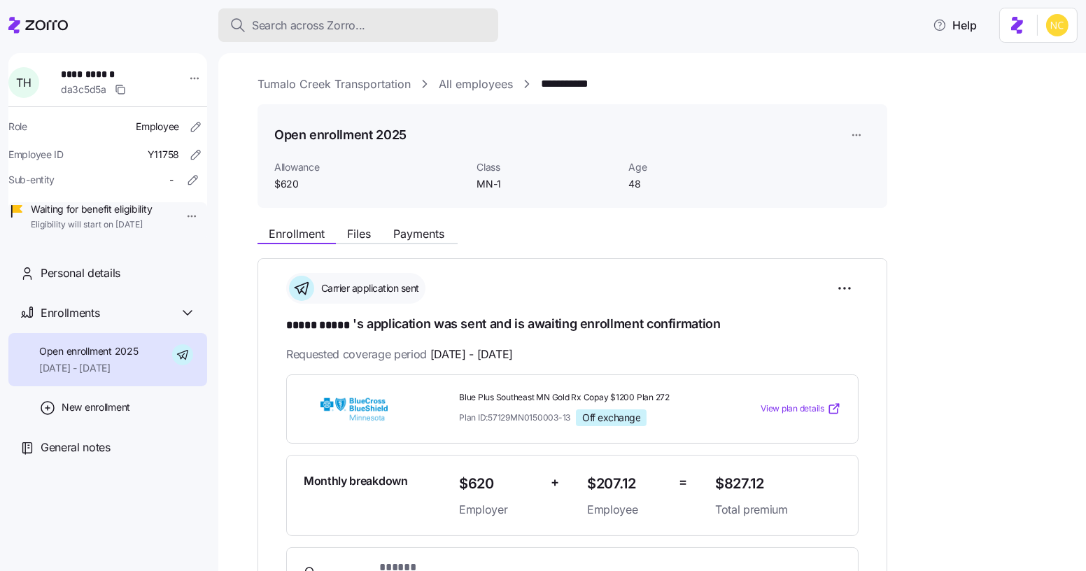
click at [331, 22] on span "Search across Zorro..." at bounding box center [308, 25] width 113 height 17
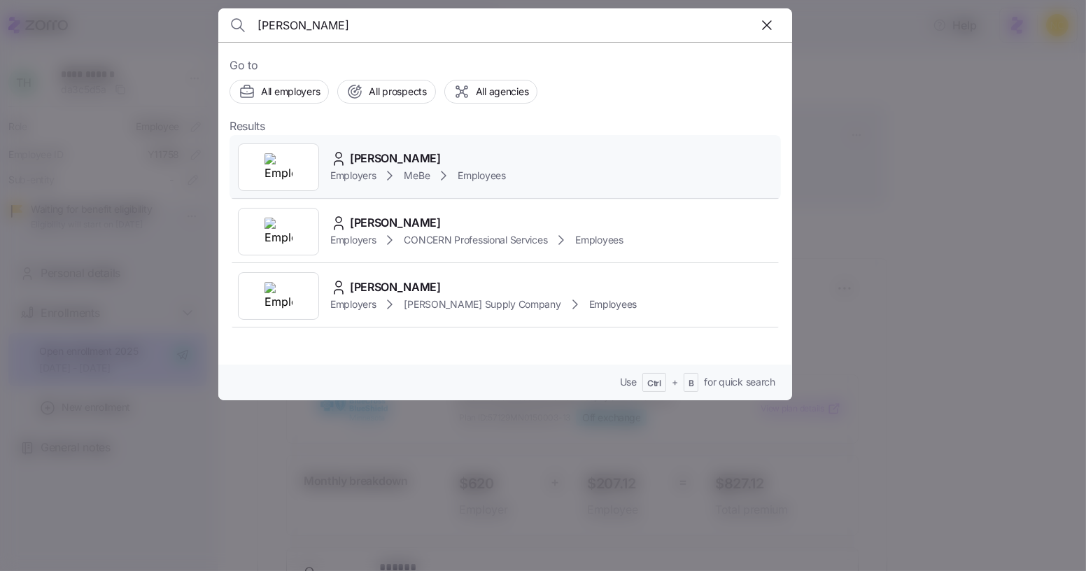
type input "raquel mong"
click at [416, 143] on div "Raquel Monge Employers MeBe Employees" at bounding box center [504, 167] width 551 height 64
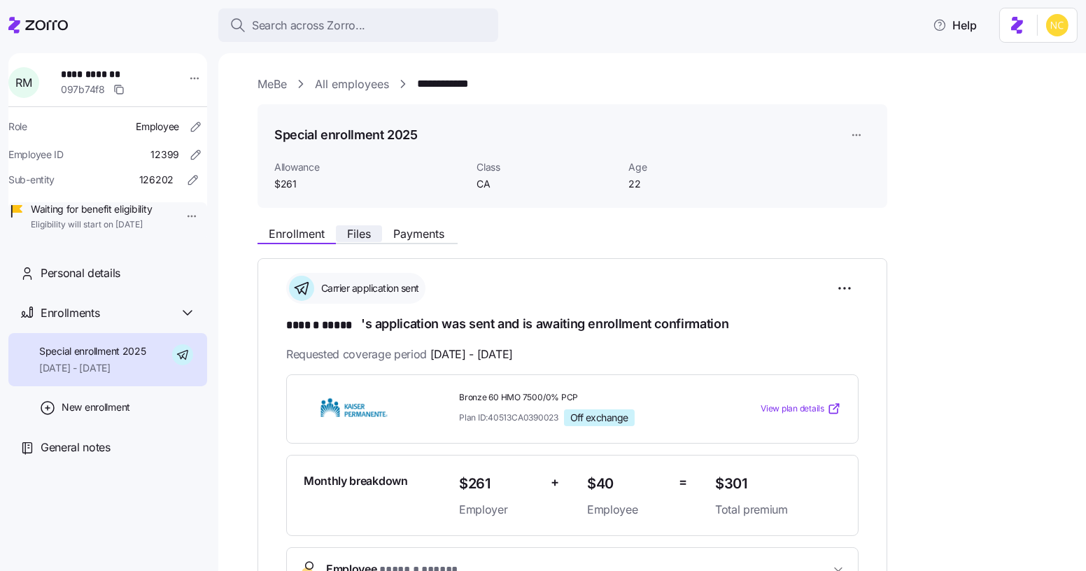
click at [367, 230] on span "Files" at bounding box center [359, 233] width 24 height 11
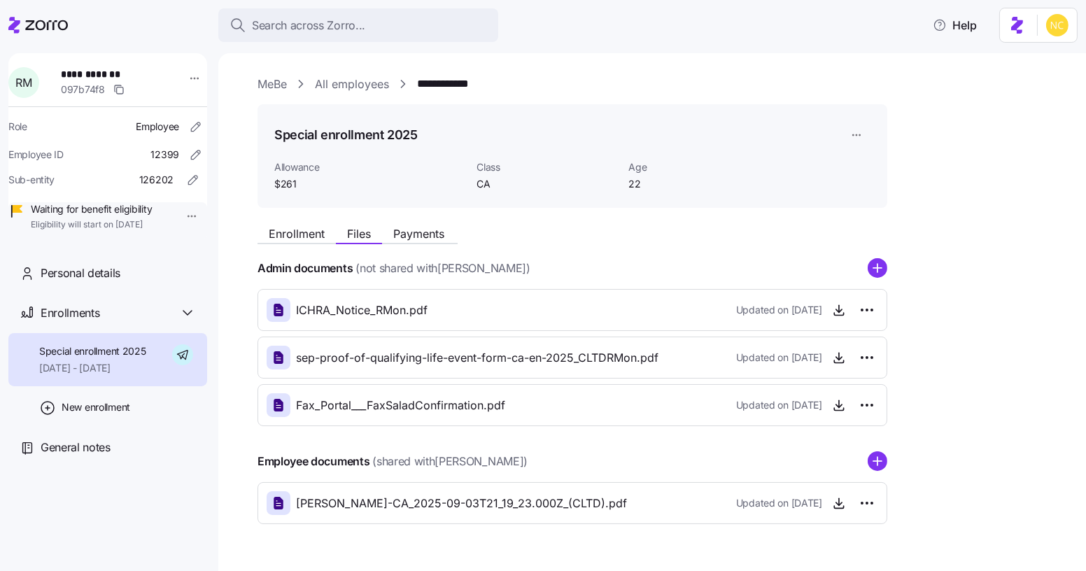
scroll to position [34, 0]
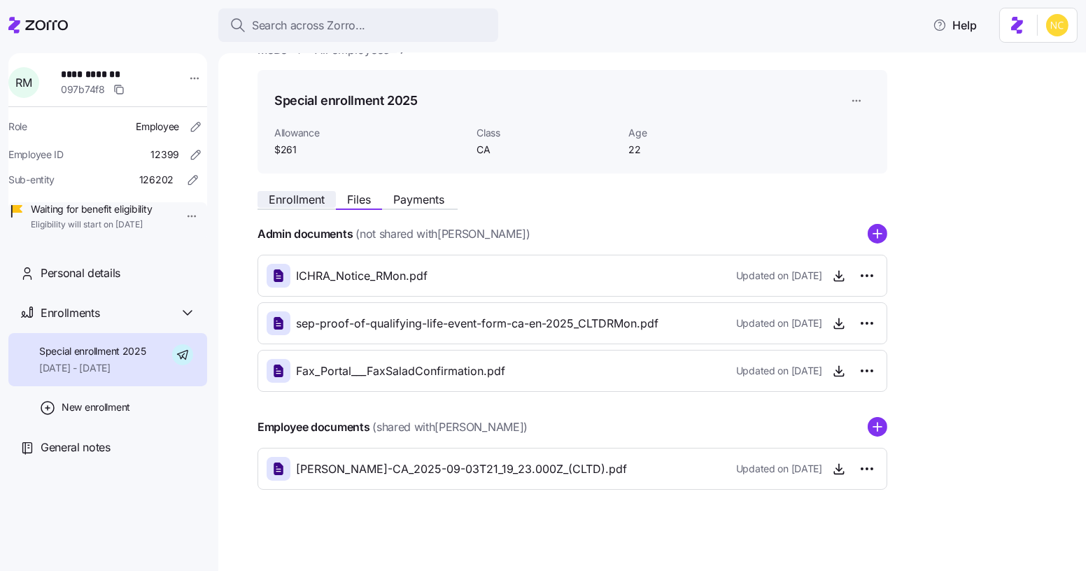
click at [299, 204] on span "Enrollment" at bounding box center [297, 199] width 56 height 11
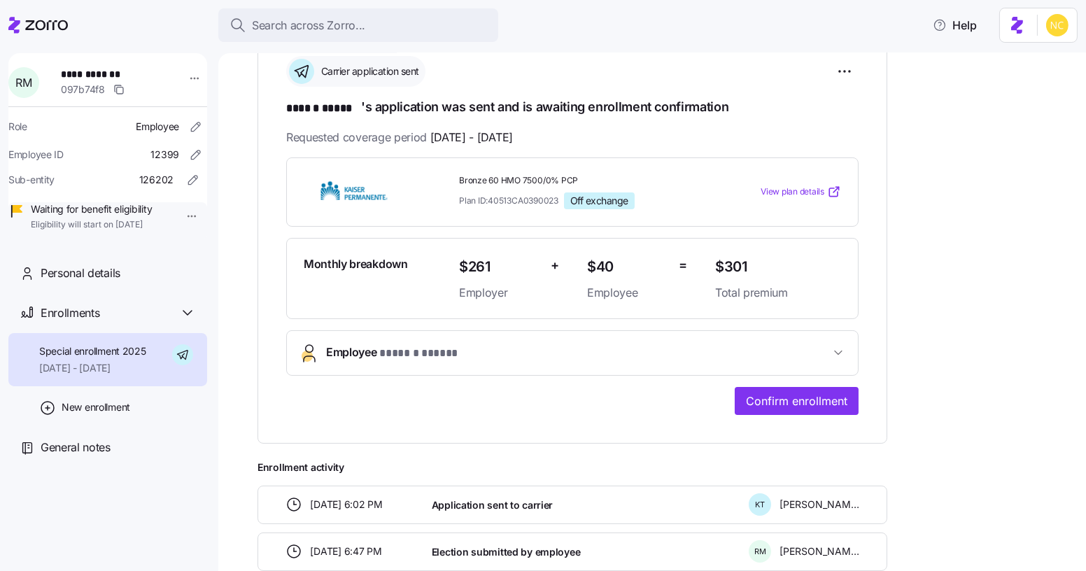
scroll to position [217, 0]
click at [344, 23] on span "Search across Zorro..." at bounding box center [308, 25] width 113 height 17
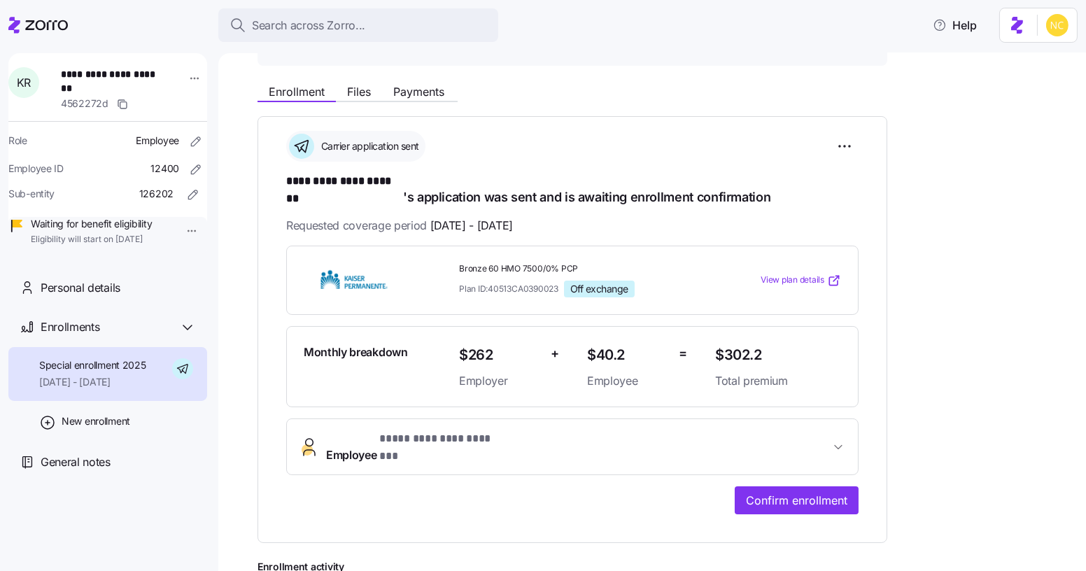
scroll to position [142, 0]
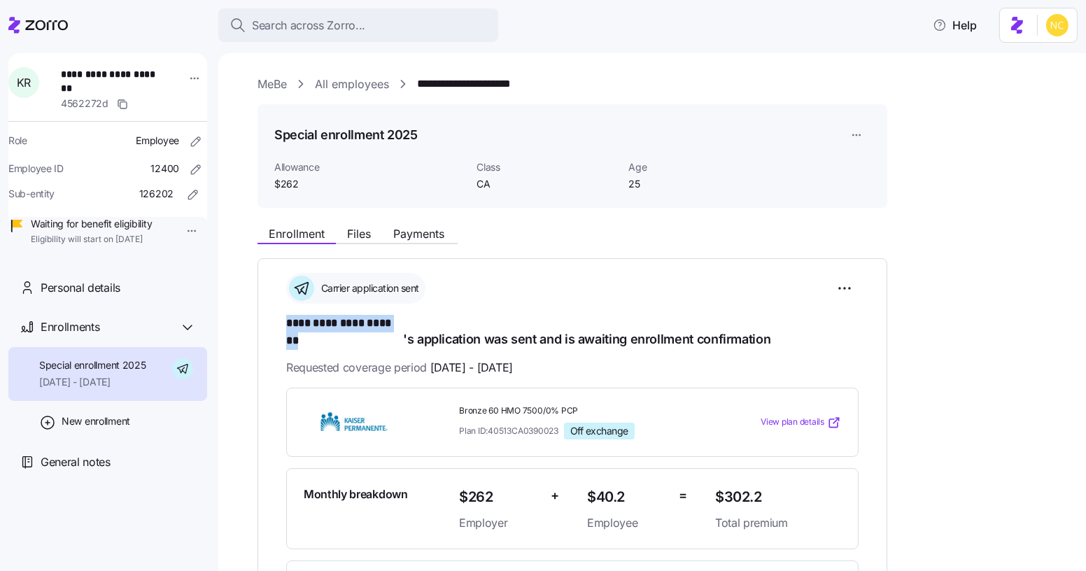
drag, startPoint x: 286, startPoint y: 320, endPoint x: 402, endPoint y: 318, distance: 115.4
click at [402, 318] on span "**********" at bounding box center [344, 323] width 117 height 17
copy span "**********"
click at [509, 15] on div "Search across Zorro... Help" at bounding box center [542, 25] width 1069 height 39
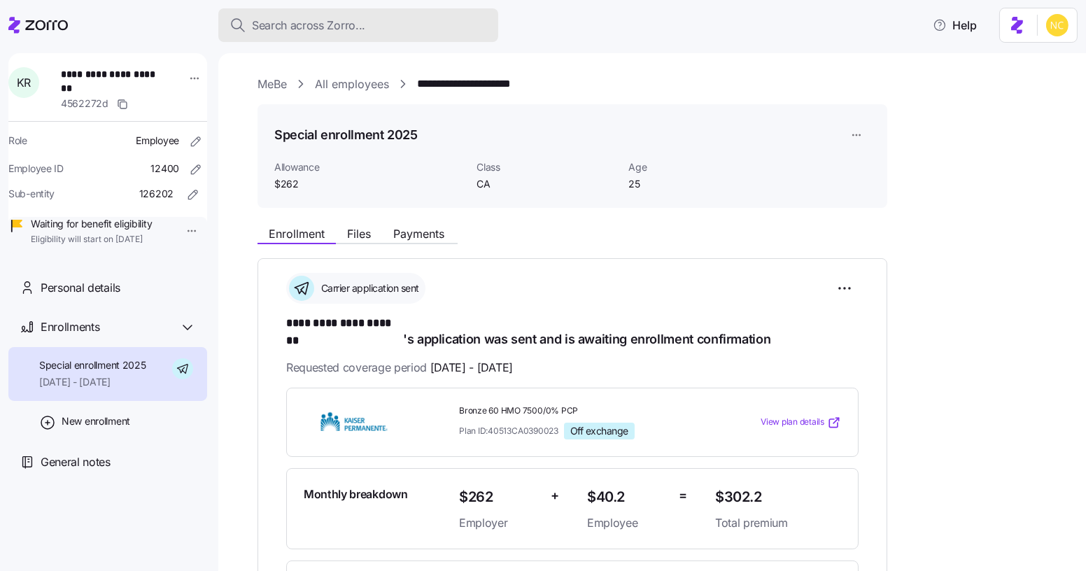
click at [446, 20] on div "Search across Zorro..." at bounding box center [357, 25] width 257 height 17
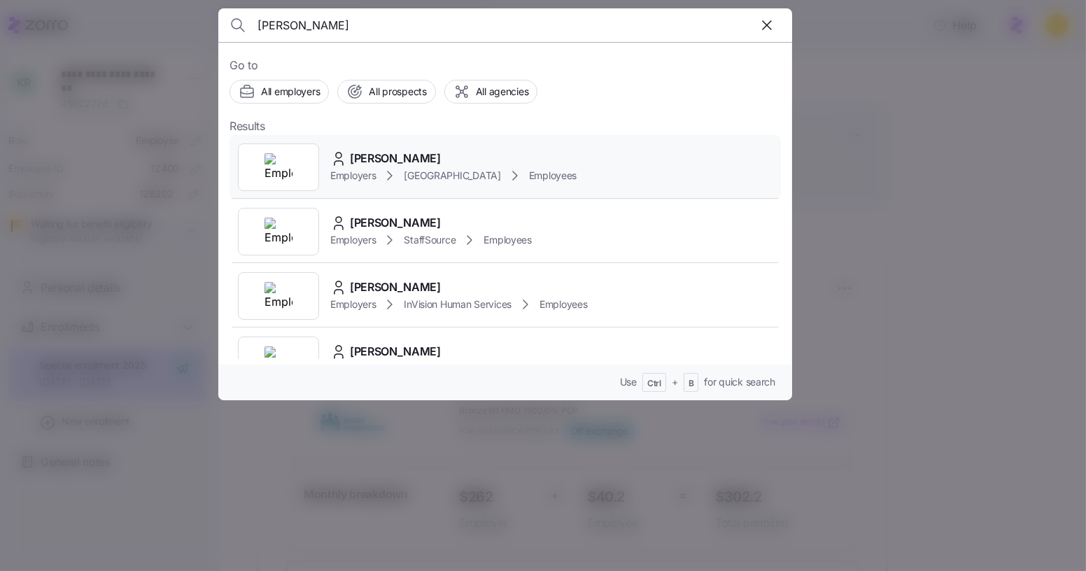
type input "[PERSON_NAME]"
click at [405, 159] on span "[PERSON_NAME]" at bounding box center [395, 158] width 91 height 17
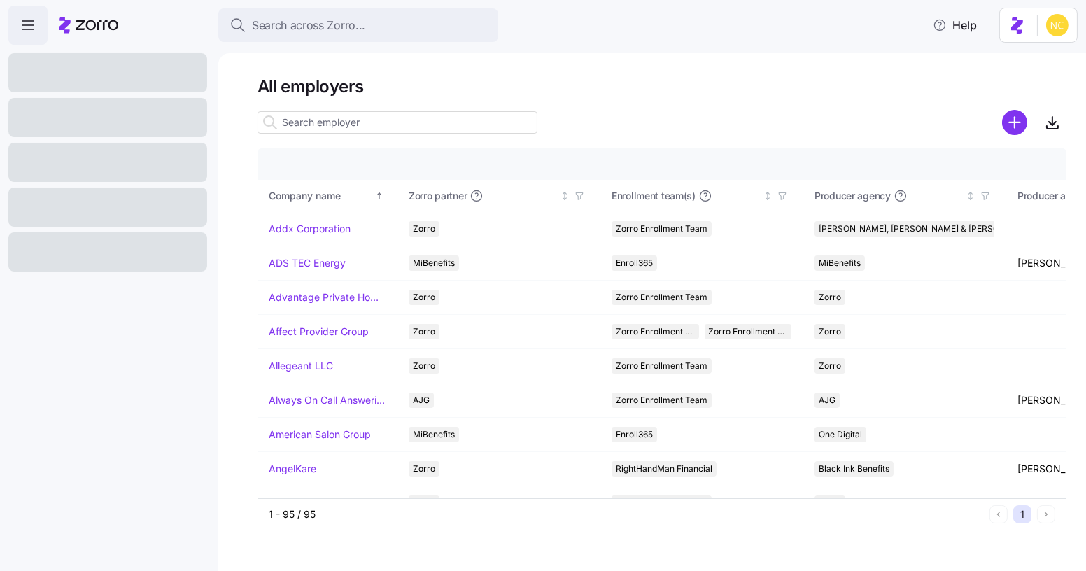
click at [381, 21] on div "Search across Zorro..." at bounding box center [357, 25] width 257 height 17
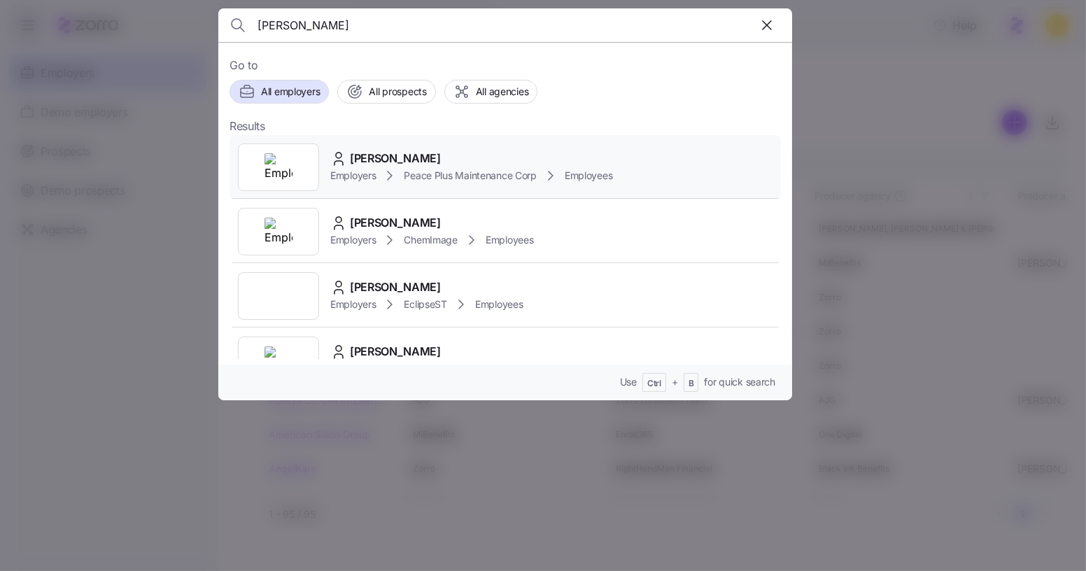
type input "[PERSON_NAME]"
click at [442, 153] on div "[PERSON_NAME]" at bounding box center [471, 158] width 282 height 17
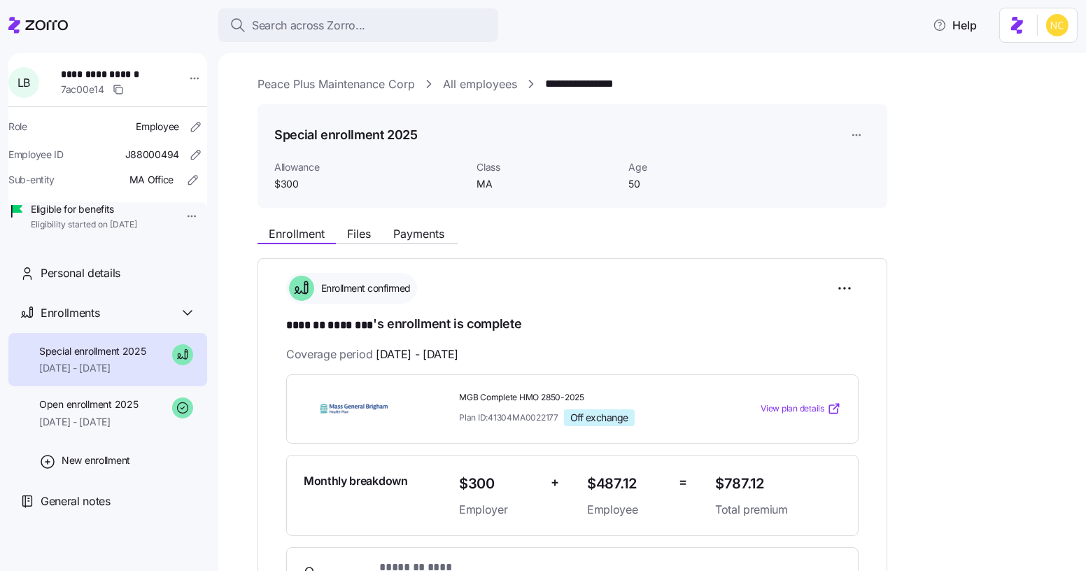
click at [347, 246] on div "**********" at bounding box center [661, 536] width 809 height 634
click at [354, 232] on span "Files" at bounding box center [359, 233] width 24 height 11
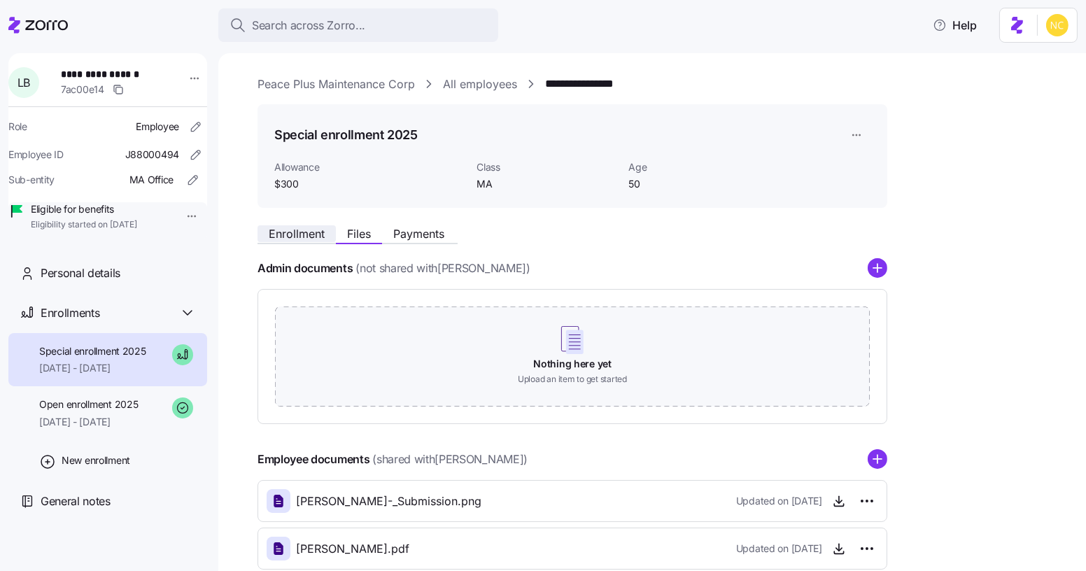
click at [283, 225] on button "Enrollment" at bounding box center [296, 233] width 78 height 17
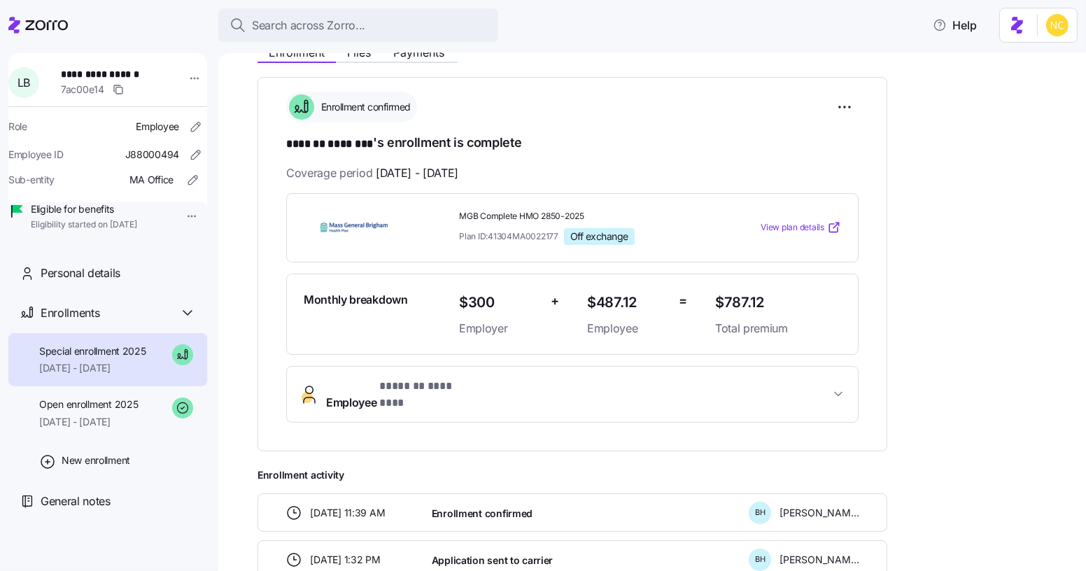
scroll to position [180, 0]
click at [353, 58] on span "Files" at bounding box center [359, 53] width 24 height 11
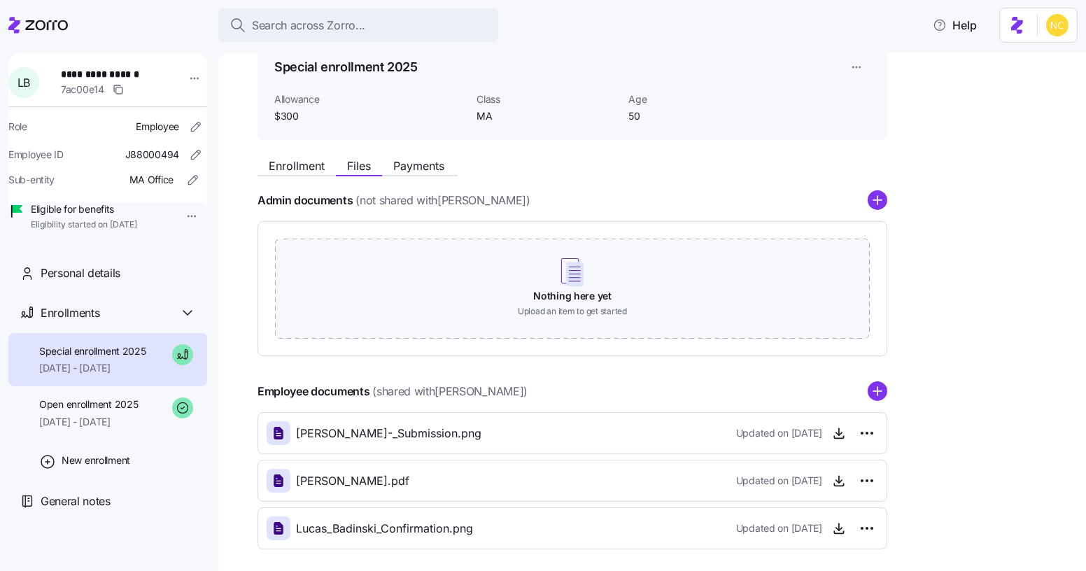
scroll to position [128, 0]
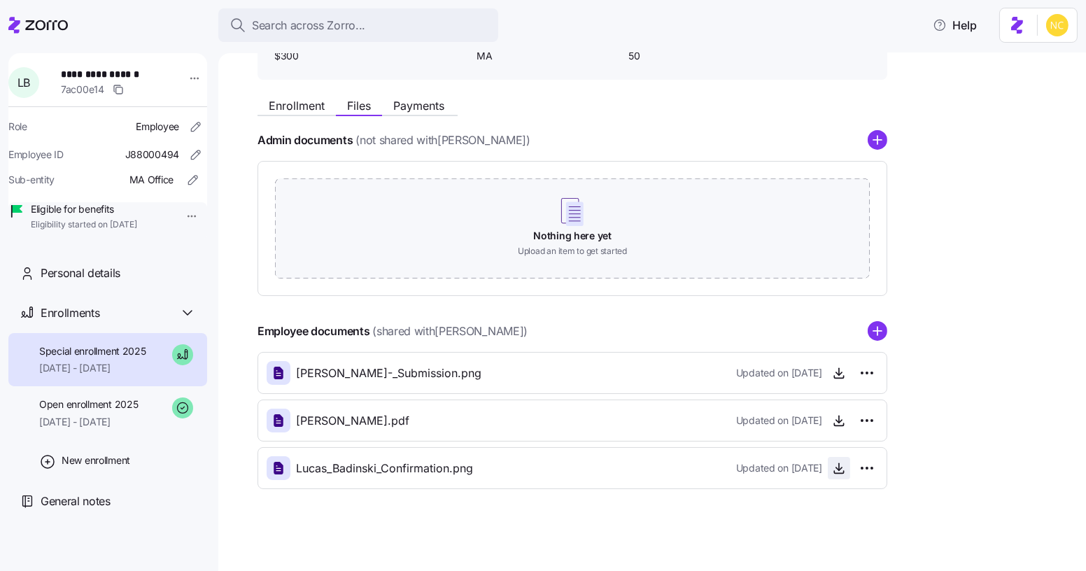
click at [834, 462] on icon "button" at bounding box center [839, 468] width 14 height 14
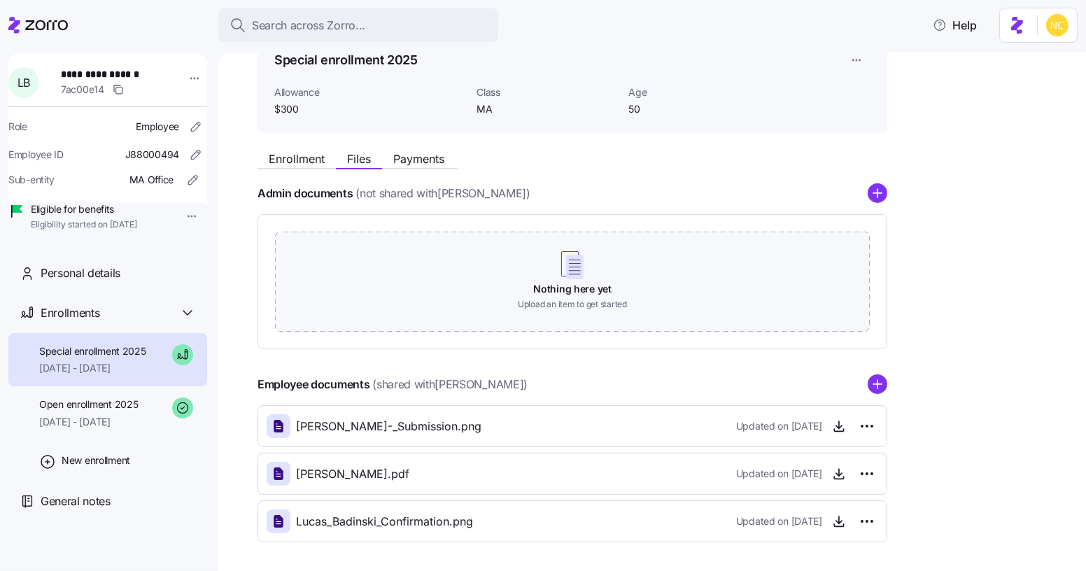
scroll to position [74, 0]
click at [394, 148] on div "Enrollment Files Payments" at bounding box center [572, 157] width 630 height 25
click at [417, 149] on div "Enrollment Files Payments" at bounding box center [572, 157] width 630 height 25
click at [420, 157] on span "Payments" at bounding box center [418, 159] width 51 height 11
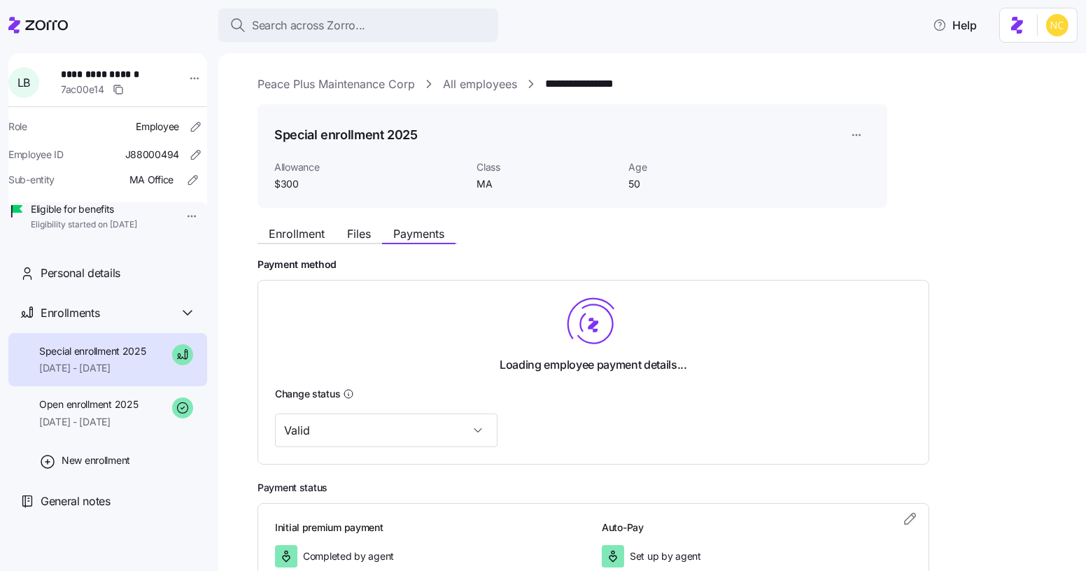
scroll to position [97, 0]
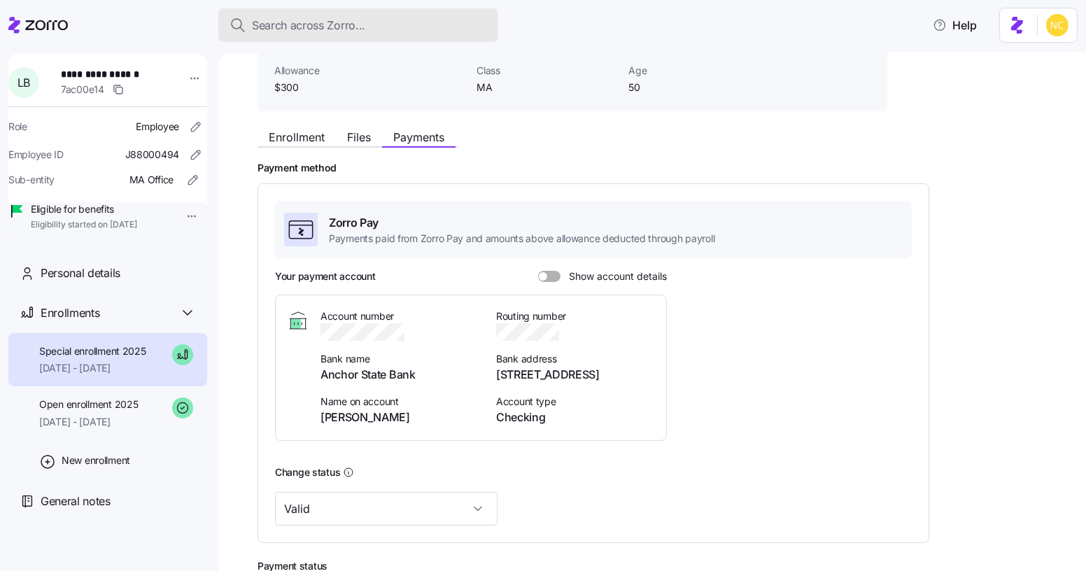
click at [478, 9] on button "Search across Zorro..." at bounding box center [358, 25] width 280 height 34
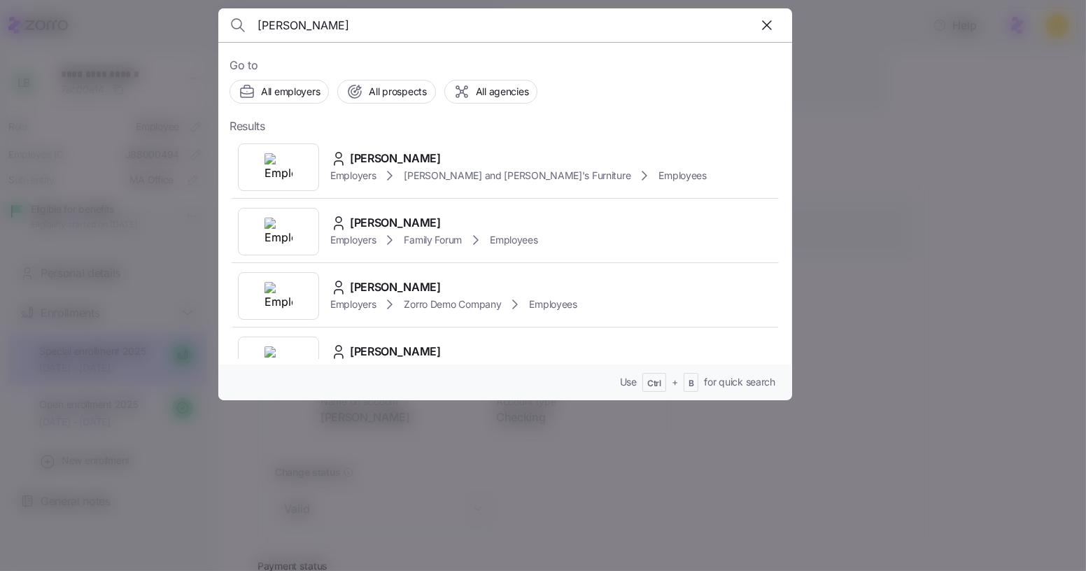
type input "[PERSON_NAME]"
click at [441, 151] on span "[PERSON_NAME]" at bounding box center [395, 158] width 91 height 17
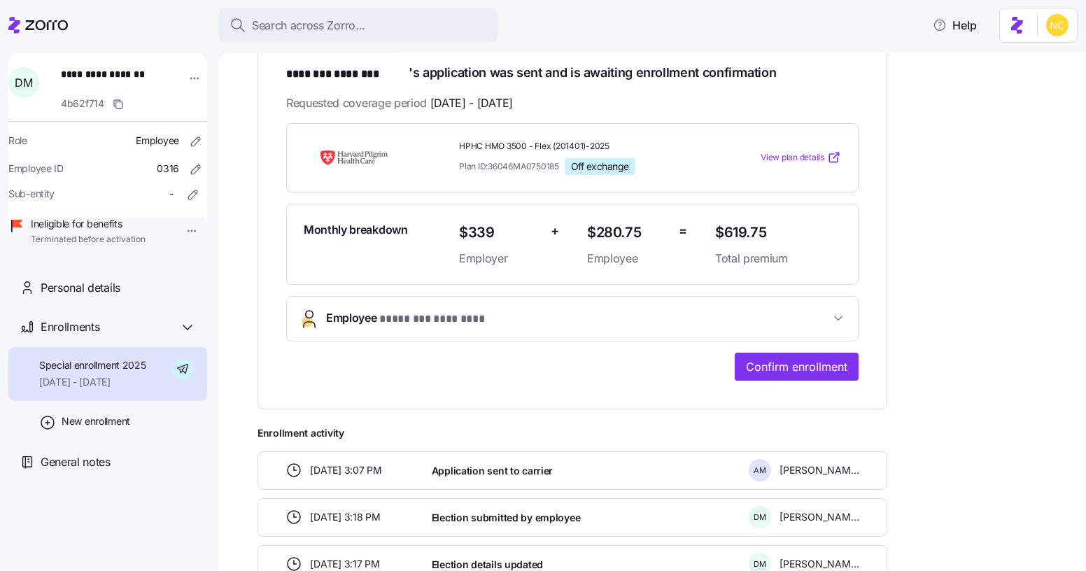
scroll to position [251, 0]
click at [781, 362] on span "Confirm enrollment" at bounding box center [796, 366] width 101 height 17
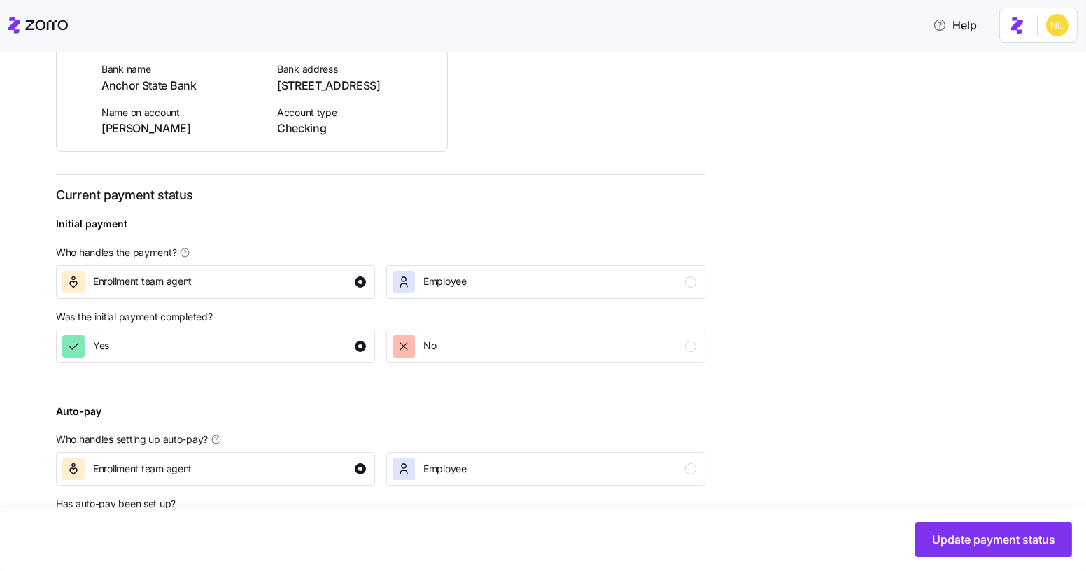
scroll to position [417, 0]
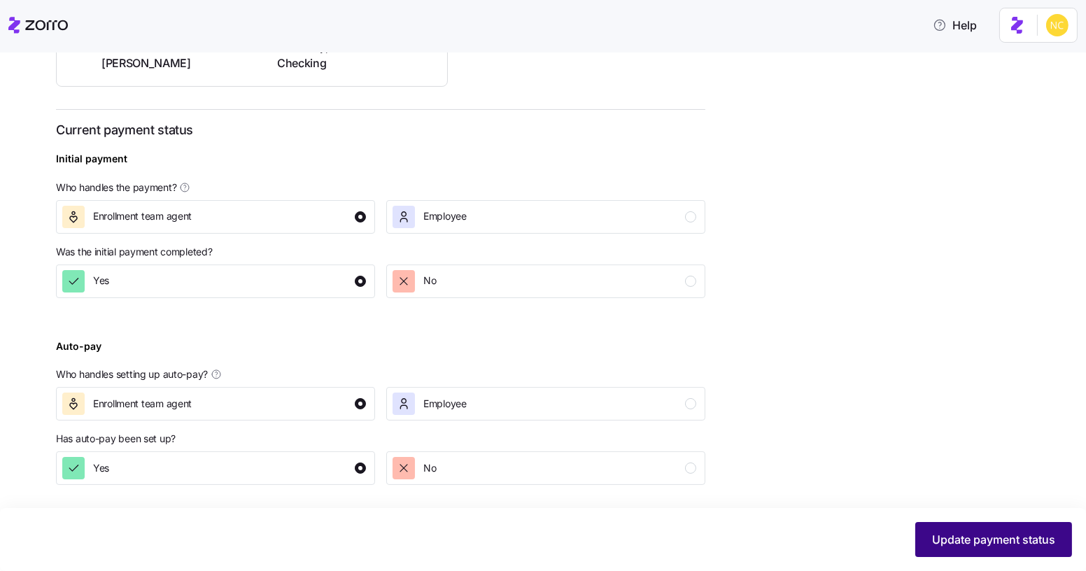
click at [976, 539] on span "Update payment status" at bounding box center [993, 539] width 123 height 17
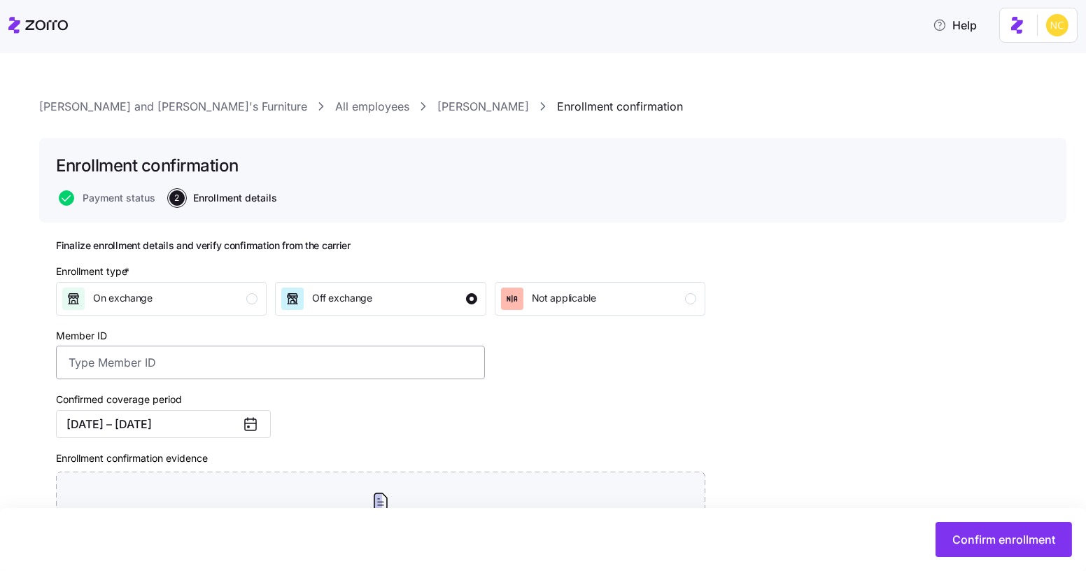
scroll to position [50, 0]
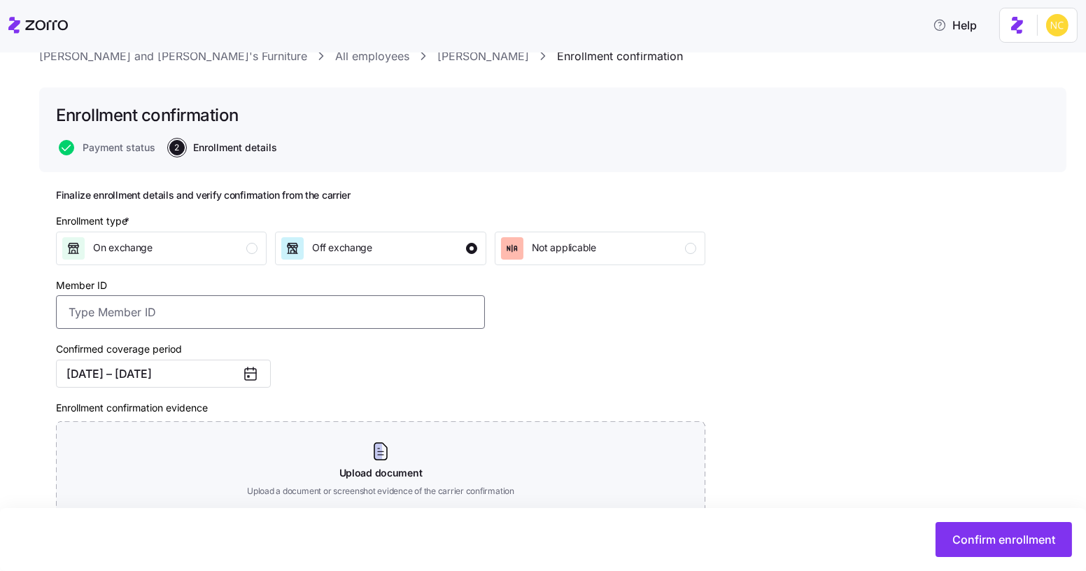
click at [203, 308] on input "Member ID" at bounding box center [270, 312] width 429 height 34
paste input "696481"
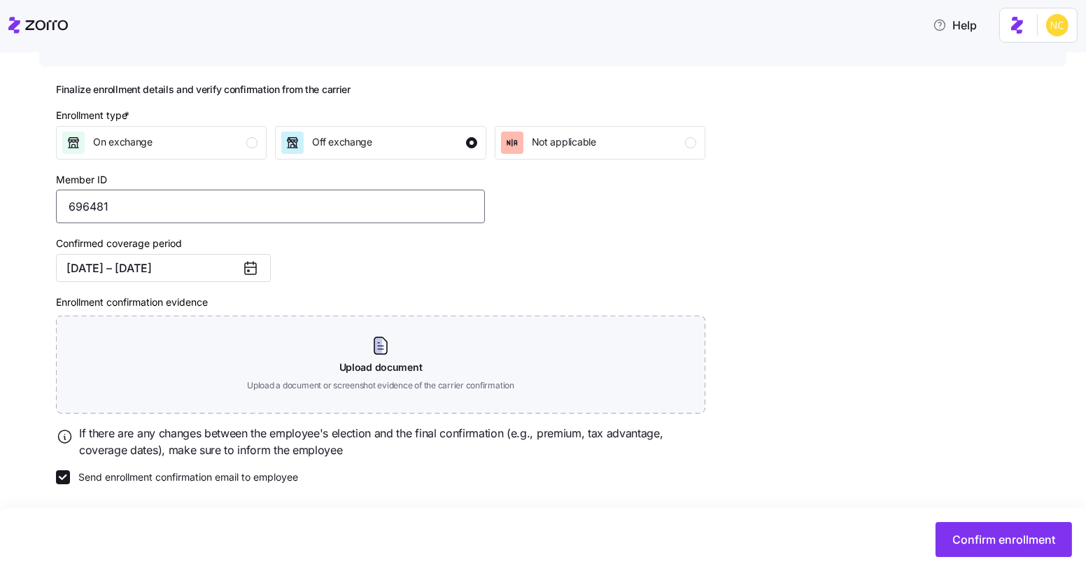
scroll to position [157, 0]
click at [94, 206] on input "696481" at bounding box center [270, 207] width 429 height 34
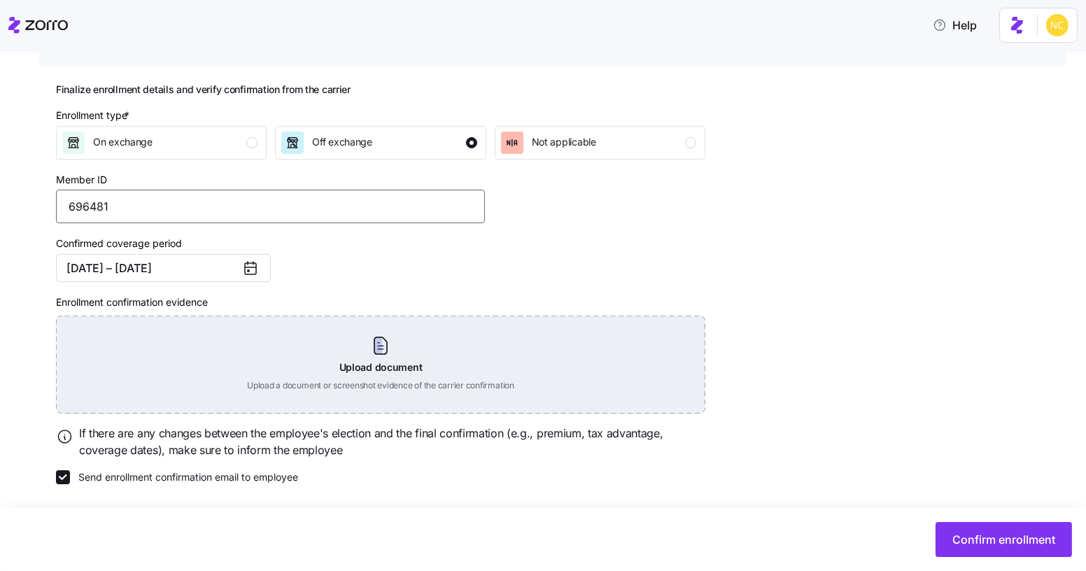
type input "696481"
click at [390, 353] on div "Upload document Upload a document or screenshot evidence of the carrier confirm…" at bounding box center [380, 364] width 649 height 98
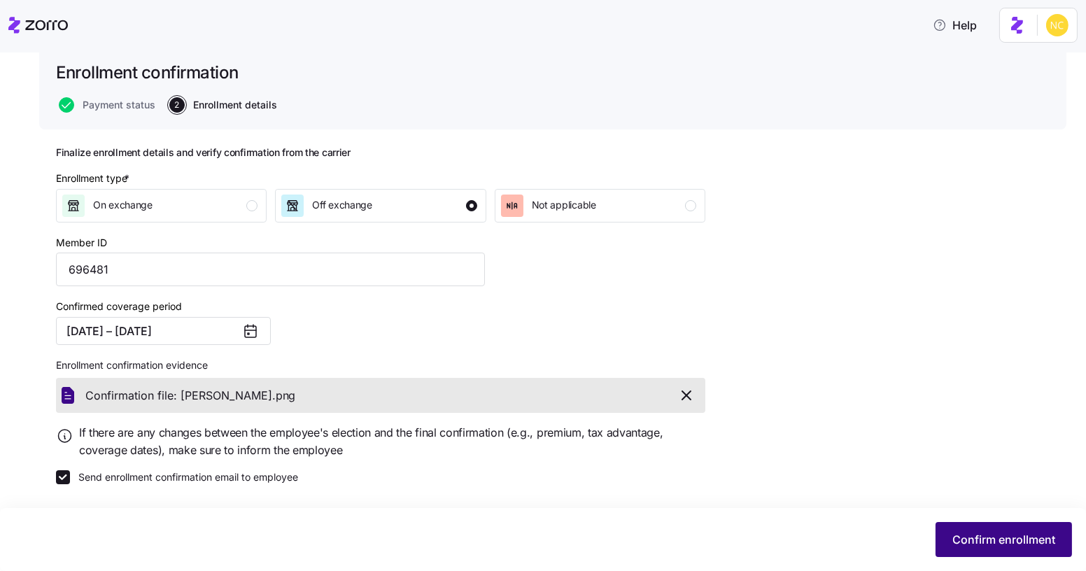
click at [969, 535] on span "Confirm enrollment" at bounding box center [1003, 539] width 103 height 17
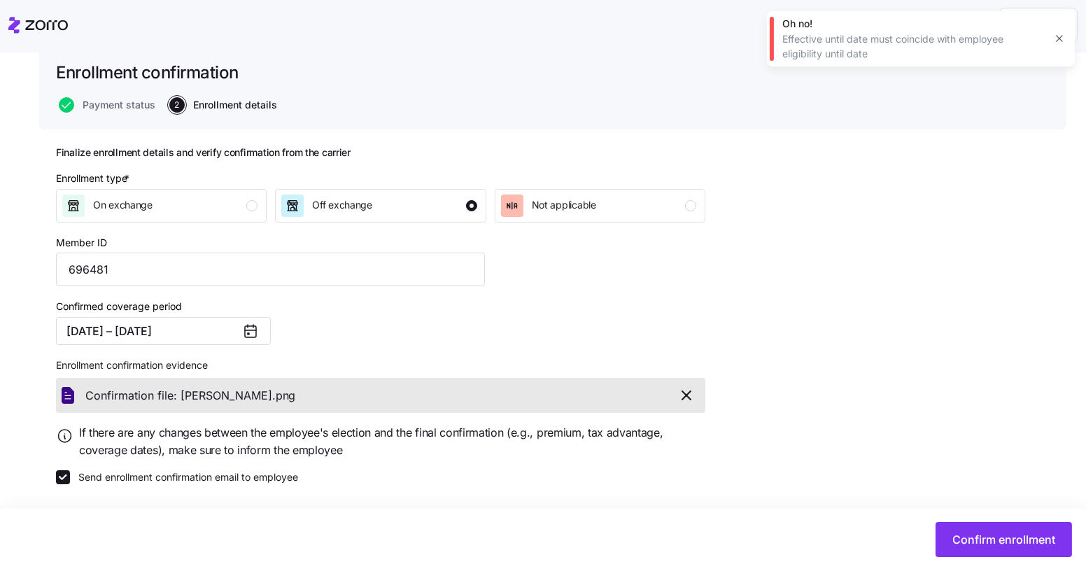
scroll to position [0, 0]
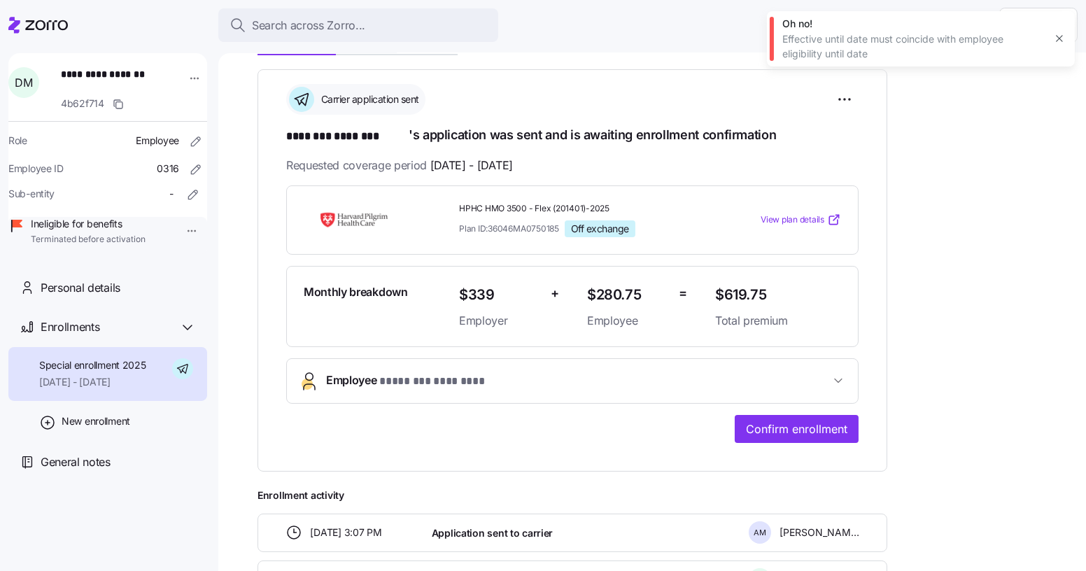
scroll to position [190, 0]
click at [748, 419] on span "Confirm enrollment" at bounding box center [796, 427] width 101 height 17
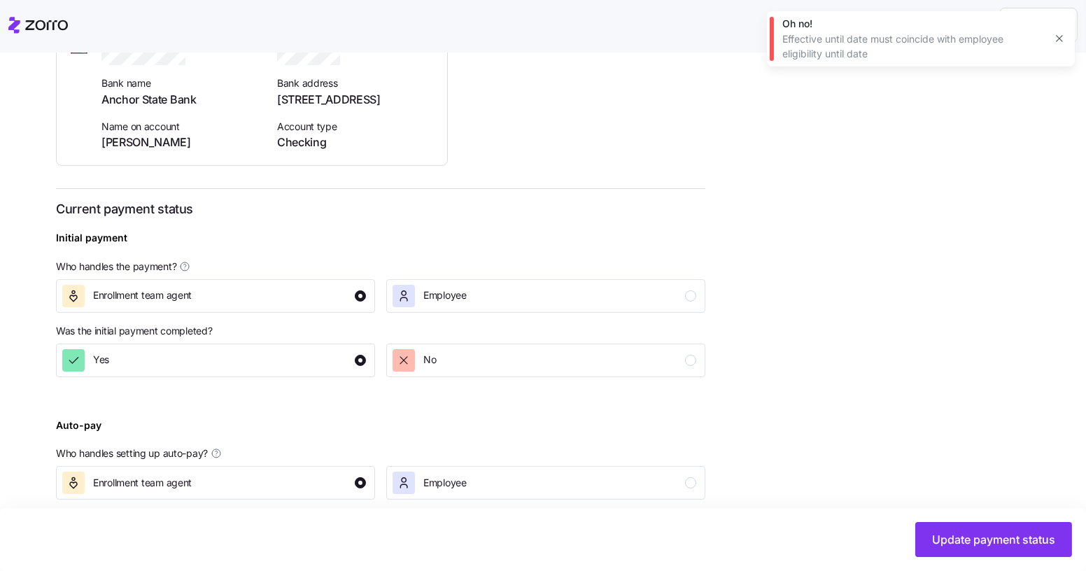
scroll to position [417, 0]
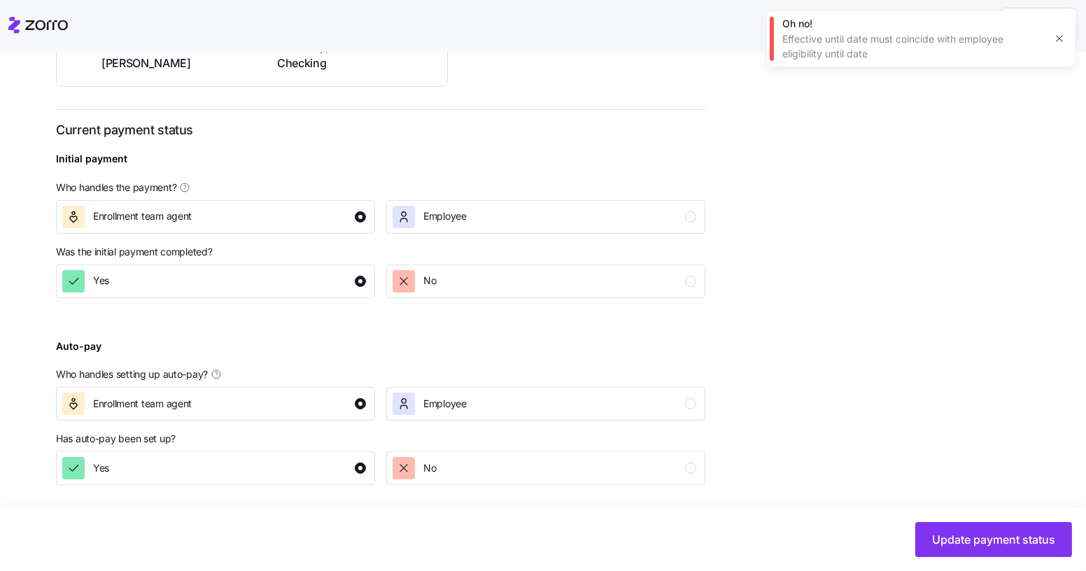
click at [937, 521] on div "Update payment status" at bounding box center [543, 539] width 1086 height 63
click at [942, 539] on span "Update payment status" at bounding box center [993, 539] width 123 height 17
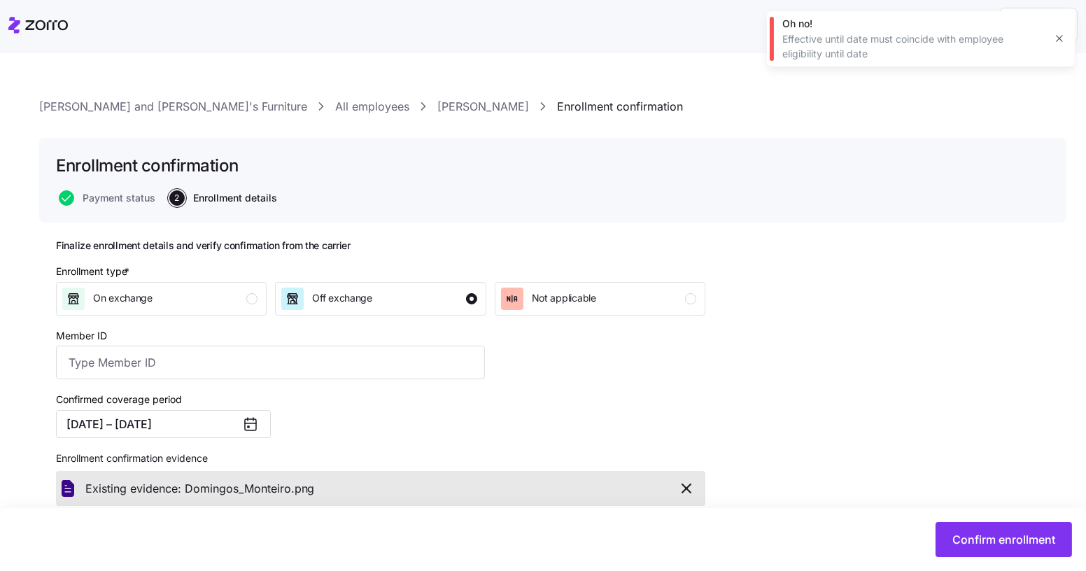
scroll to position [94, 0]
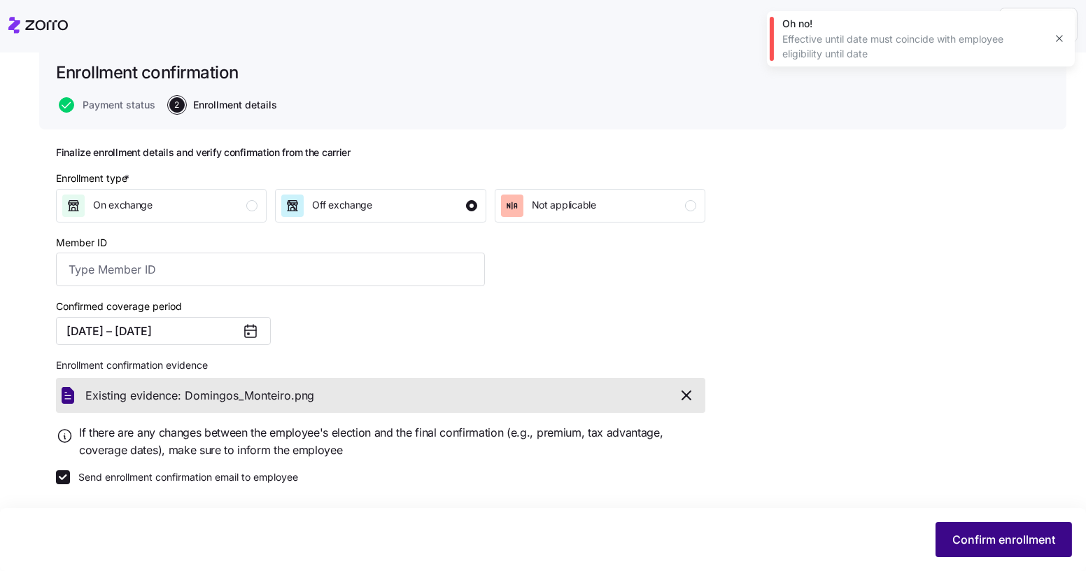
click at [953, 538] on span "Confirm enrollment" at bounding box center [1003, 539] width 103 height 17
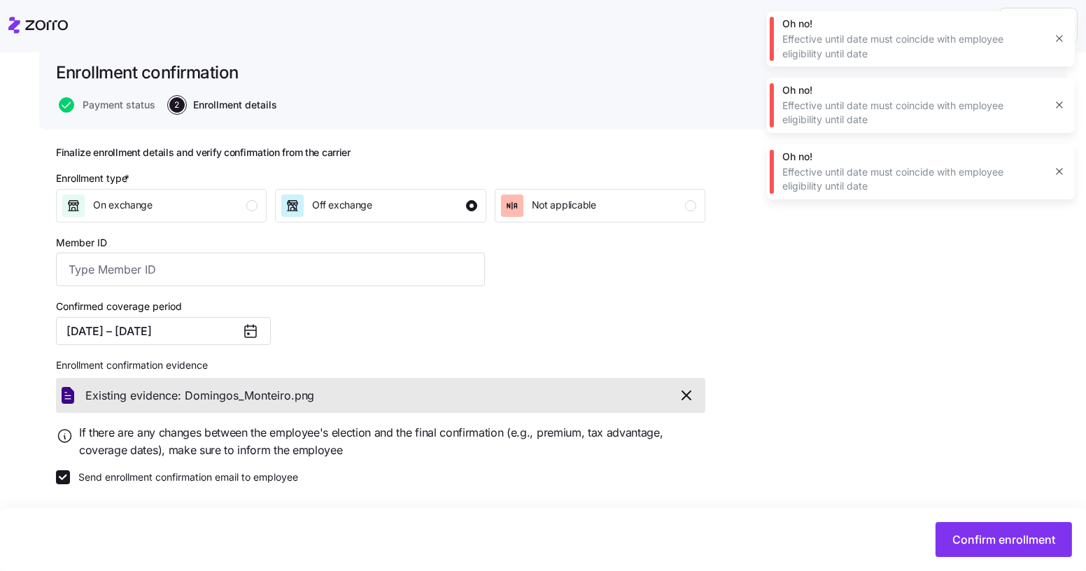
scroll to position [0, 0]
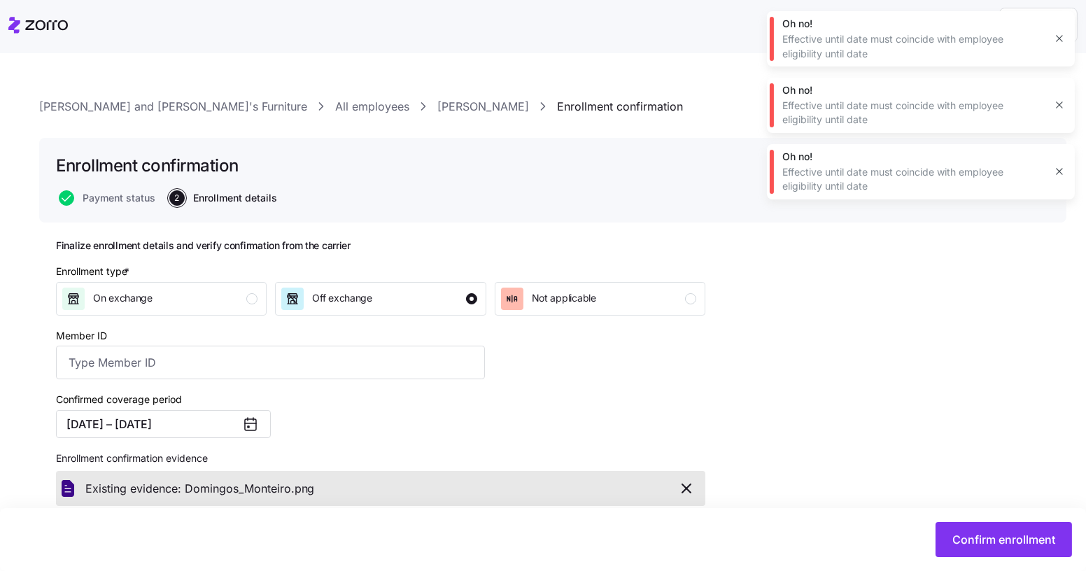
click at [43, 26] on icon at bounding box center [46, 25] width 43 height 10
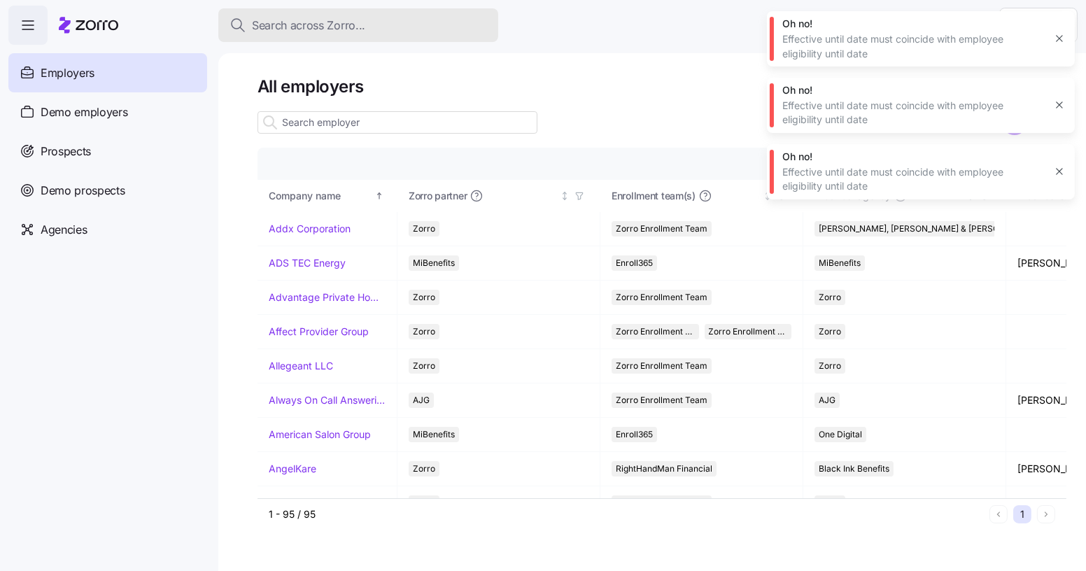
click at [318, 26] on span "Search across Zorro..." at bounding box center [308, 25] width 113 height 17
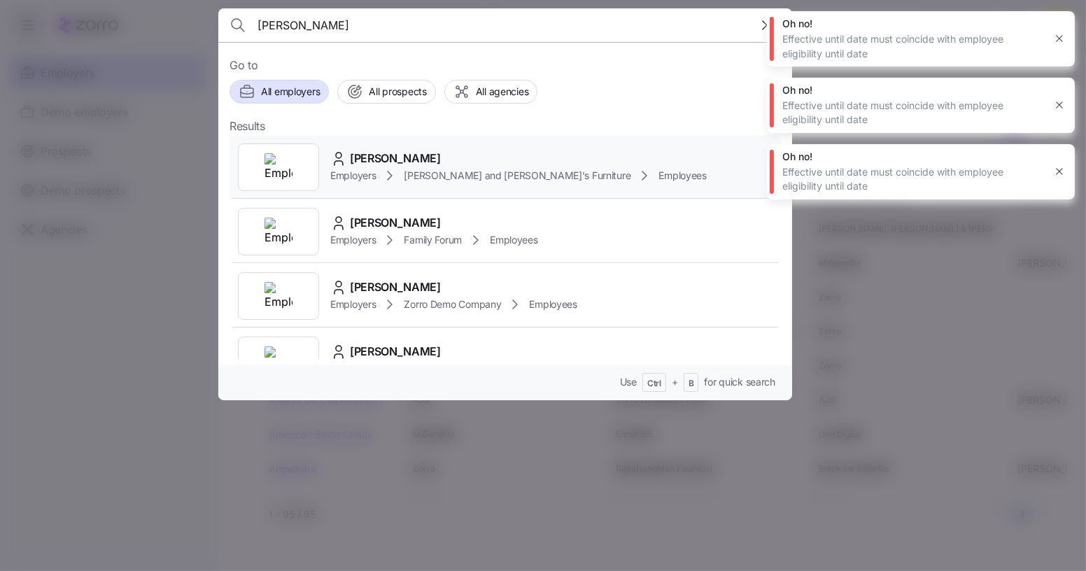
type input "[PERSON_NAME]"
click at [390, 142] on div "[PERSON_NAME] Employers [PERSON_NAME] and [PERSON_NAME]'s Furniture Employees" at bounding box center [504, 167] width 551 height 64
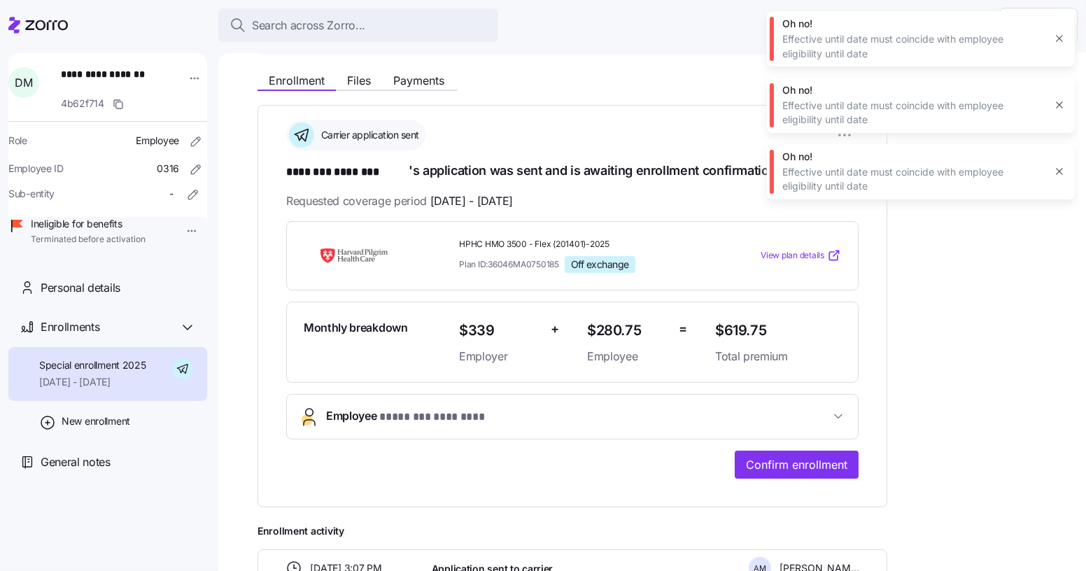
scroll to position [152, 0]
click at [176, 229] on html "**********" at bounding box center [543, 281] width 1086 height 562
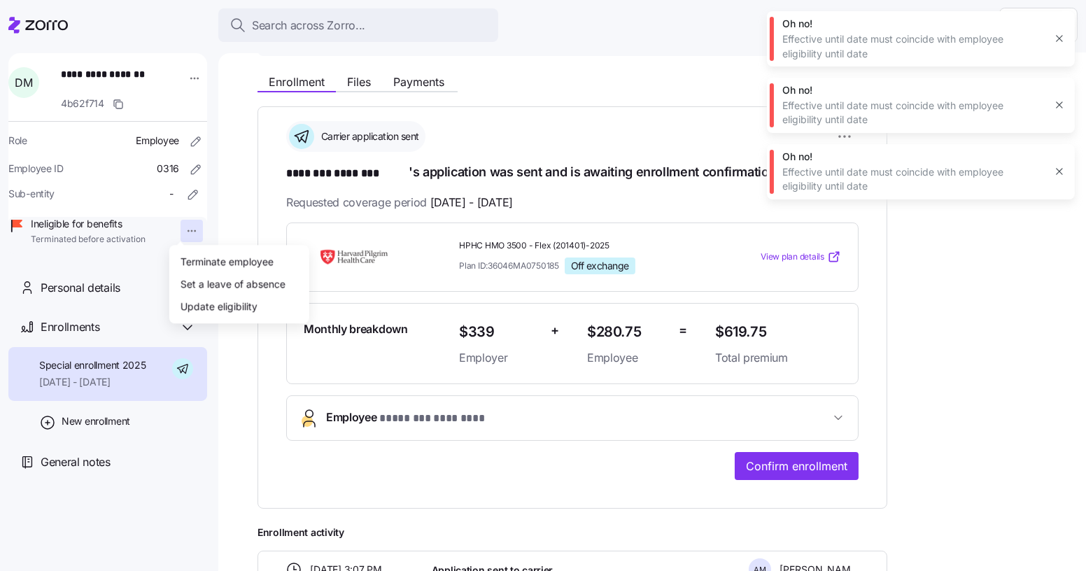
click at [458, 206] on html "**********" at bounding box center [543, 281] width 1086 height 562
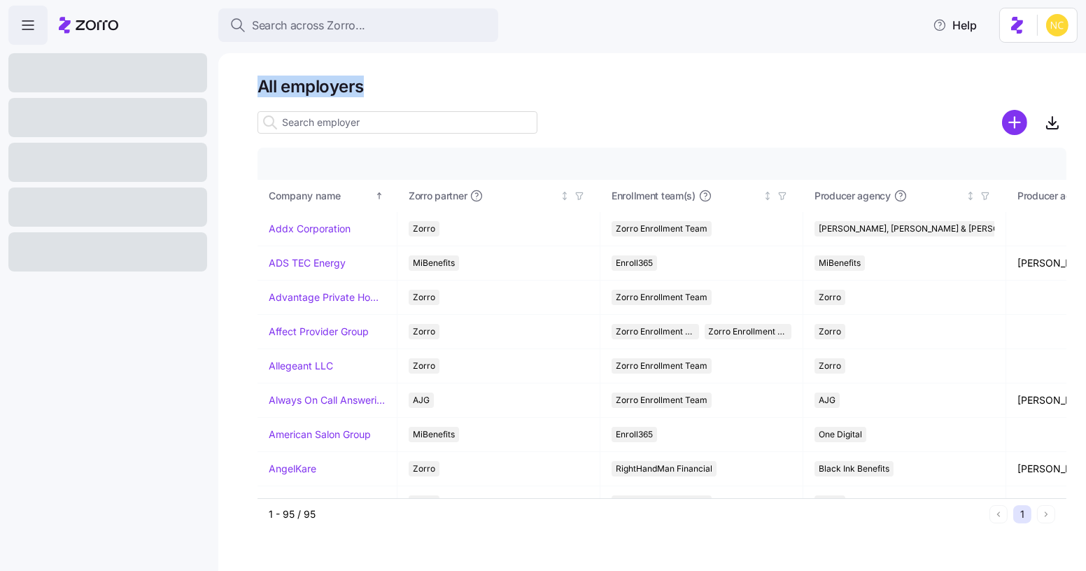
click at [436, 22] on div "Search across Zorro..." at bounding box center [357, 25] width 257 height 17
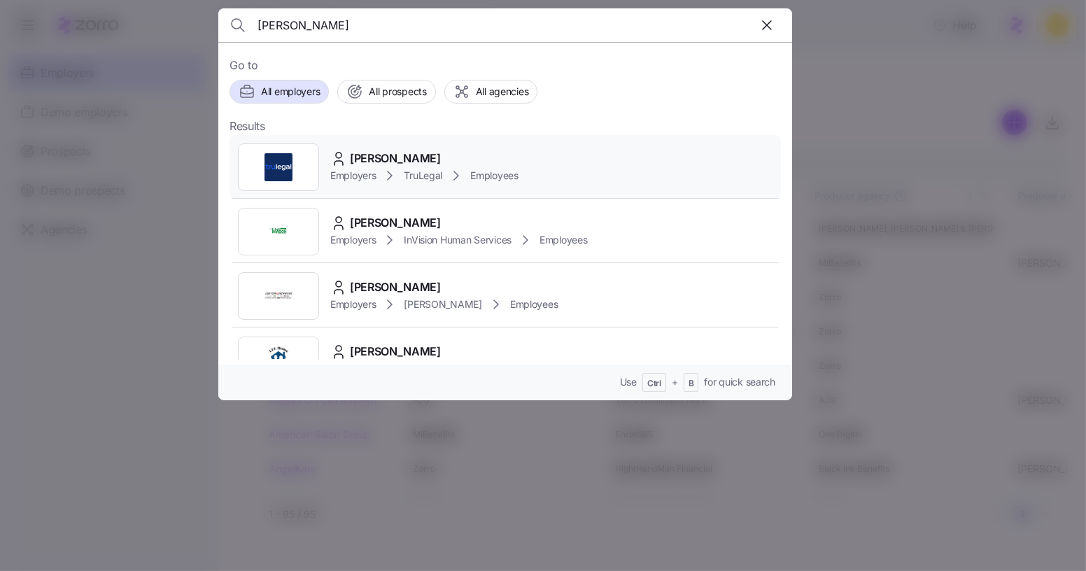
type input "[PERSON_NAME]"
click at [470, 157] on div "[PERSON_NAME]" at bounding box center [424, 158] width 188 height 17
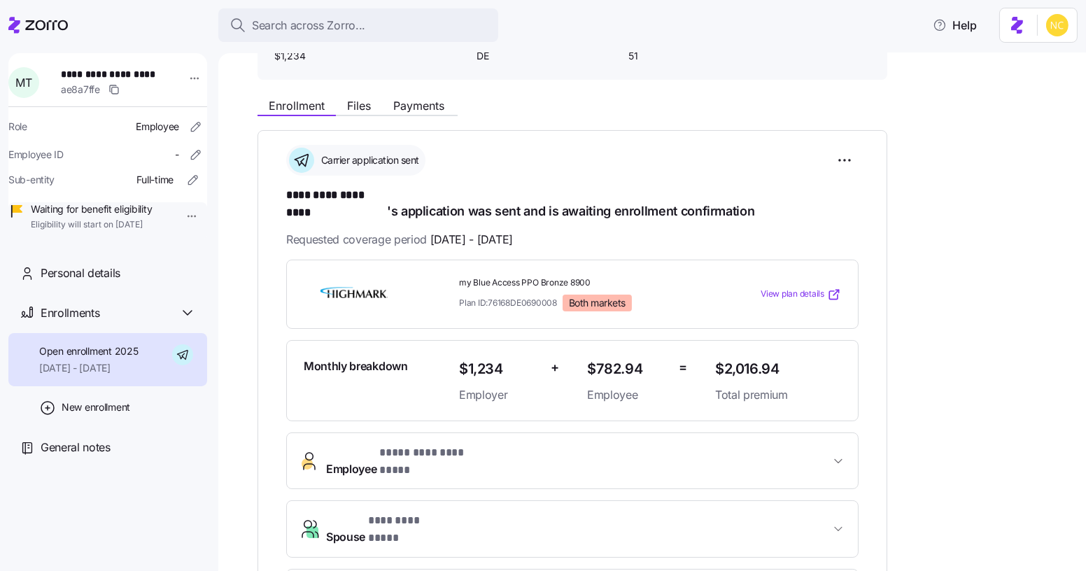
scroll to position [116, 0]
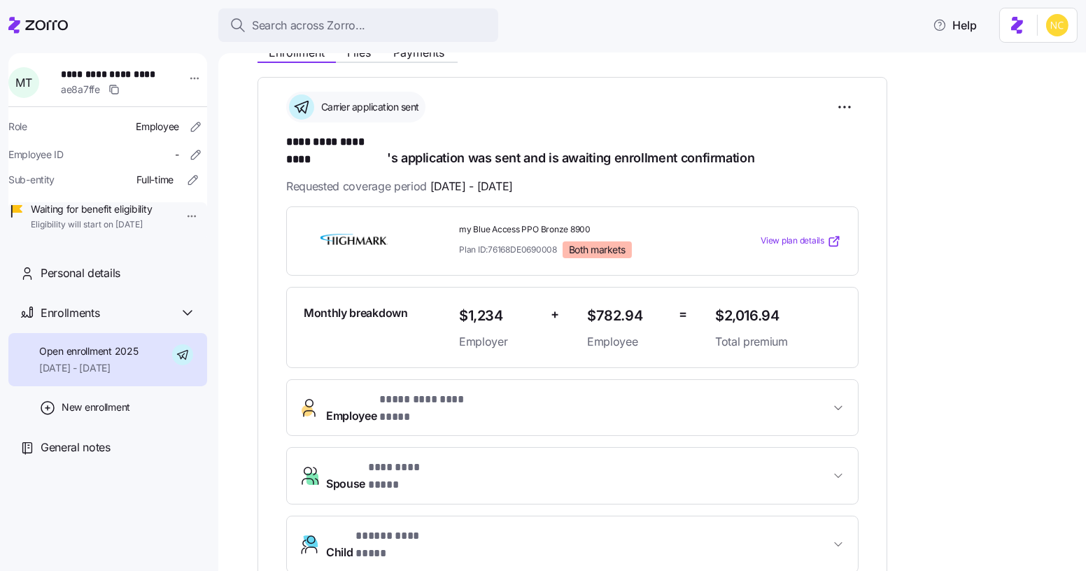
click at [395, 391] on span "* ********* ********* *" at bounding box center [432, 399] width 106 height 17
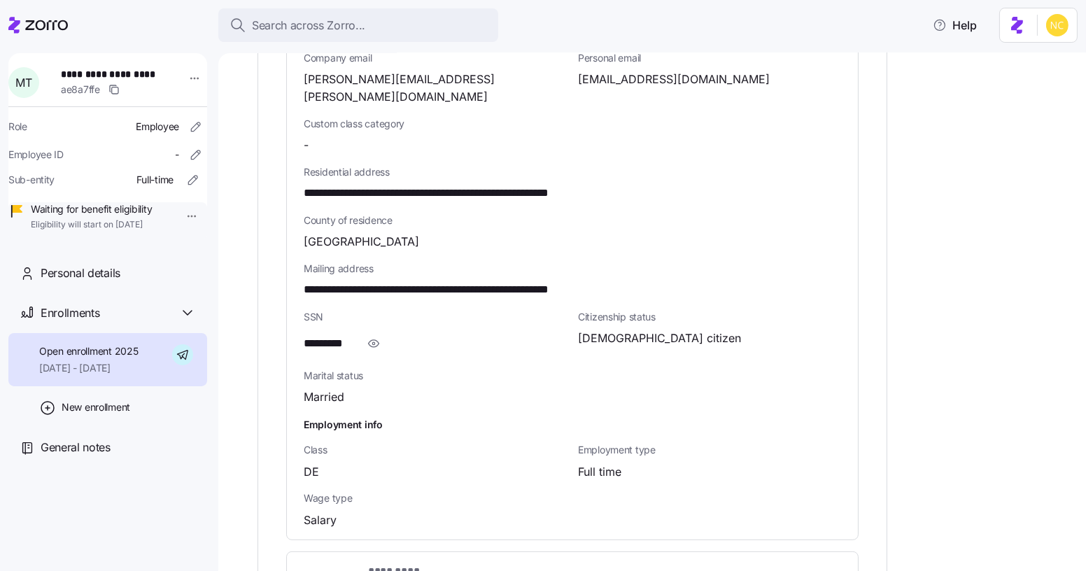
scroll to position [809, 0]
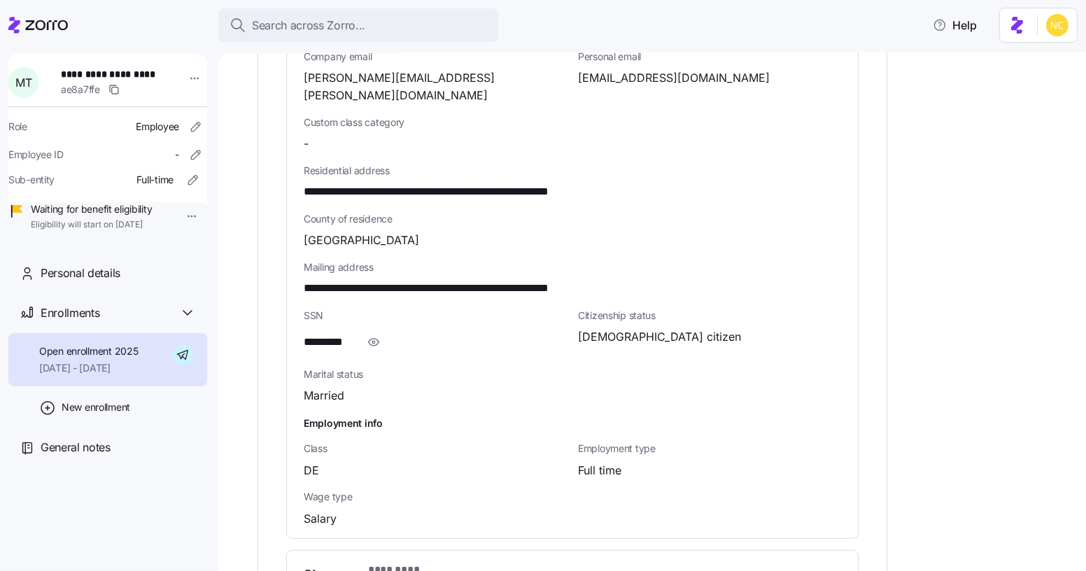
click at [374, 310] on div "SSN *********" at bounding box center [435, 332] width 274 height 59
click at [373, 334] on icon "button" at bounding box center [374, 342] width 14 height 17
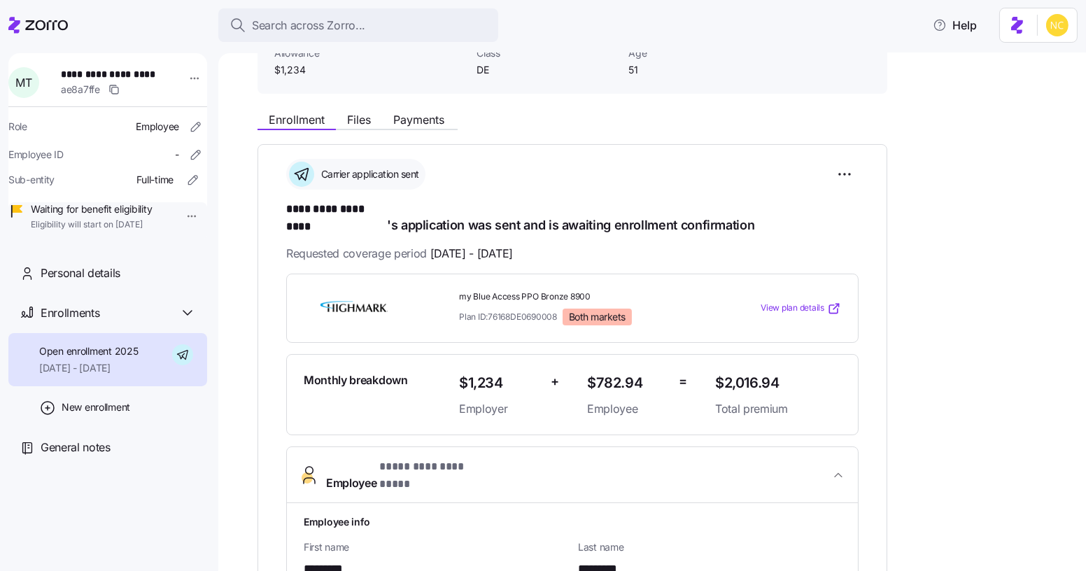
scroll to position [109, 0]
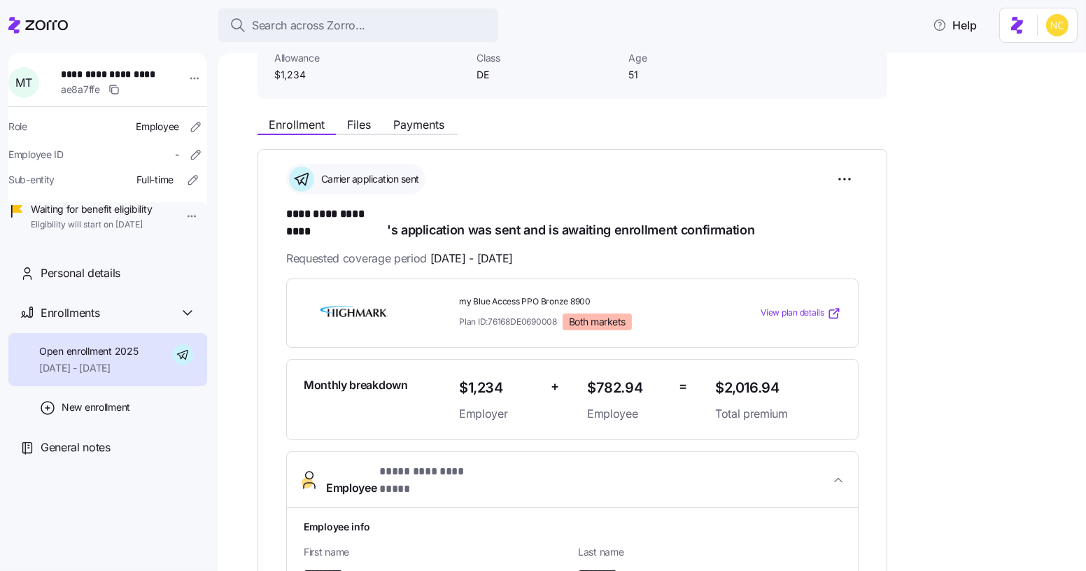
click at [362, 112] on div "Enrollment Files Payments" at bounding box center [572, 122] width 630 height 25
click at [364, 125] on span "Files" at bounding box center [359, 124] width 24 height 11
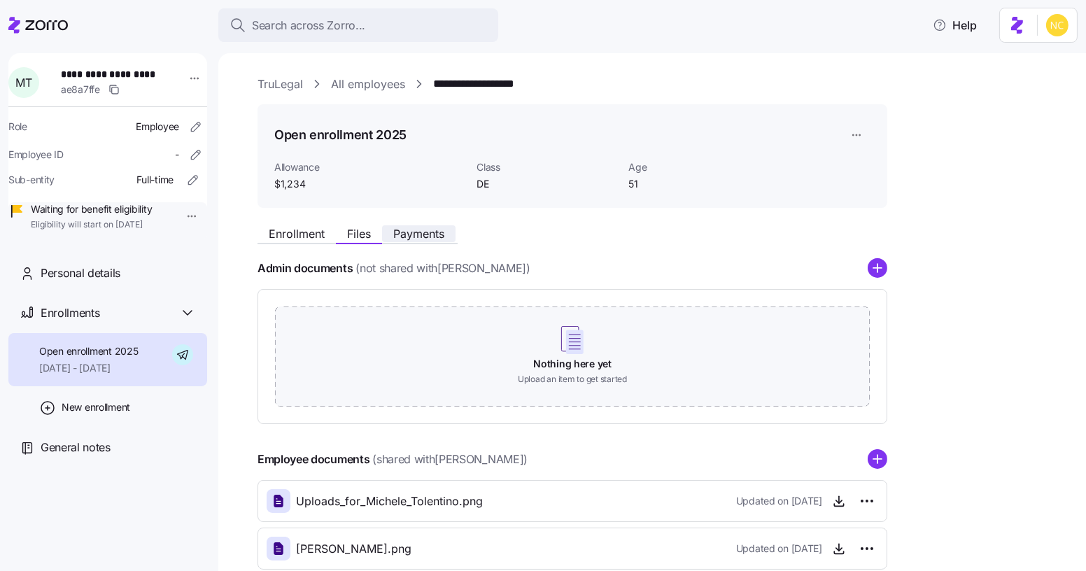
scroll to position [81, 0]
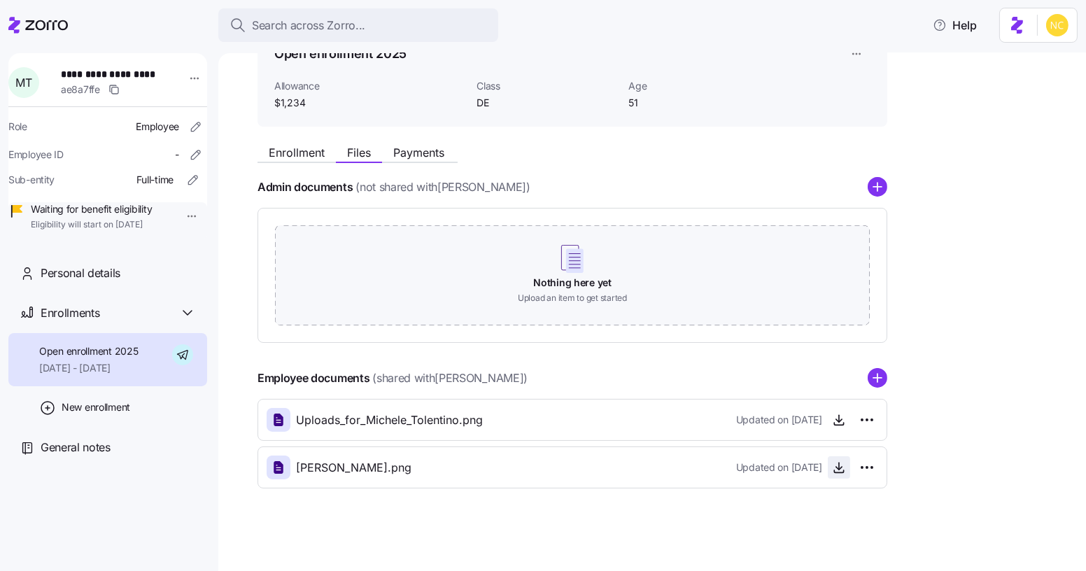
click at [841, 464] on icon "button" at bounding box center [839, 467] width 14 height 14
click at [830, 470] on span "button" at bounding box center [838, 467] width 21 height 21
click at [837, 471] on icon "button" at bounding box center [839, 467] width 14 height 14
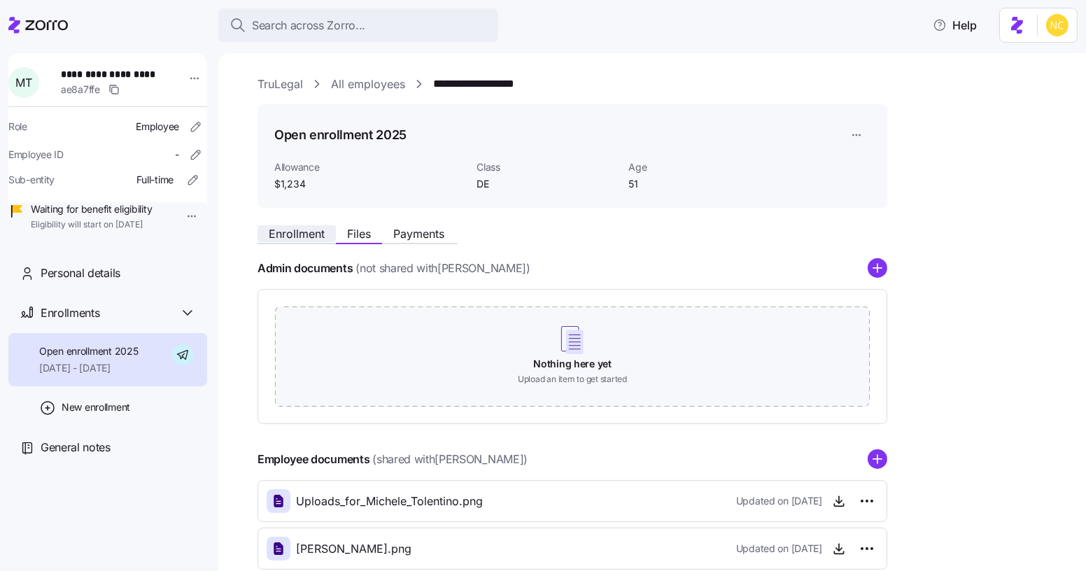
click at [308, 230] on span "Enrollment" at bounding box center [297, 233] width 56 height 11
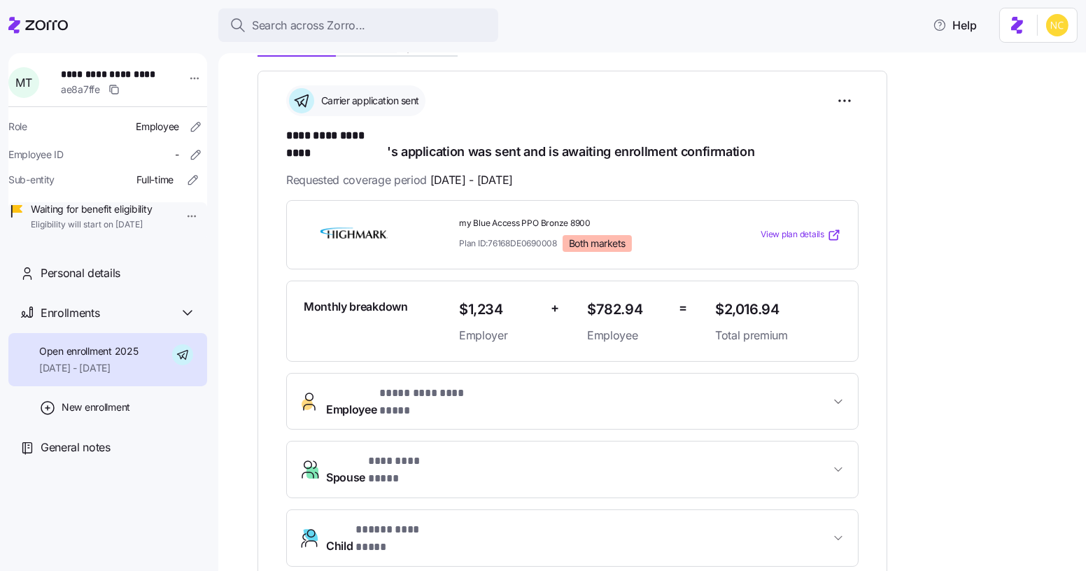
scroll to position [190, 0]
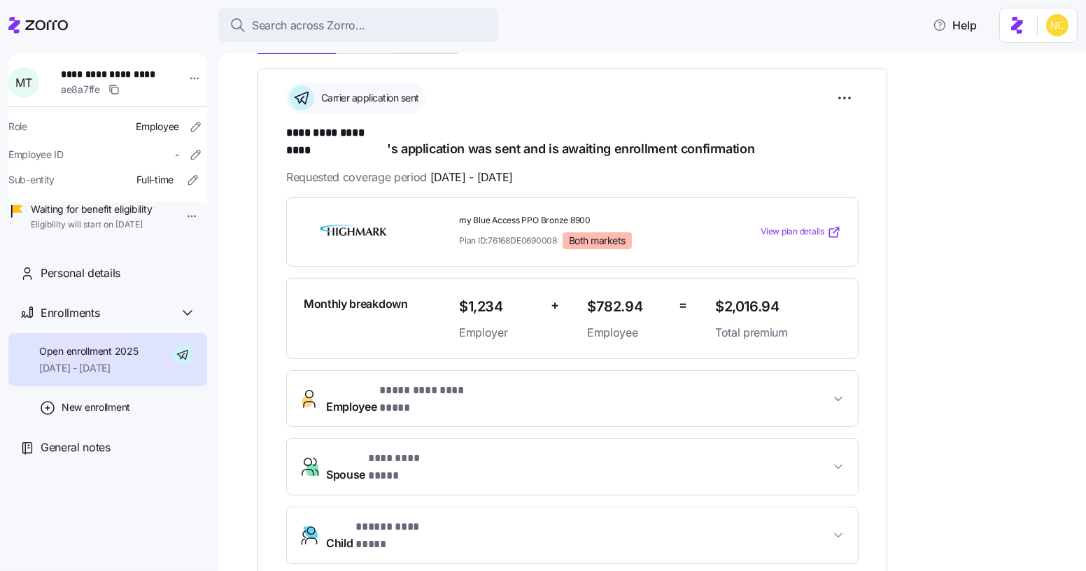
click at [419, 304] on div "Monthly breakdown" at bounding box center [375, 318] width 155 height 57
click at [445, 391] on button "Employee * ********* ********* *" at bounding box center [572, 399] width 571 height 56
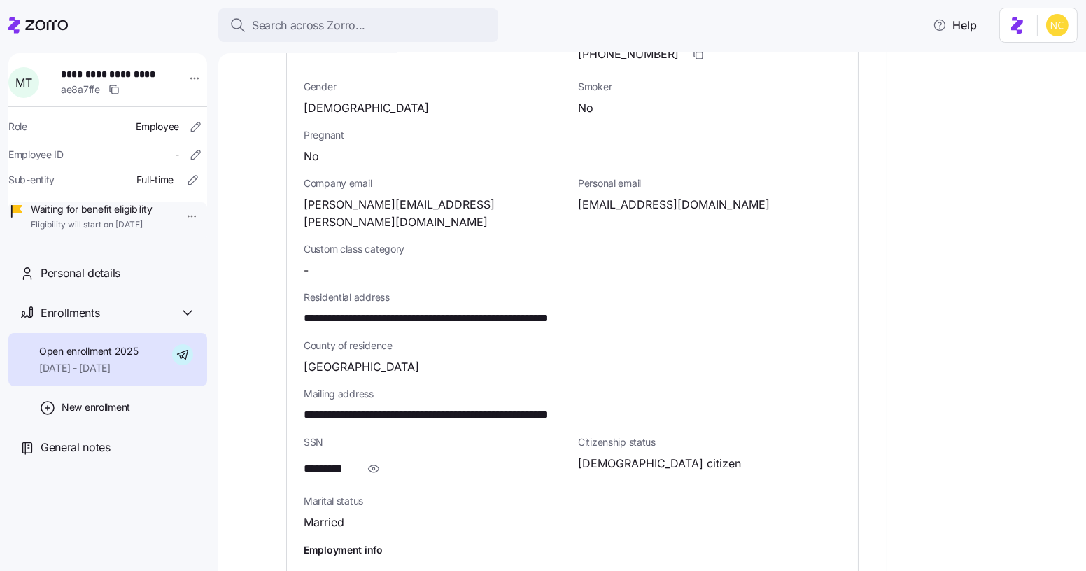
scroll to position [697, 0]
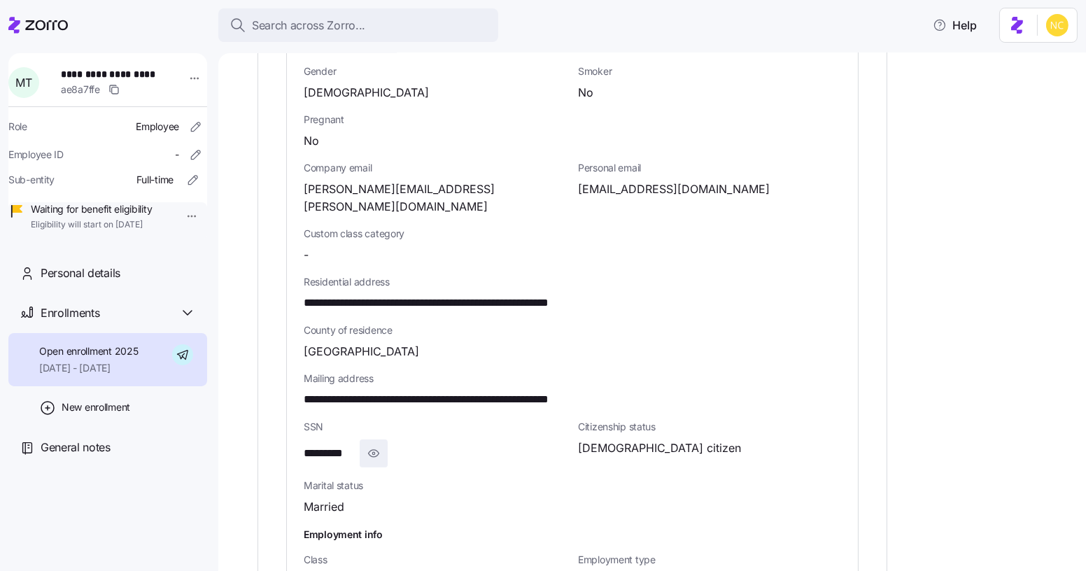
click at [362, 440] on span "button" at bounding box center [373, 453] width 27 height 27
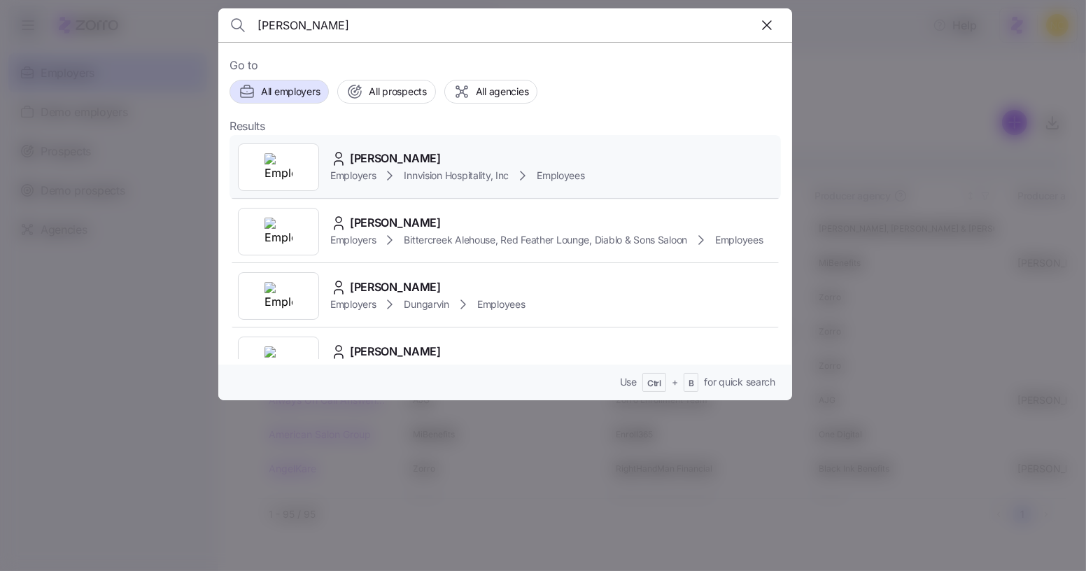
type input "[PERSON_NAME]"
click at [451, 152] on div "[PERSON_NAME]" at bounding box center [457, 158] width 255 height 17
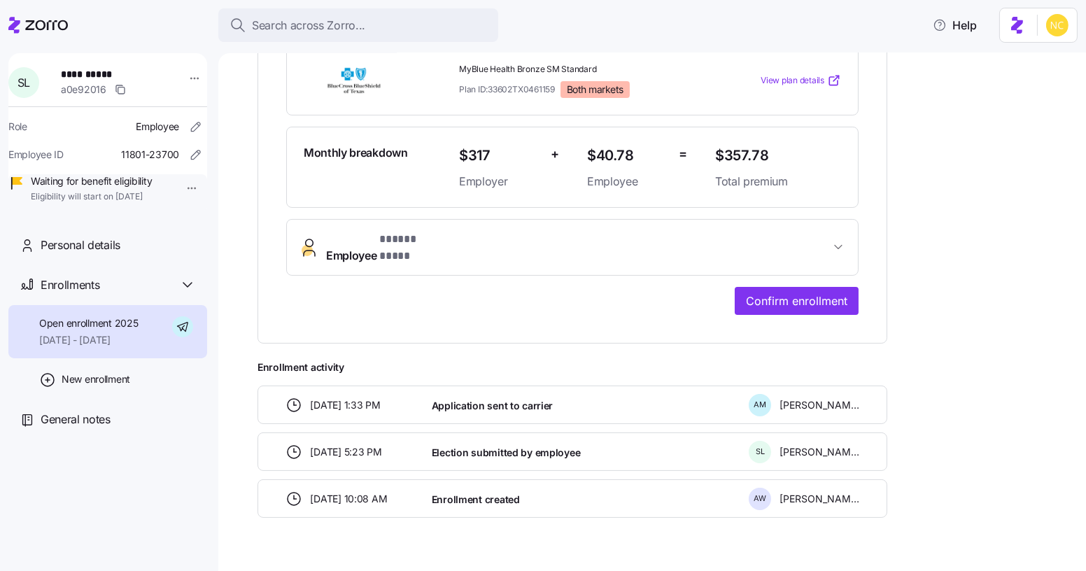
scroll to position [341, 0]
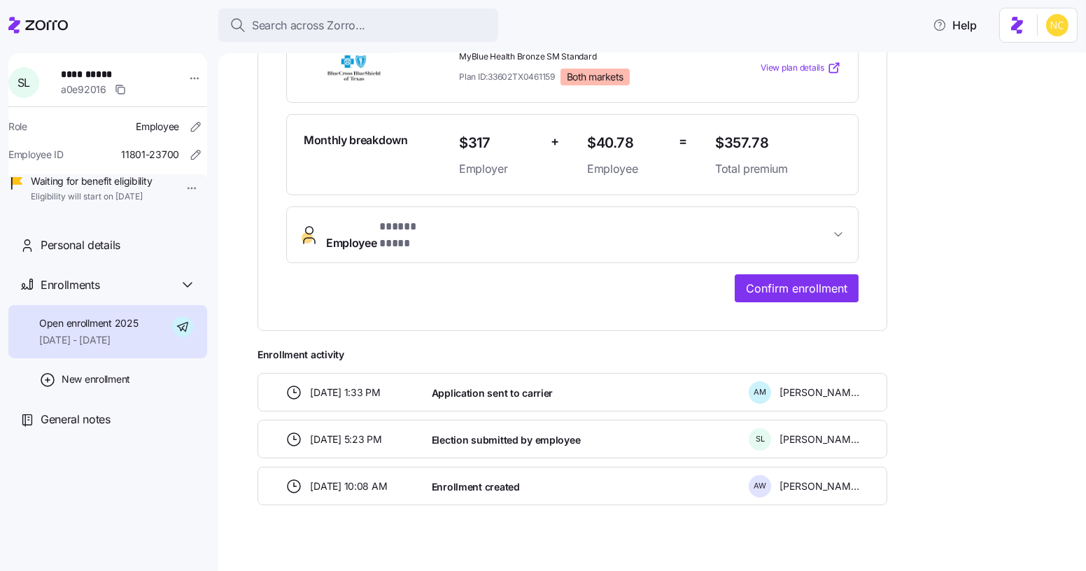
click at [462, 236] on button "Employee * ***** **** *" at bounding box center [572, 235] width 571 height 56
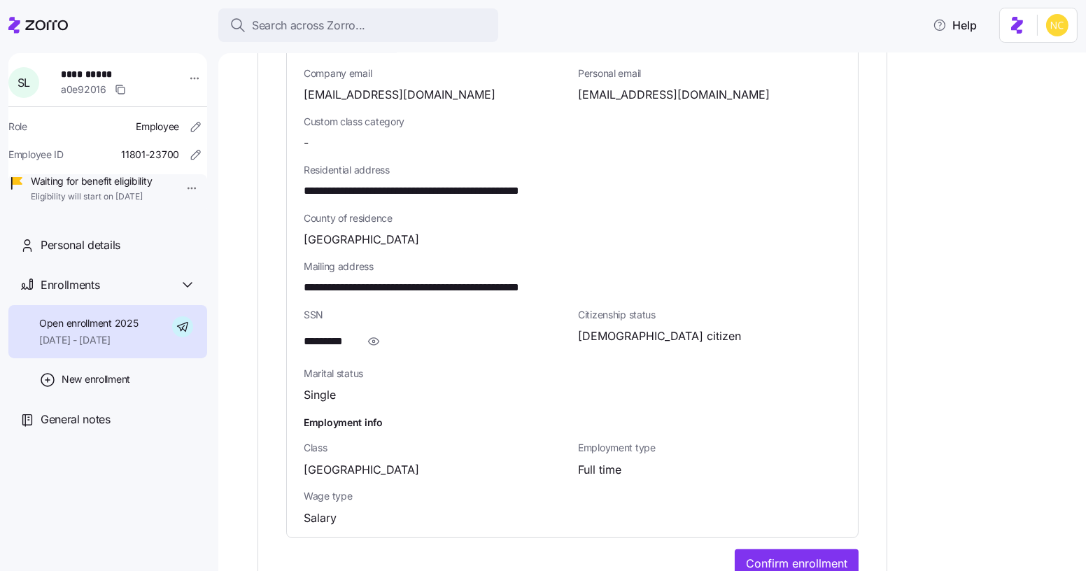
scroll to position [779, 0]
click at [372, 340] on icon "button" at bounding box center [373, 341] width 2 height 2
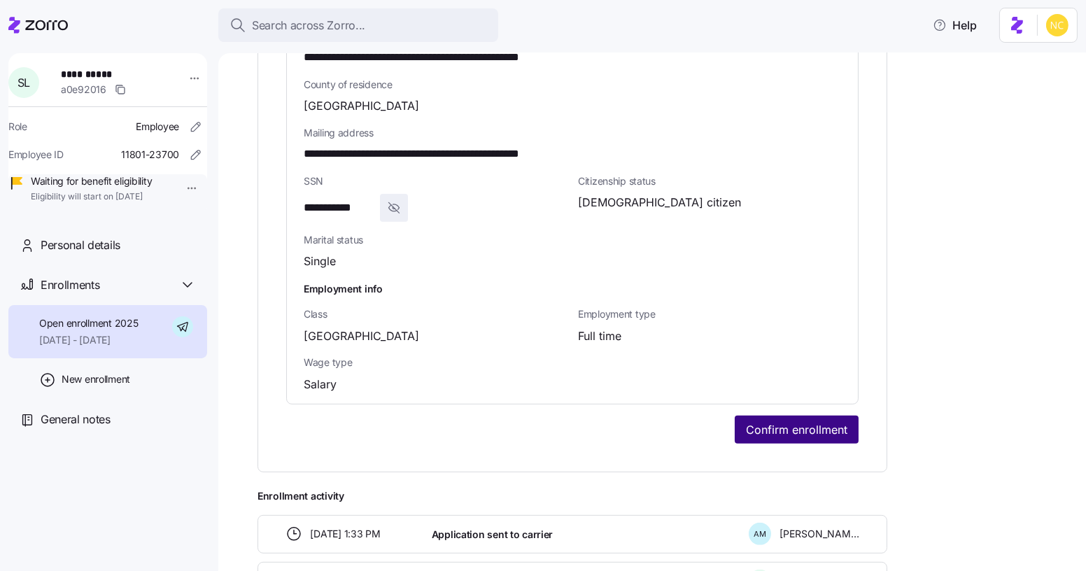
scroll to position [913, 0]
click at [788, 420] on span "Confirm enrollment" at bounding box center [796, 428] width 101 height 17
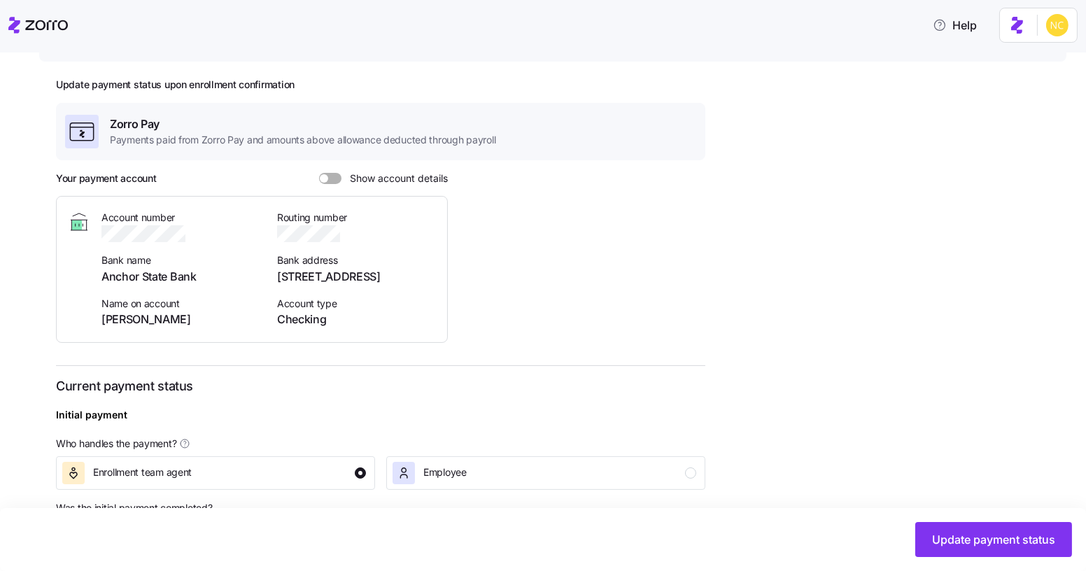
scroll to position [417, 0]
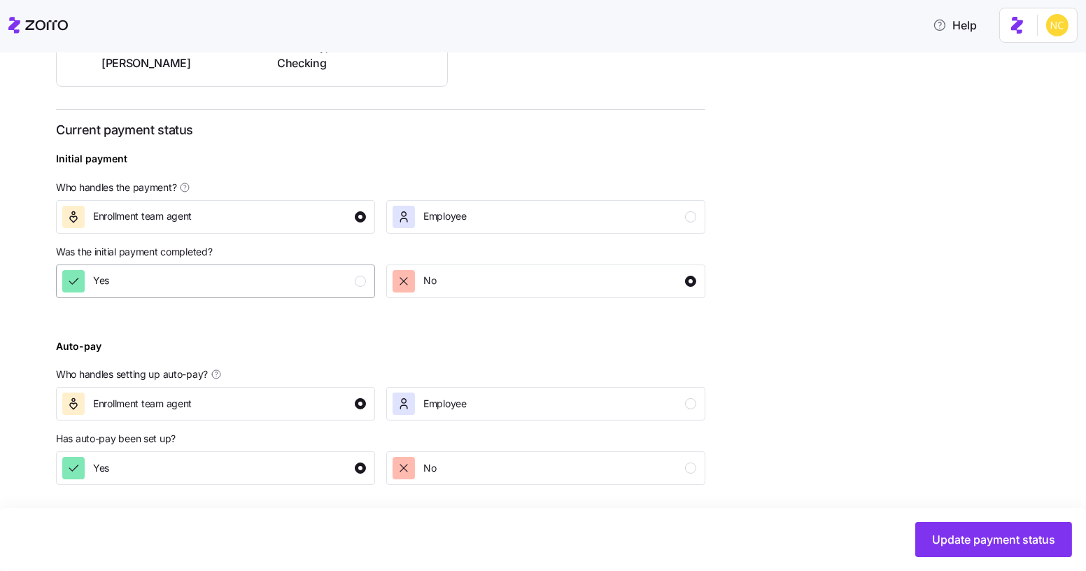
click at [284, 278] on div "Yes" at bounding box center [214, 281] width 304 height 22
click at [978, 525] on button "Update payment status" at bounding box center [993, 539] width 157 height 35
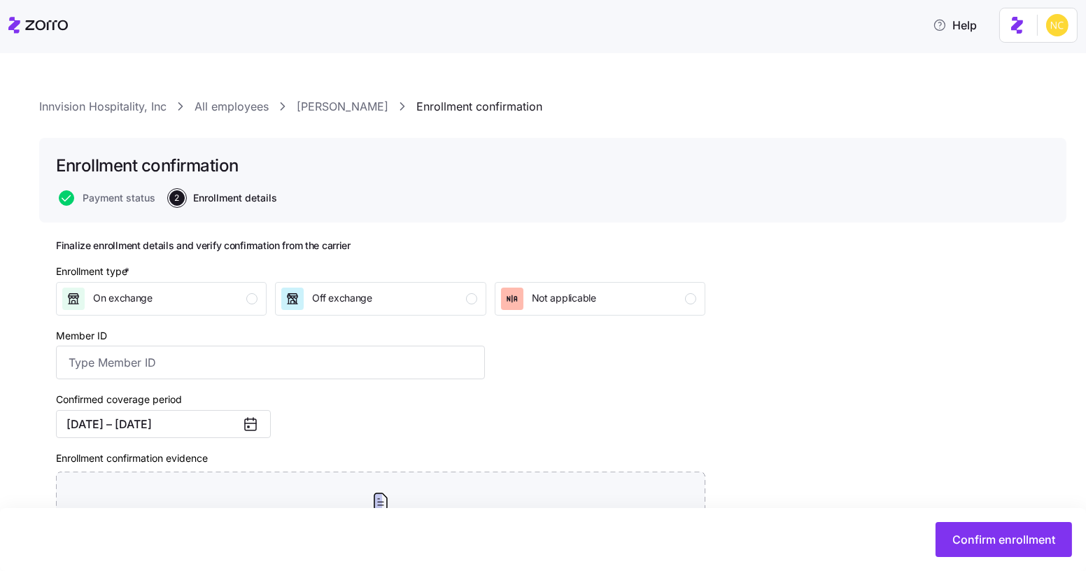
scroll to position [157, 0]
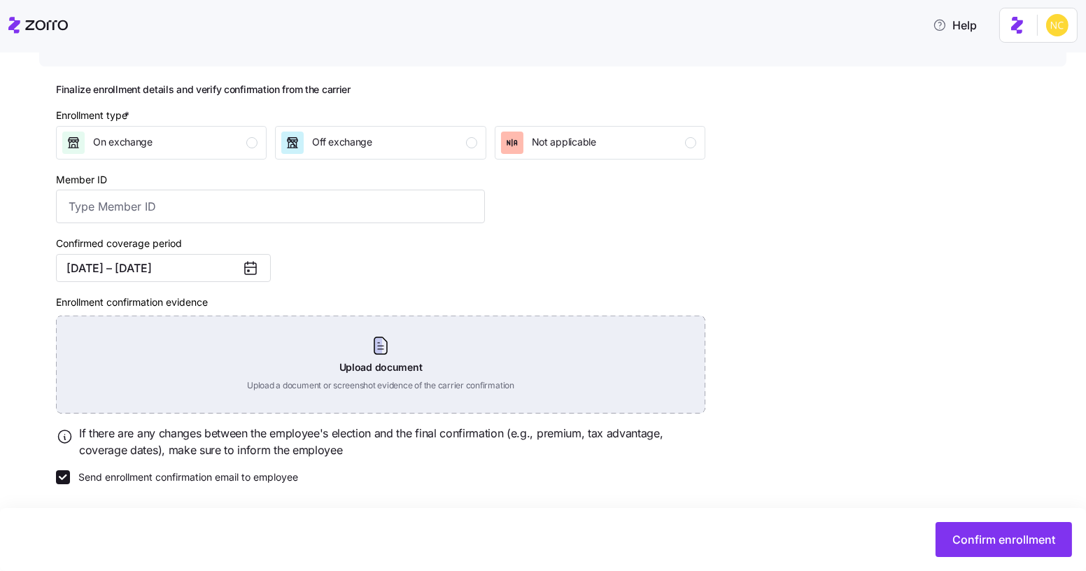
click at [375, 352] on div "Upload document Upload a document or screenshot evidence of the carrier confirm…" at bounding box center [380, 364] width 649 height 98
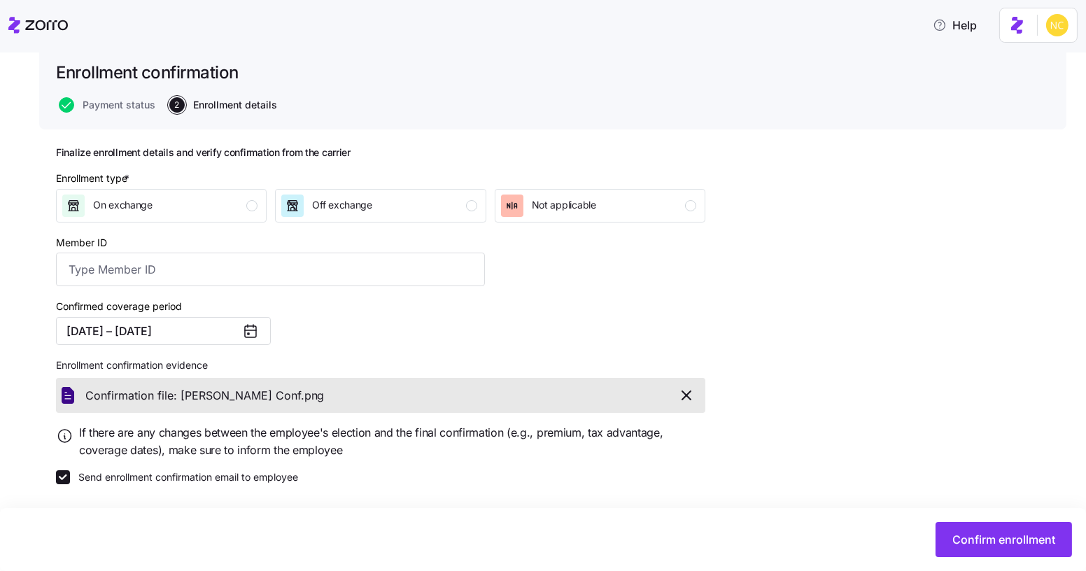
scroll to position [94, 0]
click at [192, 279] on input "Member ID" at bounding box center [270, 270] width 429 height 34
paste input "944368654"
type input "944368654"
click at [993, 529] on button "Confirm enrollment" at bounding box center [1003, 539] width 136 height 35
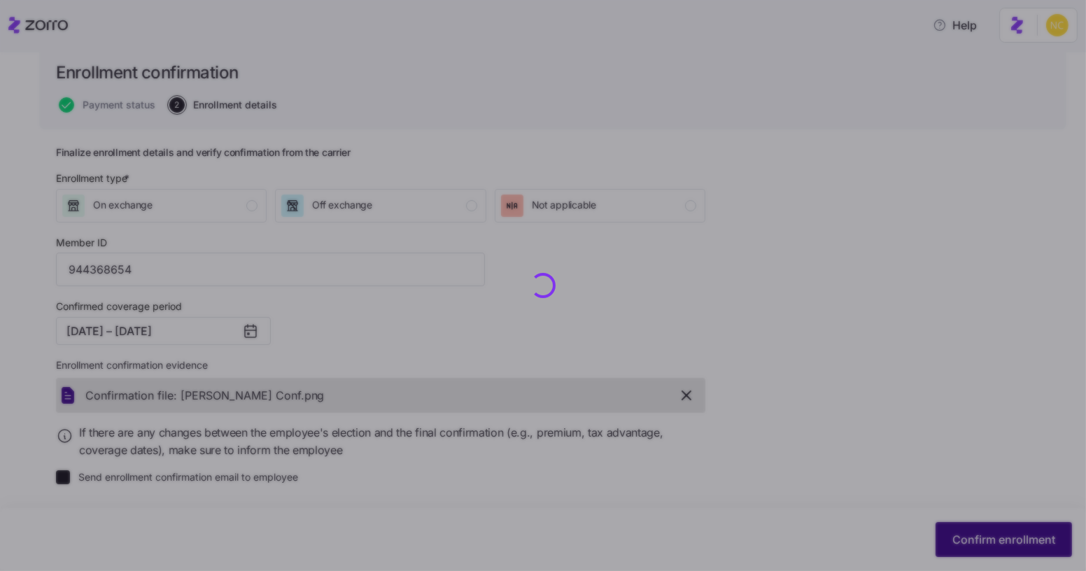
checkbox input "false"
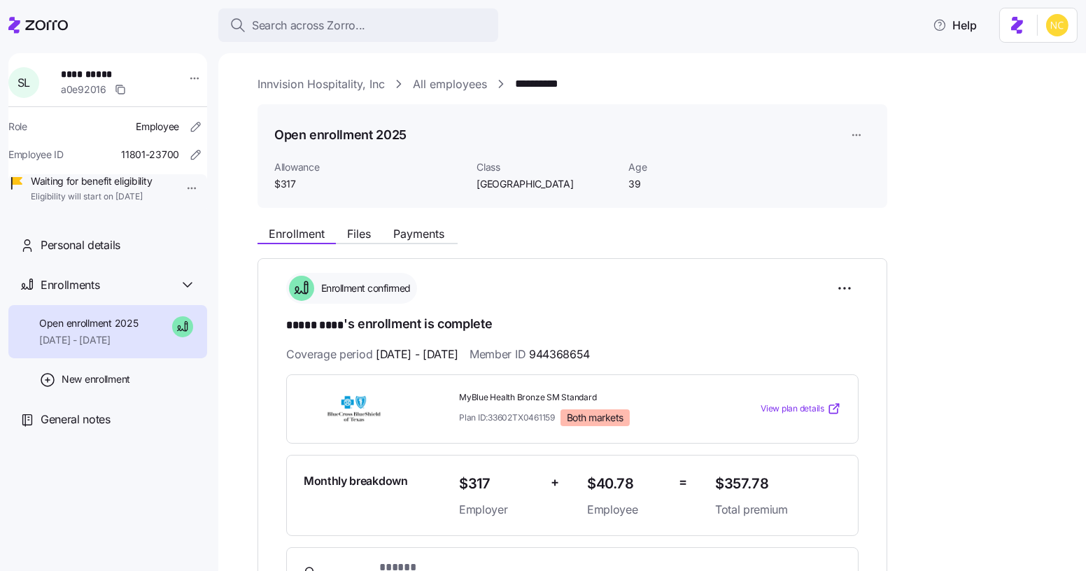
scroll to position [348, 0]
